Goal: Task Accomplishment & Management: Manage account settings

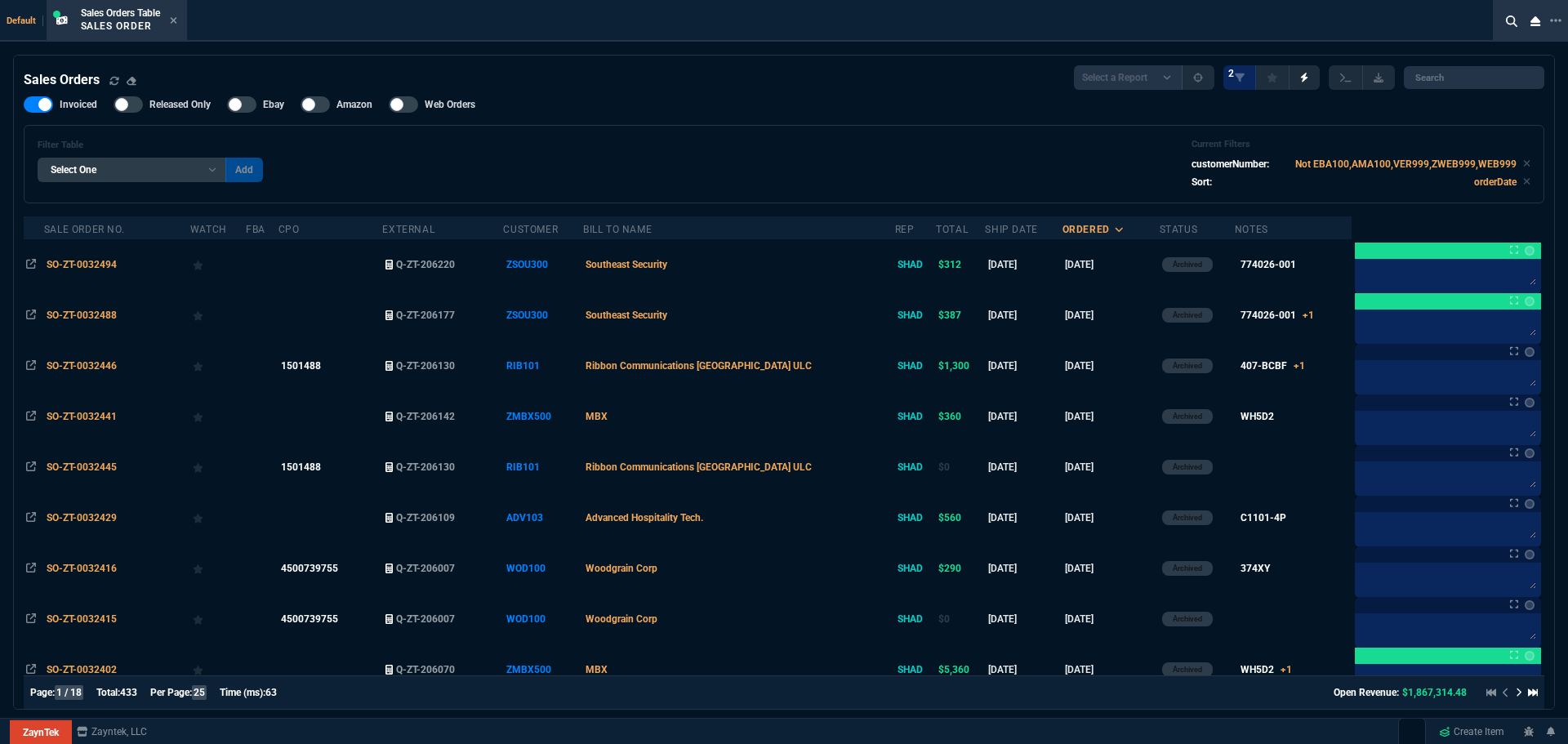
select select "12: [PERSON_NAME]"
select select
click at [1442, 89] on input "search" at bounding box center [1474, 78] width 141 height 23
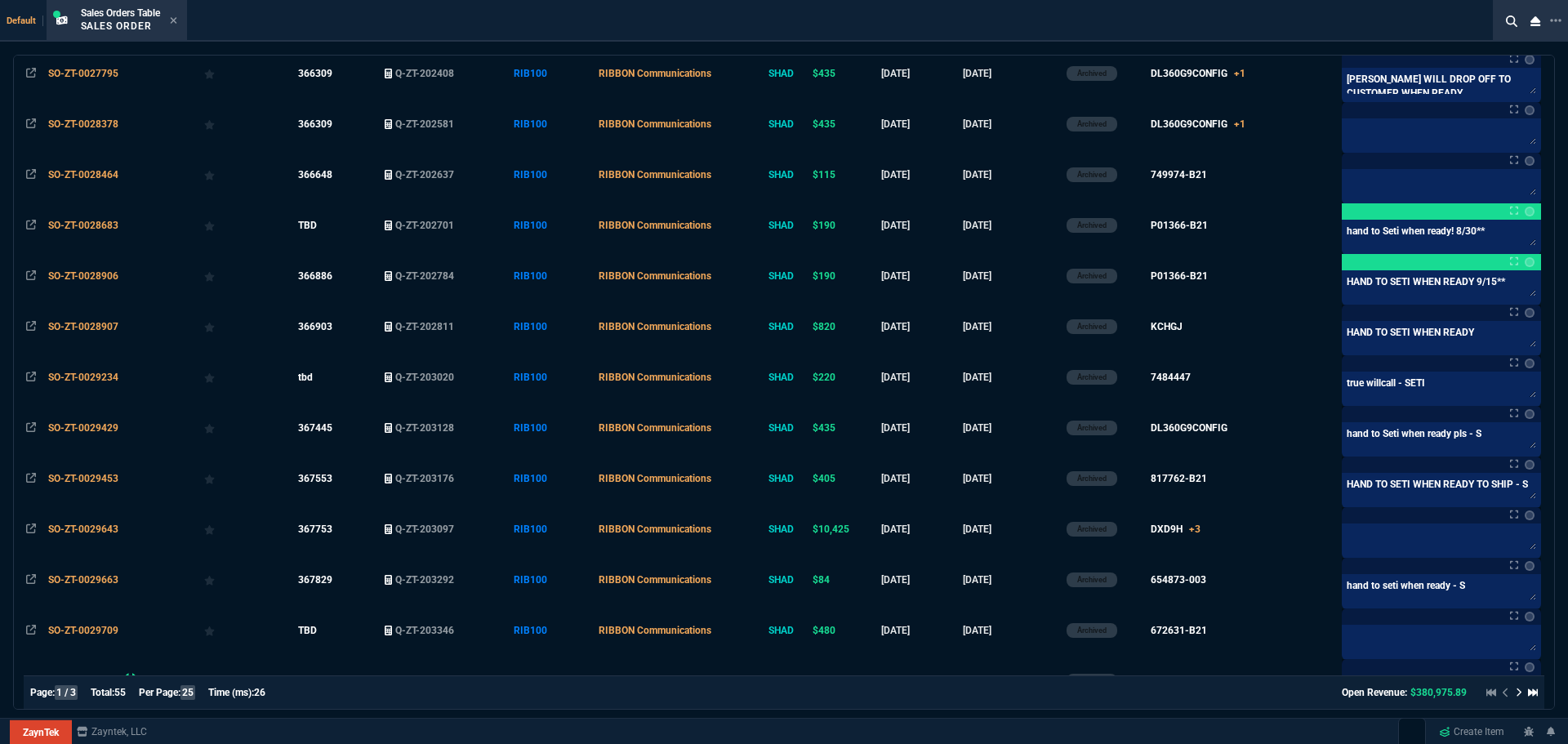
scroll to position [865, 0]
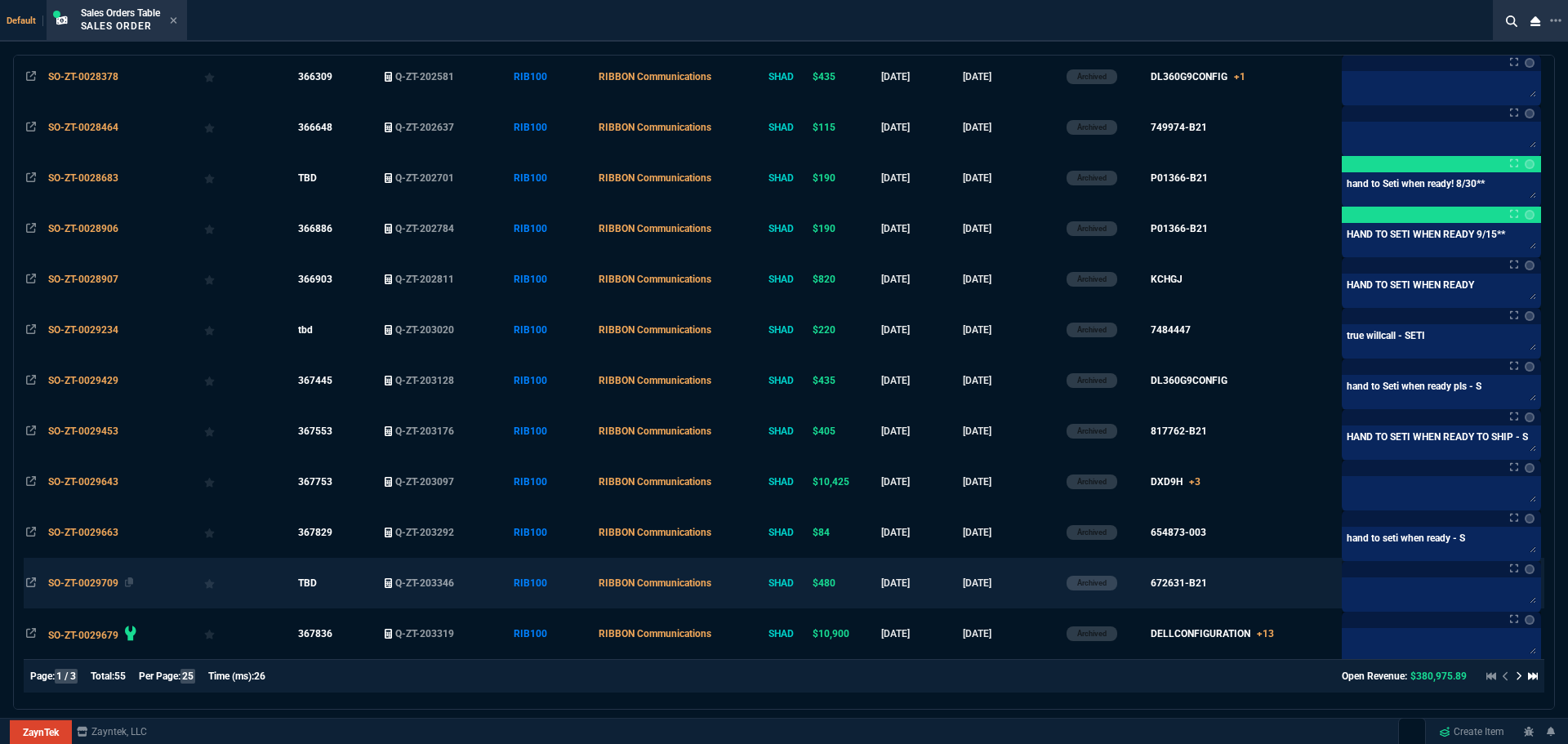
type input "RIB100"
click at [102, 577] on span "SO-ZT-0029709" at bounding box center [83, 583] width 70 height 12
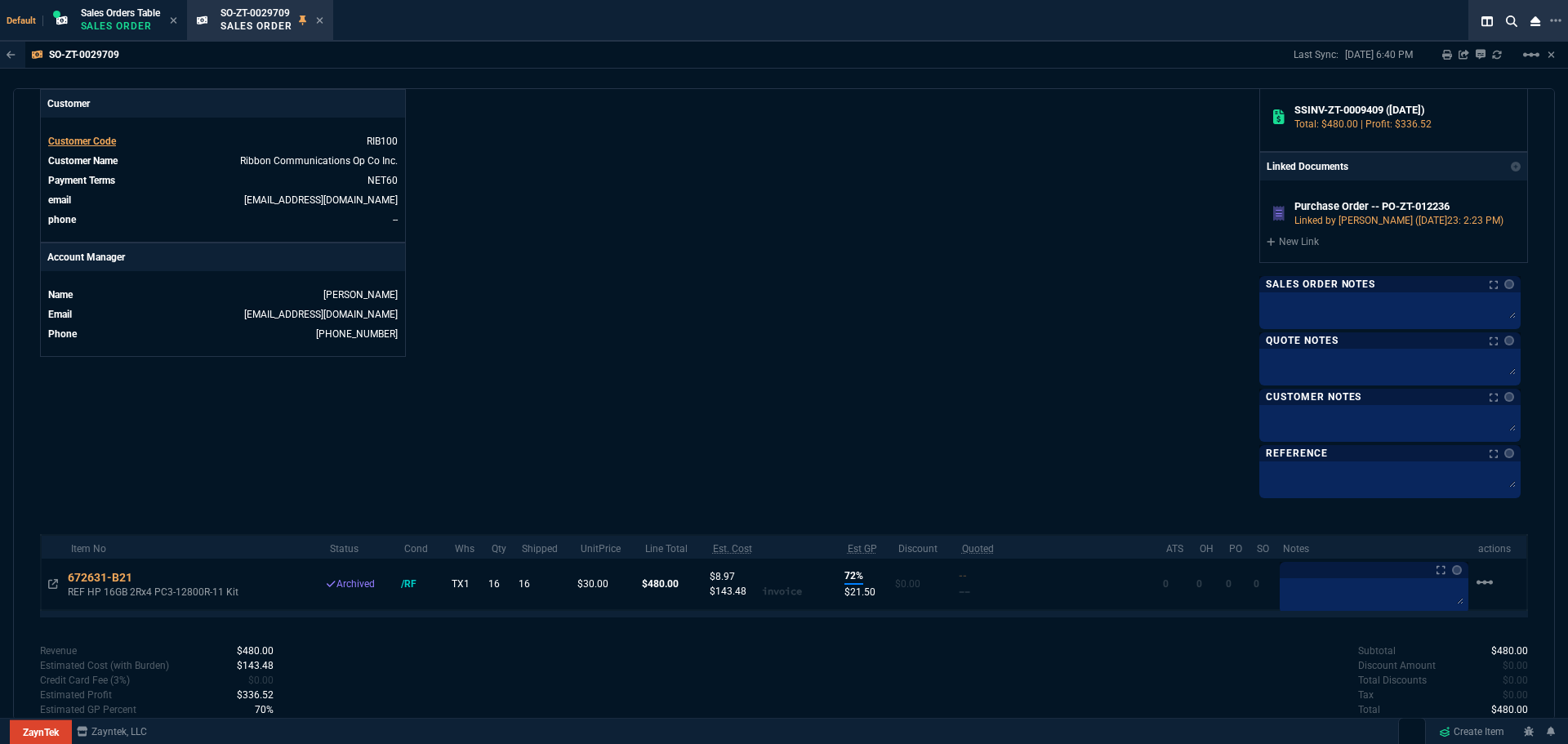
scroll to position [691, 0]
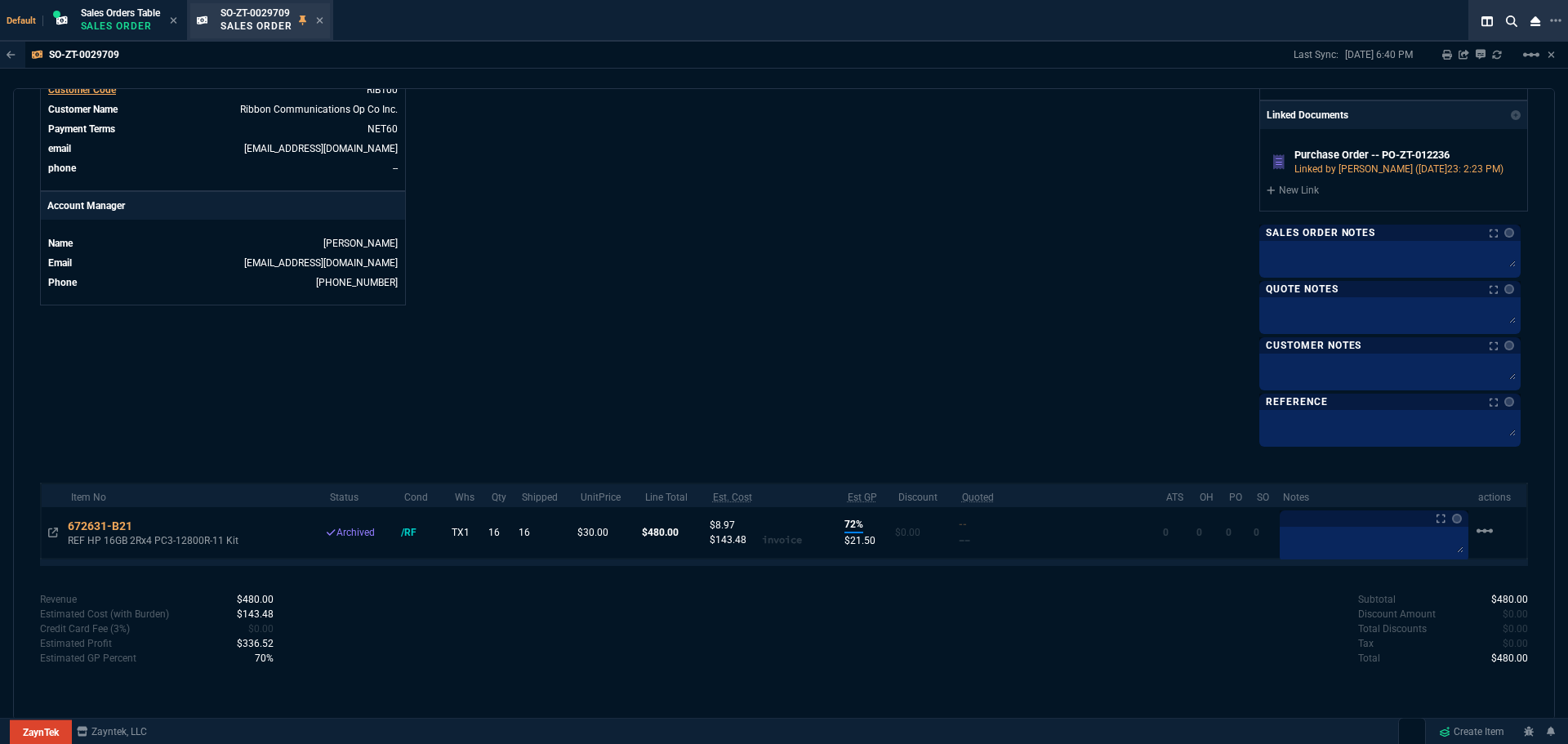
click at [327, 21] on div "SO-ZT-0029709 Sales Order" at bounding box center [260, 20] width 140 height 35
click at [323, 22] on icon at bounding box center [320, 20] width 7 height 10
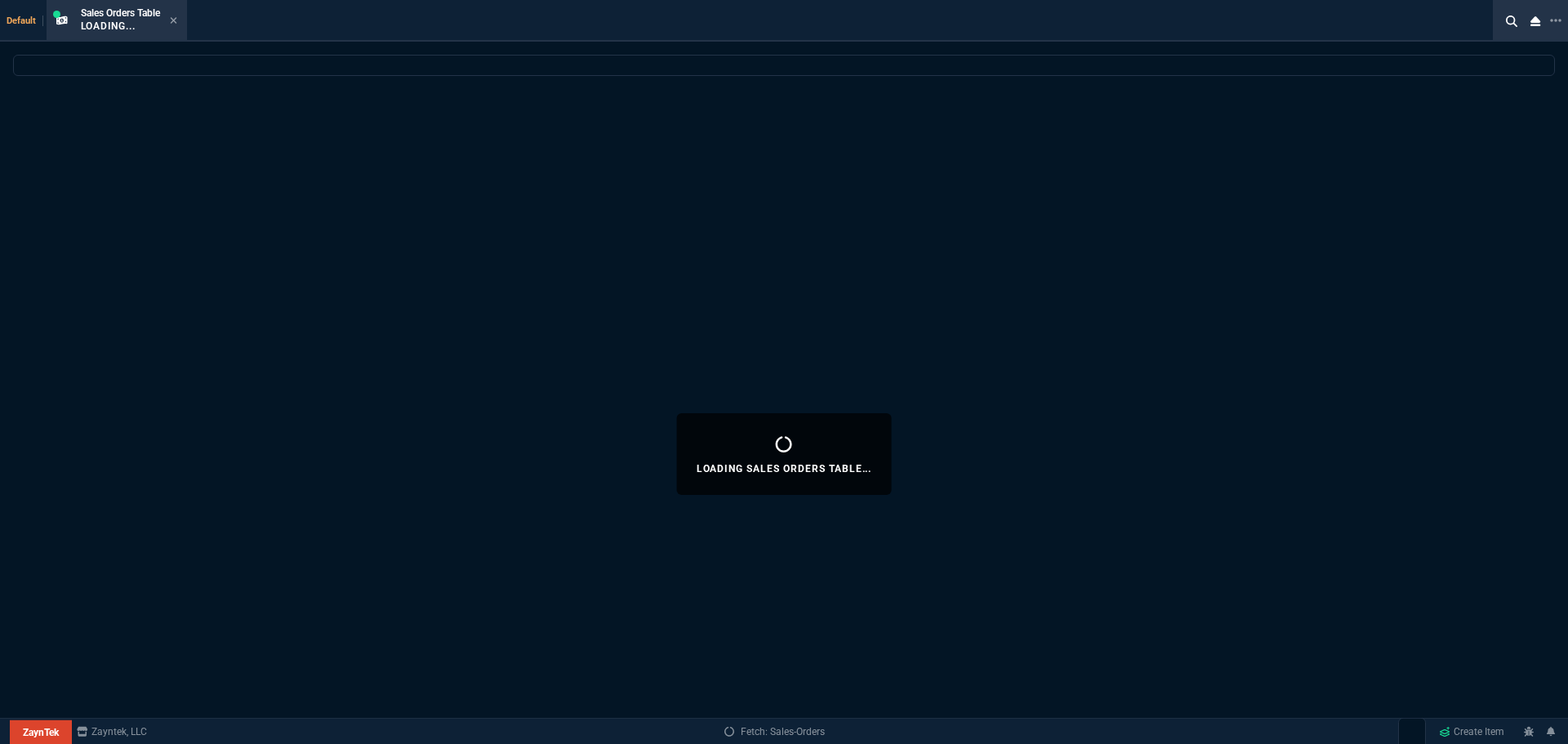
select select
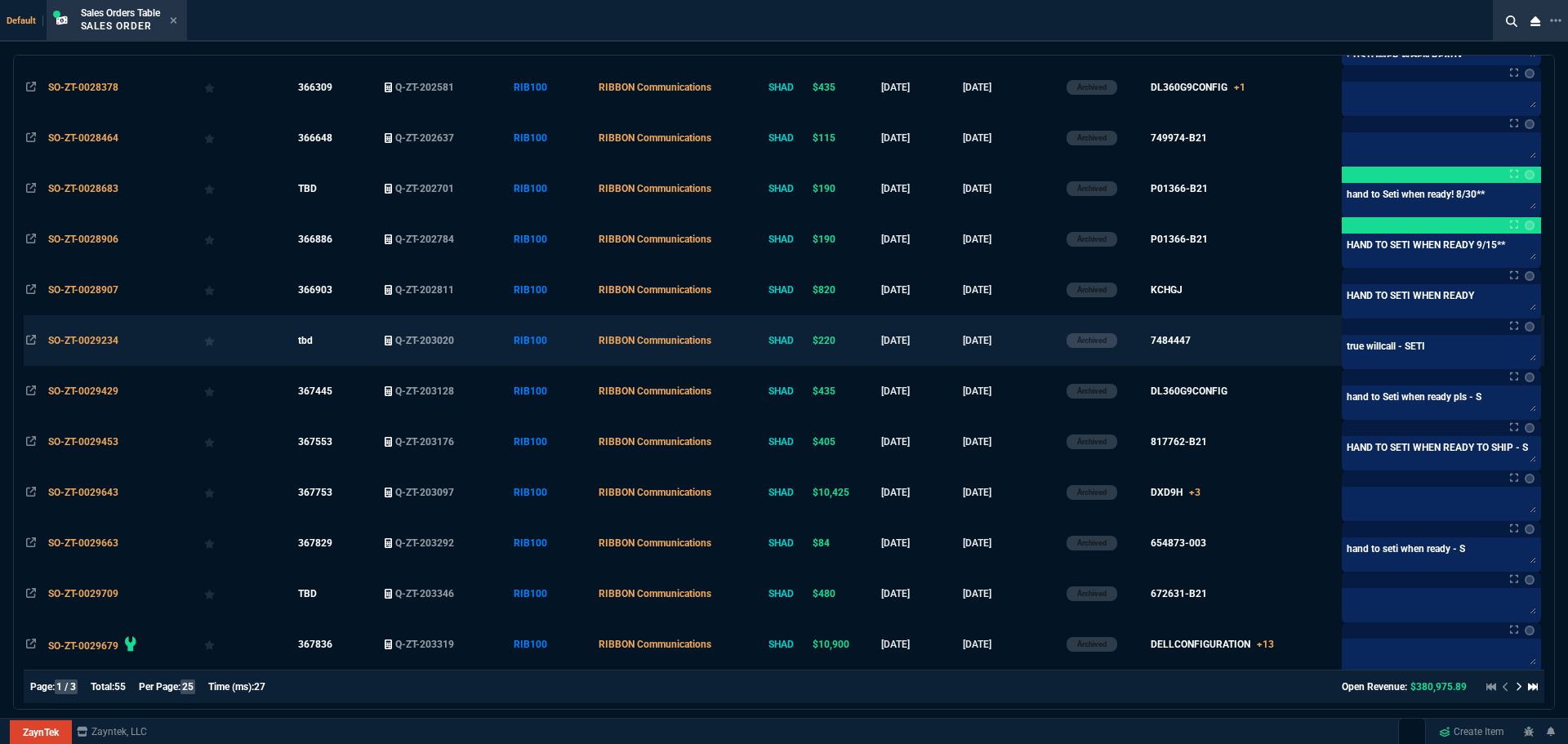
scroll to position [865, 0]
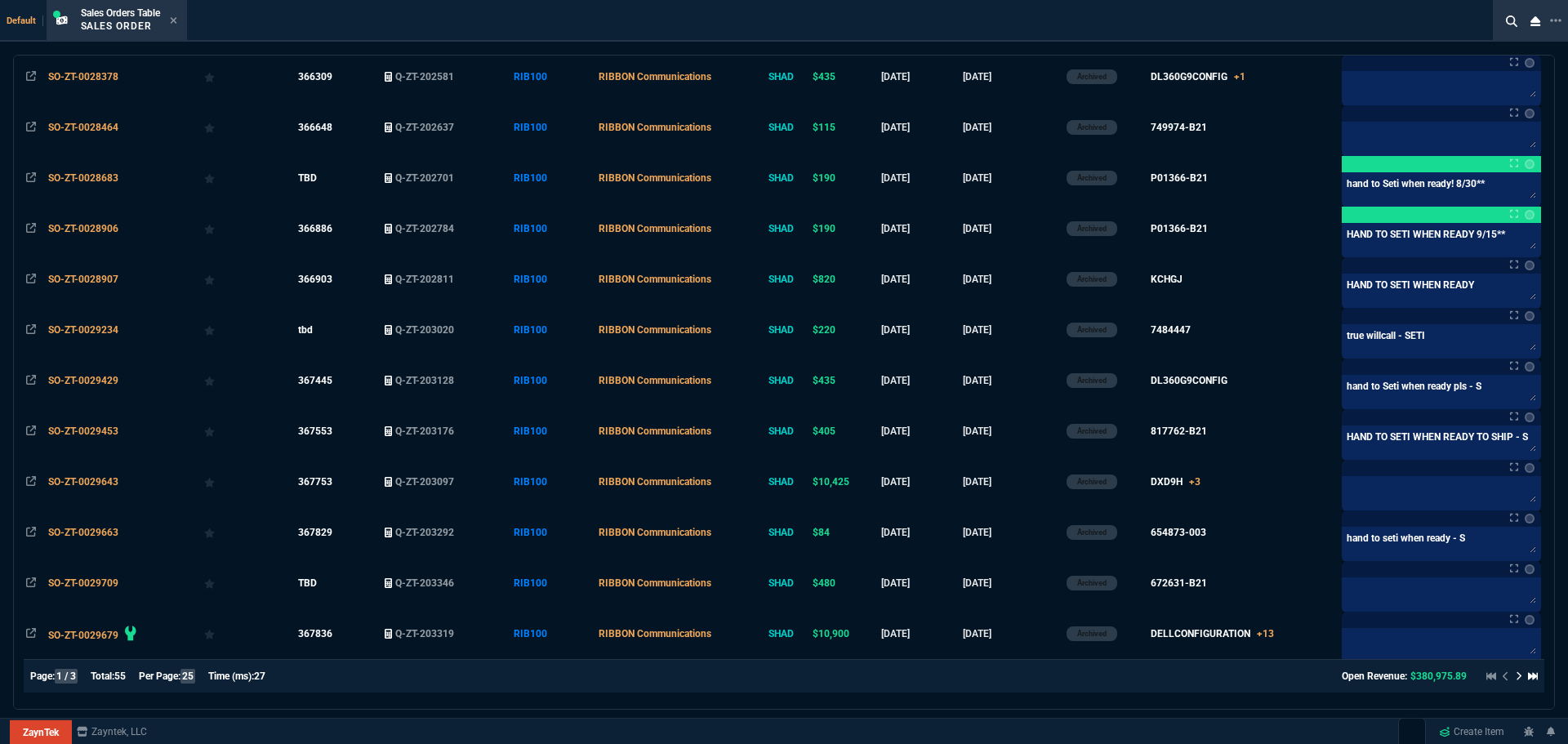
click at [1516, 678] on icon at bounding box center [1518, 676] width 4 height 9
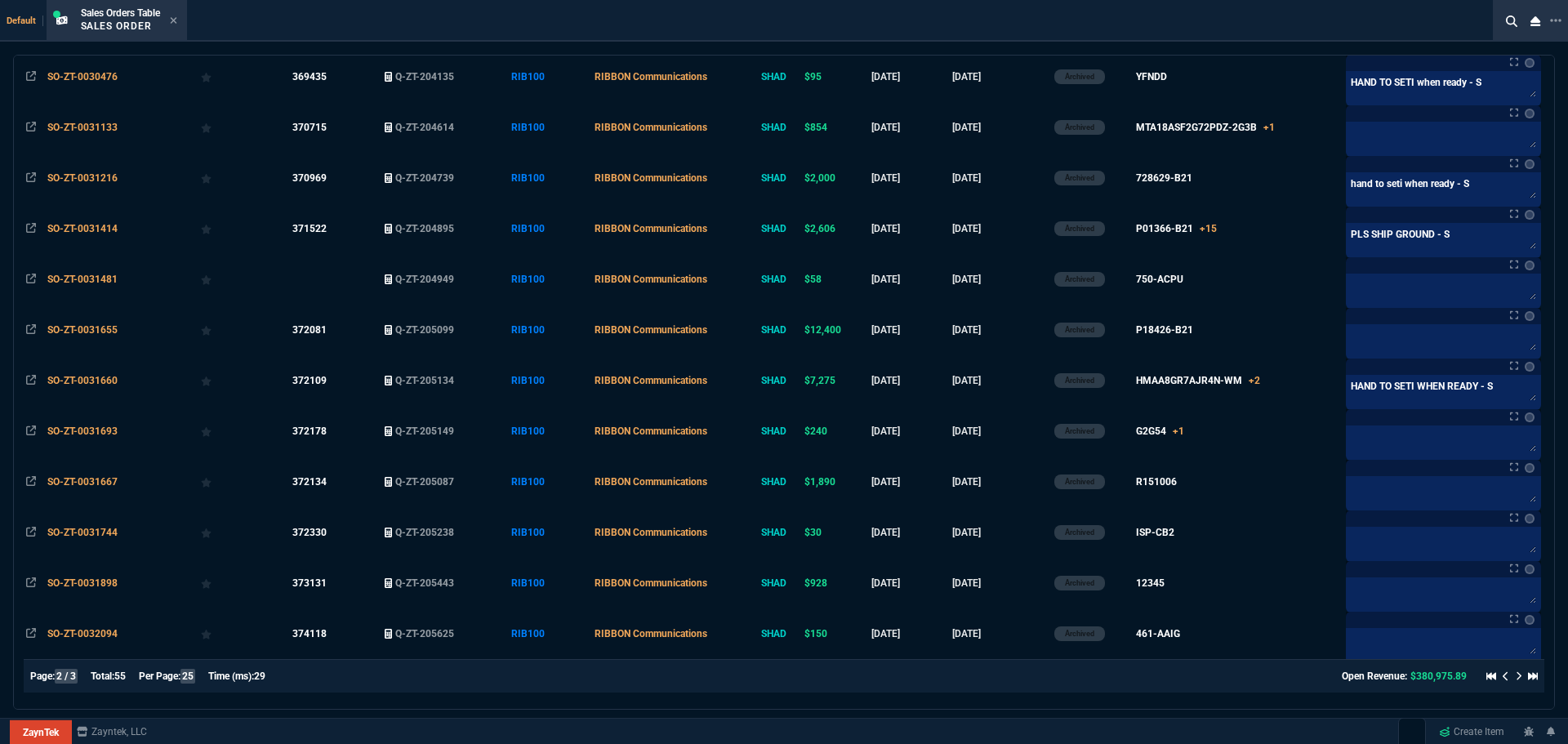
click at [1516, 678] on icon at bounding box center [1518, 676] width 4 height 9
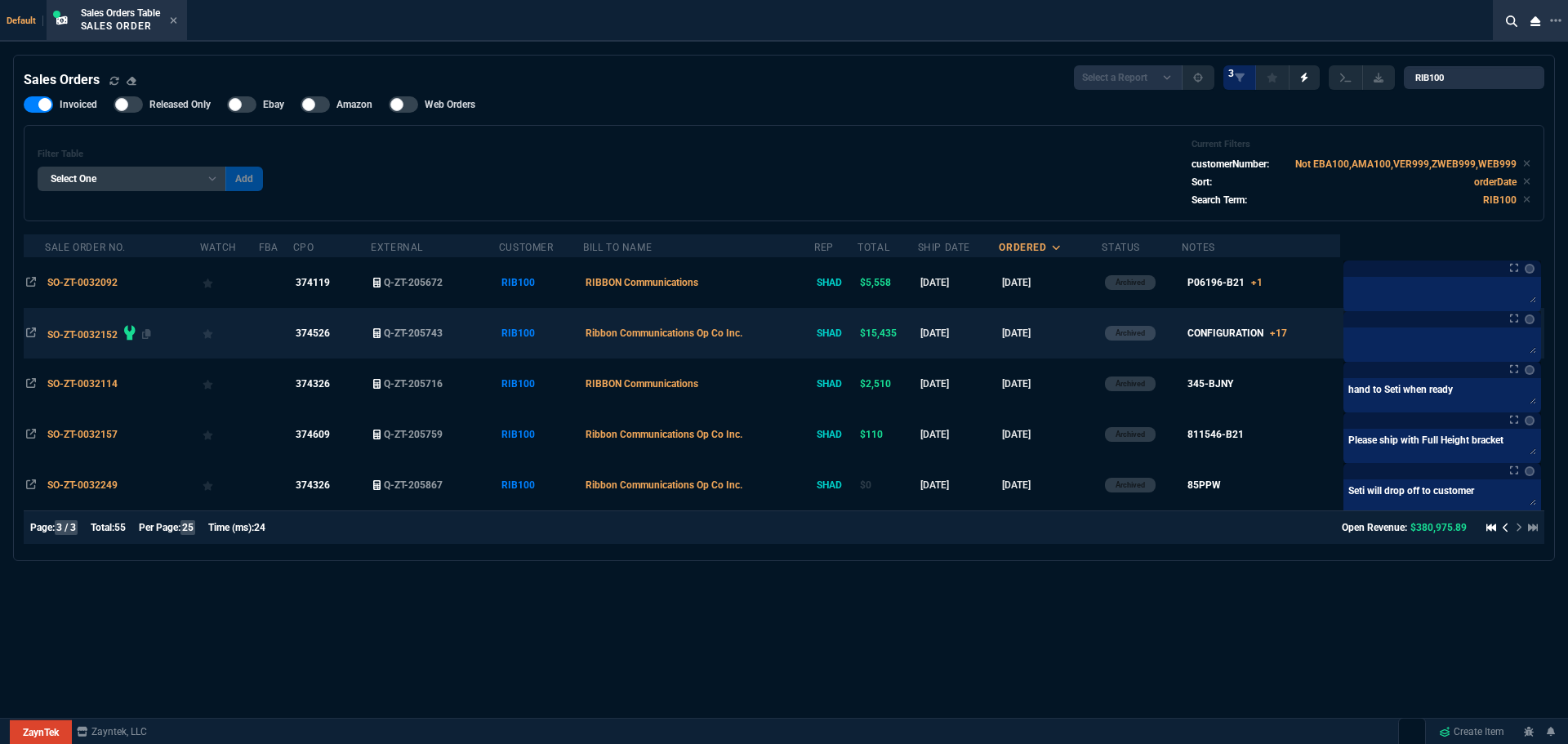
click at [102, 332] on span "SO-ZT-0032152" at bounding box center [82, 334] width 70 height 12
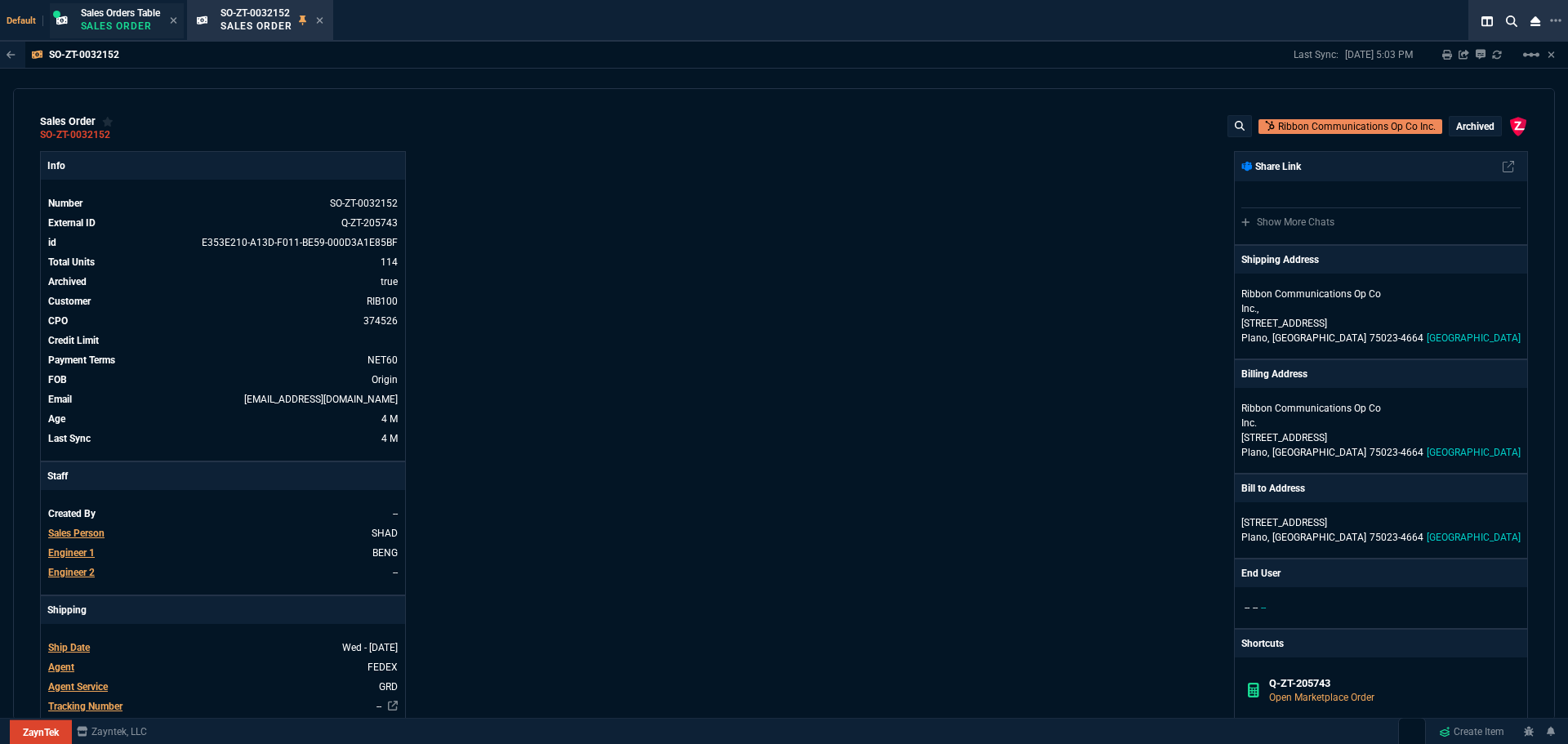
click at [119, 29] on p "Sales Order" at bounding box center [120, 26] width 79 height 13
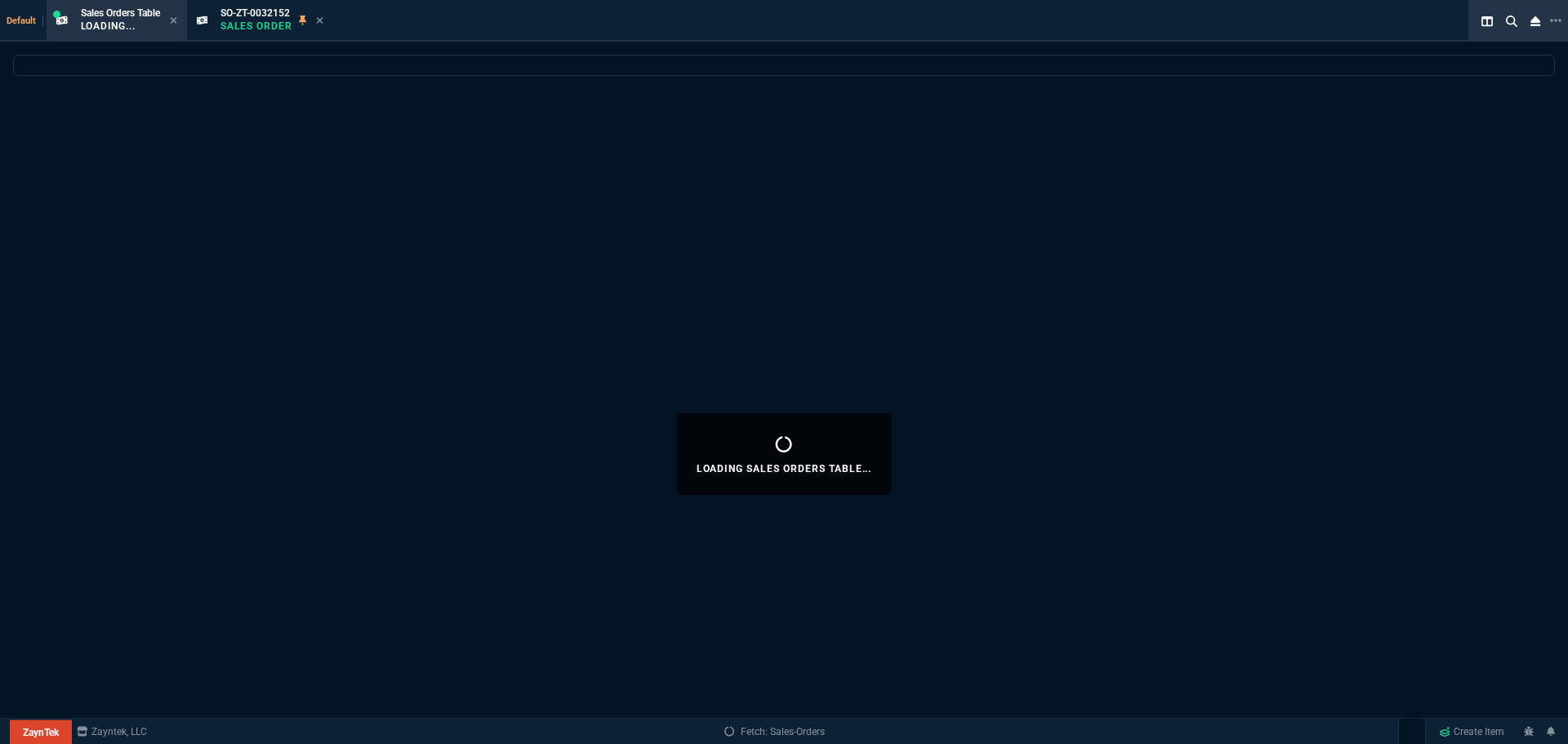
select select
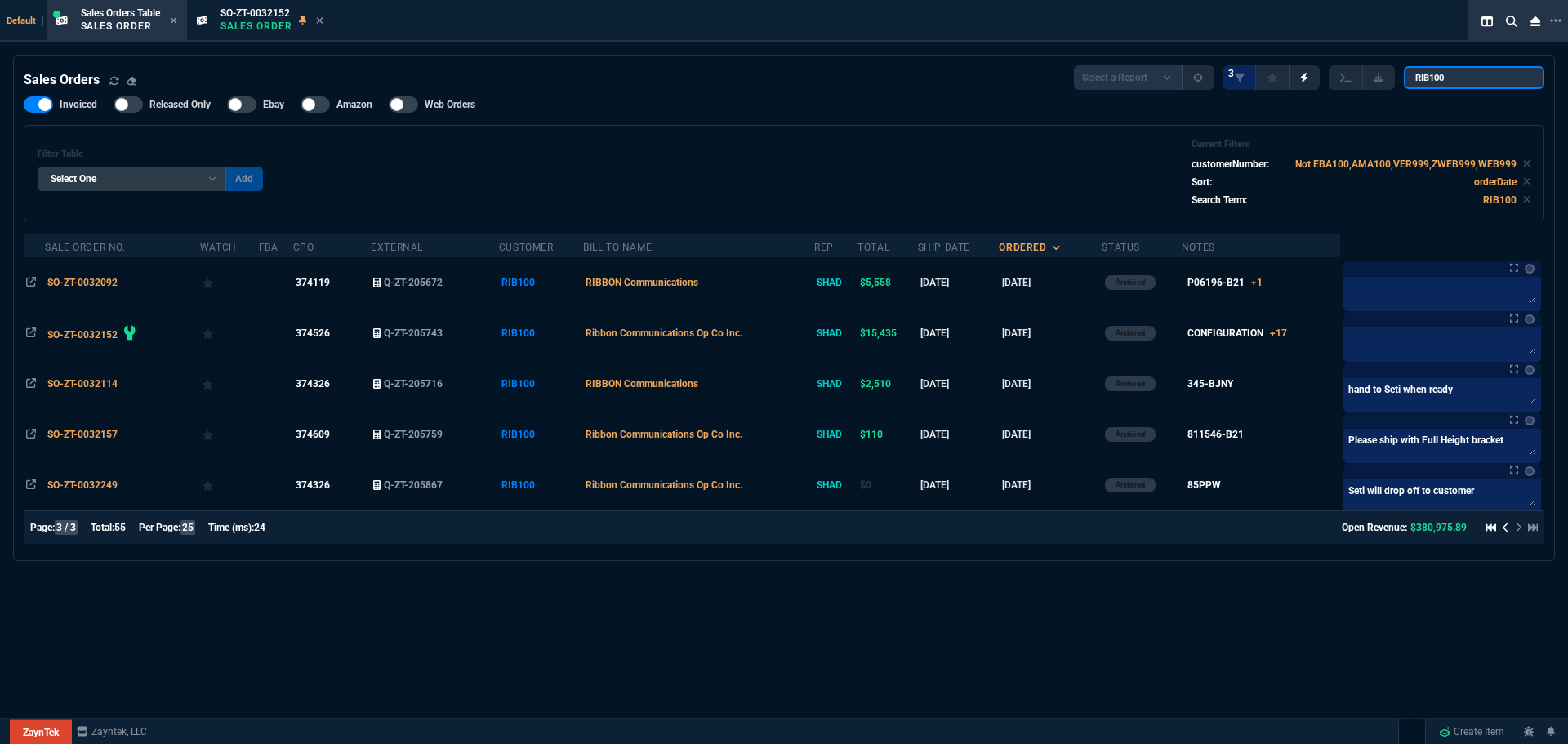
click at [1459, 79] on input "RIB100" at bounding box center [1474, 78] width 141 height 23
paste input "SO-ZT-0032446"
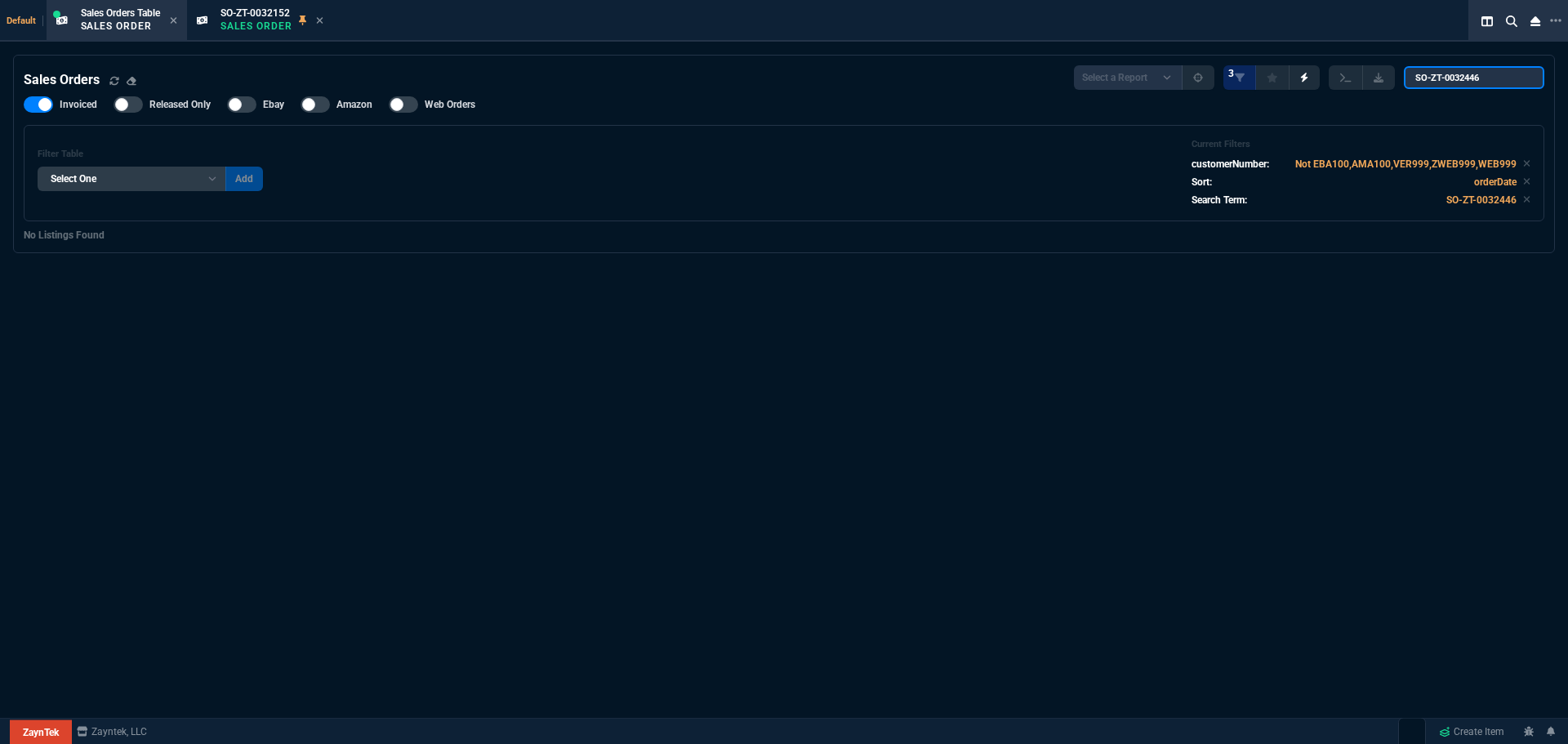
click at [1531, 86] on input "SO-ZT-0032446" at bounding box center [1474, 78] width 141 height 23
click at [1525, 84] on input "SO-ZT-0032446" at bounding box center [1474, 78] width 141 height 23
type input "SO-ZT-0032446"
click at [99, 14] on span "Sales Orders Table" at bounding box center [120, 12] width 79 height 12
click at [1523, 86] on input "SO-ZT-0032446" at bounding box center [1474, 78] width 141 height 23
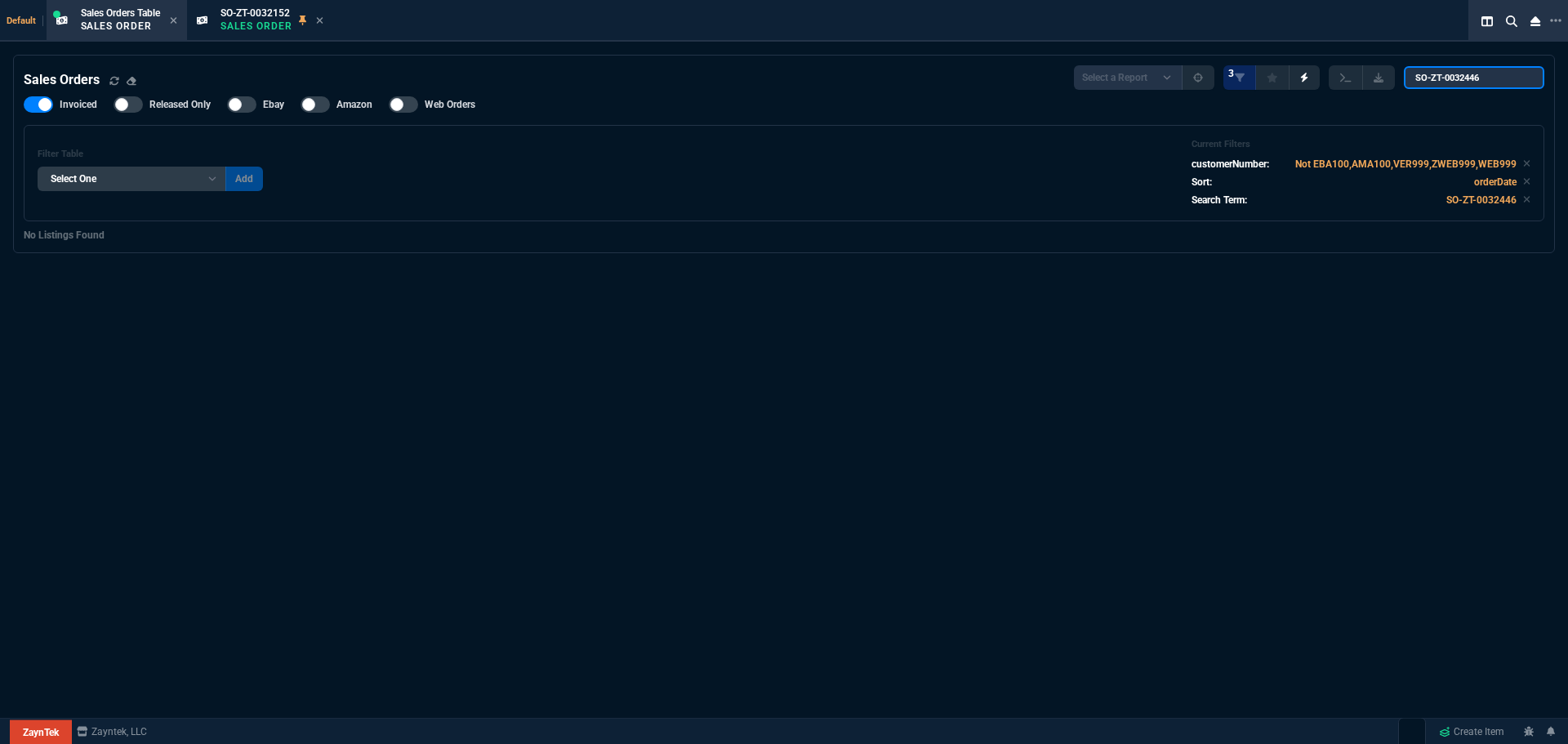
click at [1523, 86] on input "SO-ZT-0032446" at bounding box center [1474, 78] width 141 height 23
click at [1507, 83] on input "SO-ZT-0032446" at bounding box center [1474, 78] width 141 height 23
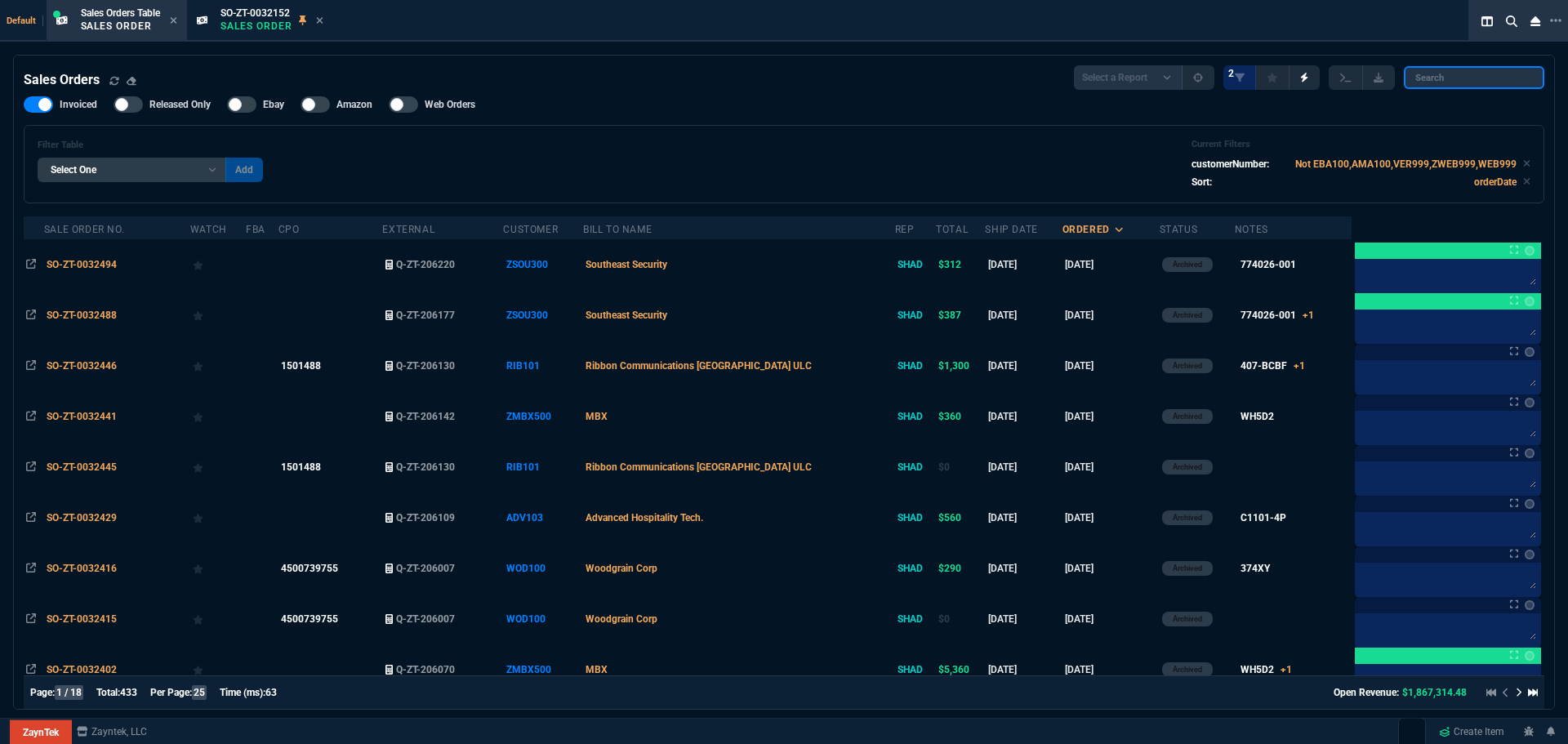
click at [1427, 87] on input "search" at bounding box center [1474, 78] width 141 height 23
paste input "SO-ZT-0032446"
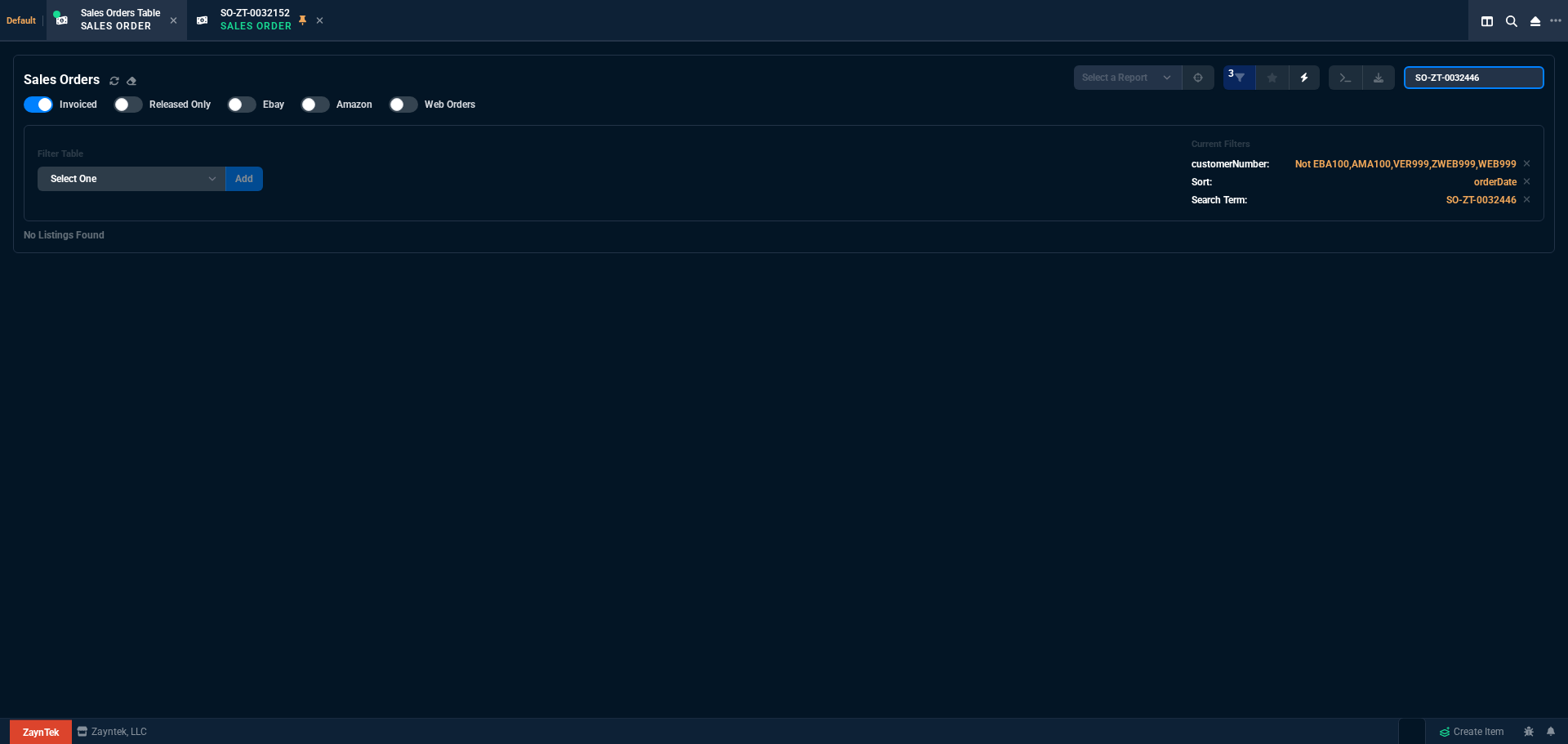
click at [1467, 83] on input "SO-ZT-0032446" at bounding box center [1474, 78] width 141 height 23
drag, startPoint x: 1467, startPoint y: 85, endPoint x: 1413, endPoint y: 89, distance: 54.1
click at [1413, 89] on input "SO-ZT-0032446" at bounding box center [1474, 78] width 141 height 23
click at [1457, 86] on input "32446" at bounding box center [1474, 78] width 141 height 23
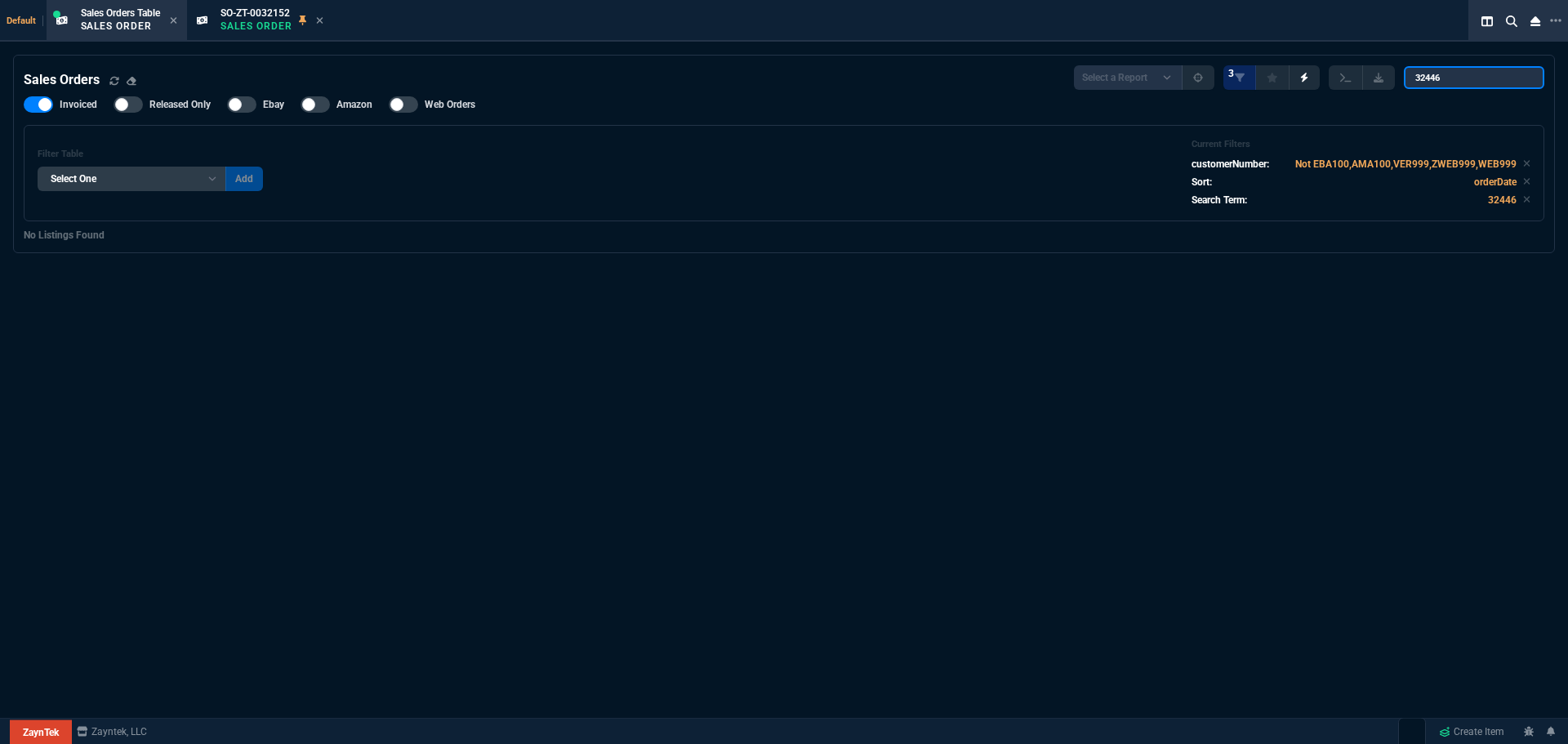
click at [1457, 86] on input "32446" at bounding box center [1474, 78] width 141 height 23
paste input "Q-ZT-206130"
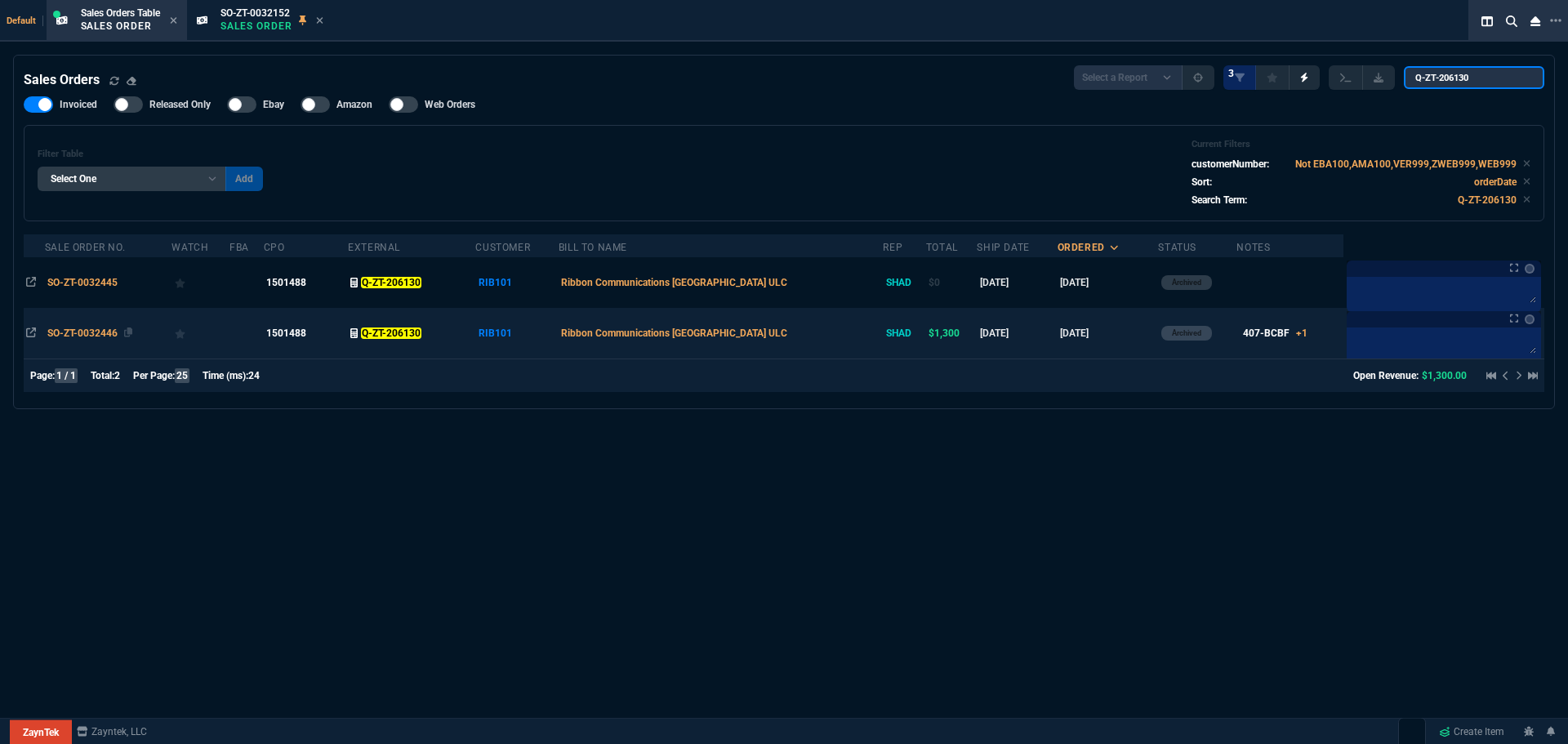
type input "Q-ZT-206130"
click at [84, 330] on span "SO-ZT-0032446" at bounding box center [82, 333] width 70 height 12
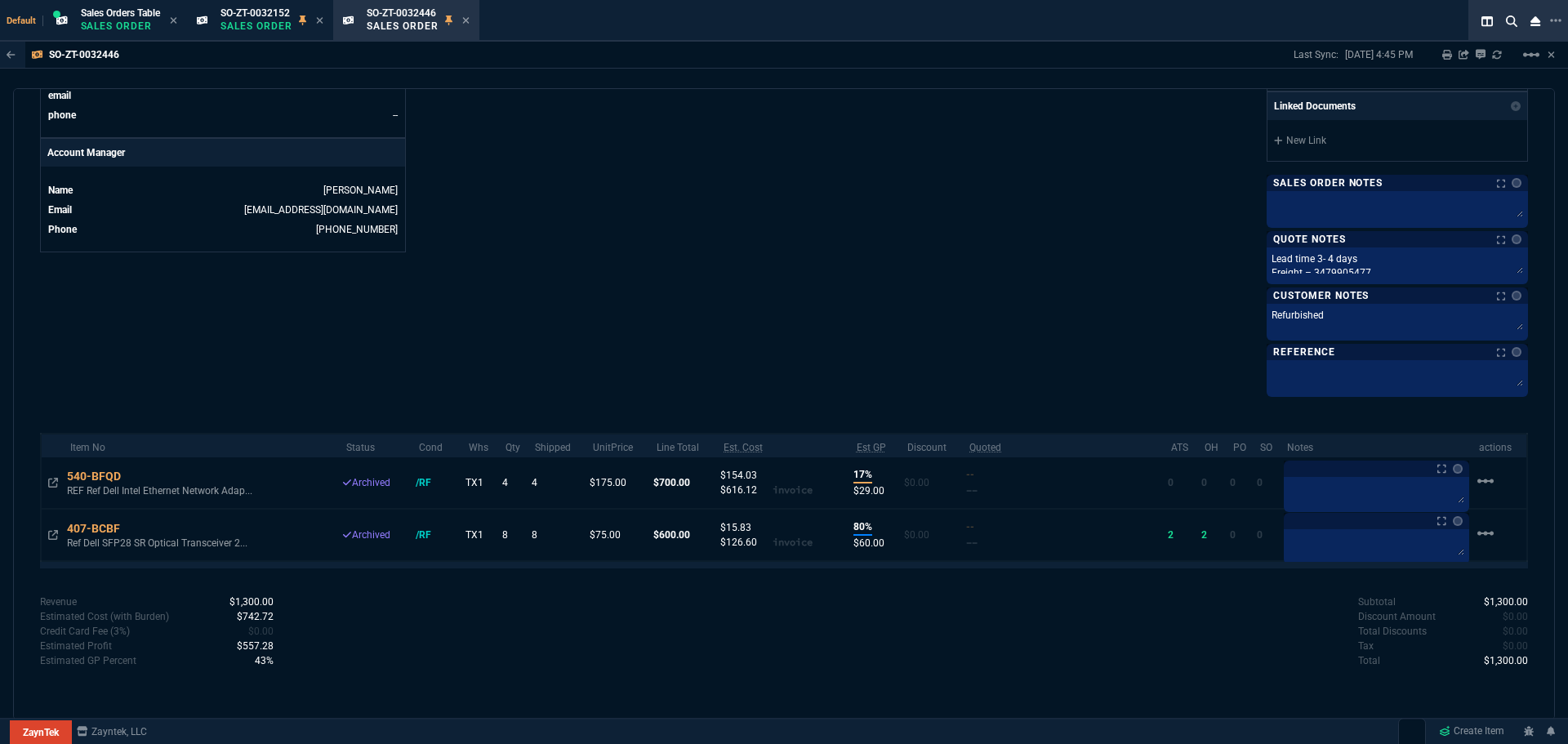
scroll to position [748, 0]
click at [135, 527] on icon at bounding box center [131, 527] width 9 height 10
click at [135, 525] on icon at bounding box center [131, 527] width 9 height 10
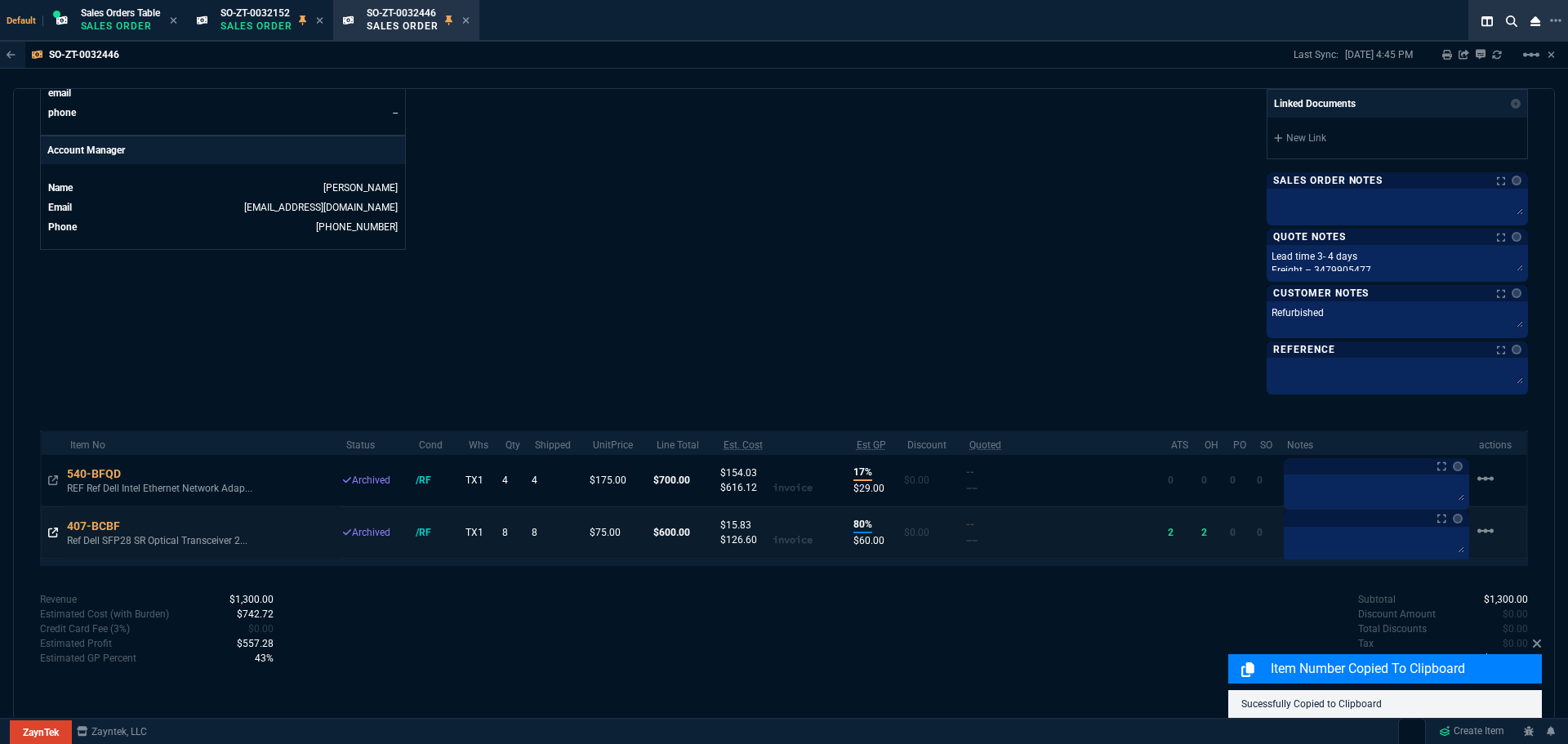
click at [57, 532] on icon at bounding box center [53, 532] width 10 height 10
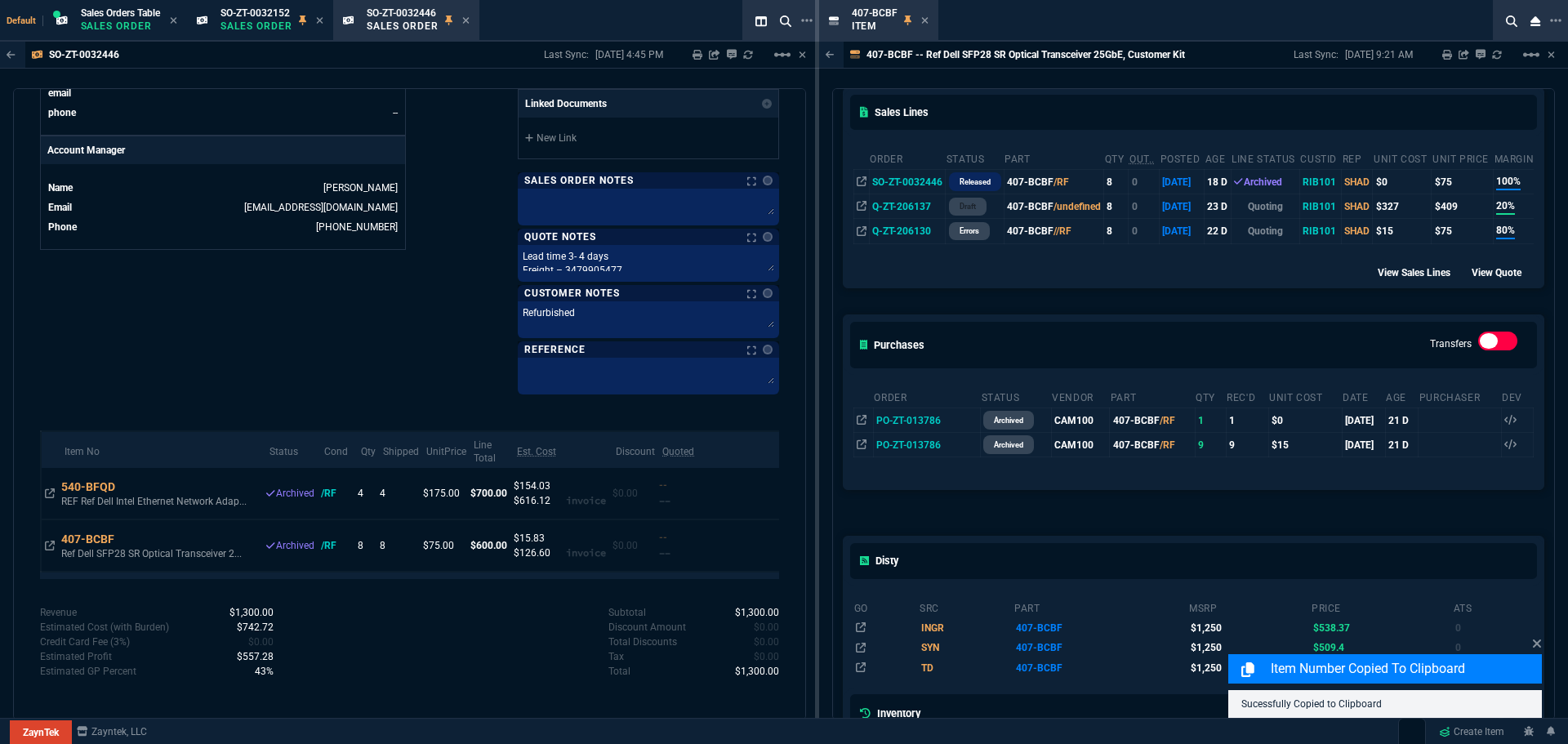
scroll to position [327, 0]
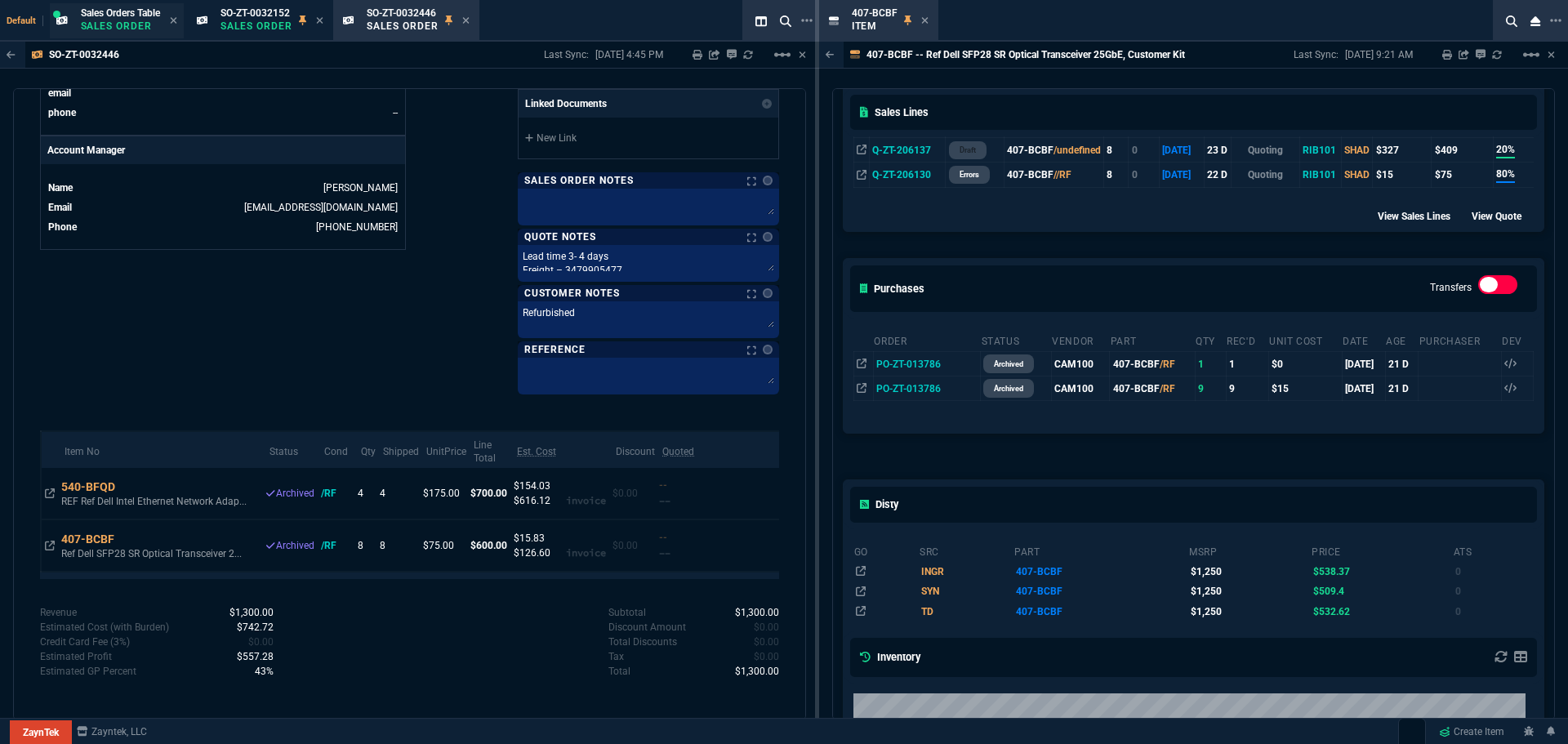
click at [127, 21] on p "Sales Order" at bounding box center [120, 26] width 79 height 13
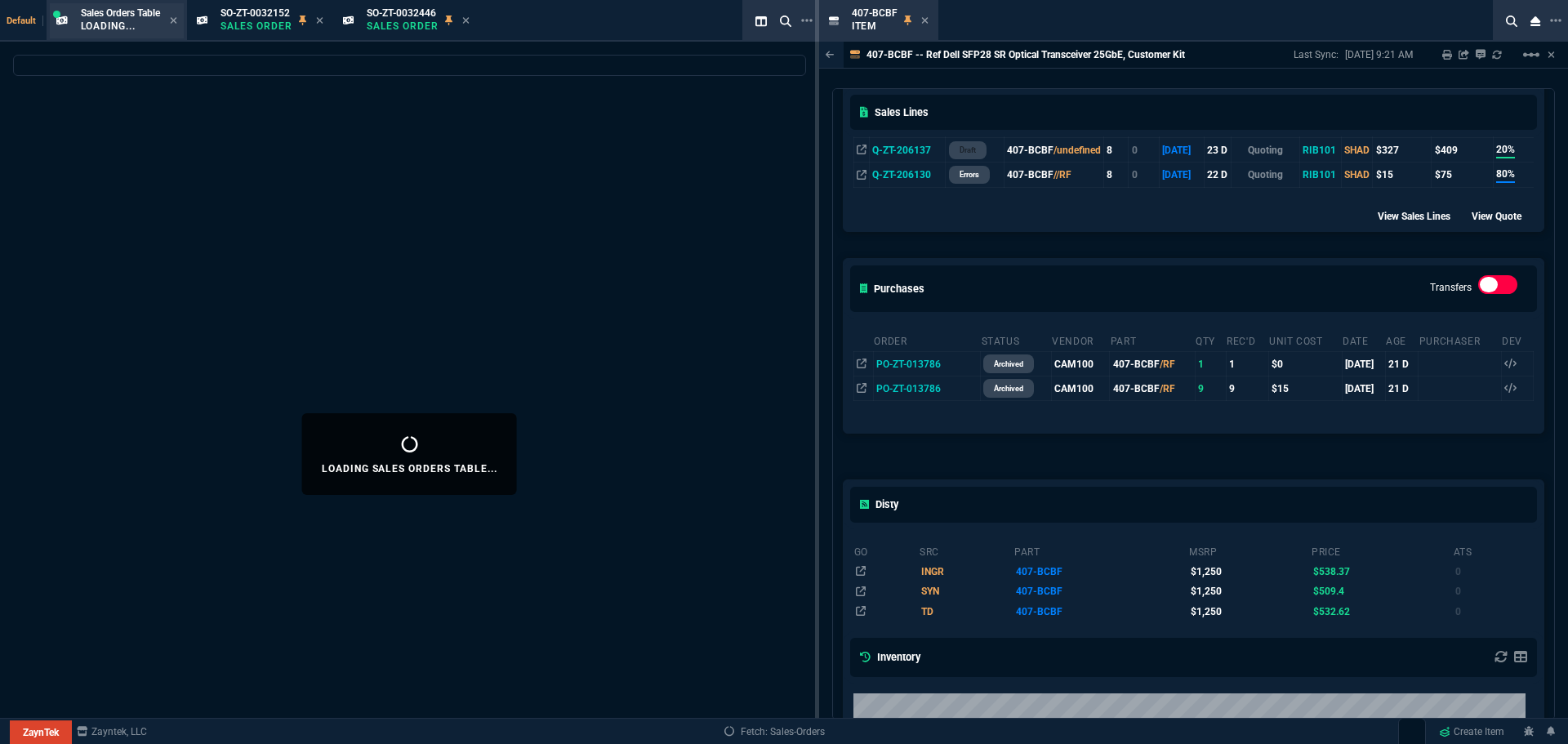
select select
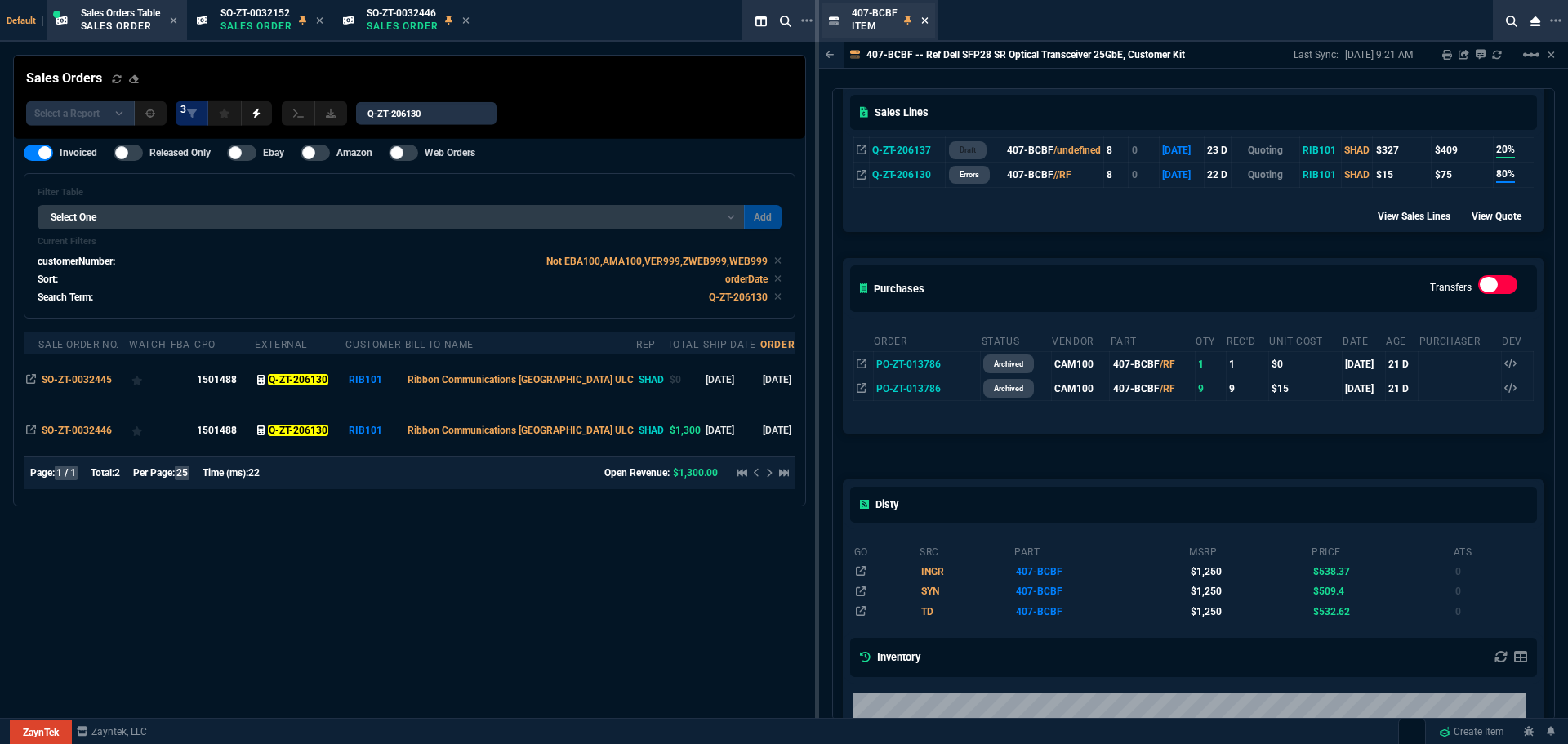
click at [926, 16] on icon at bounding box center [925, 20] width 7 height 10
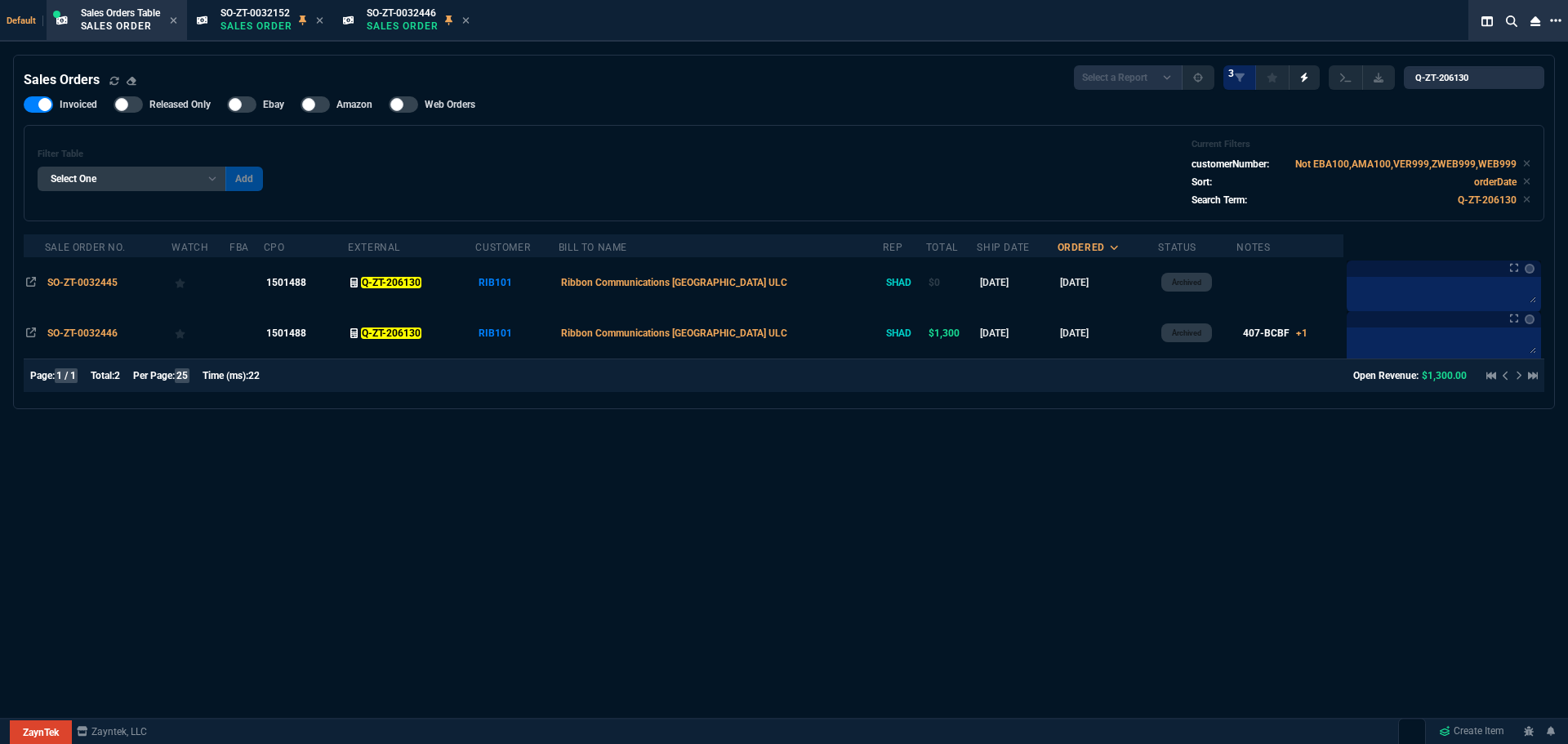
click at [1557, 20] on icon at bounding box center [1556, 20] width 12 height 13
click at [1471, 29] on li "Open New Tab" at bounding box center [1472, 34] width 161 height 20
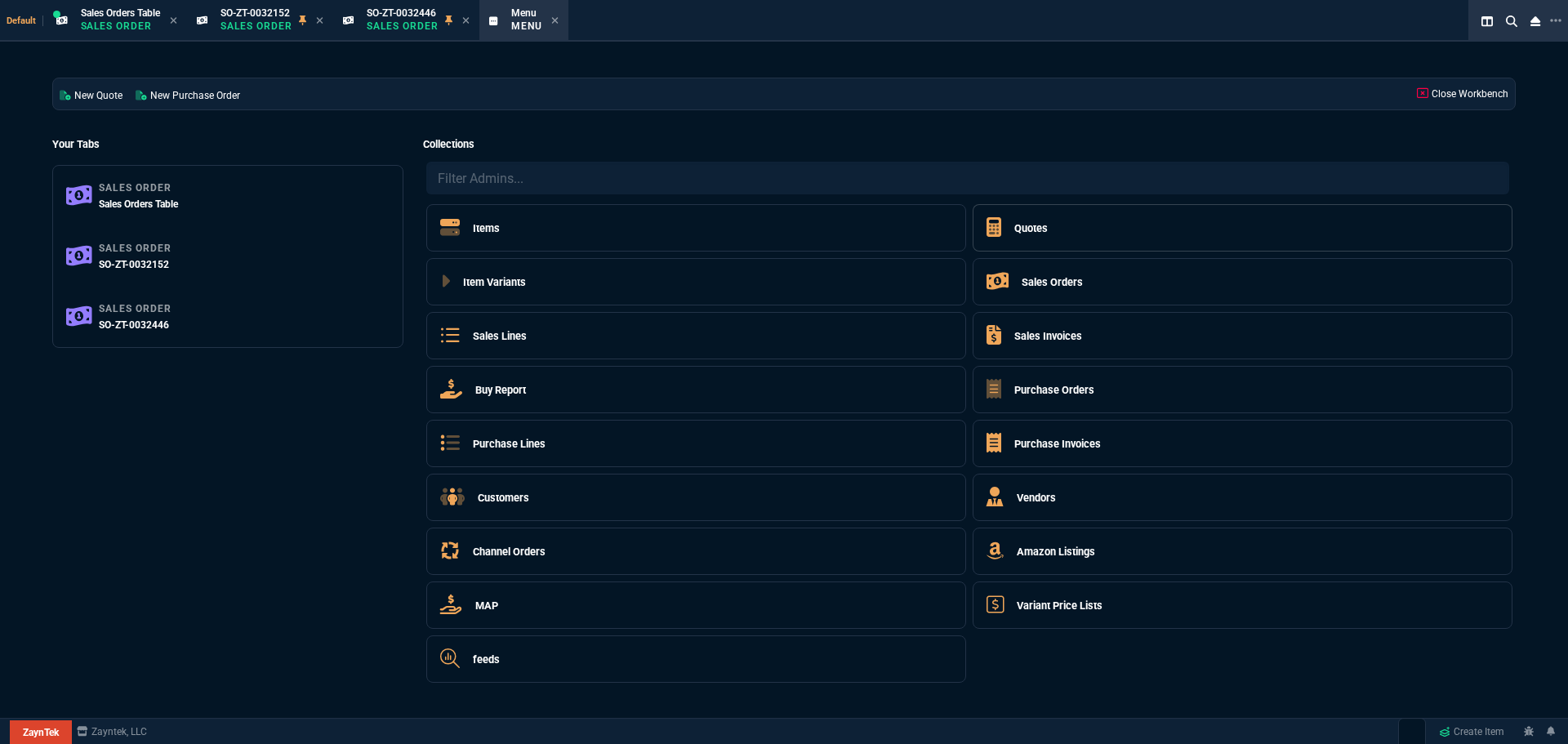
click at [1028, 232] on h5 "Quotes" at bounding box center [1031, 227] width 34 height 15
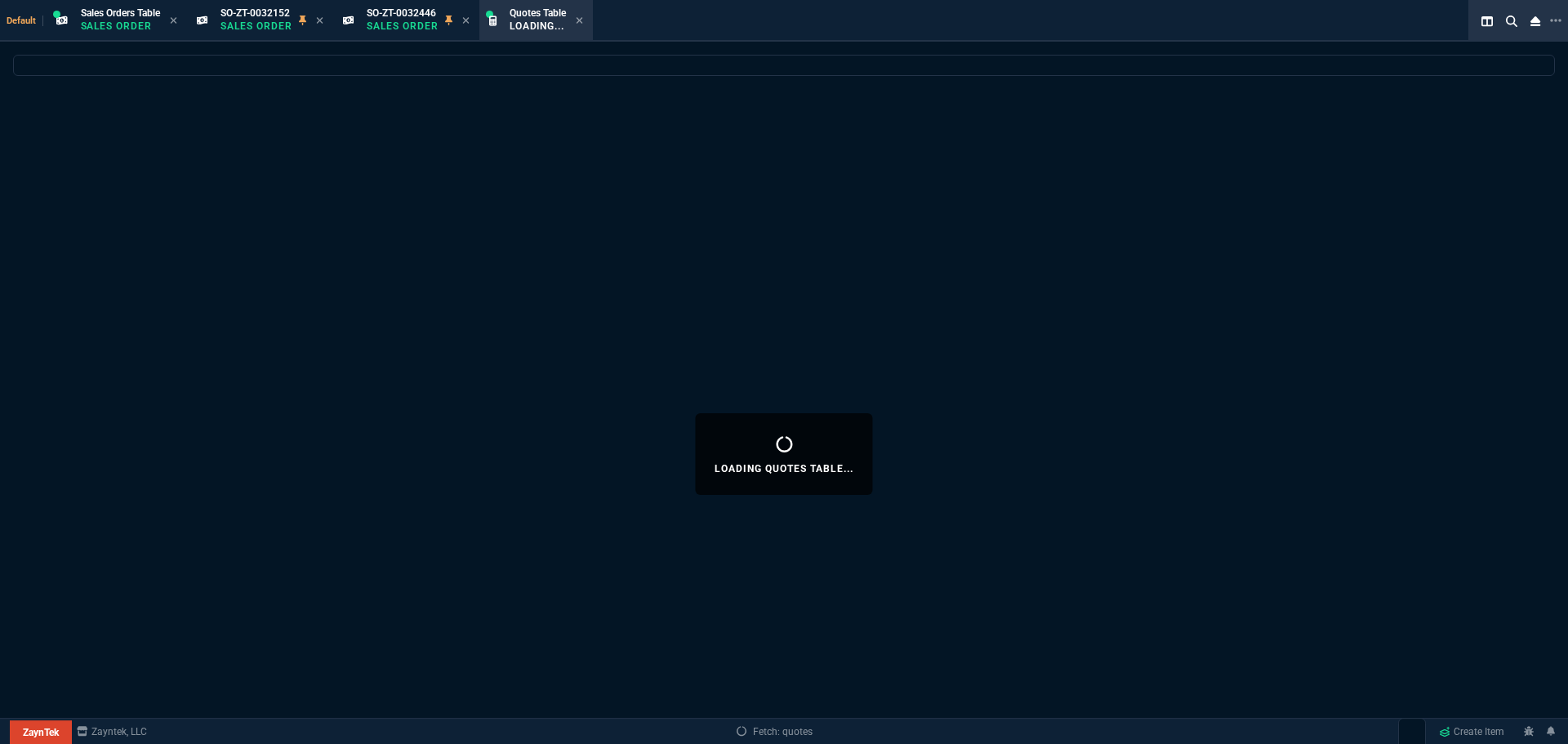
select select
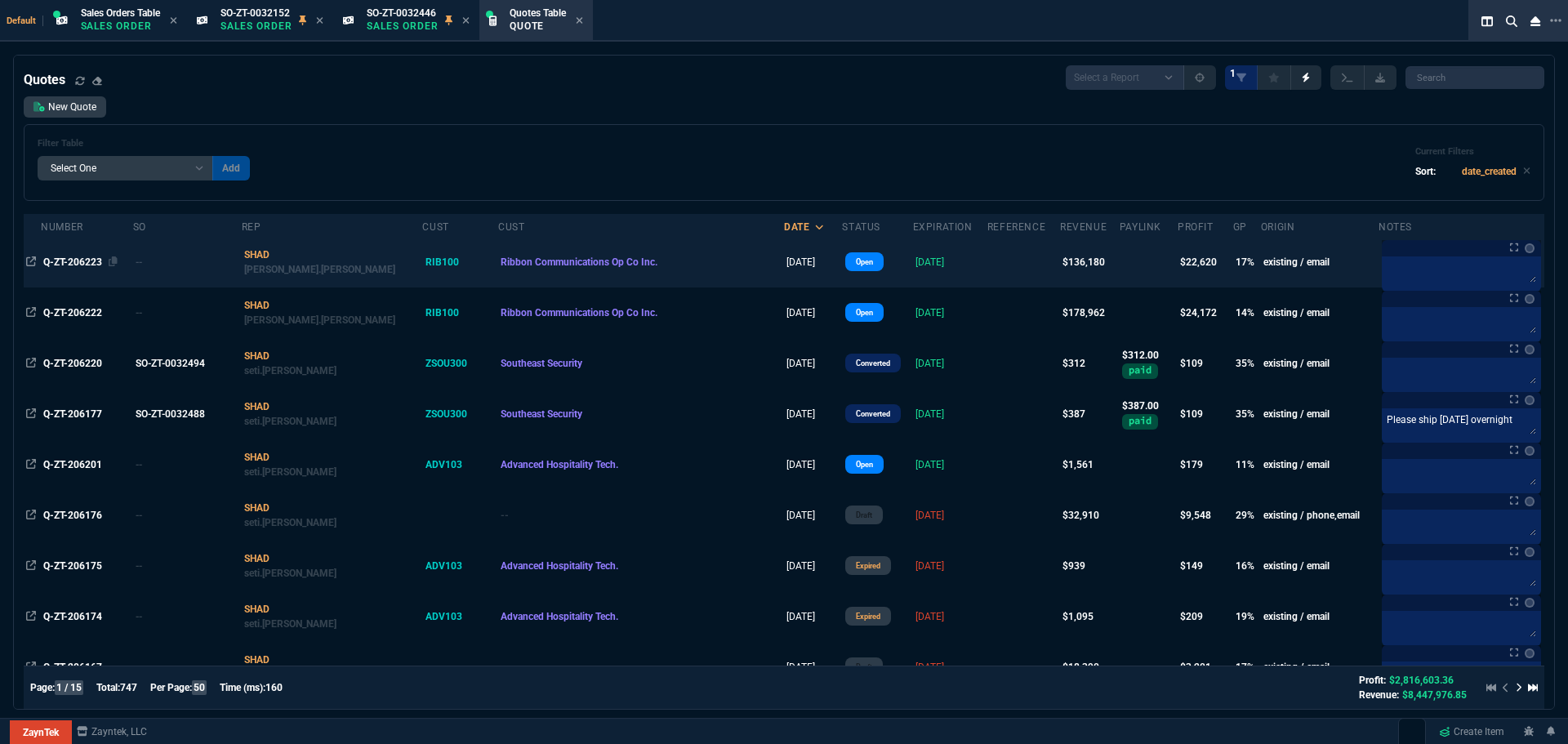
click at [93, 257] on span "Q-ZT-206223" at bounding box center [73, 262] width 59 height 12
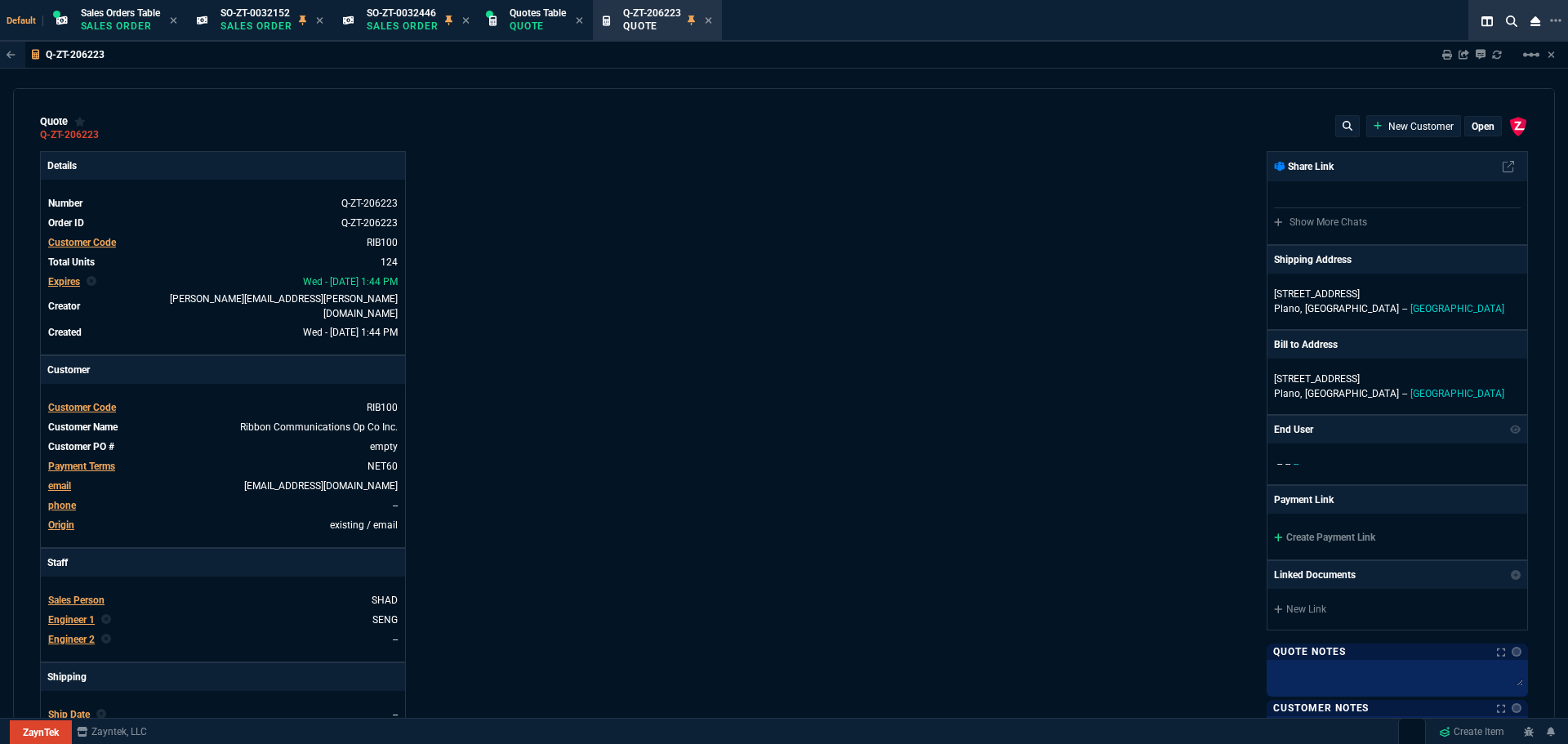
type input "23"
type input "45"
type input "21"
type input "250"
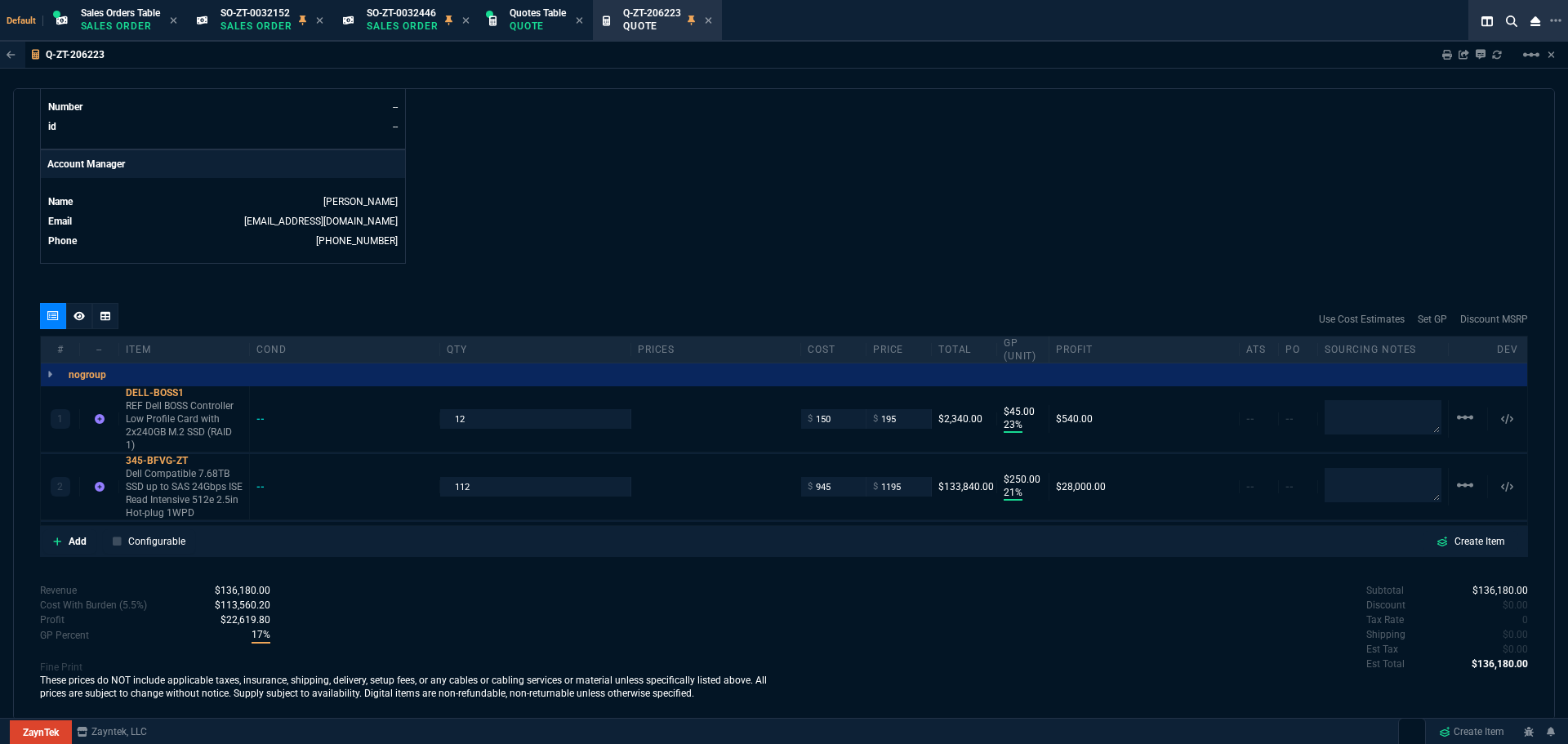
scroll to position [743, 0]
click at [78, 533] on p "Add" at bounding box center [78, 540] width 18 height 14
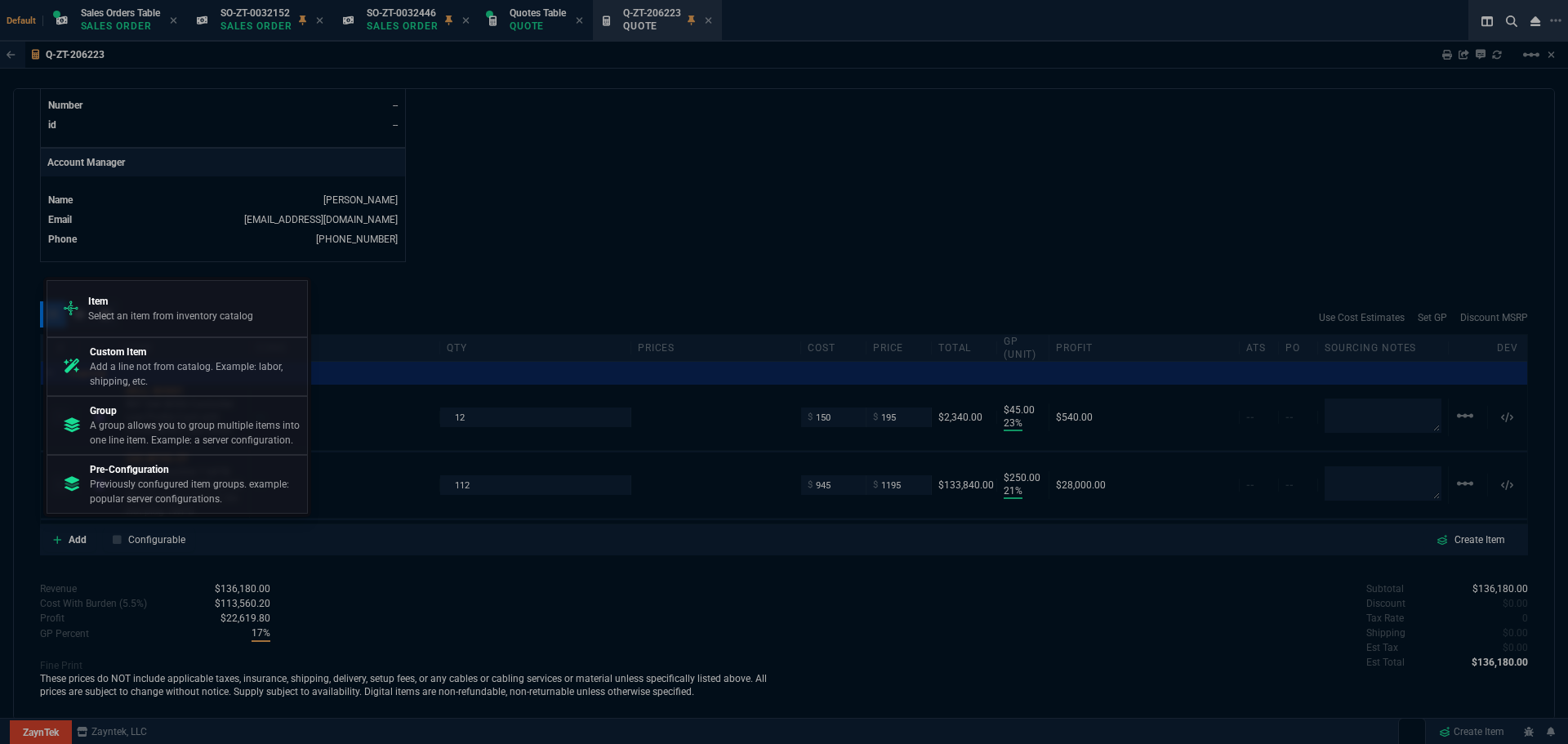
click at [146, 309] on p "Select an item from inventory catalog" at bounding box center [170, 315] width 165 height 14
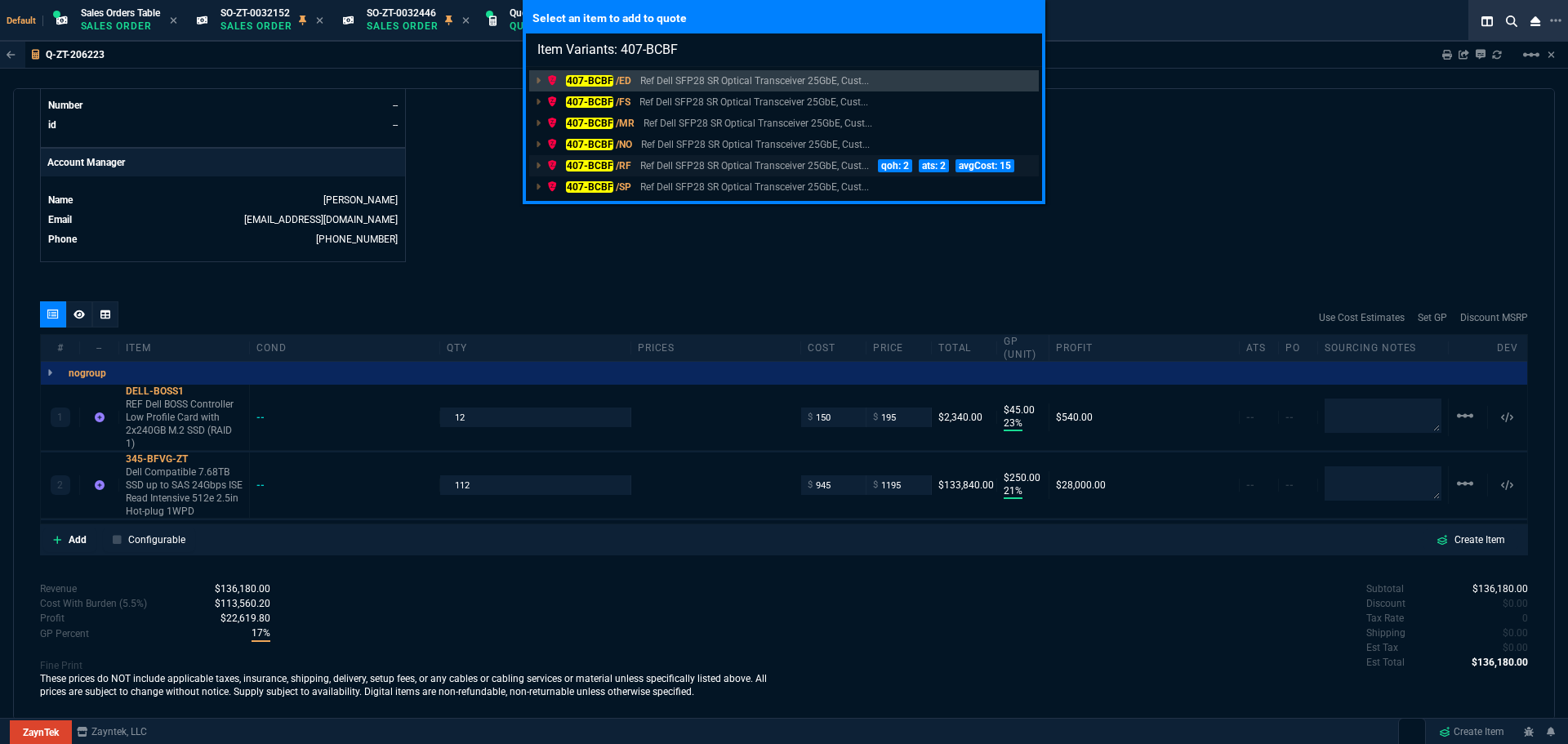
type input "Item Variants: 407-BCBF"
click at [592, 160] on mark "407-BCBF" at bounding box center [589, 166] width 47 height 12
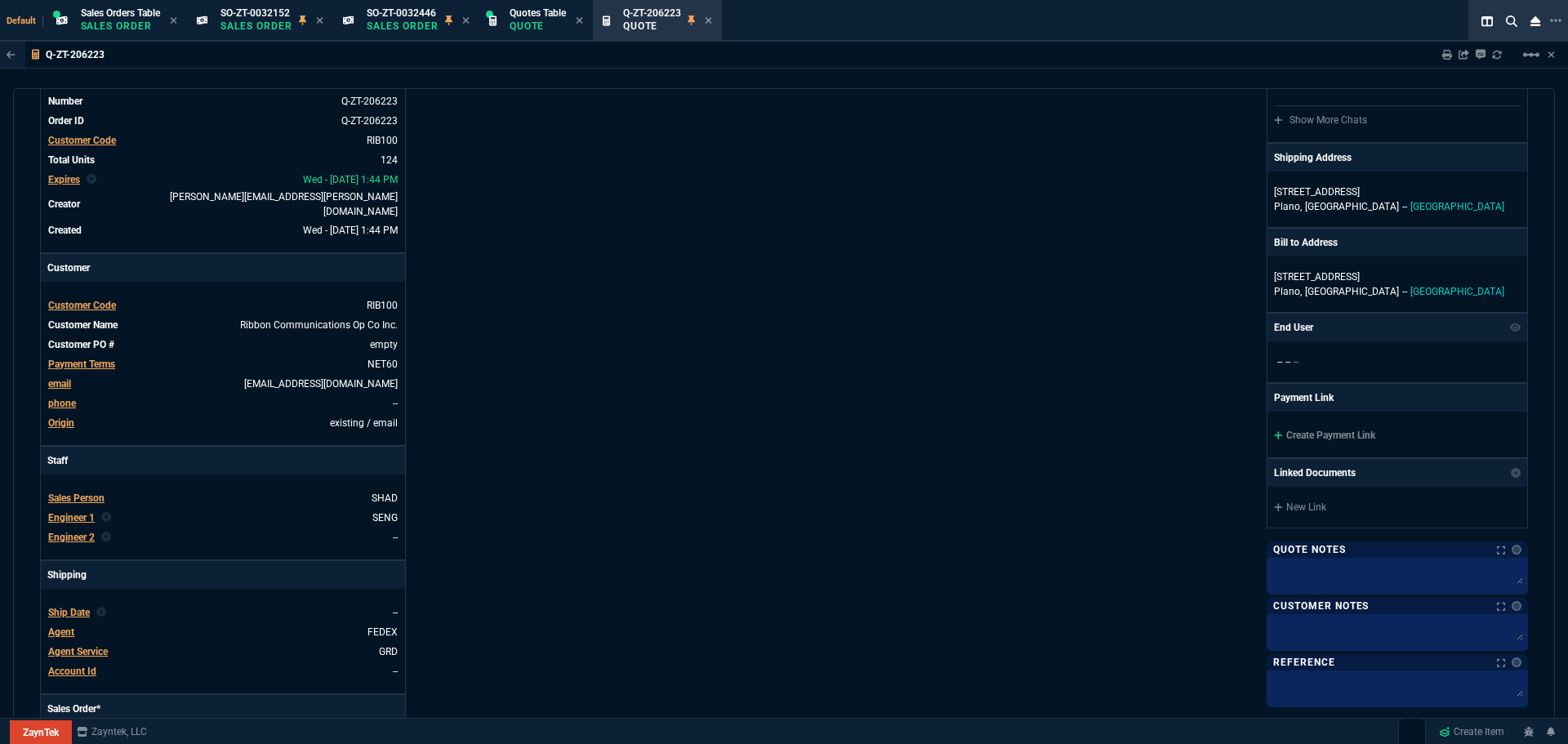
scroll to position [0, 0]
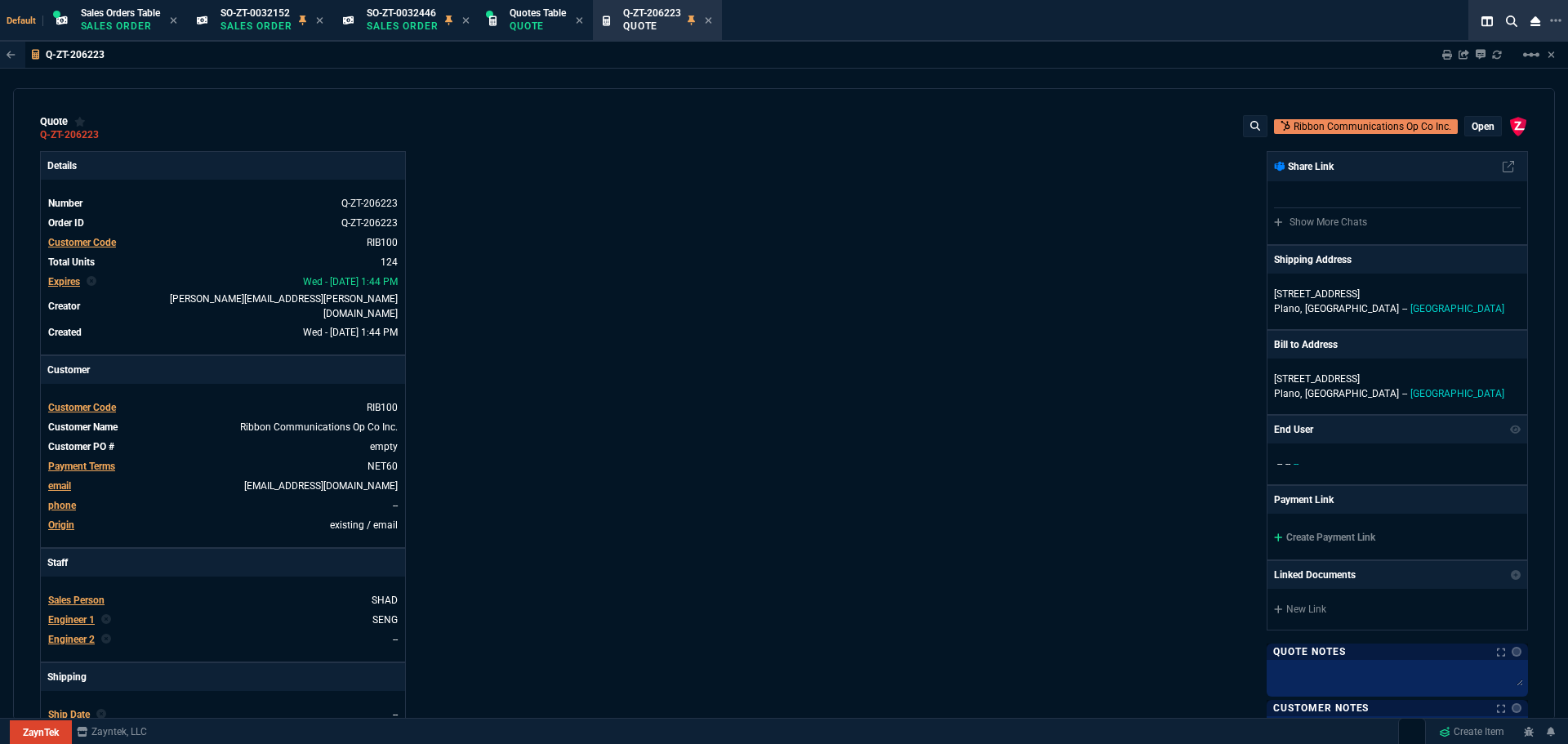
click at [1472, 129] on p "open" at bounding box center [1483, 127] width 23 height 13
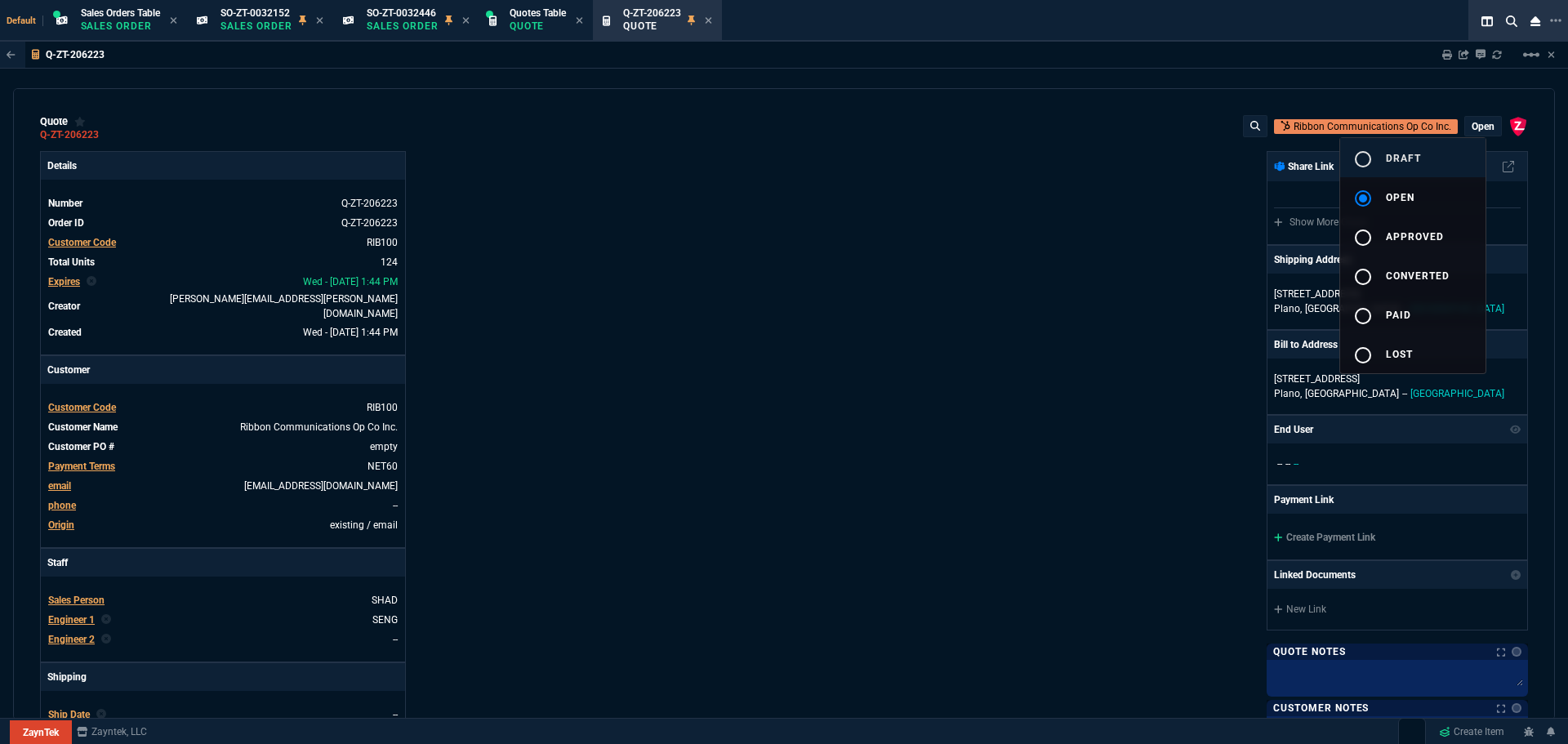
click at [1369, 154] on mat-icon "radio_button_unchecked" at bounding box center [1363, 159] width 20 height 20
click at [1043, 243] on div at bounding box center [784, 372] width 1568 height 744
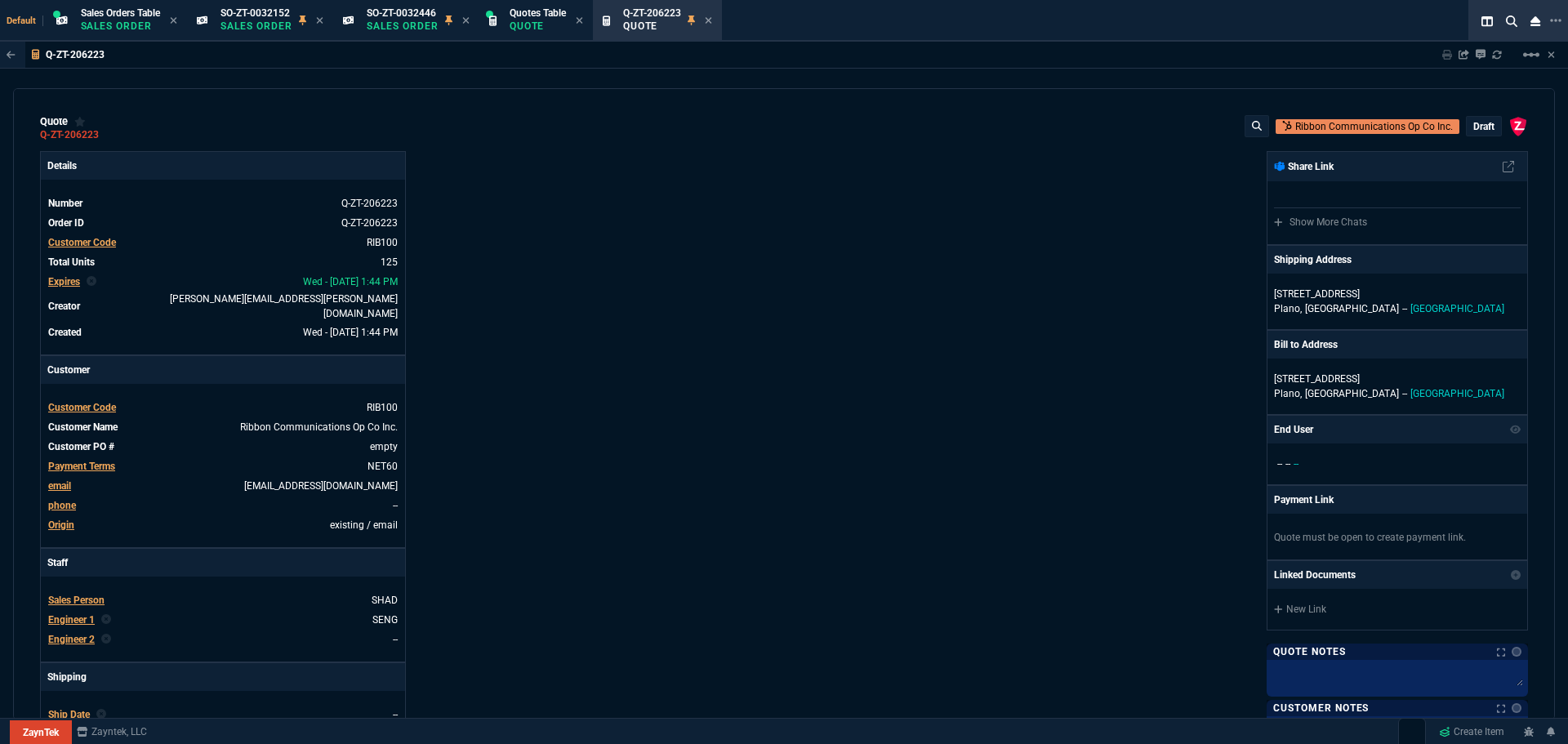
type input "23"
type input "45"
type input "21"
type input "250"
type input "80"
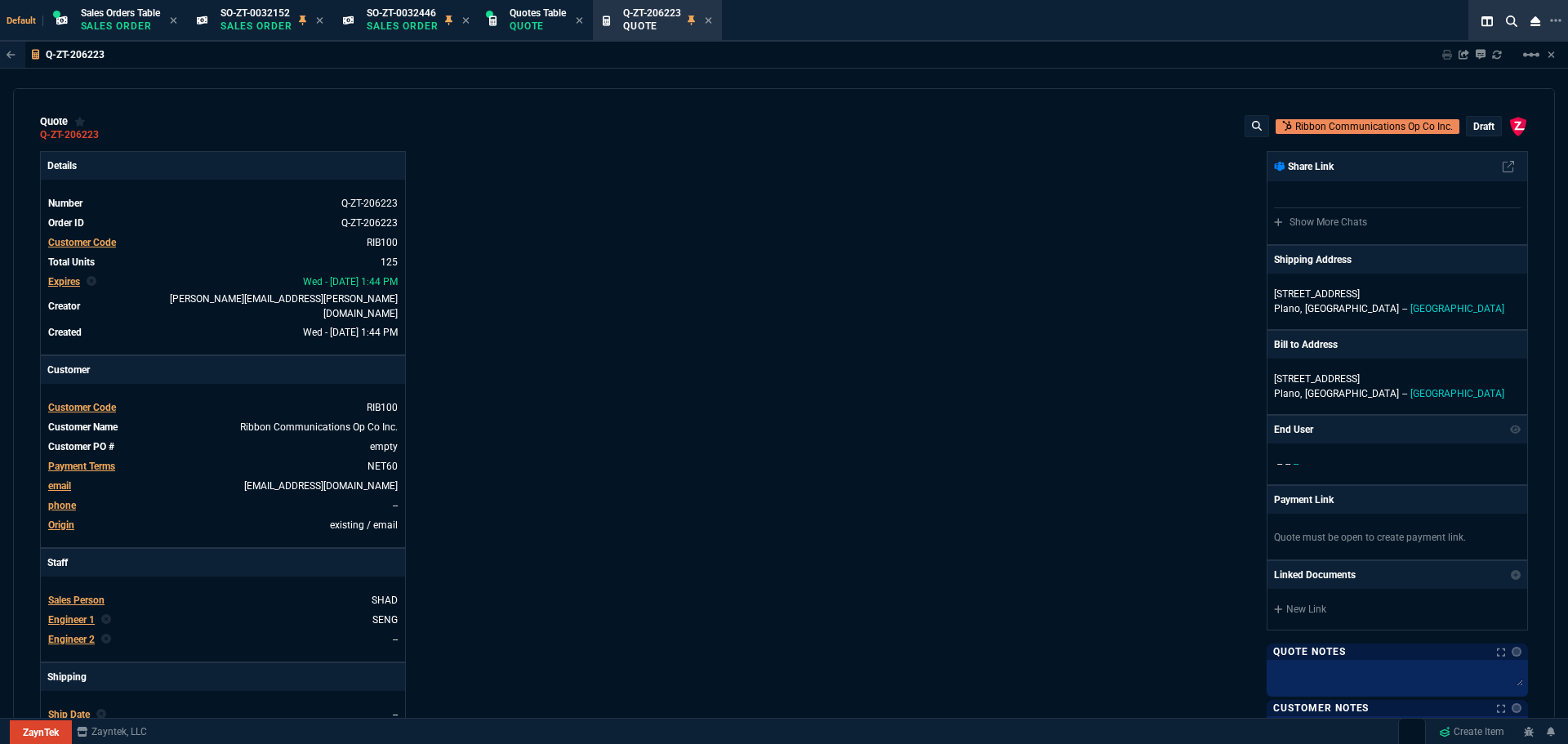
type input "60"
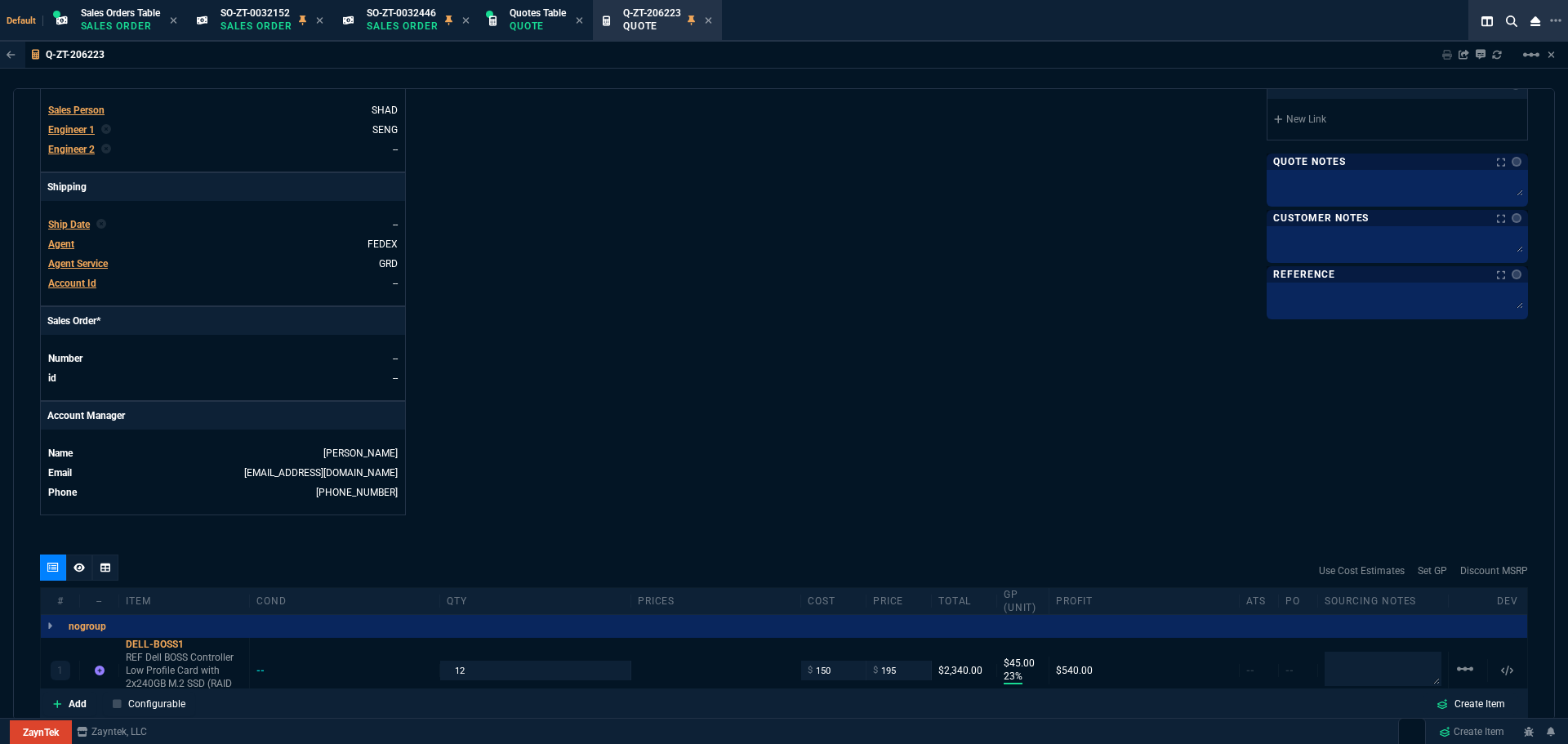
type input "1250"
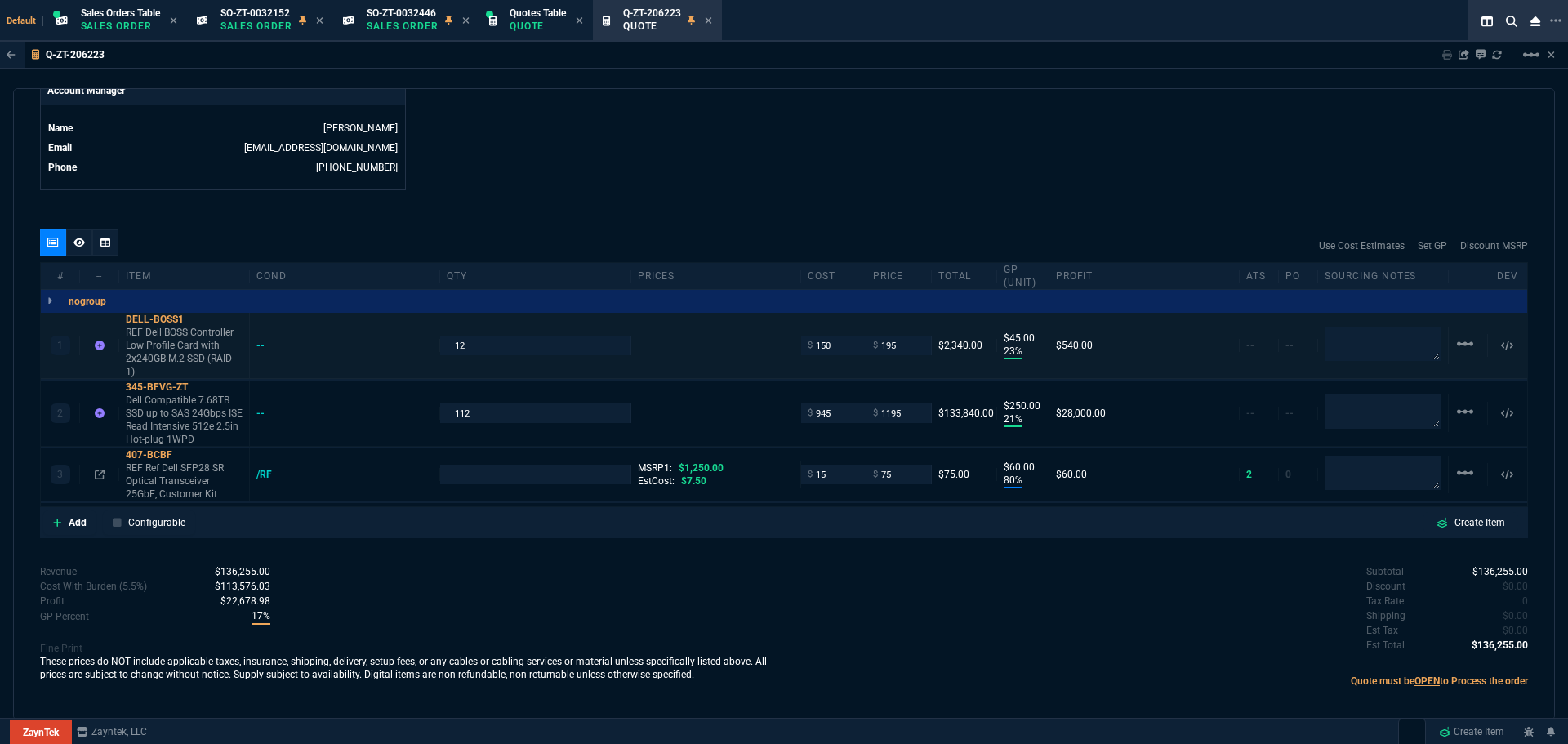
type input "94"
click at [485, 465] on input "number" at bounding box center [535, 474] width 176 height 19
type input "126"
click at [859, 589] on div "Subtotal $136,255.00 Discount $0.00 Tax Rate 0 Shipping $0.00 Est Tax $0.00 Est…" at bounding box center [1156, 609] width 744 height 90
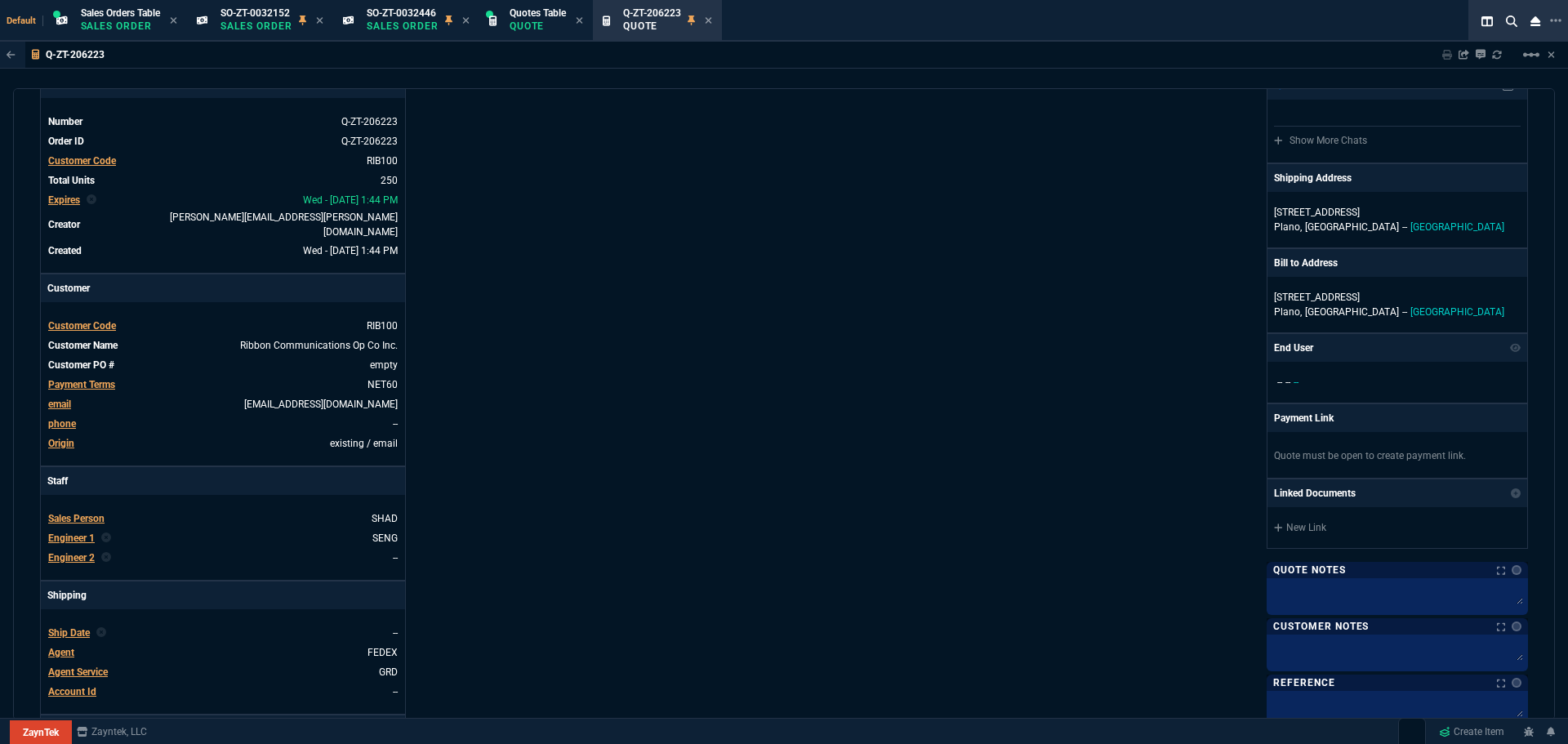
scroll to position [0, 0]
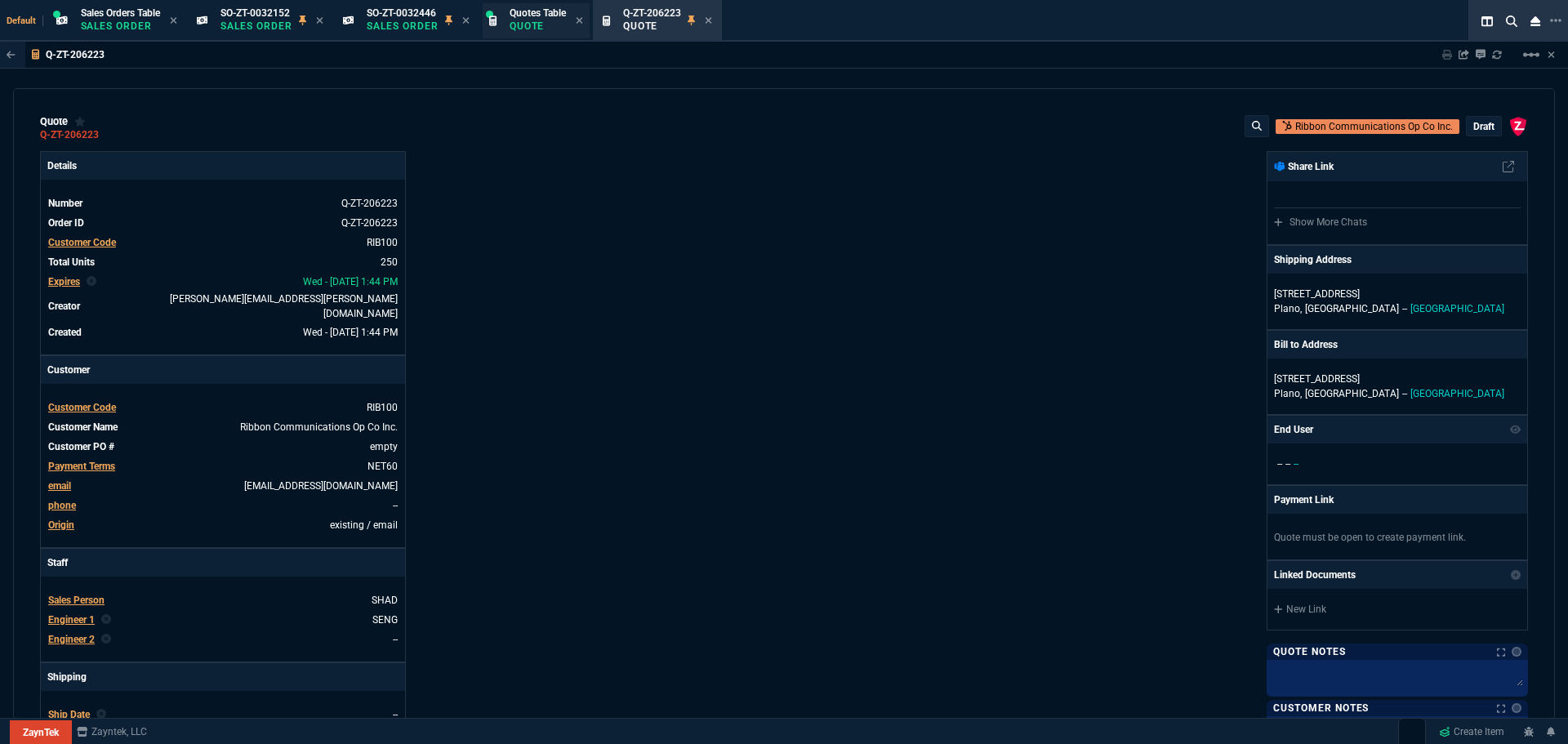
click at [536, 28] on p "Quote" at bounding box center [537, 26] width 56 height 13
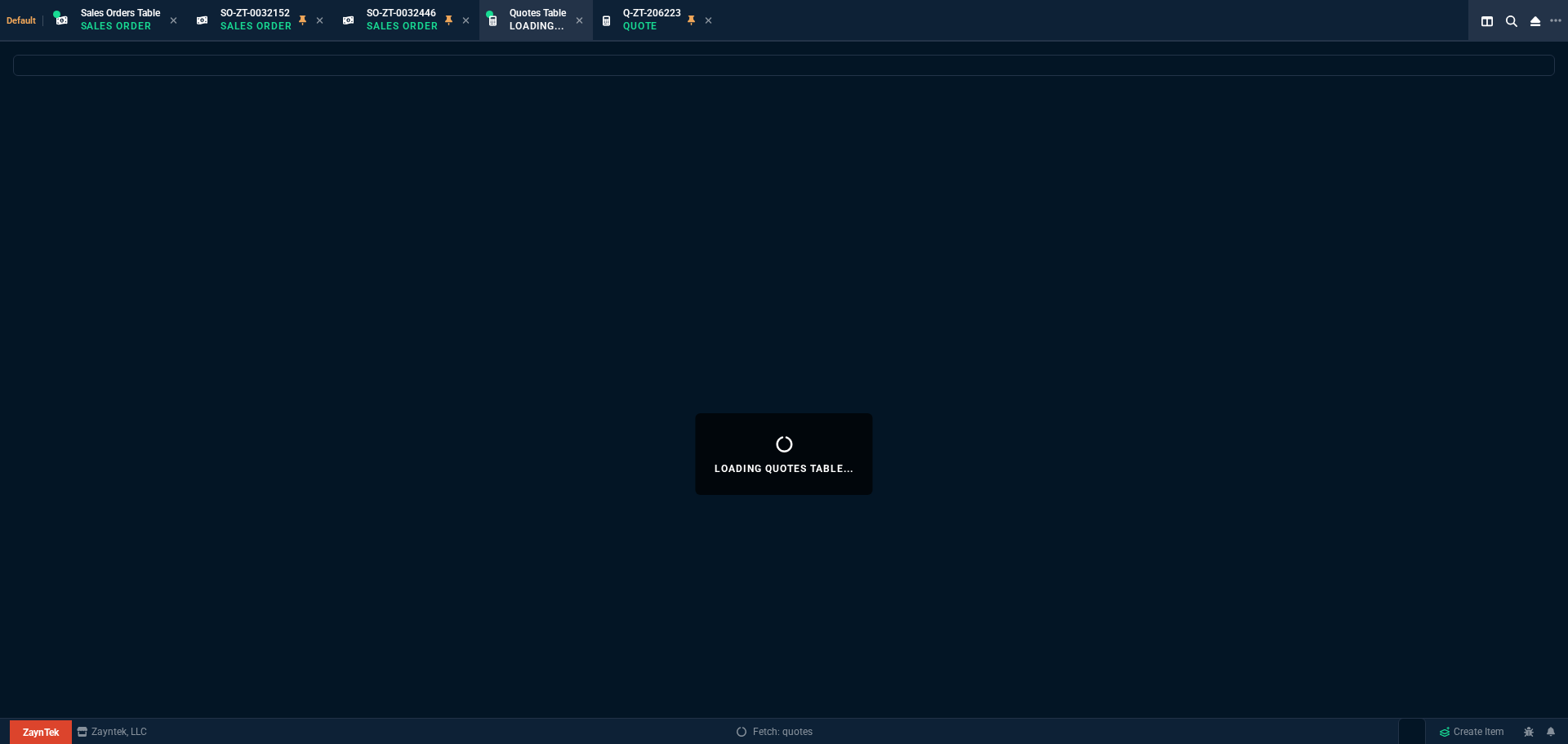
select select
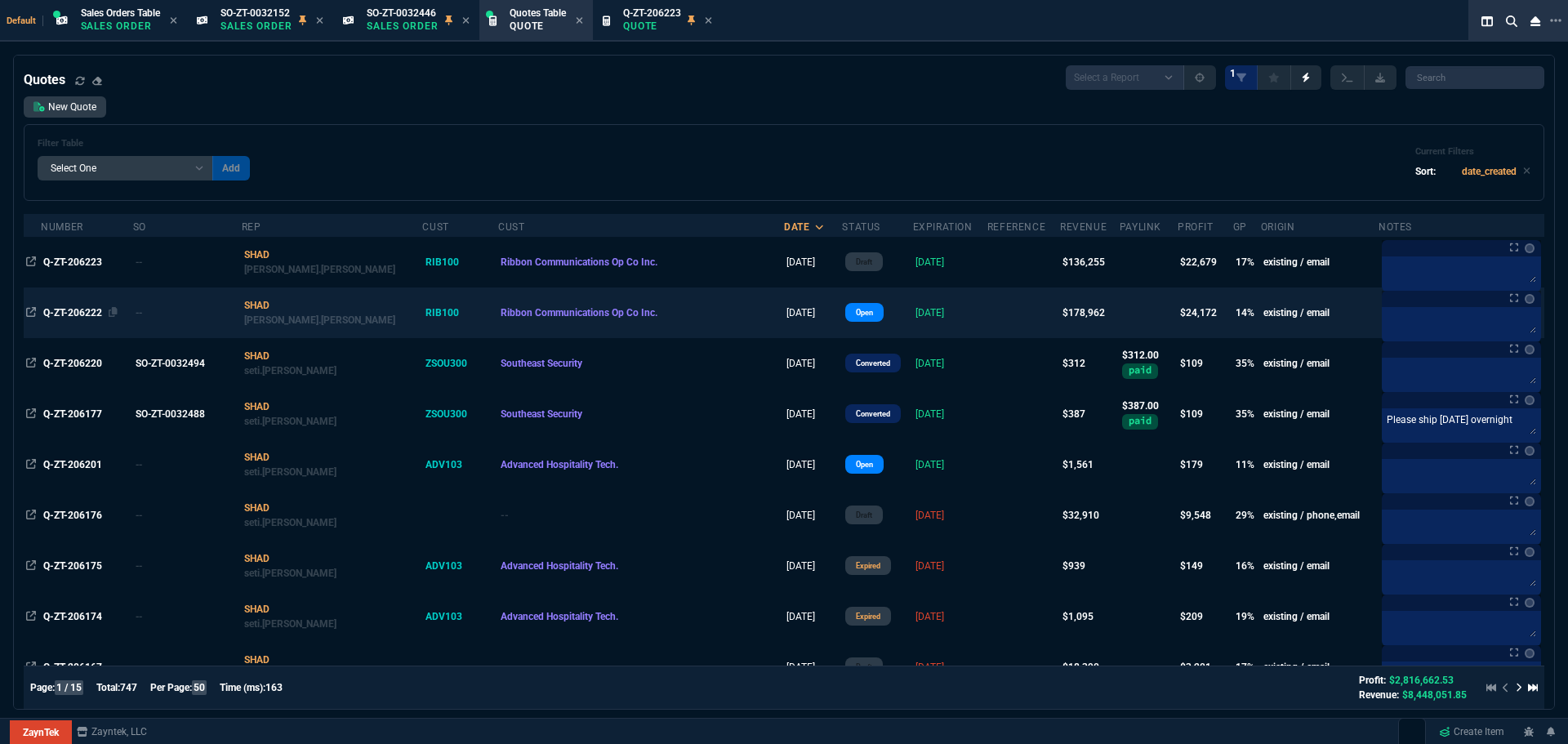
click at [87, 310] on span "Q-ZT-206222" at bounding box center [73, 313] width 59 height 12
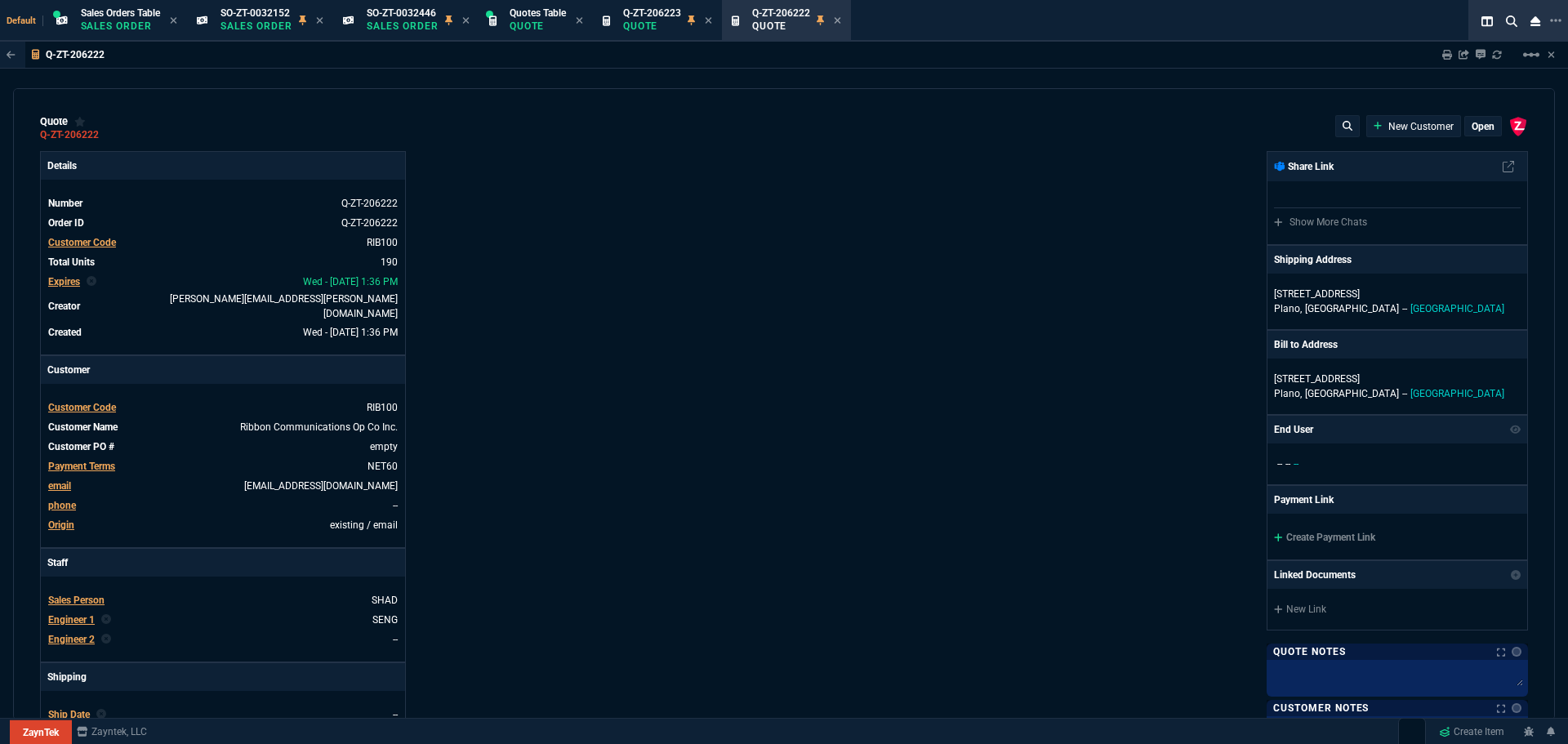
type input "35"
type input "695"
type input "15"
type input "134"
type input "0"
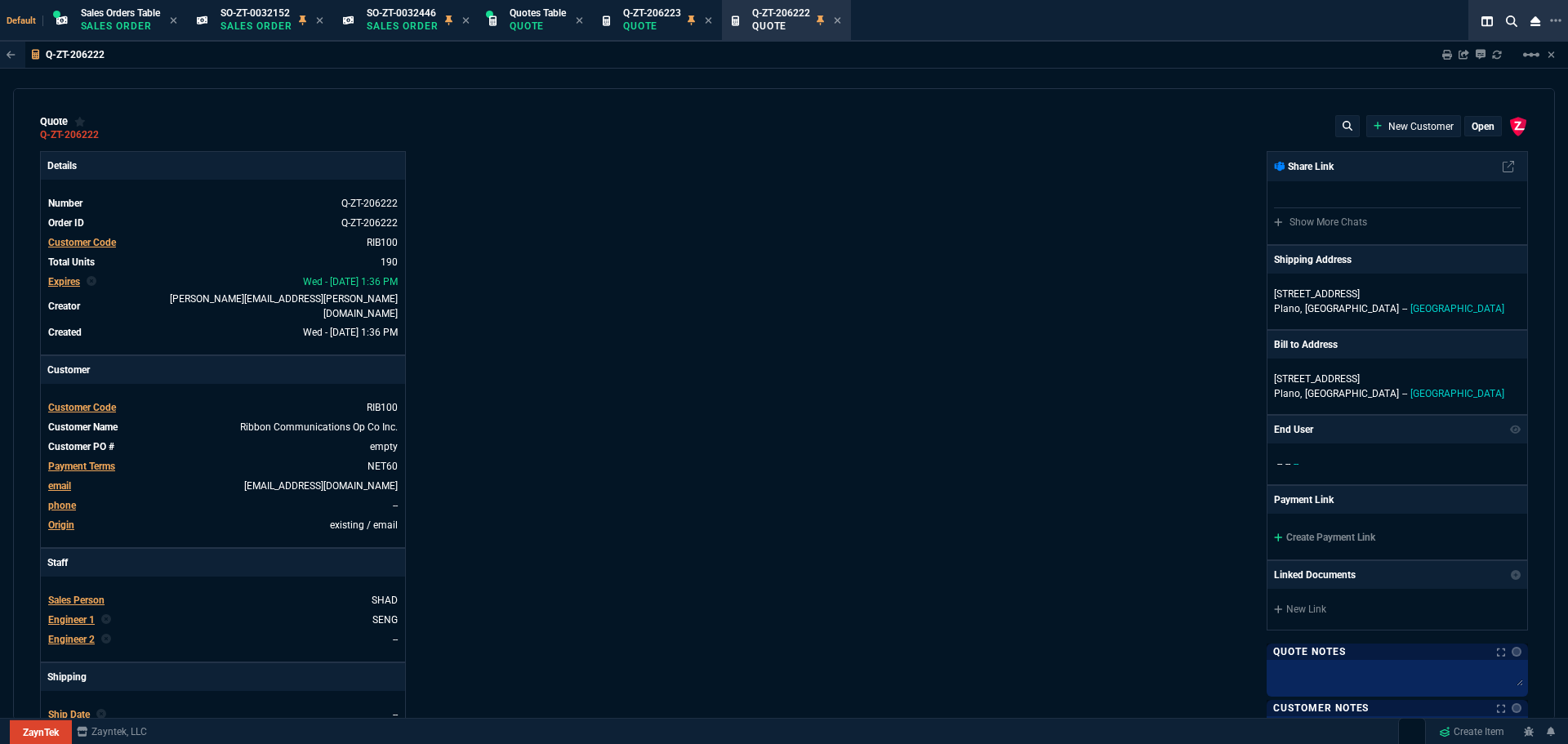
type input "0"
click at [1482, 130] on p "open" at bounding box center [1483, 127] width 23 height 13
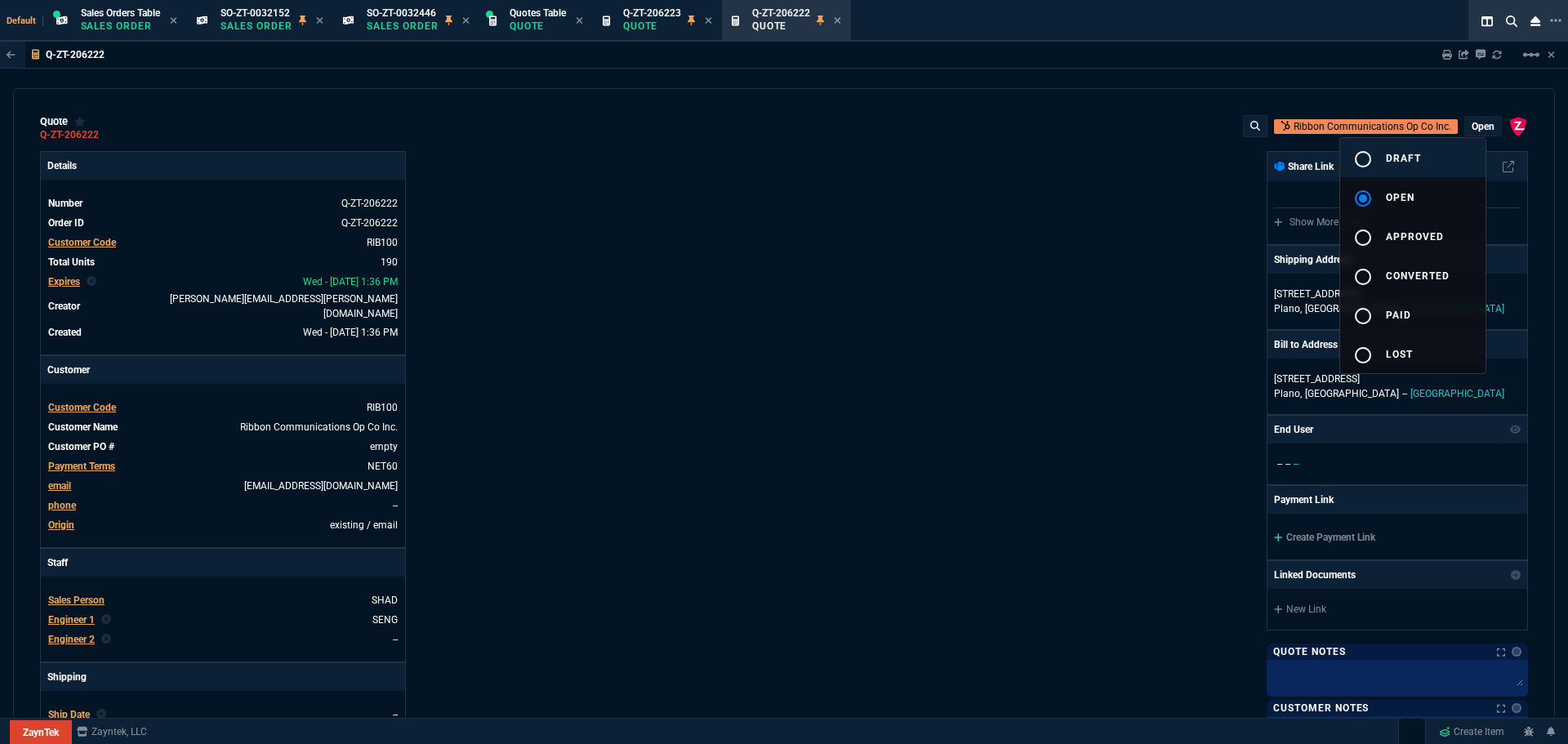
click at [1369, 155] on mat-icon "radio_button_unchecked" at bounding box center [1363, 159] width 20 height 20
type input "35"
type input "695"
type input "15"
type input "134"
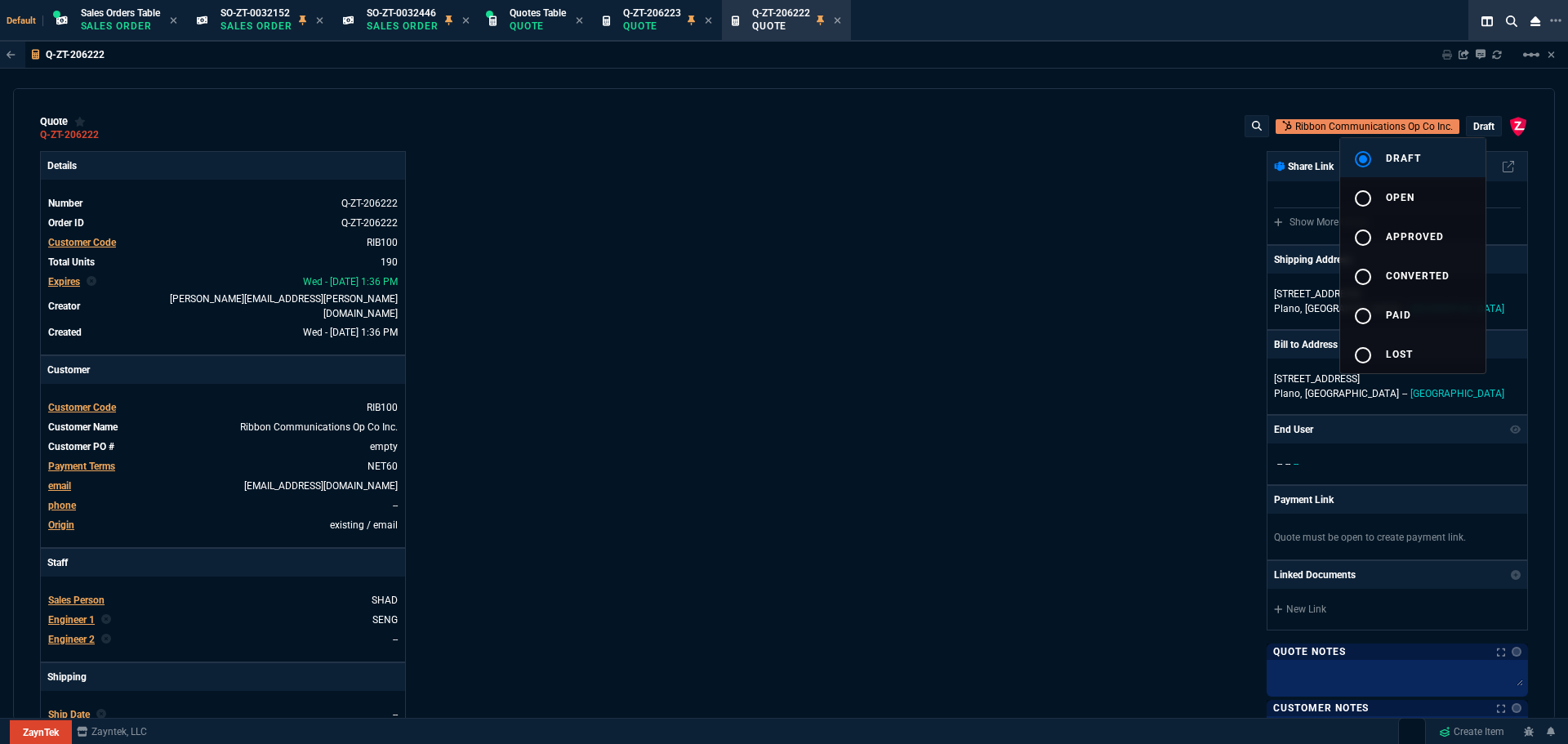
type input "0"
click at [874, 357] on div at bounding box center [784, 372] width 1568 height 744
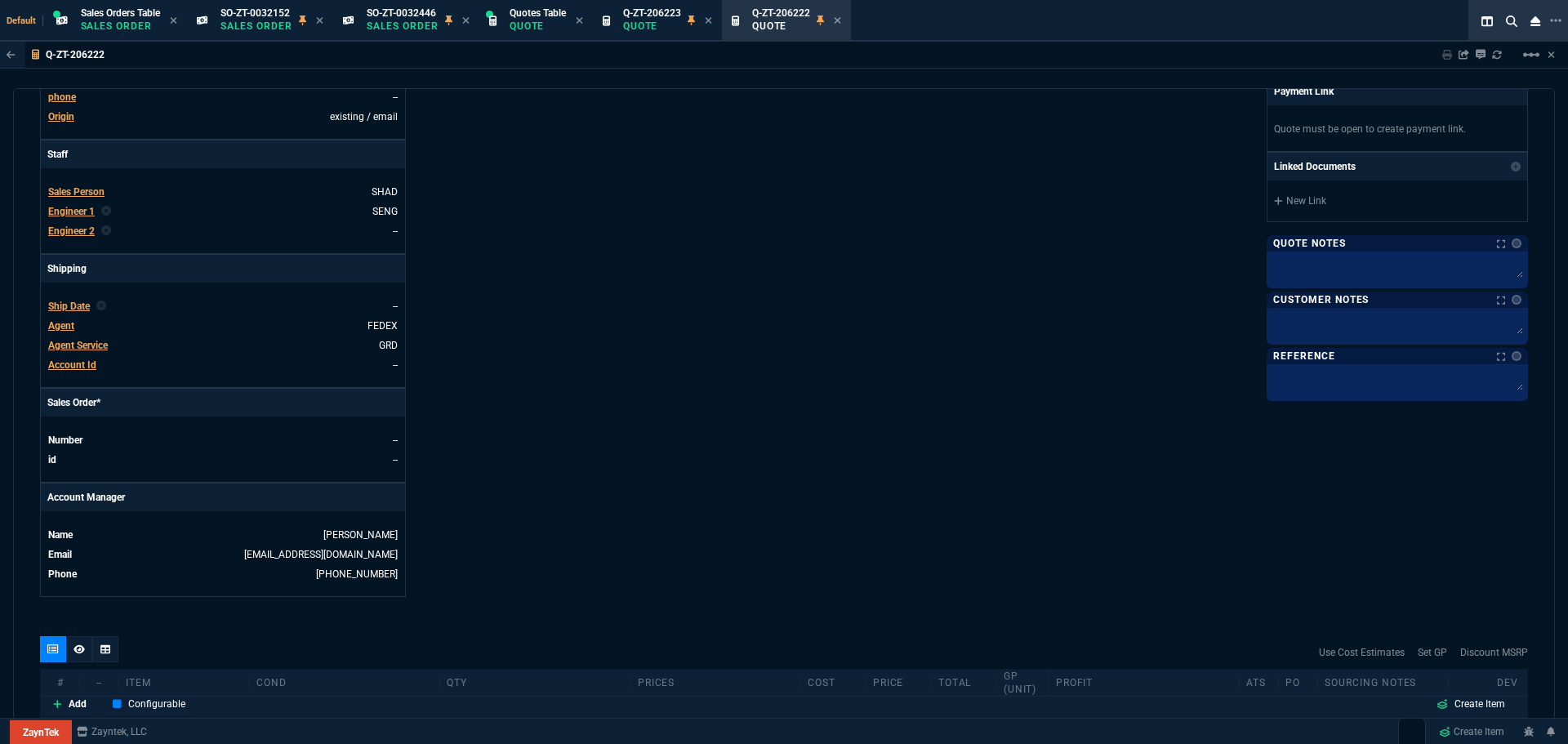
scroll to position [802, 0]
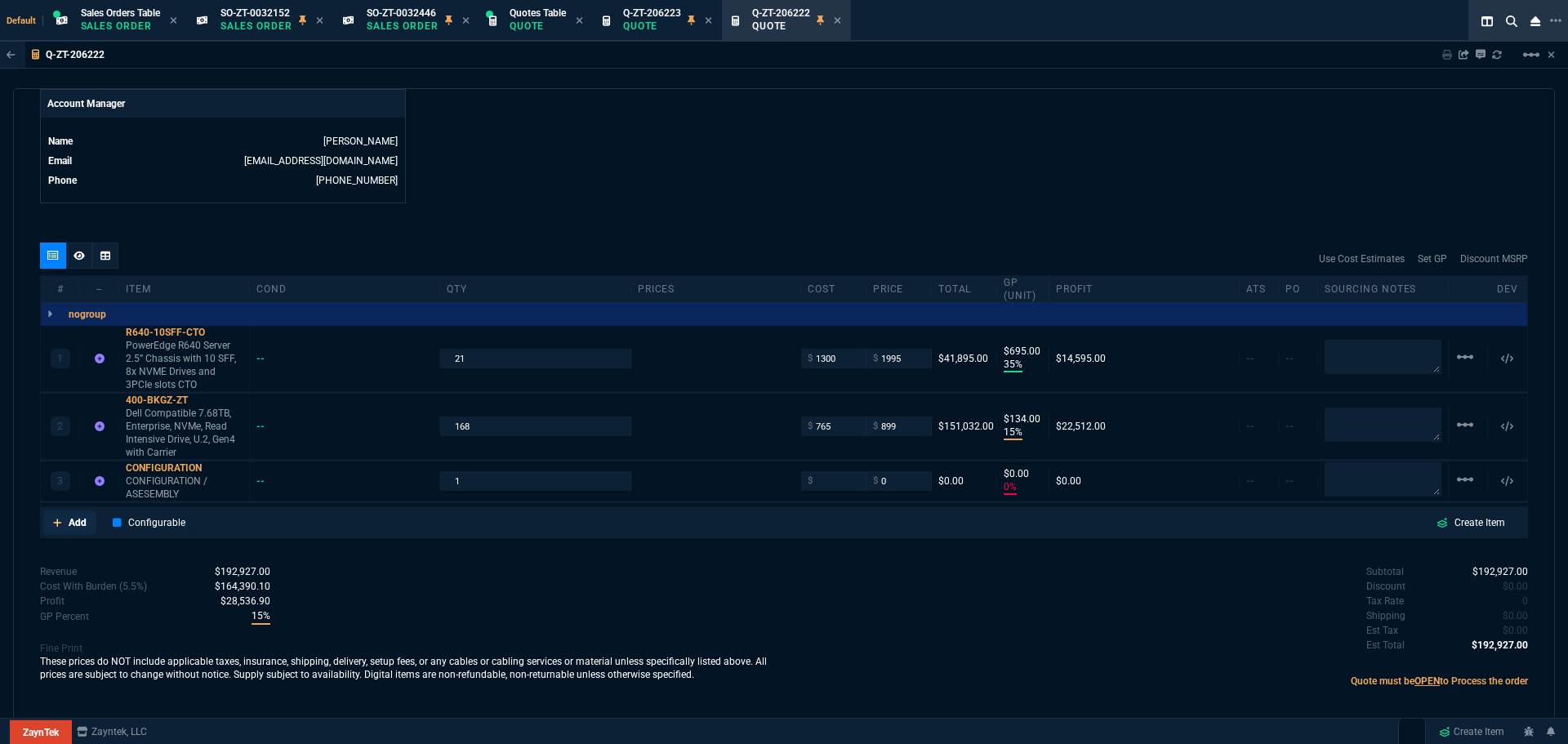
click at [73, 515] on p "Add" at bounding box center [78, 522] width 18 height 14
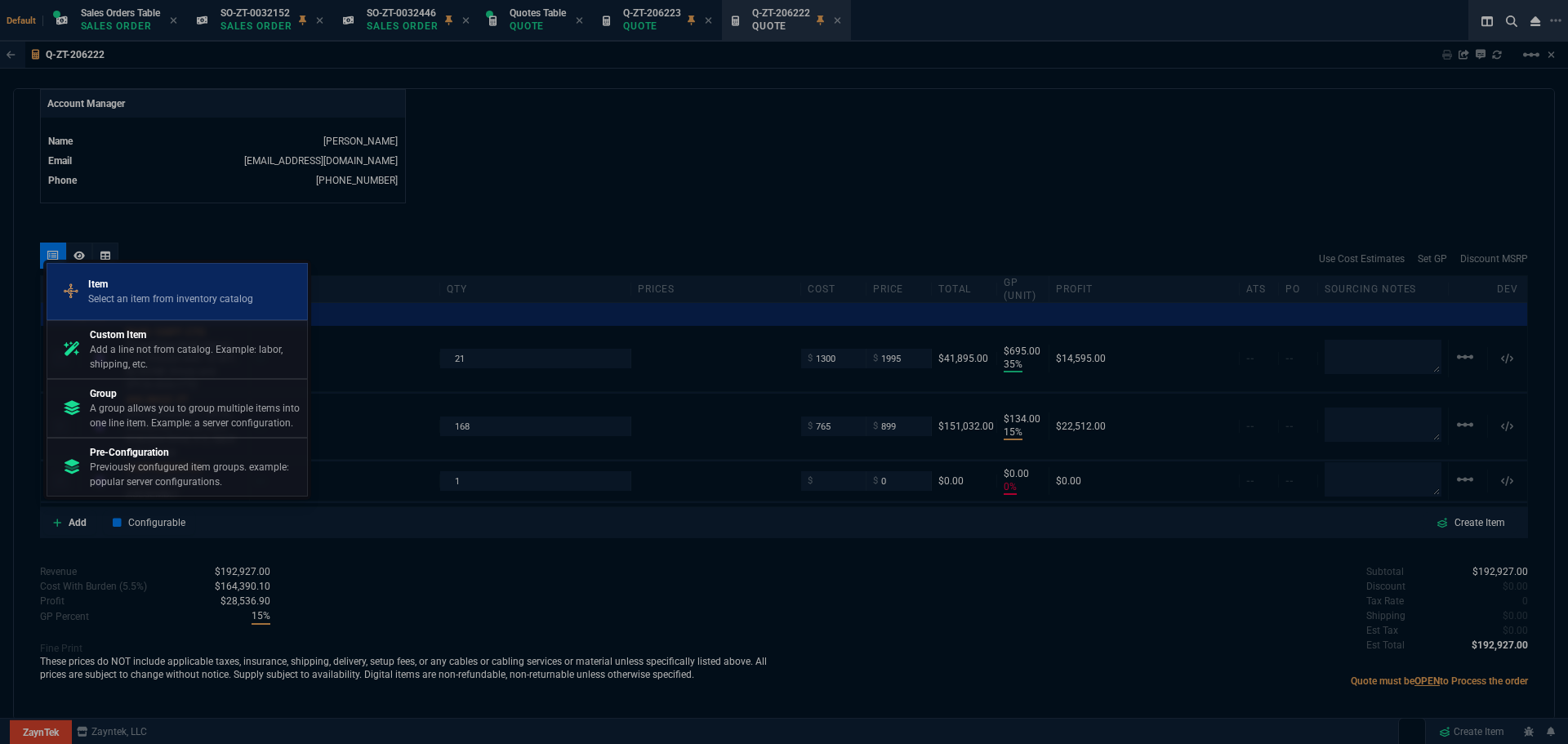
click at [151, 307] on div "Item Select an item from inventory catalog" at bounding box center [176, 291] width 247 height 43
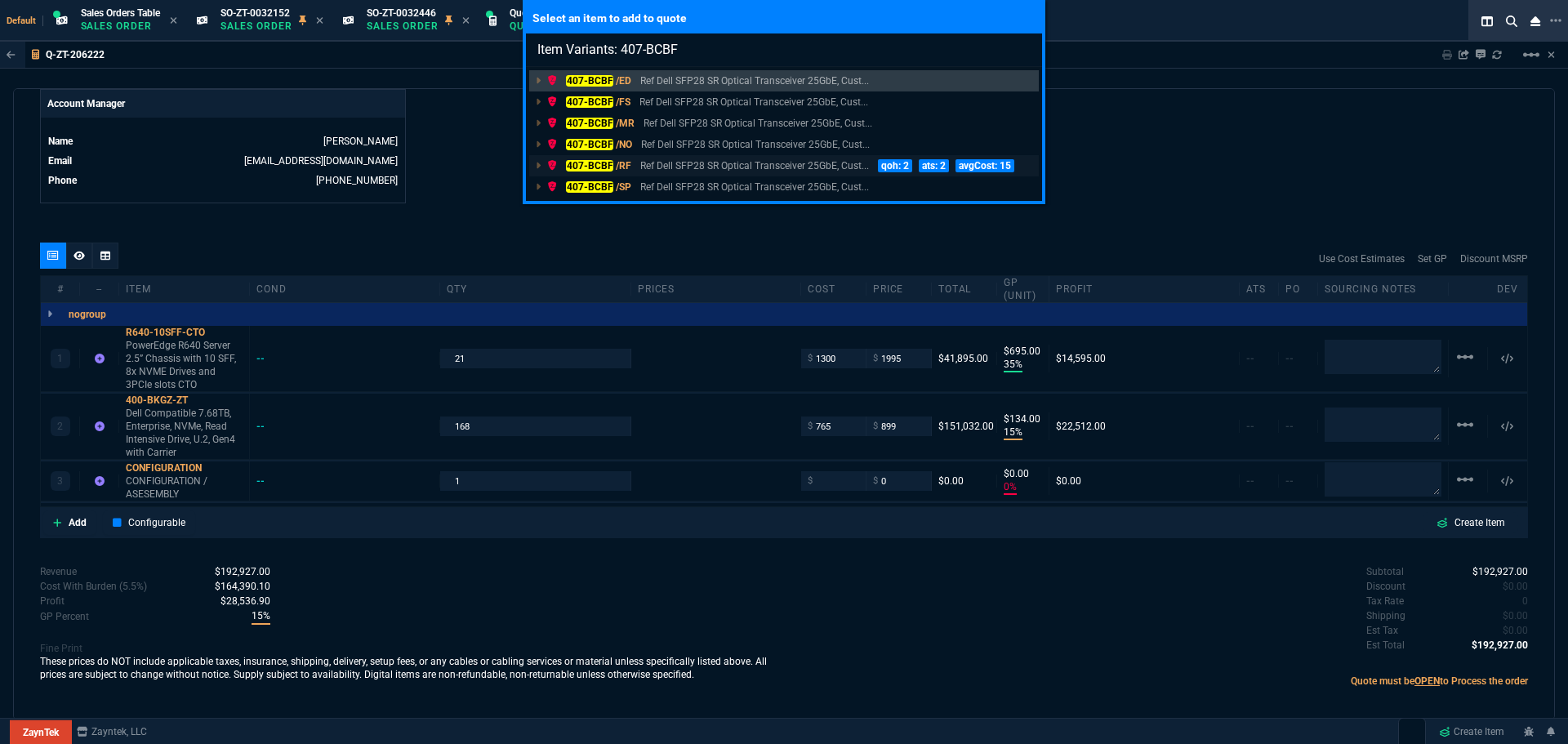
type input "Item Variants: 407-BCBF"
click at [579, 167] on mark "407-BCBF" at bounding box center [589, 166] width 47 height 12
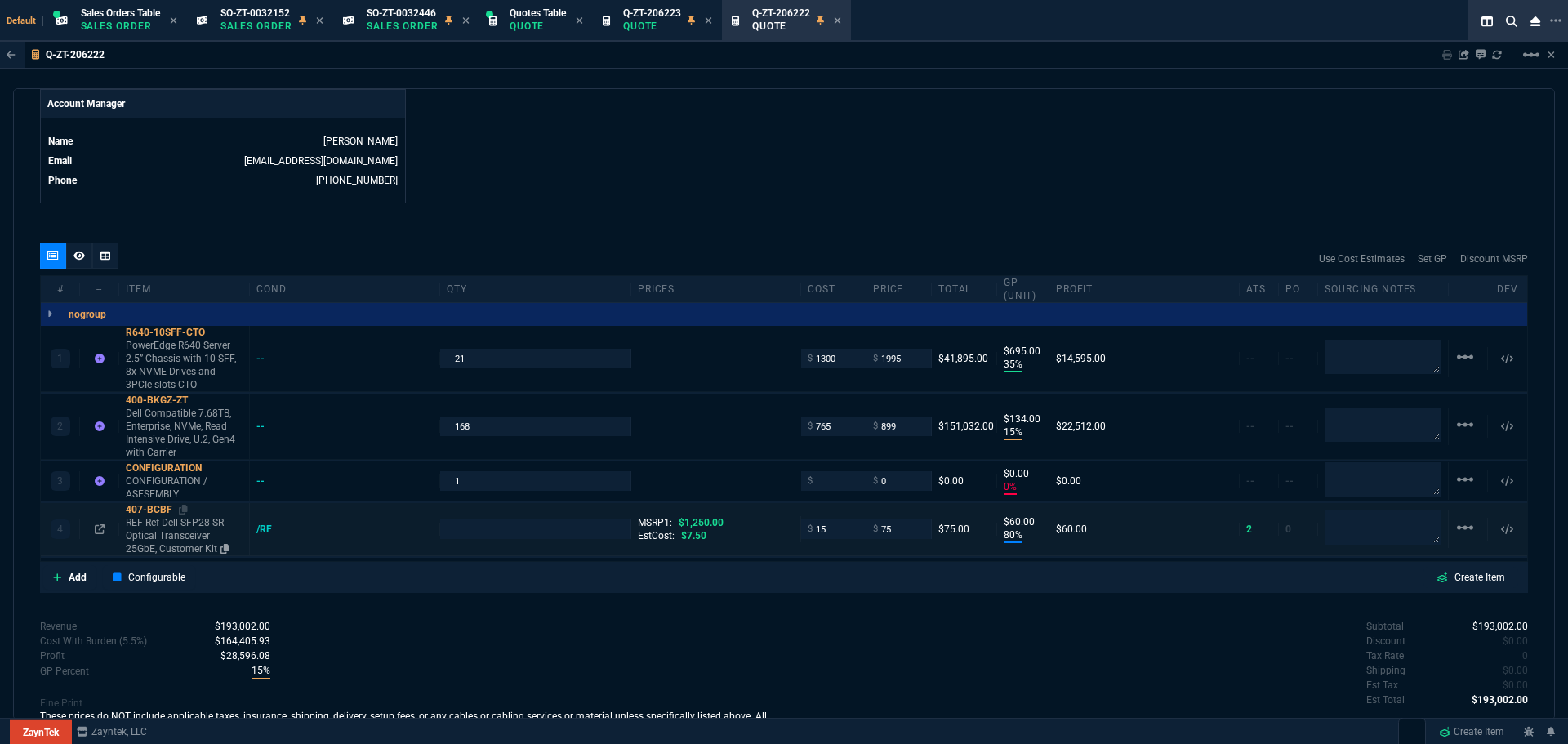
type input "35"
type input "695"
type input "15"
type input "134"
type input "0"
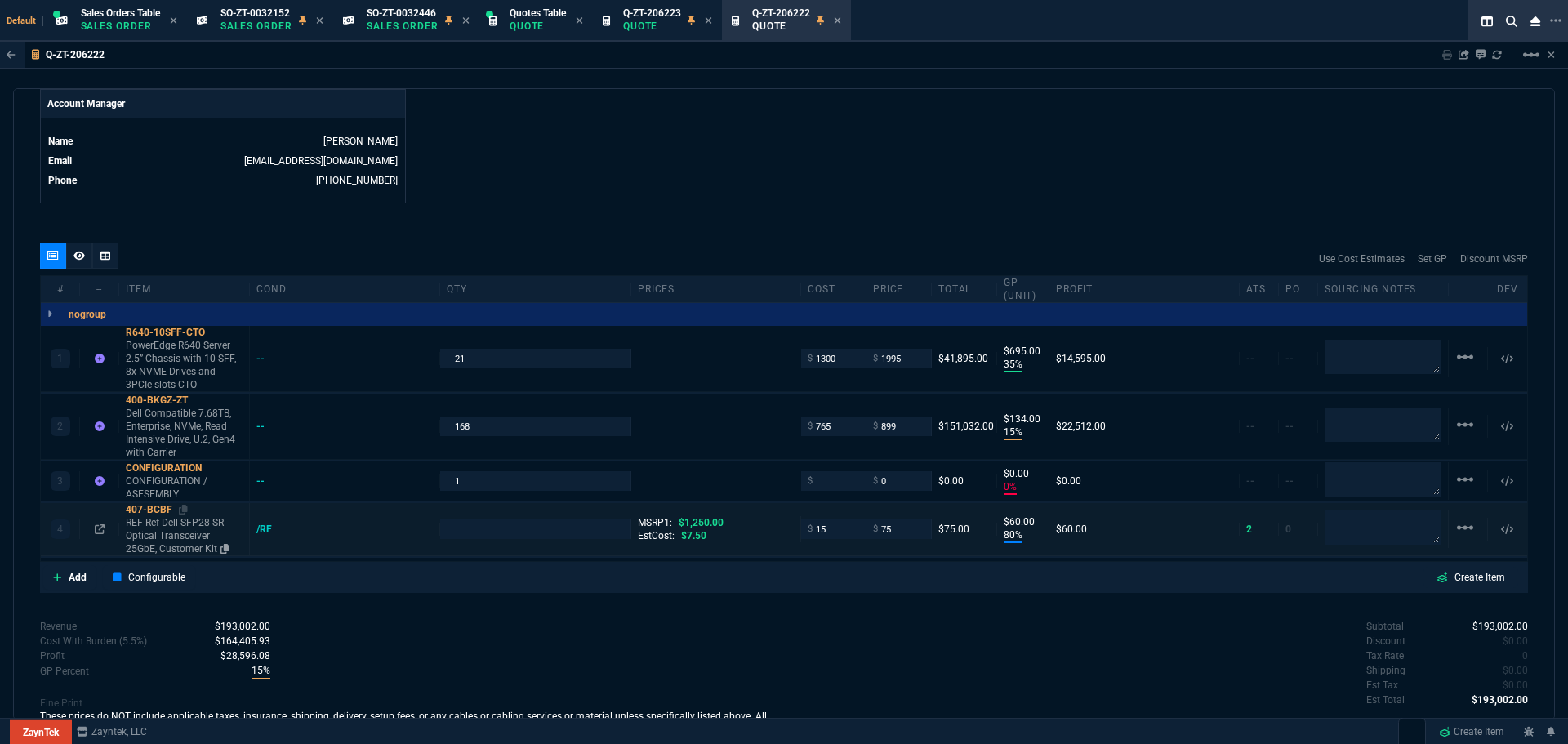
type input "0"
type input "80"
type input "60"
type input "94"
click at [69, 526] on div "4" at bounding box center [60, 529] width 25 height 20
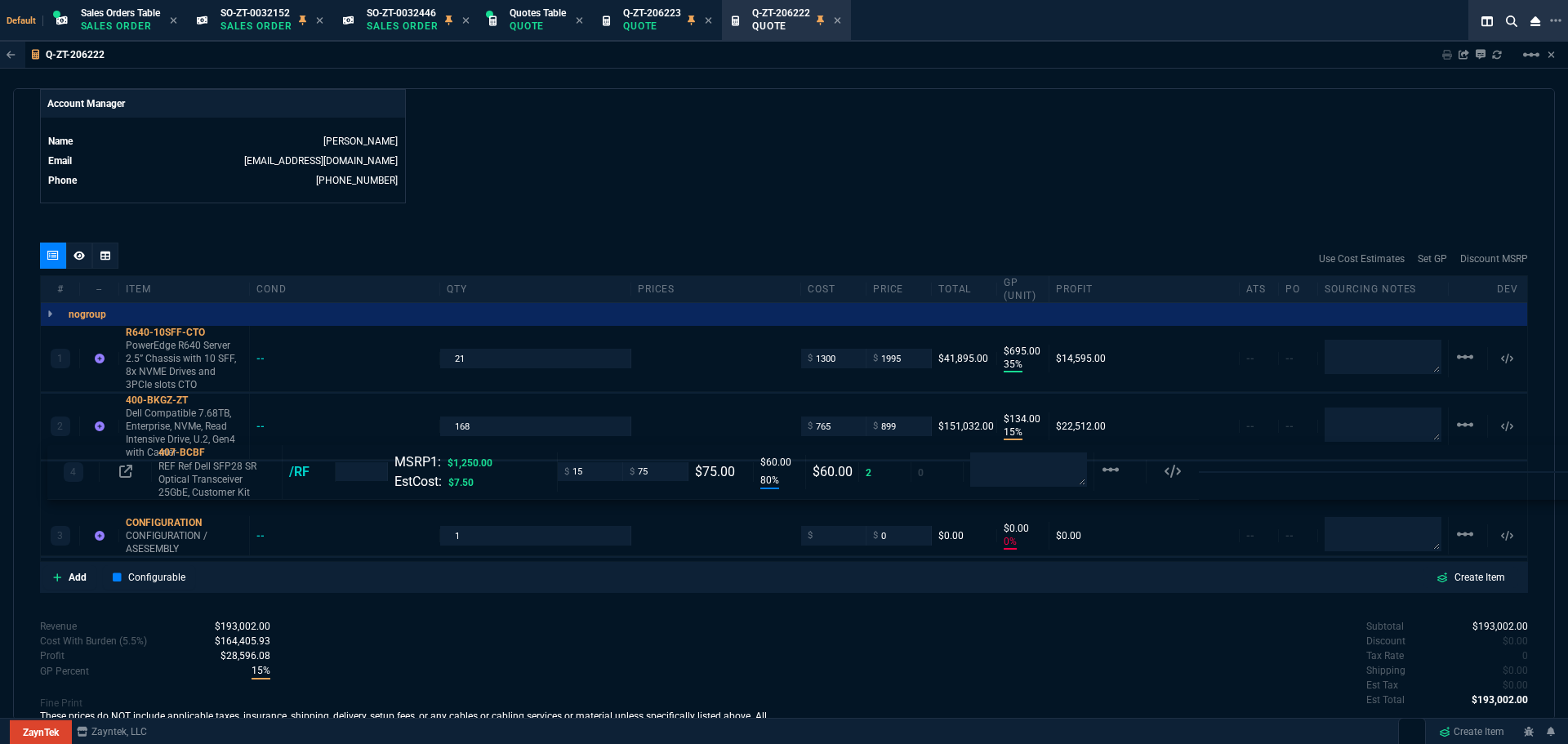
drag, startPoint x: 69, startPoint y: 528, endPoint x: 75, endPoint y: 481, distance: 47.4
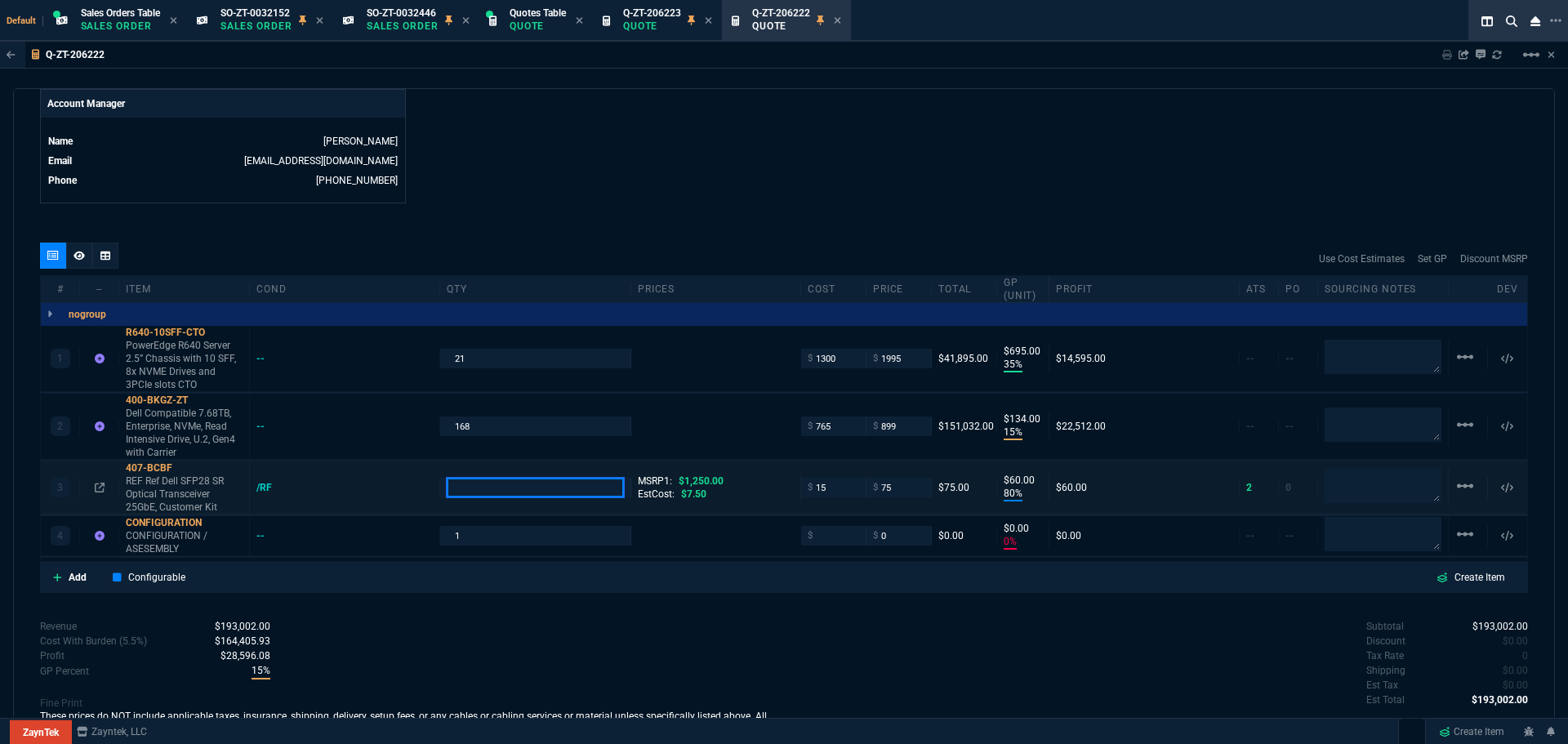
click at [570, 482] on input "number" at bounding box center [535, 486] width 176 height 19
type input "126"
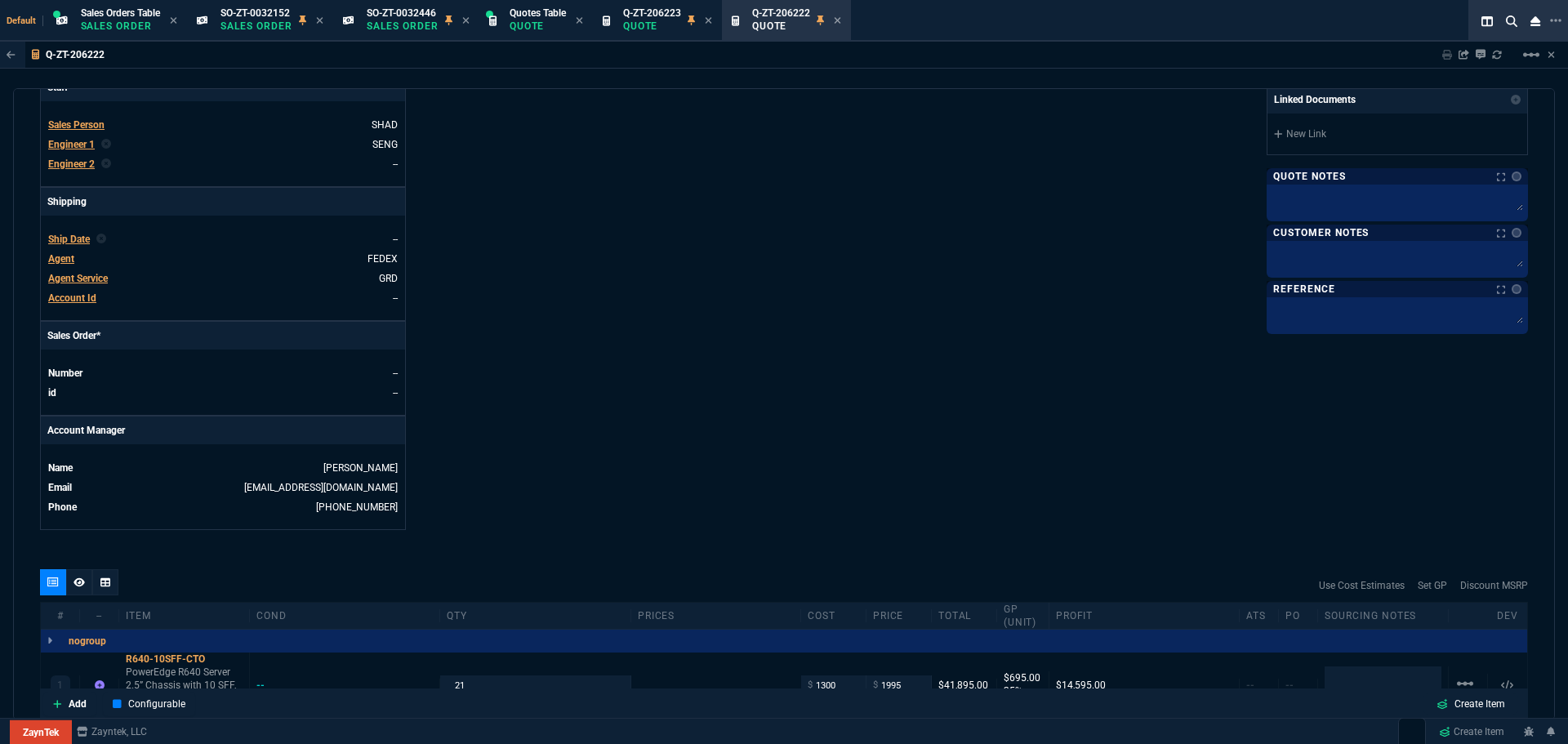
scroll to position [0, 0]
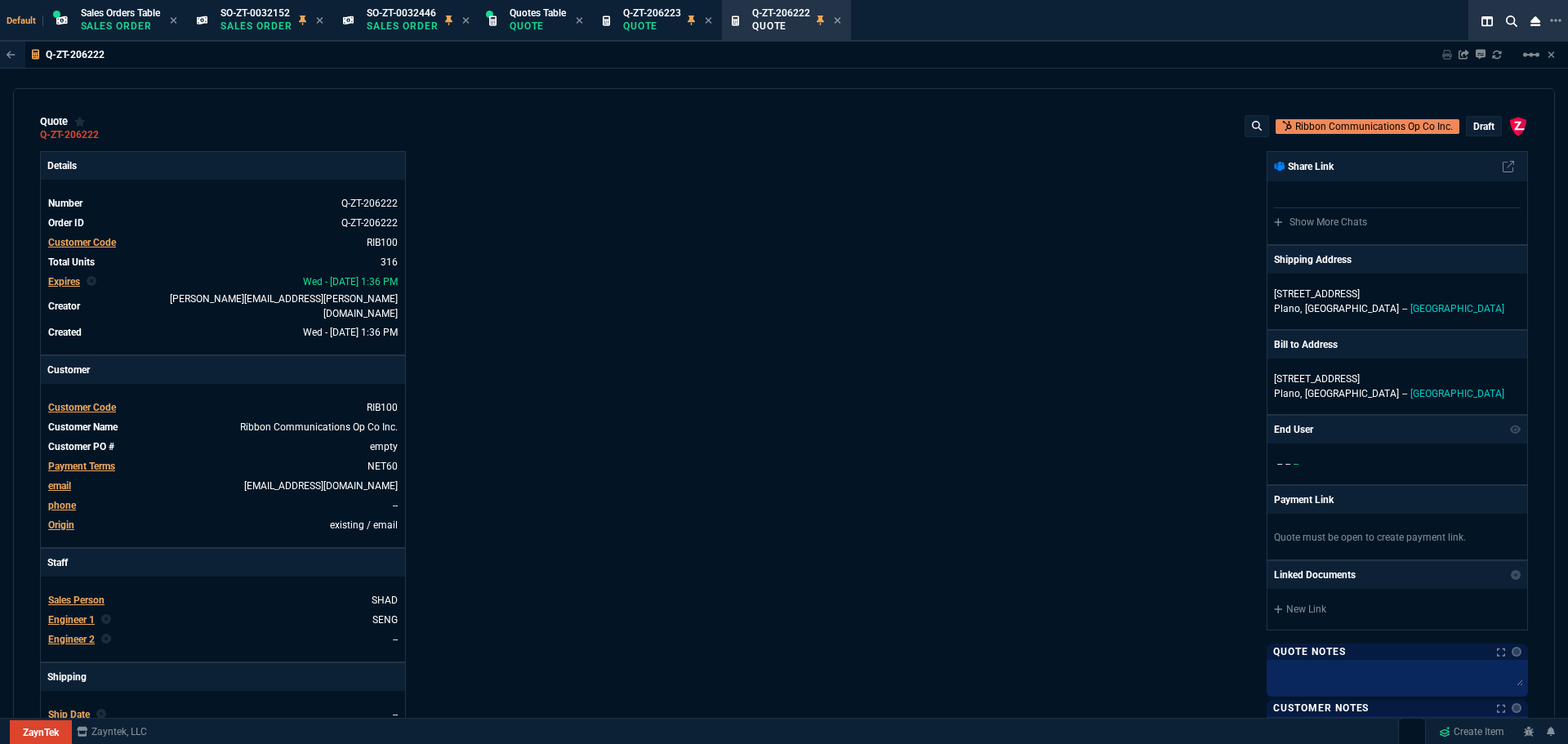
click at [1466, 127] on div "draft" at bounding box center [1483, 126] width 34 height 19
click at [1475, 128] on p "draft" at bounding box center [1484, 127] width 21 height 13
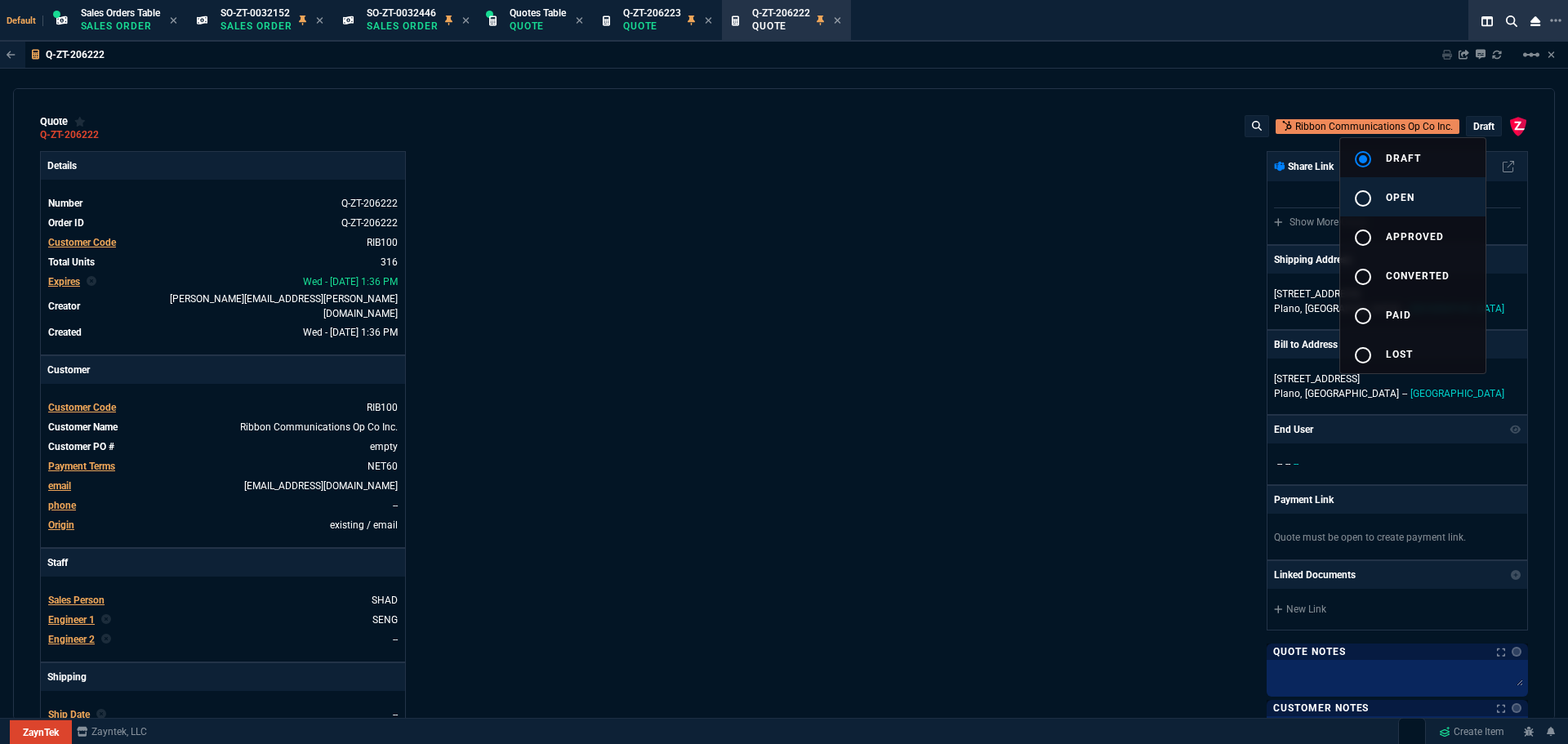
click at [1391, 193] on span "open" at bounding box center [1401, 197] width 29 height 12
click at [1017, 314] on div at bounding box center [784, 372] width 1568 height 744
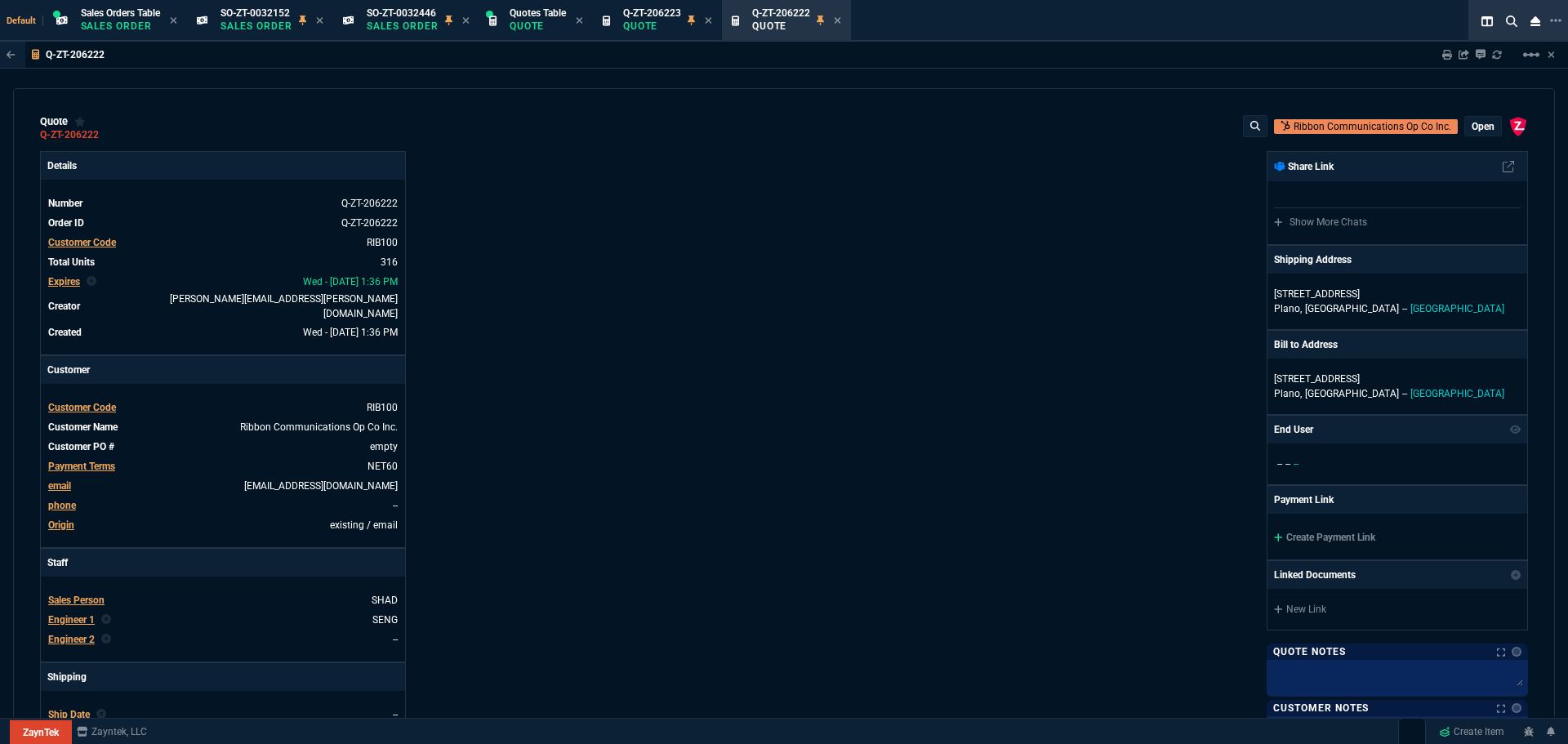
type input "35"
type input "695"
type input "15"
type input "134"
type input "80"
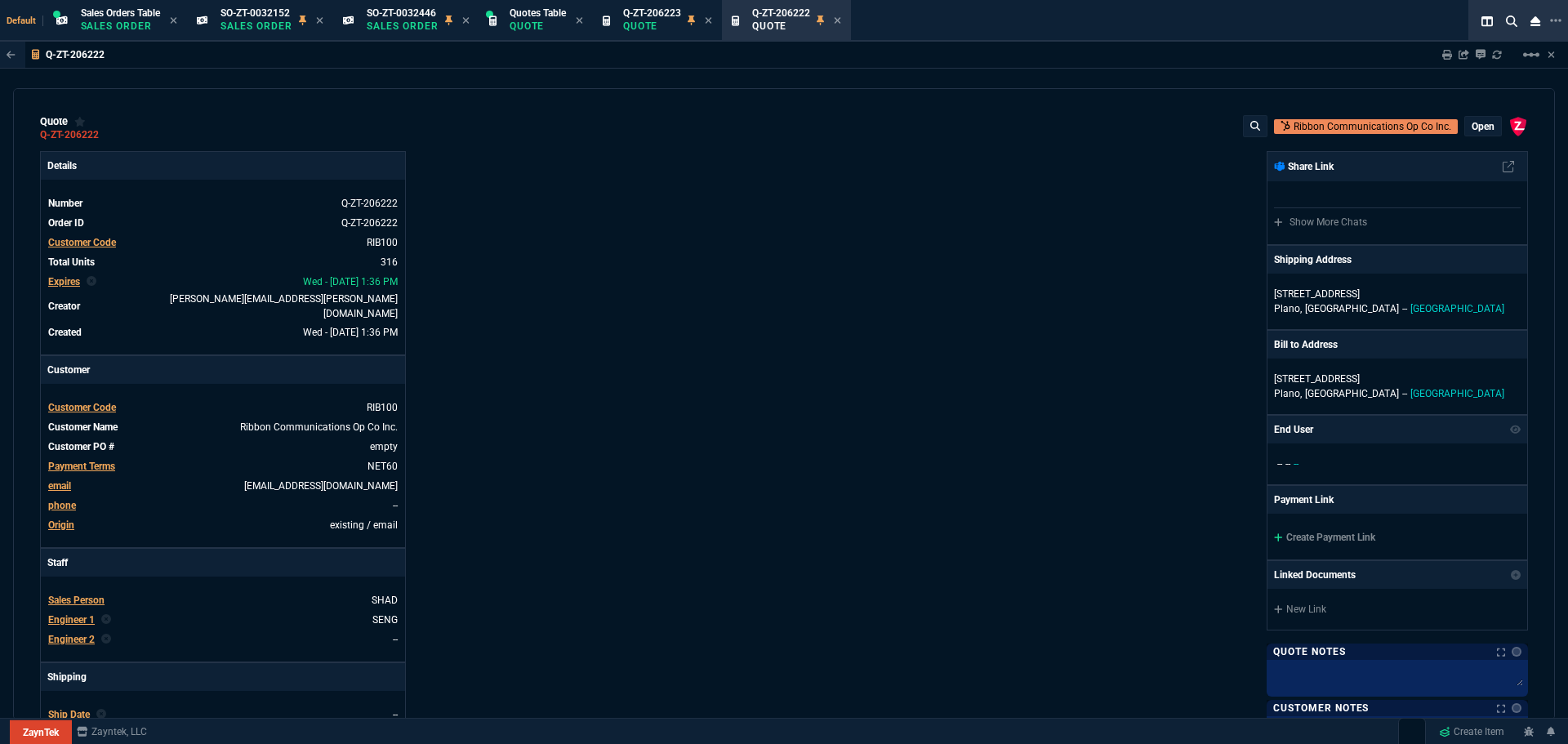
type input "60"
type input "0"
type input "94"
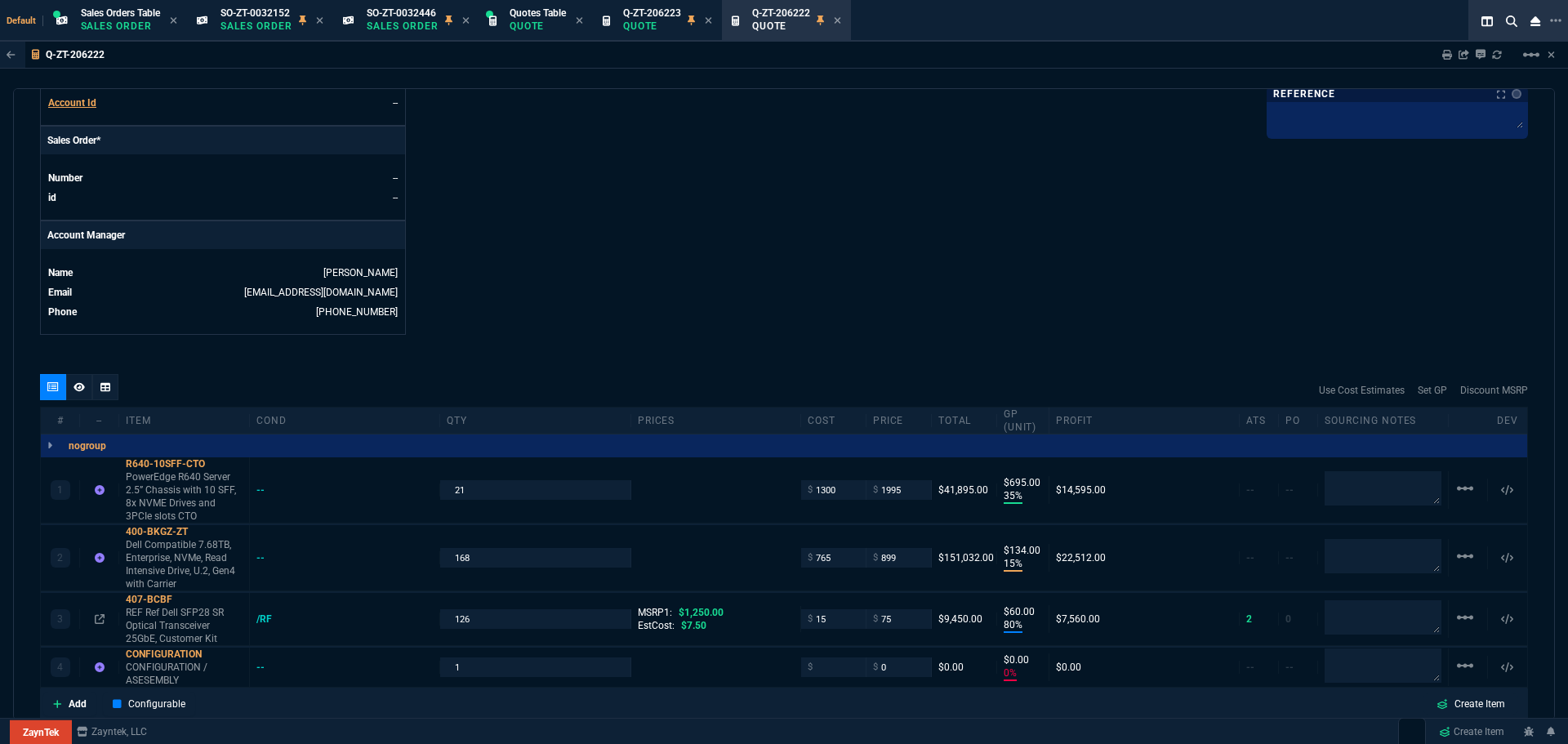
scroll to position [817, 0]
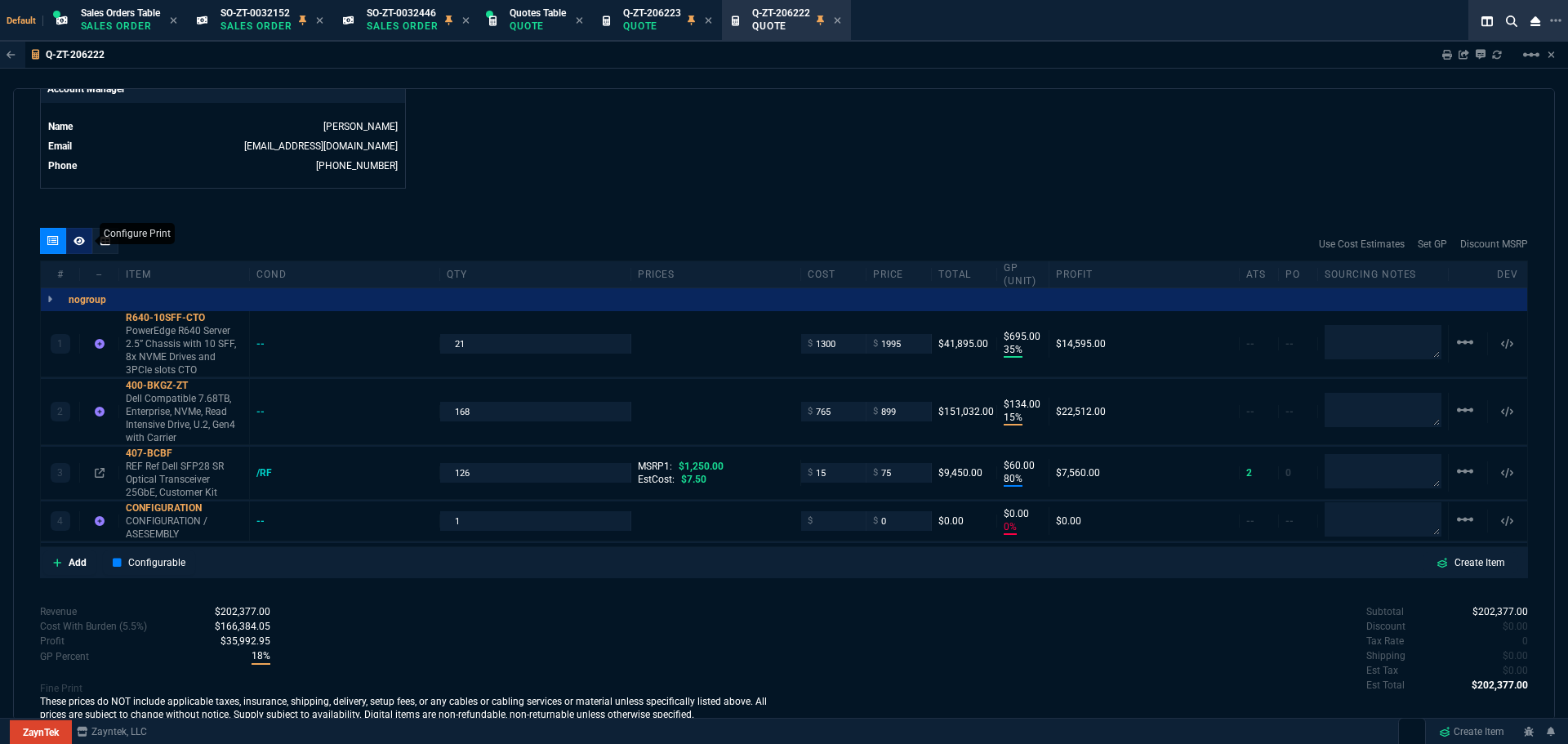
click at [81, 236] on icon at bounding box center [78, 241] width 12 height 9
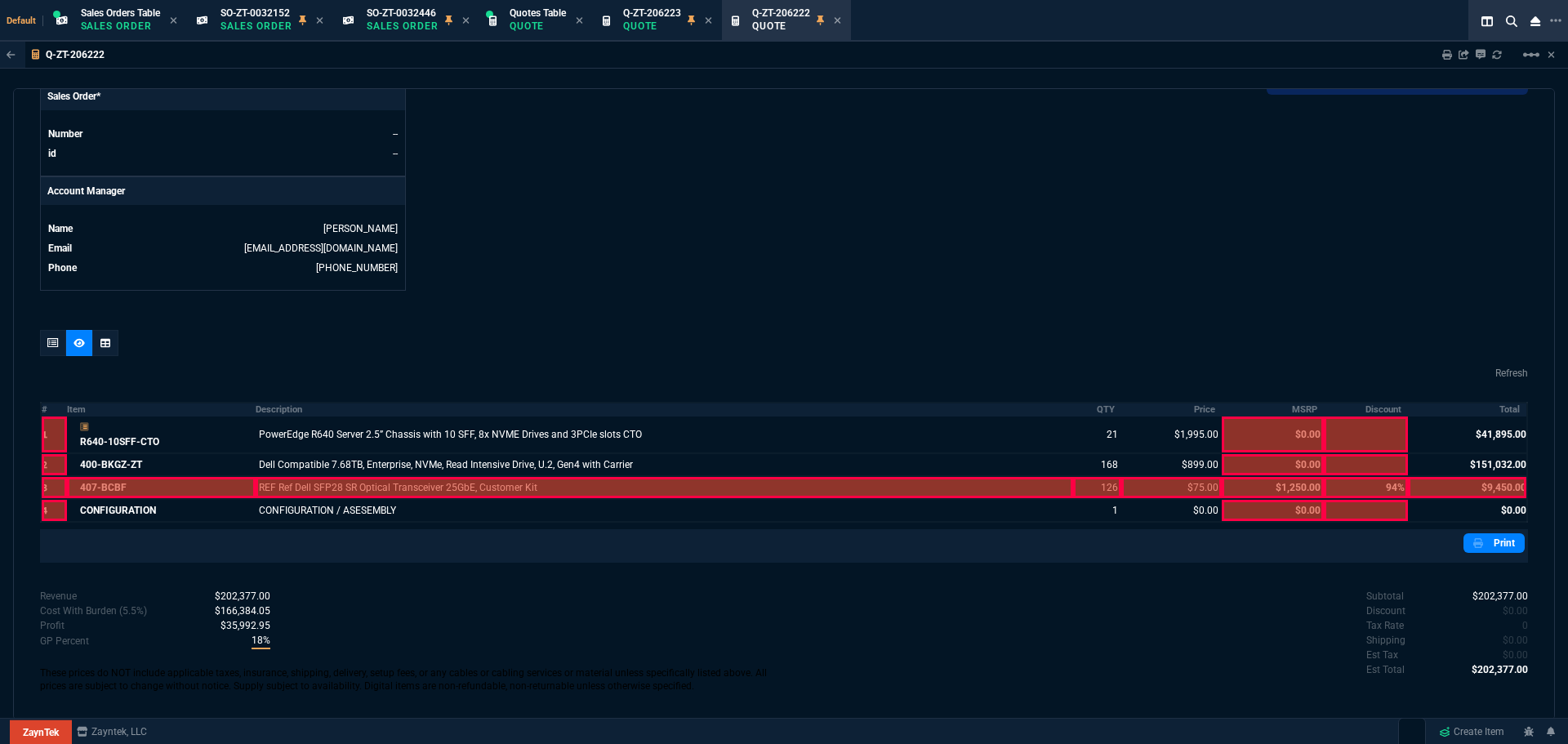
click at [269, 481] on div at bounding box center [665, 487] width 818 height 21
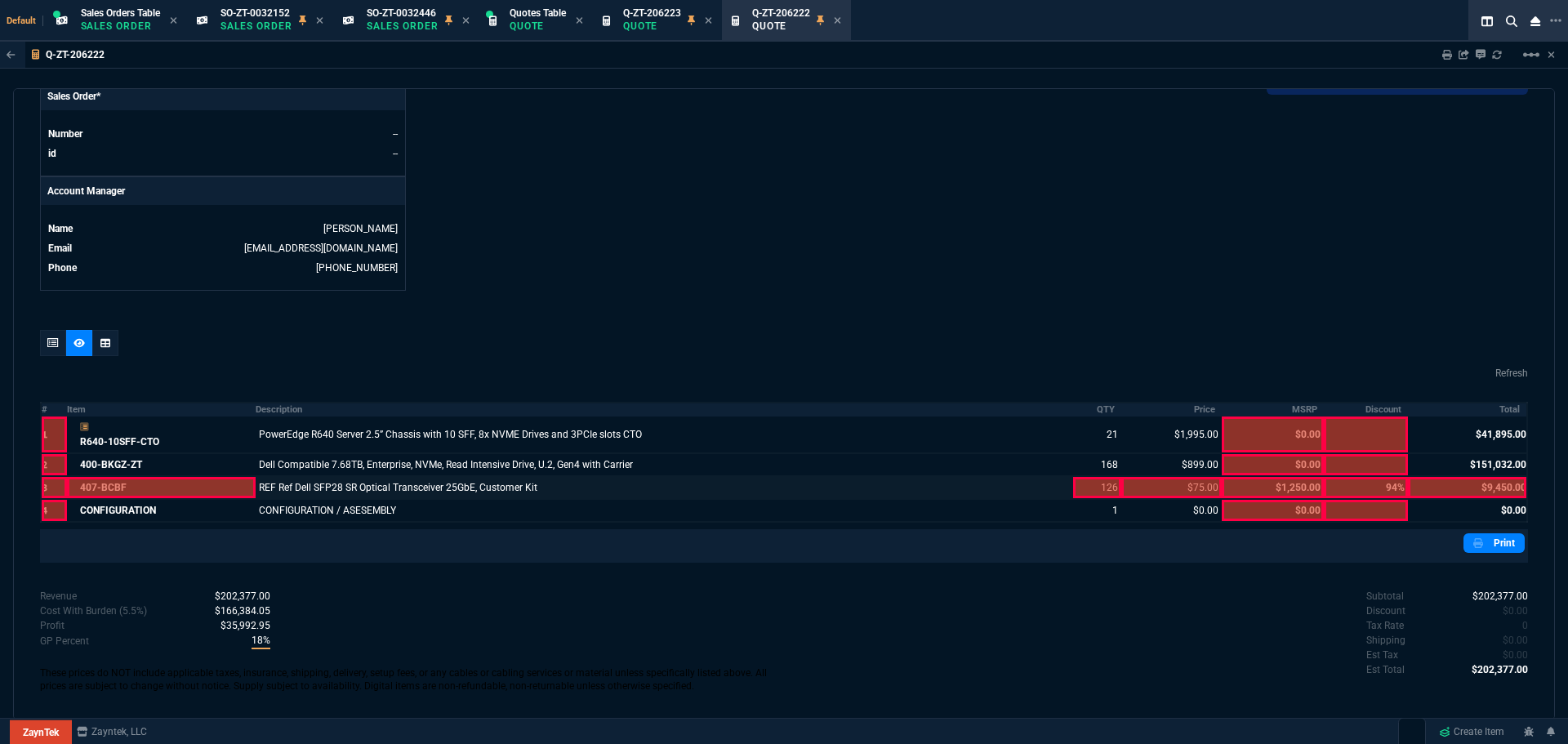
click at [211, 477] on div at bounding box center [161, 487] width 189 height 21
click at [1107, 481] on div at bounding box center [1097, 487] width 48 height 21
click at [1137, 477] on div at bounding box center [1172, 487] width 101 height 21
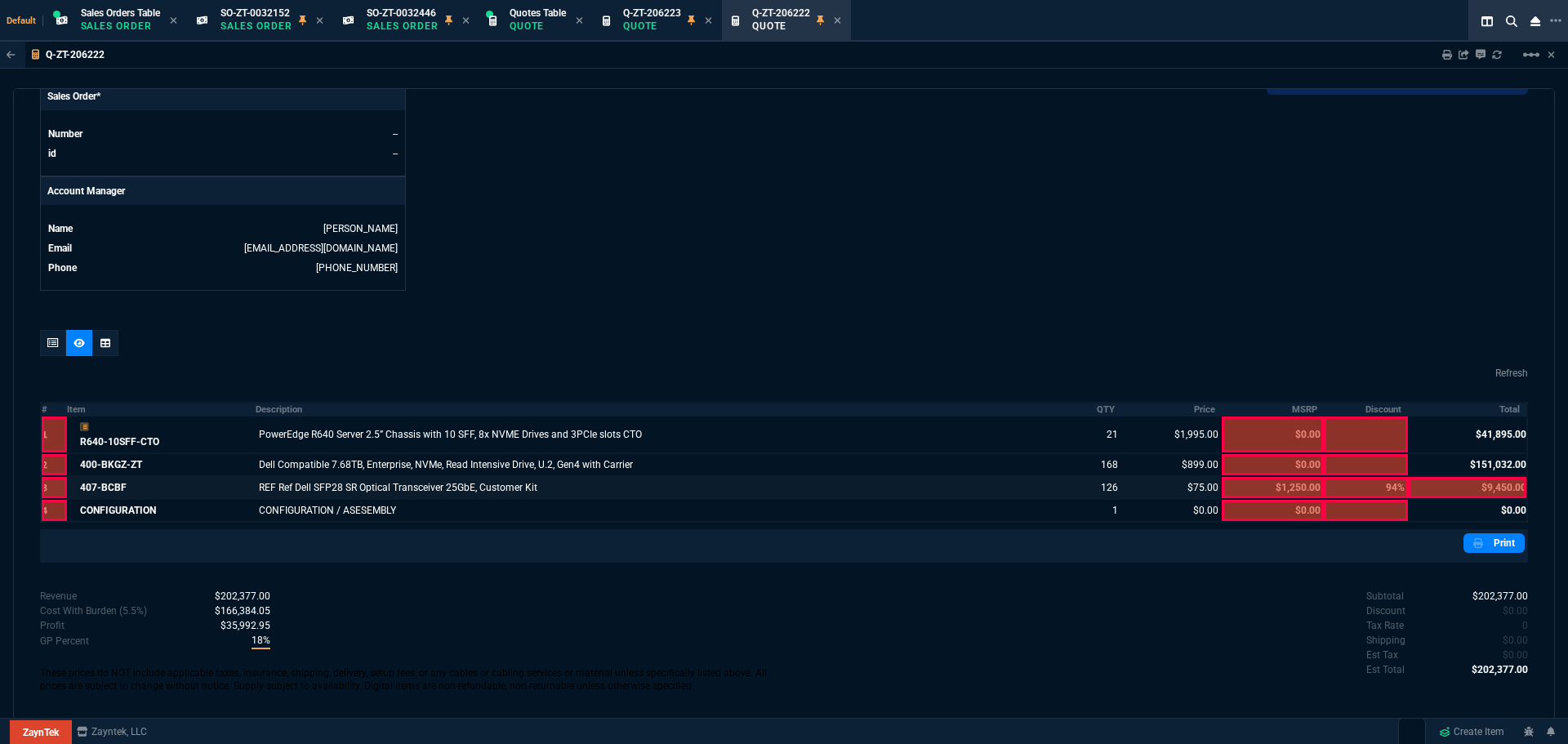
click at [1461, 477] on div at bounding box center [1466, 487] width 118 height 21
click at [83, 403] on th "Item" at bounding box center [161, 410] width 189 height 14
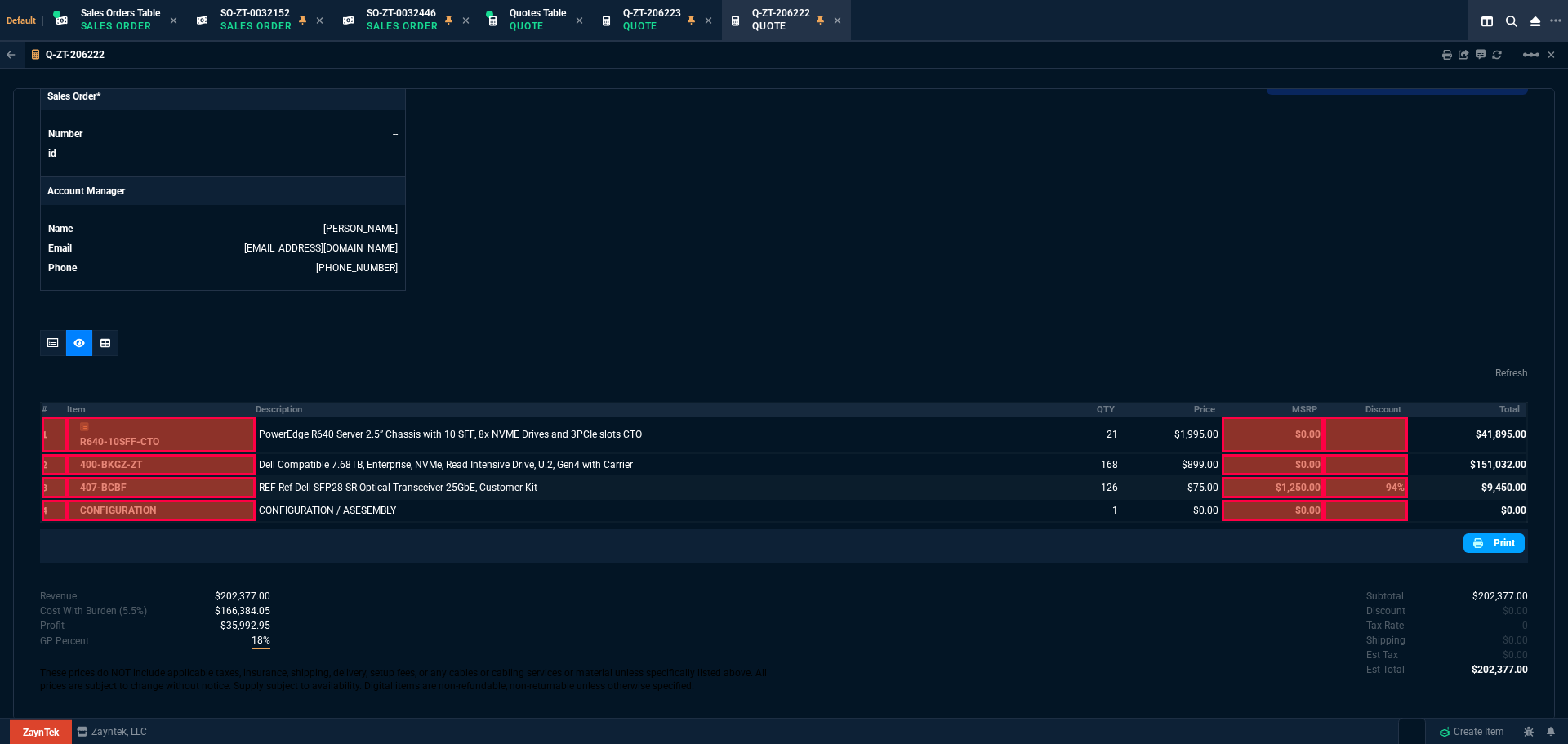
click at [1497, 534] on link "Print" at bounding box center [1494, 544] width 61 height 20
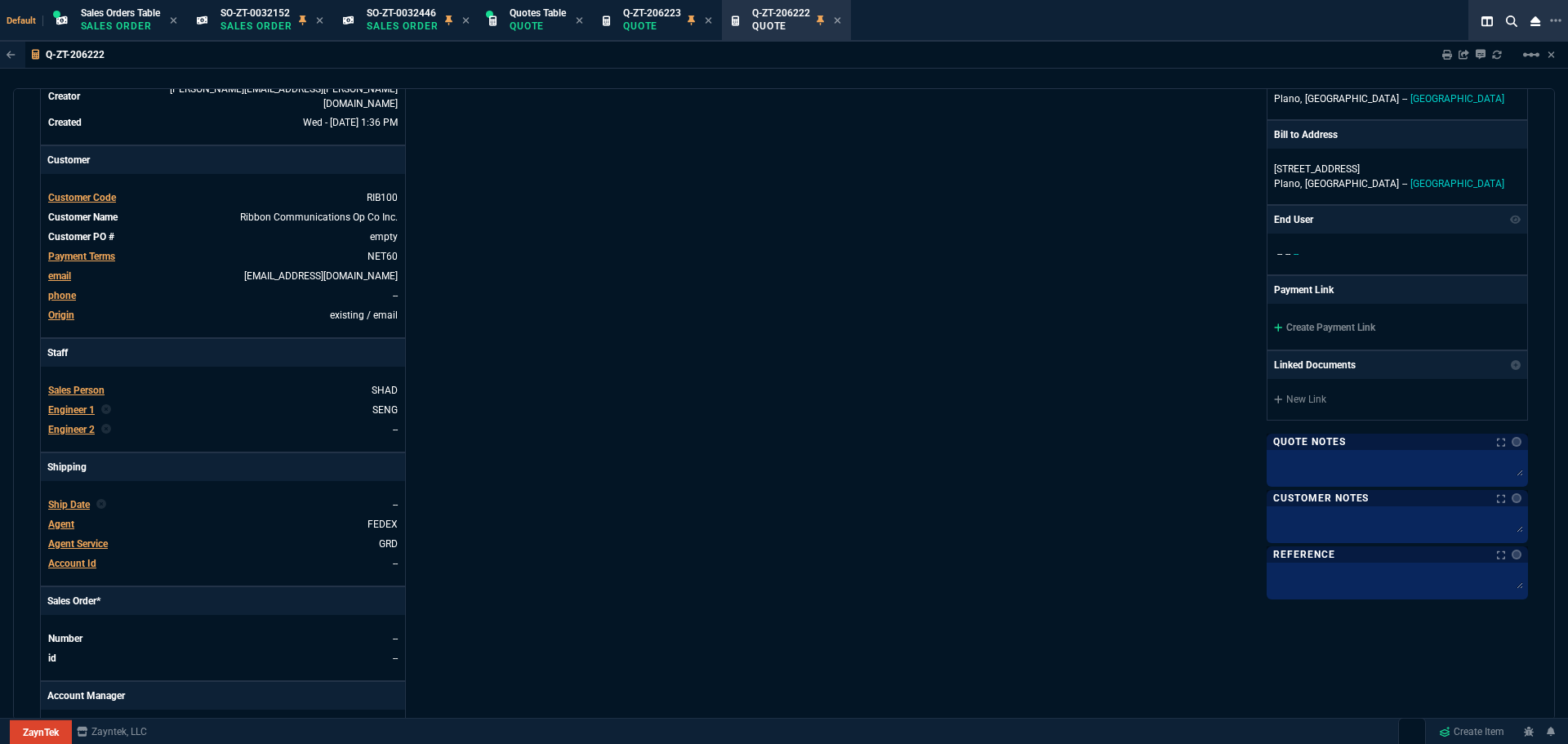
scroll to position [0, 0]
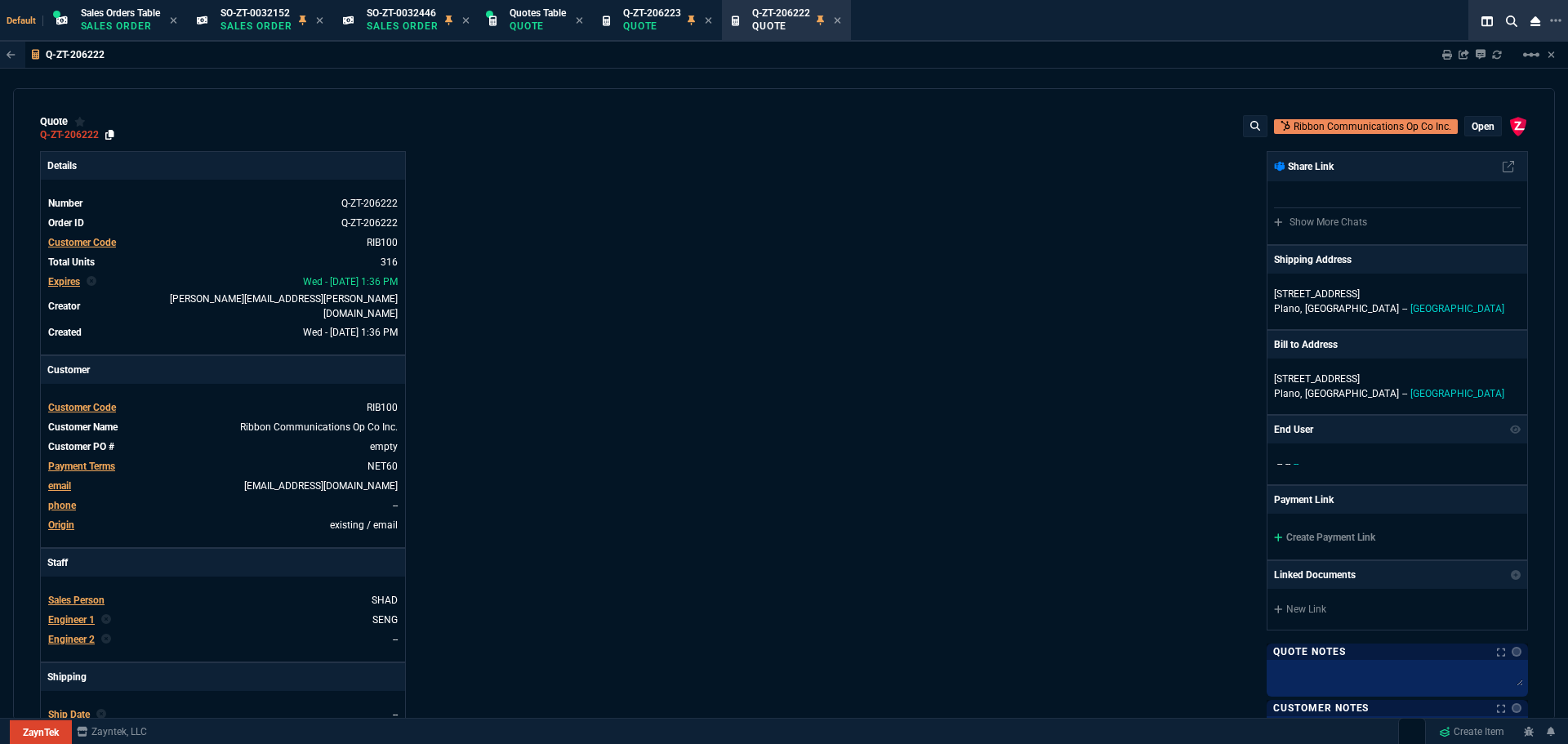
click at [113, 135] on icon at bounding box center [110, 135] width 9 height 10
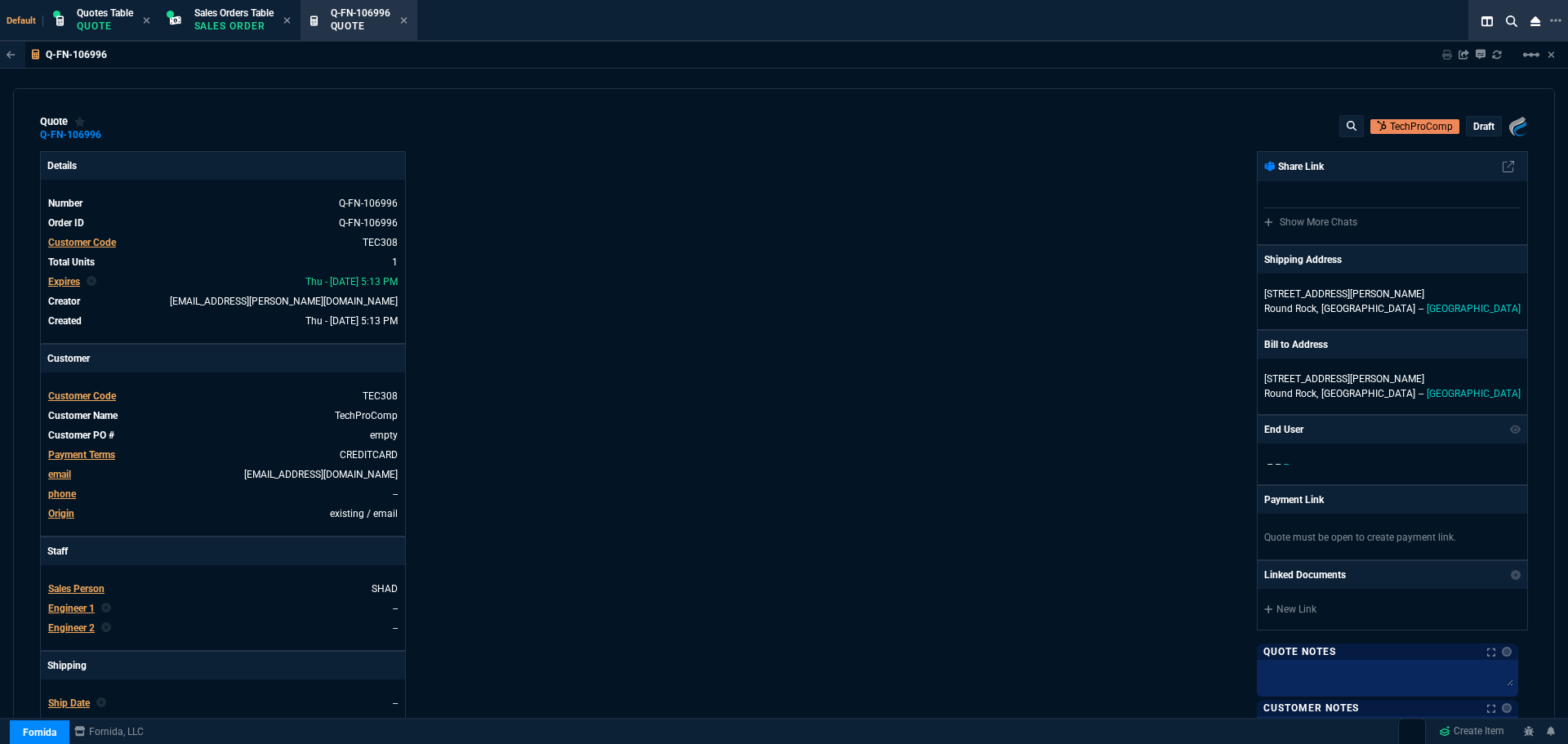
select select "12: [PERSON_NAME]"
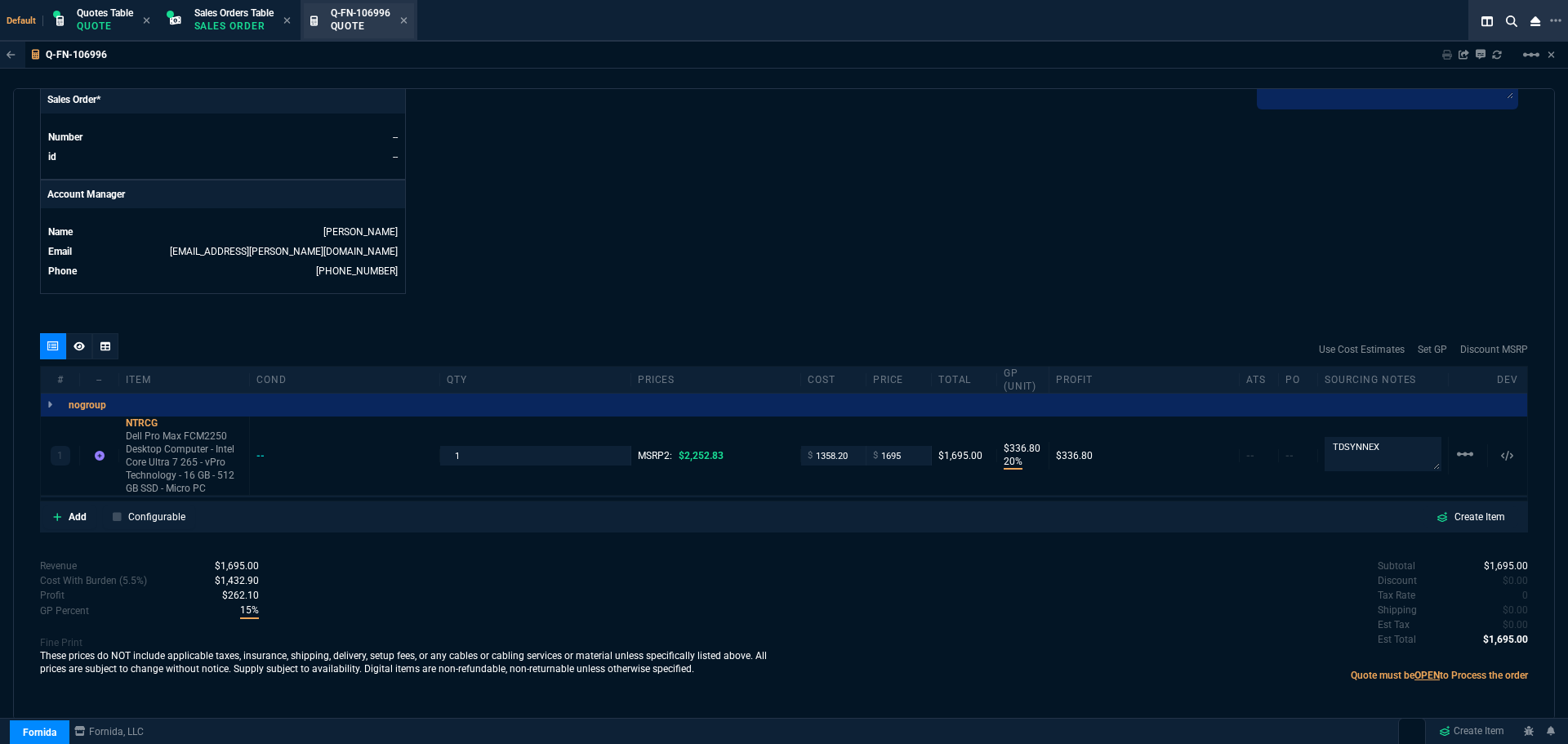
click at [413, 22] on div "Q-FN-106996 Quote" at bounding box center [359, 20] width 110 height 35
click at [414, 22] on div "Q-FN-106996 Quote" at bounding box center [359, 20] width 110 height 35
click at [407, 20] on icon at bounding box center [404, 20] width 7 height 10
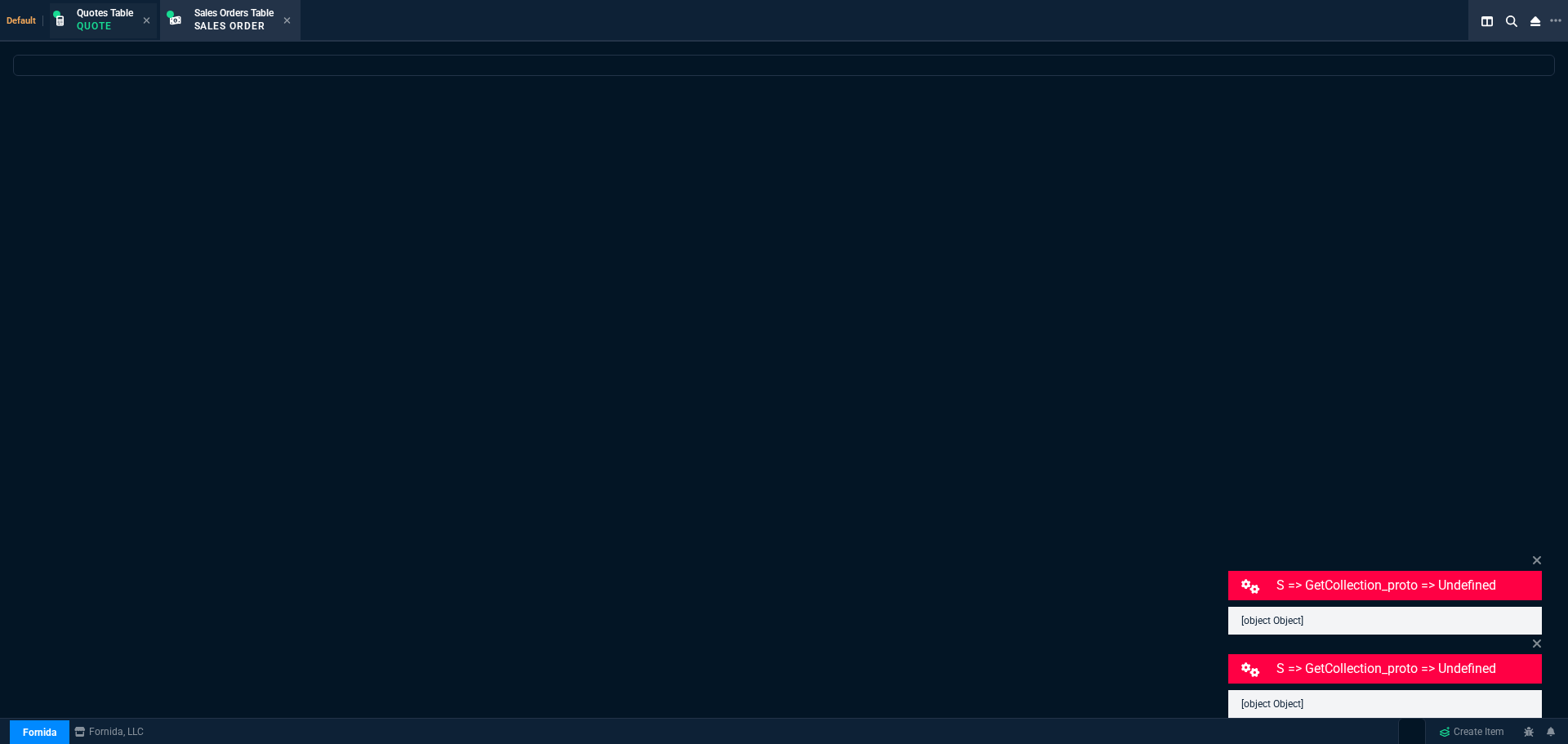
click at [115, 20] on p "Quote" at bounding box center [104, 26] width 56 height 13
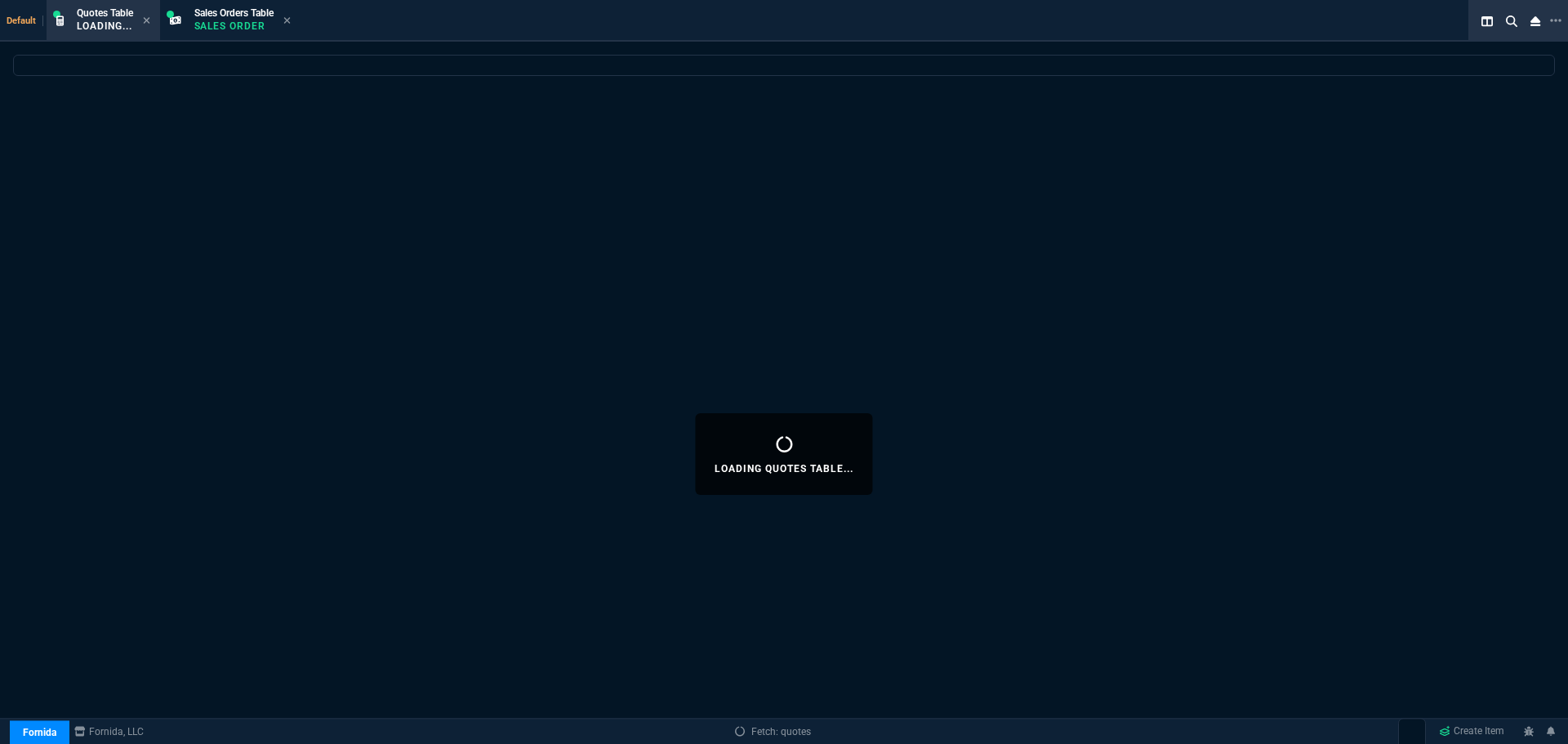
select select "12: [PERSON_NAME]"
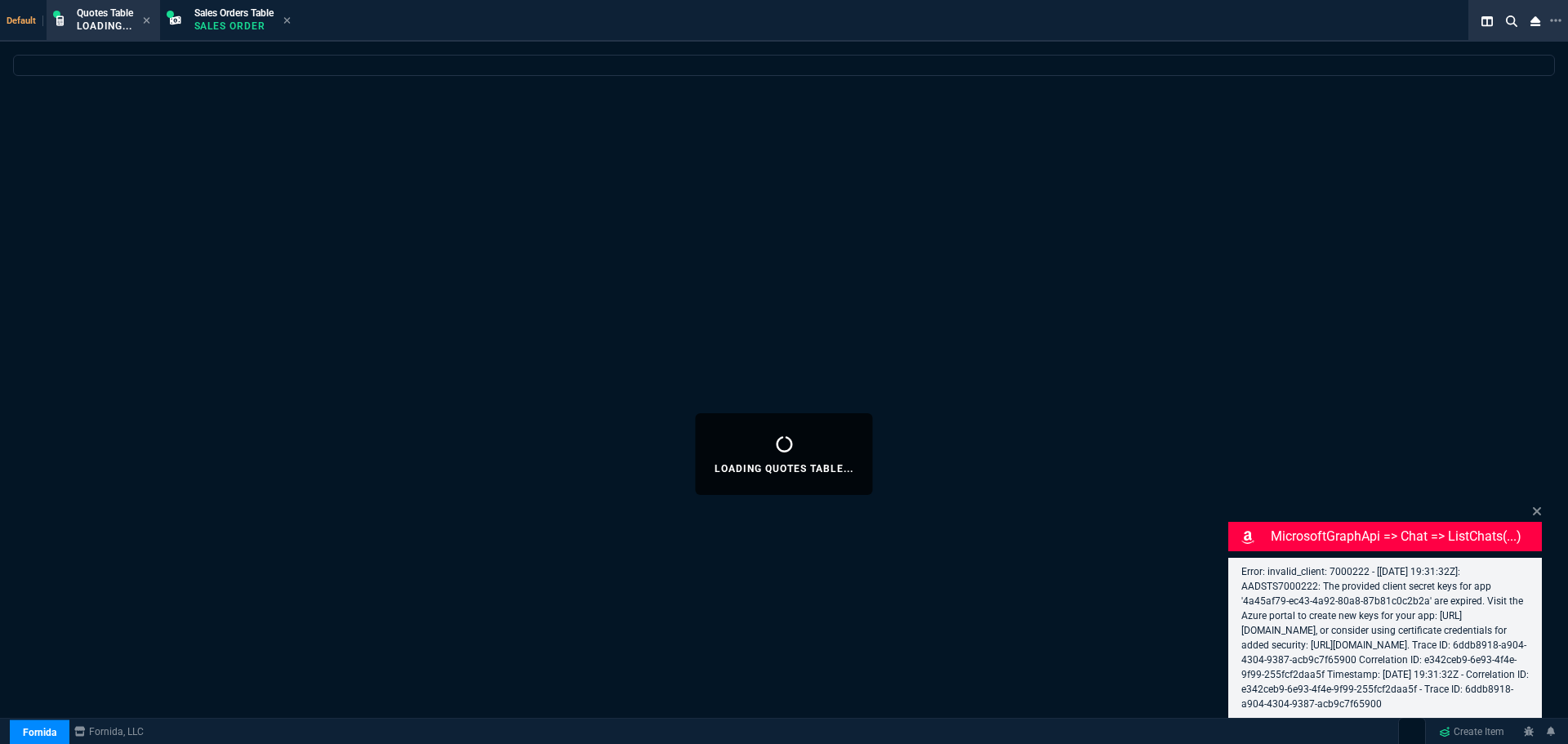
select select
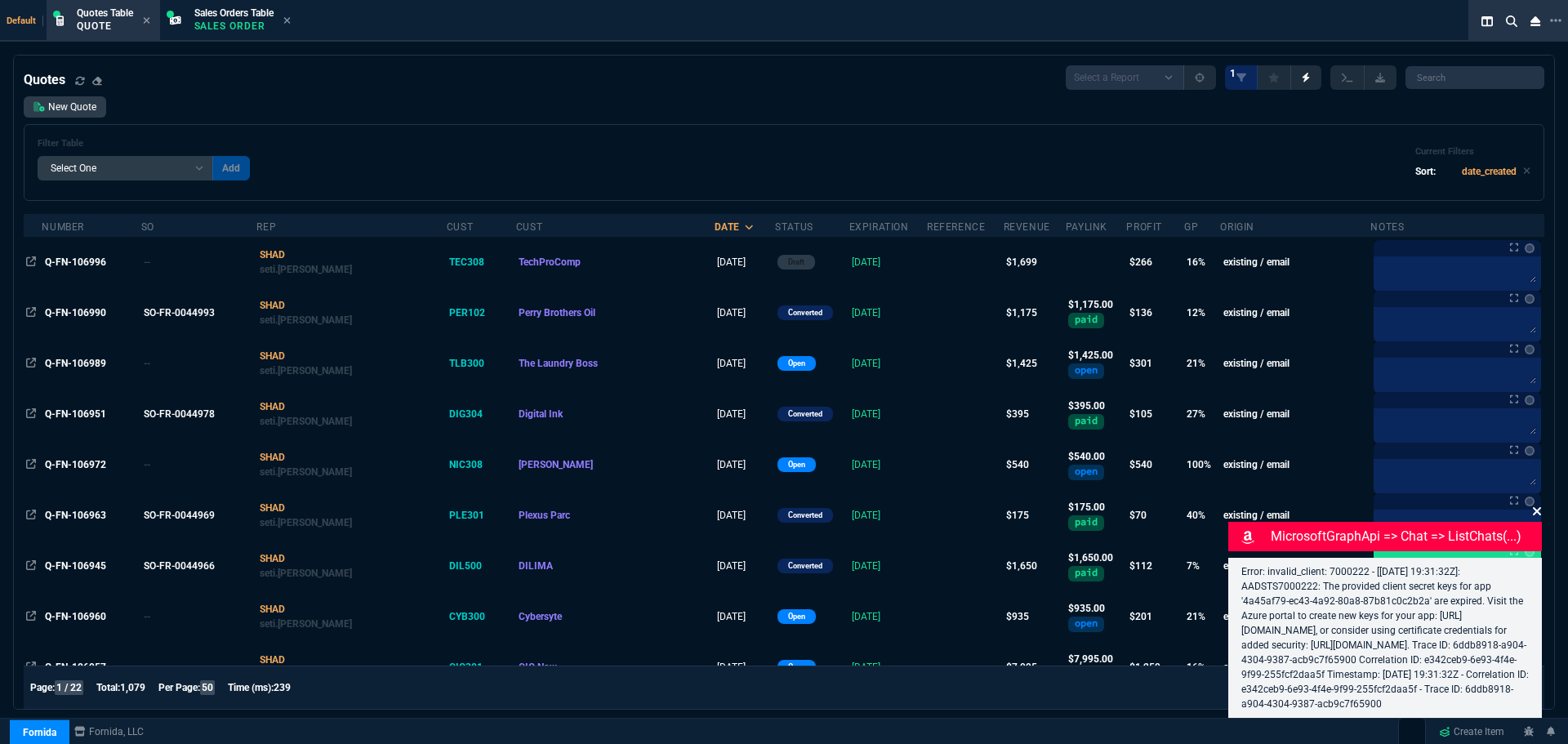
click at [1539, 558] on div "Error: invalid_client: 7000222 - [2025-09-25 19:31:32Z]: AADSTS7000222: The pro…" at bounding box center [1385, 638] width 314 height 160
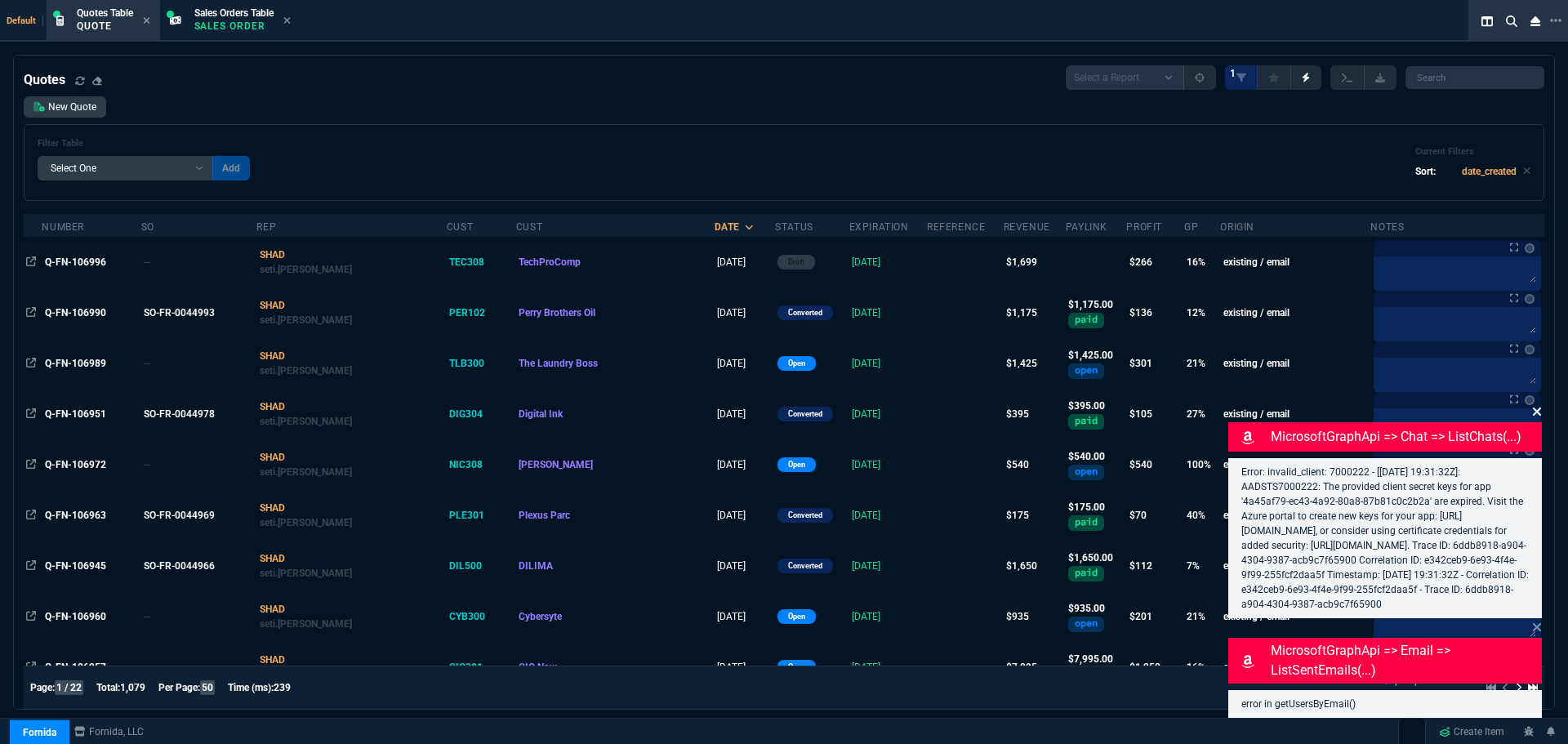
click at [1539, 407] on icon at bounding box center [1537, 411] width 8 height 8
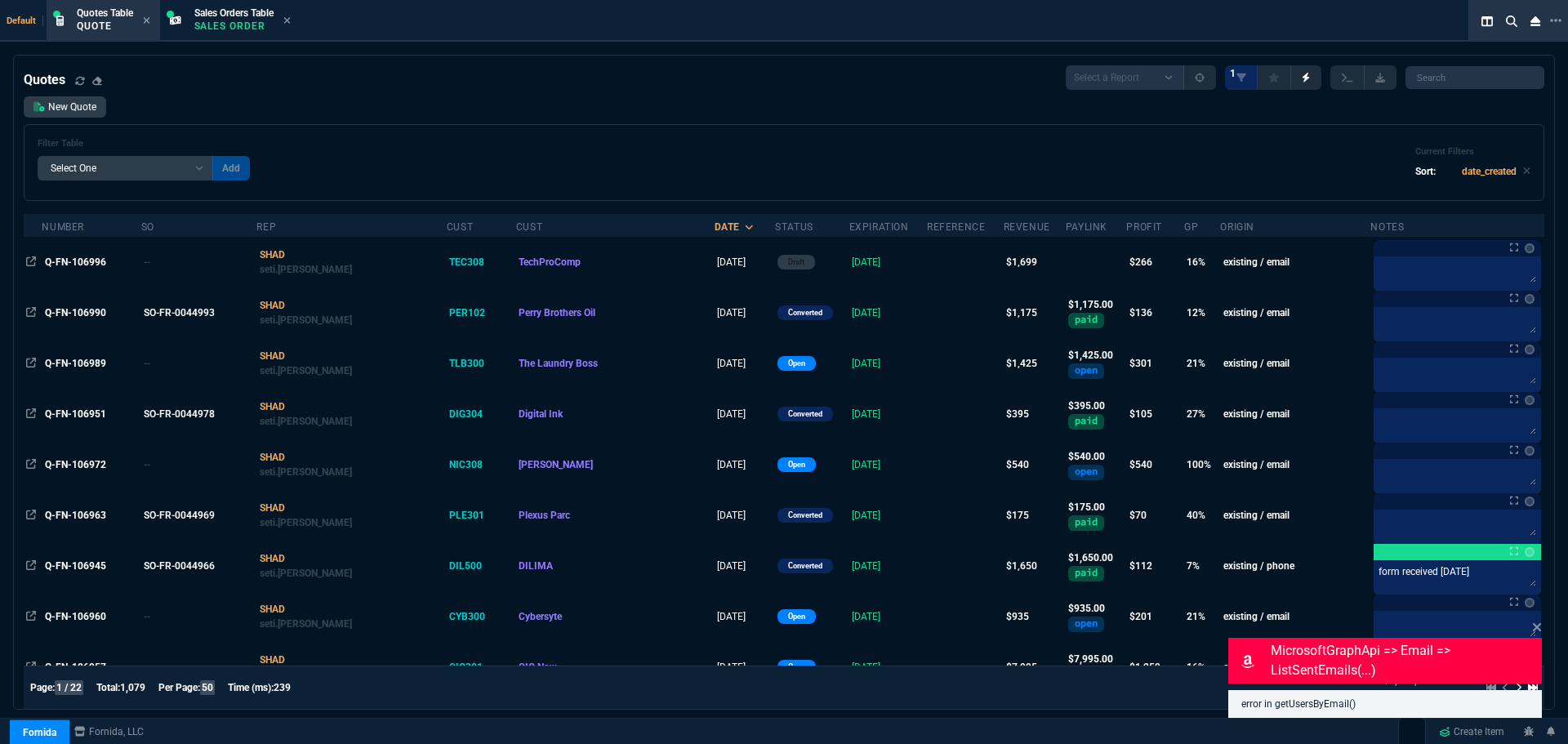
click at [1539, 625] on icon at bounding box center [1537, 626] width 8 height 8
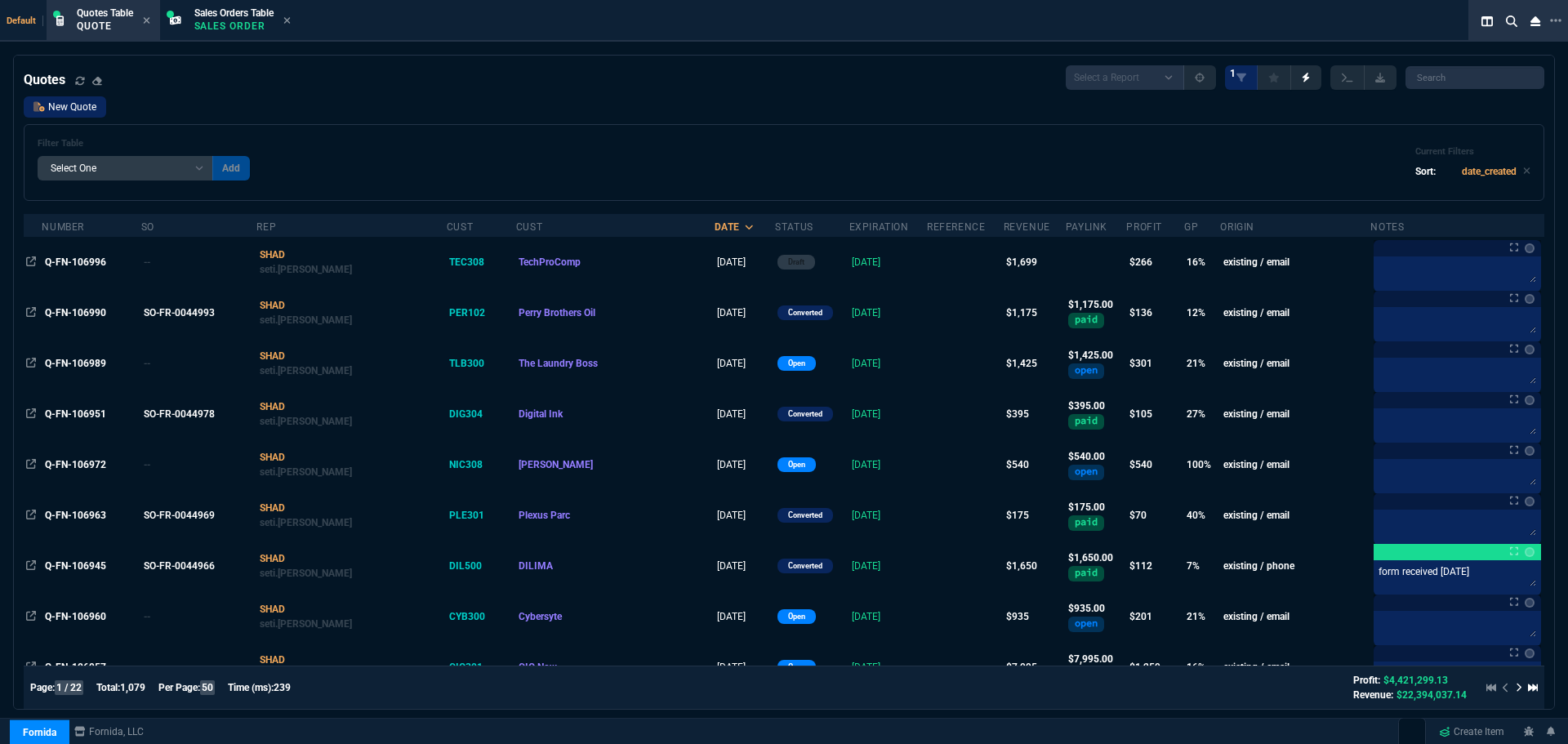
click at [86, 106] on link "New Quote" at bounding box center [65, 107] width 83 height 21
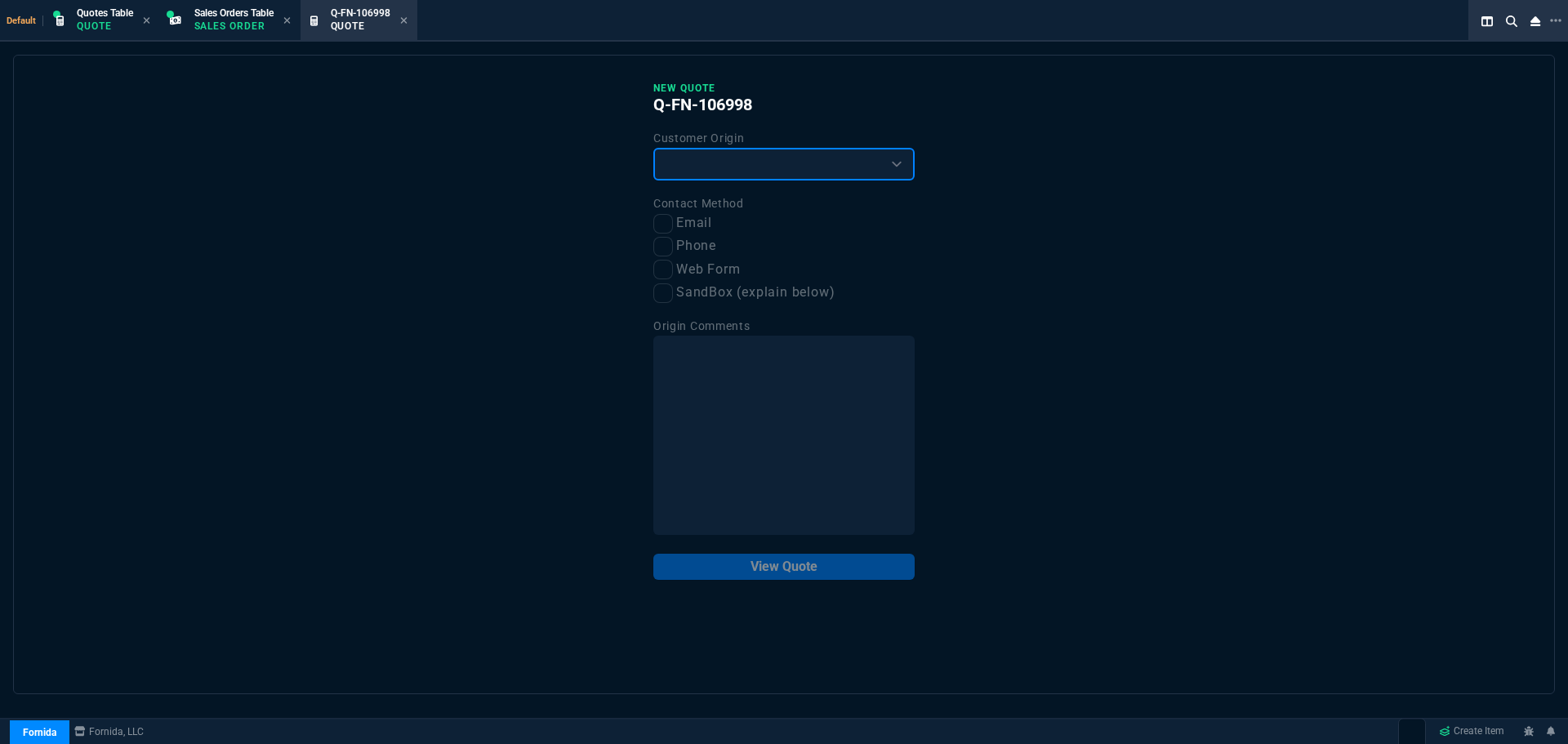
click at [718, 170] on select "Existing Customer Amazon Lead (first order) Website Lead (first order) Called (…" at bounding box center [783, 164] width 261 height 33
select select "existing"
click at [653, 149] on select "Existing Customer Amazon Lead (first order) Website Lead (first order) Called (…" at bounding box center [783, 164] width 261 height 33
click at [670, 222] on input "Email" at bounding box center [663, 224] width 20 height 20
checkbox input "true"
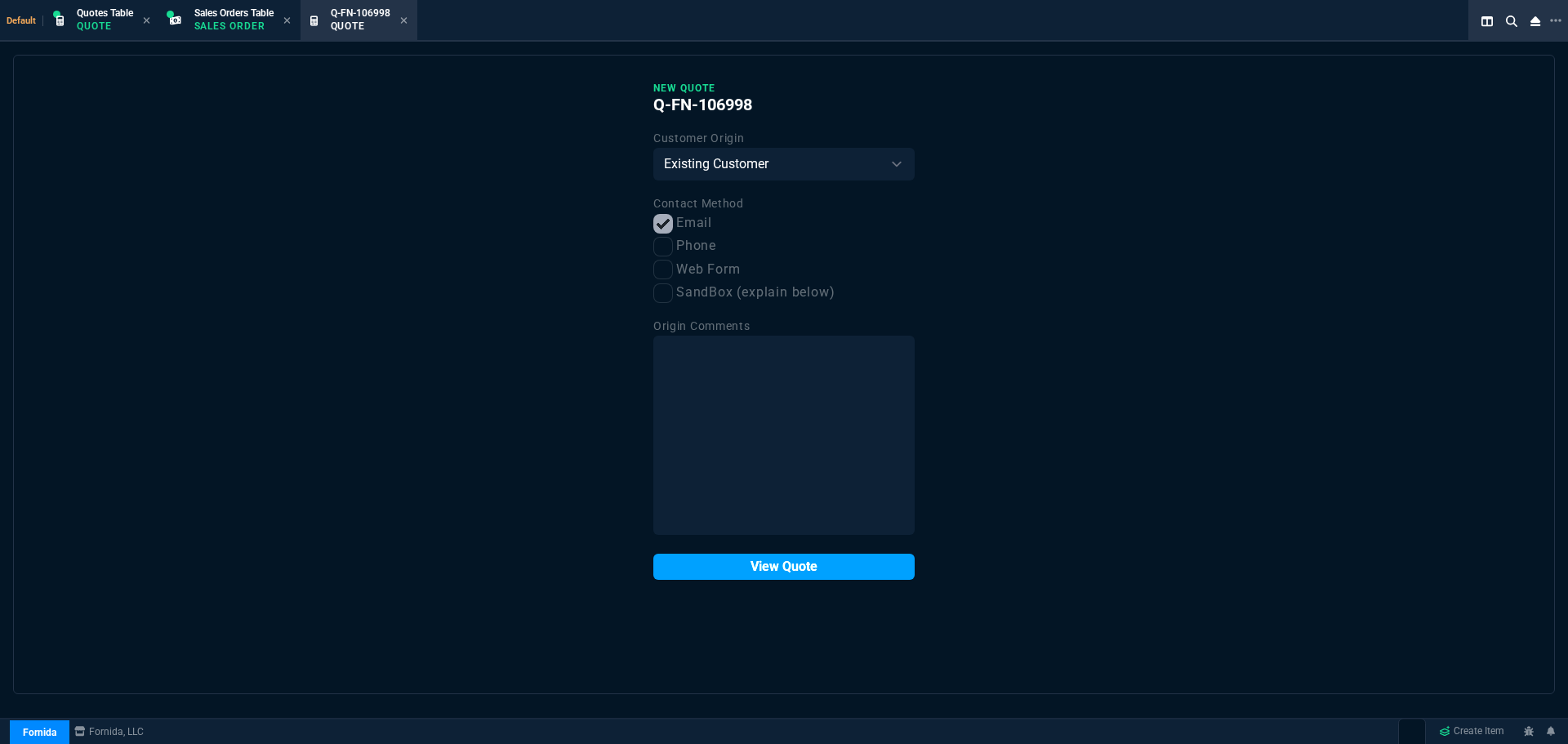
click at [754, 573] on button "View Quote" at bounding box center [783, 566] width 261 height 26
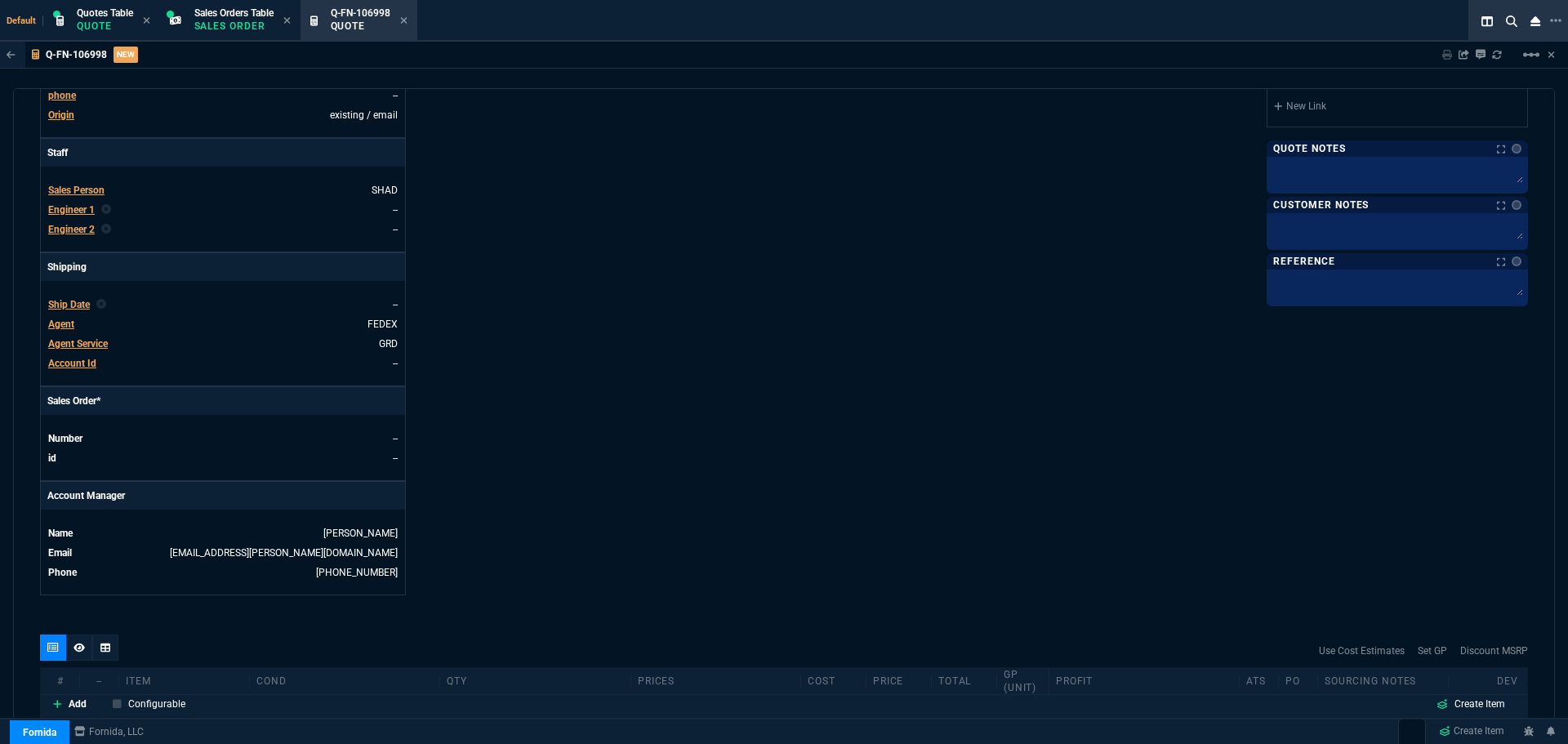
scroll to position [572, 0]
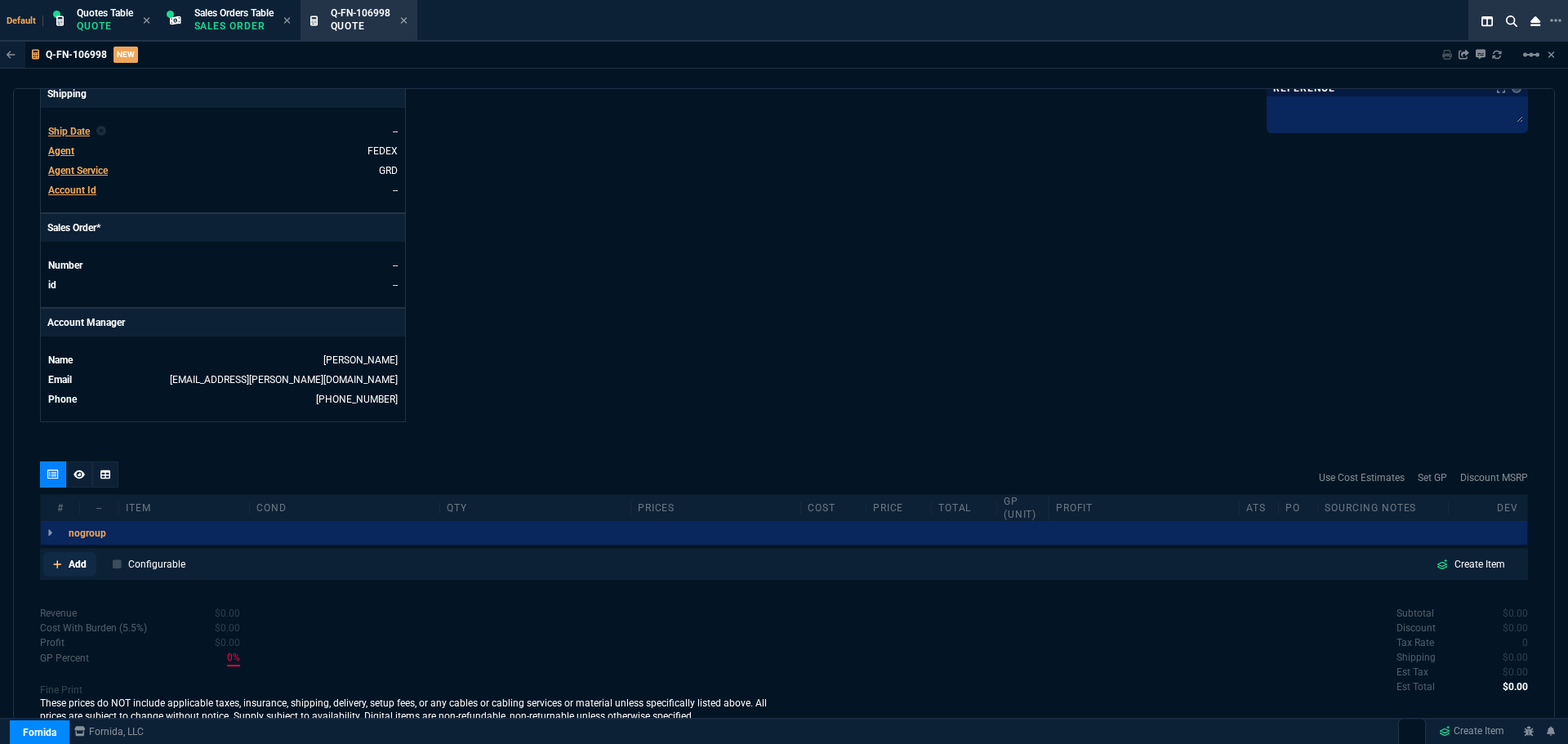
click at [78, 565] on p "Add" at bounding box center [78, 564] width 18 height 14
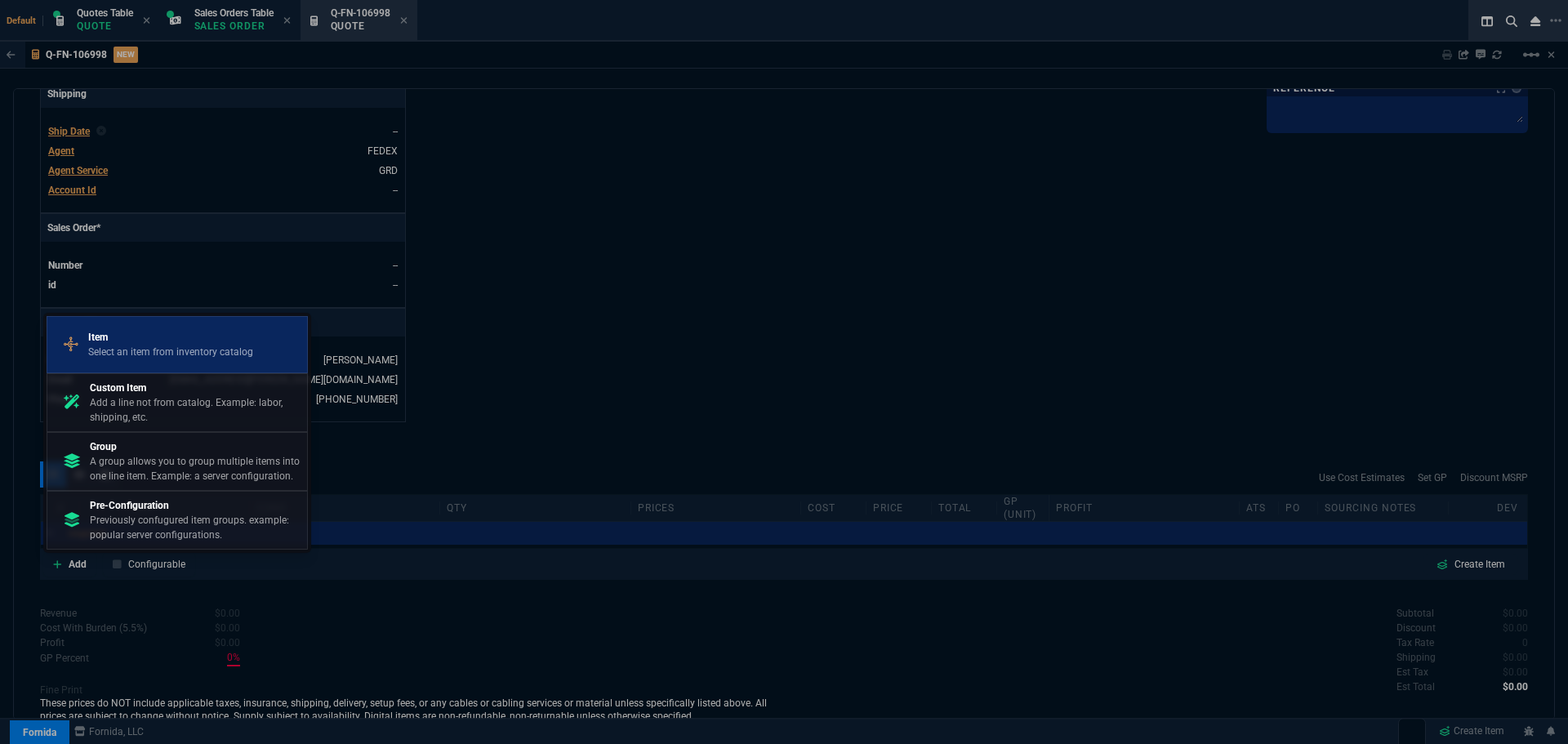
click at [144, 369] on link "Item Select an item from inventory catalog" at bounding box center [176, 345] width 261 height 57
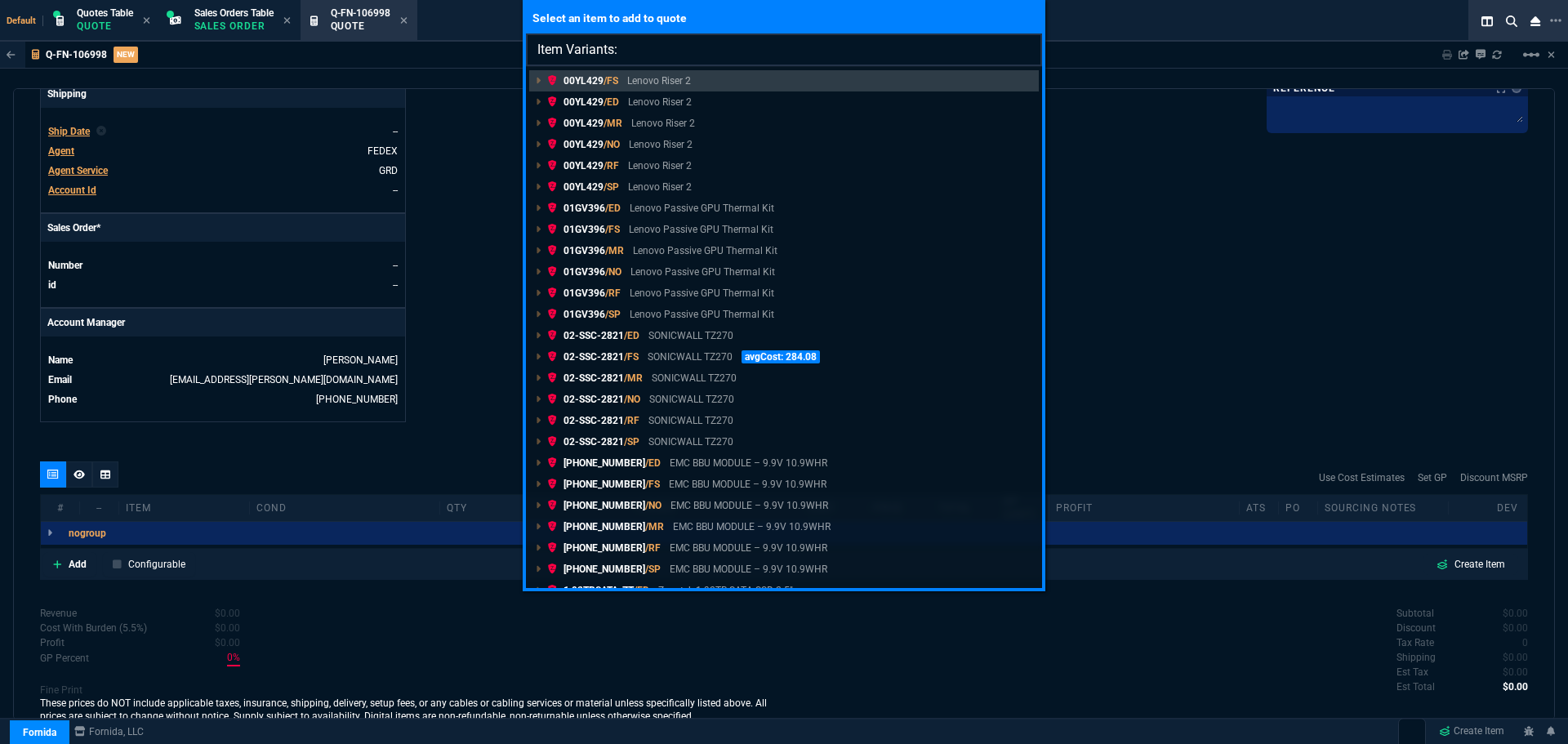
click at [689, 44] on input "Item Variants:" at bounding box center [783, 50] width 516 height 33
click at [688, 53] on input "Item Variants:" at bounding box center [783, 50] width 516 height 33
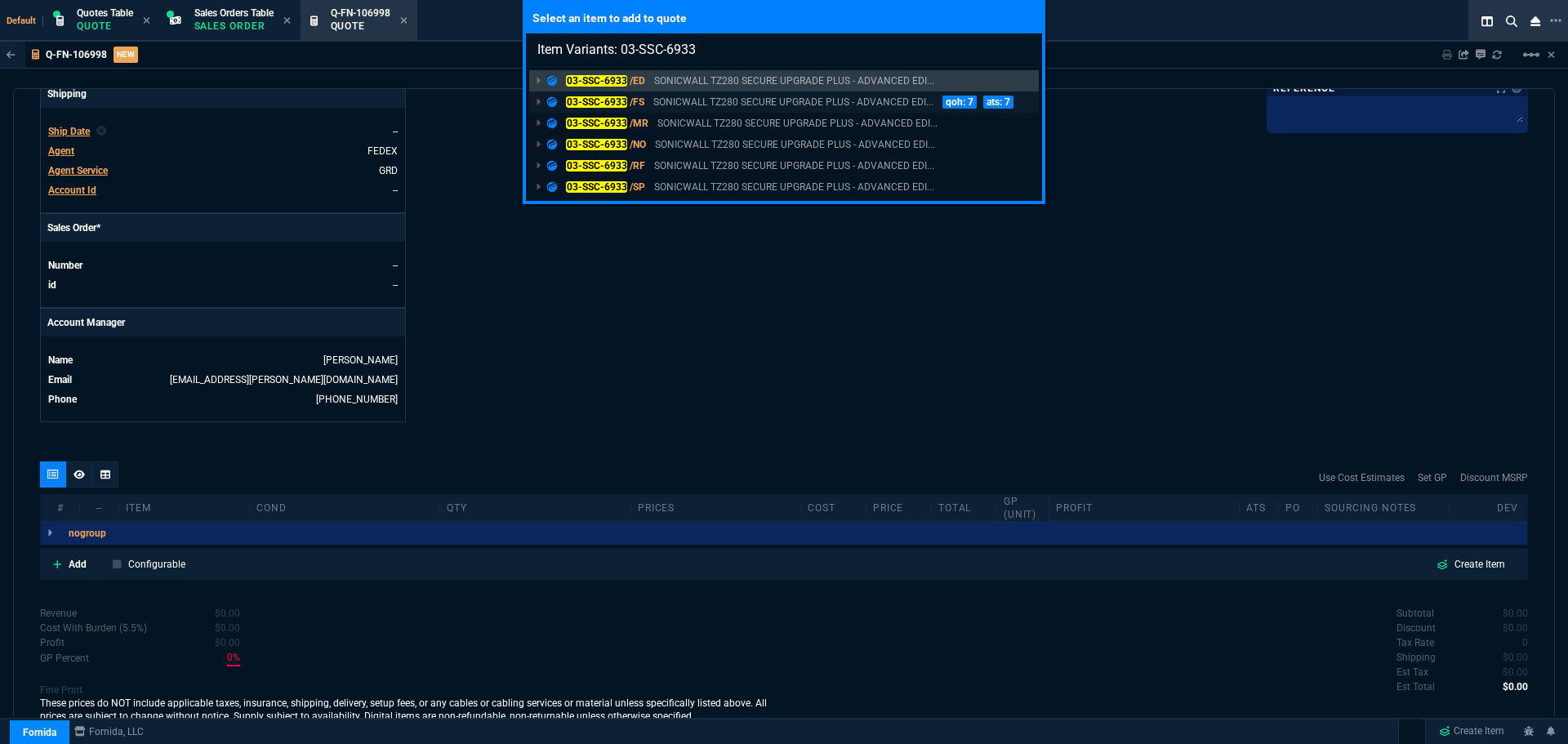
type input "Item Variants: 03-SSC-6933"
click at [611, 97] on mark "03-SSC-6933" at bounding box center [596, 102] width 61 height 12
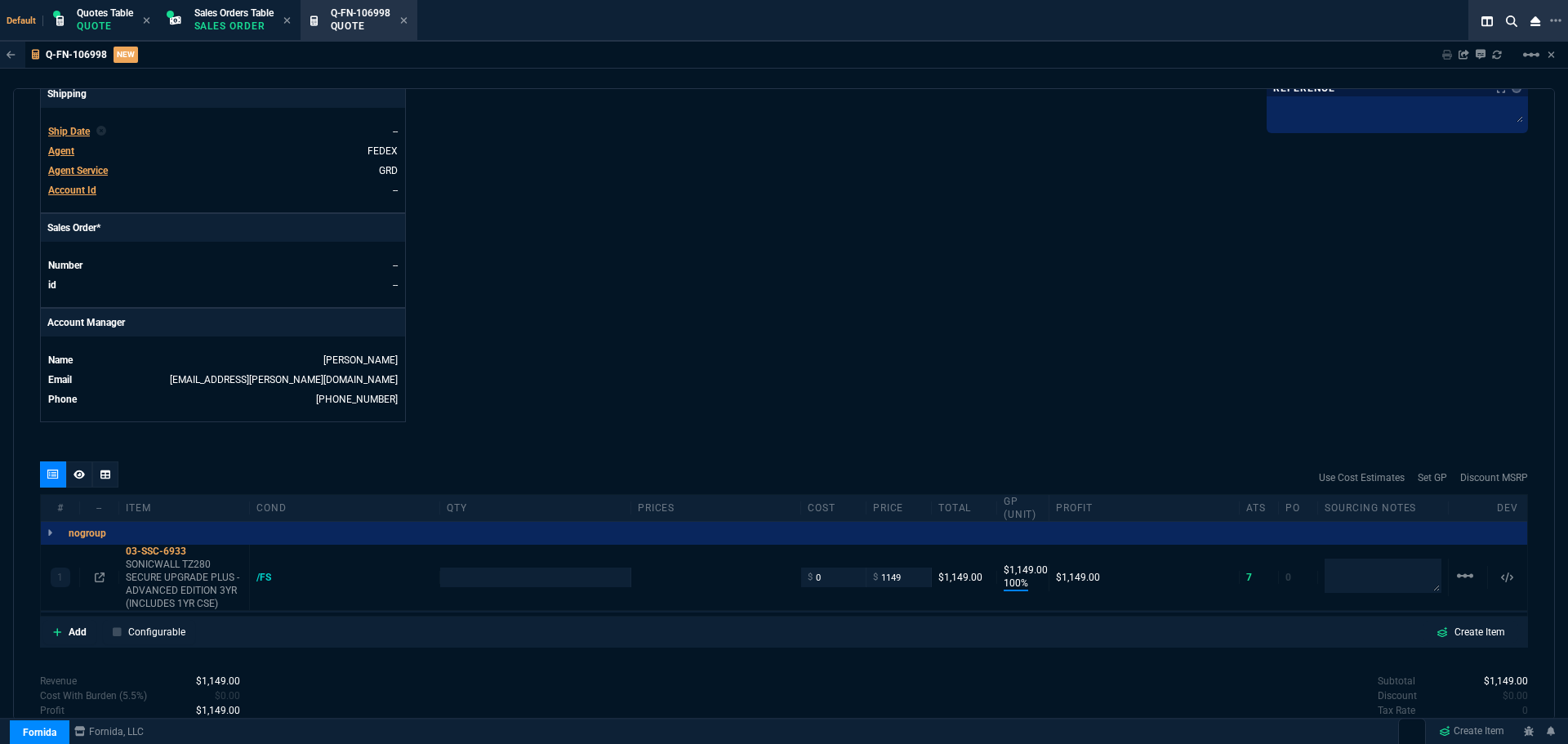
type input "100"
type input "1149"
type input "1610"
type input "29"
click at [1558, 19] on icon at bounding box center [1556, 20] width 12 height 13
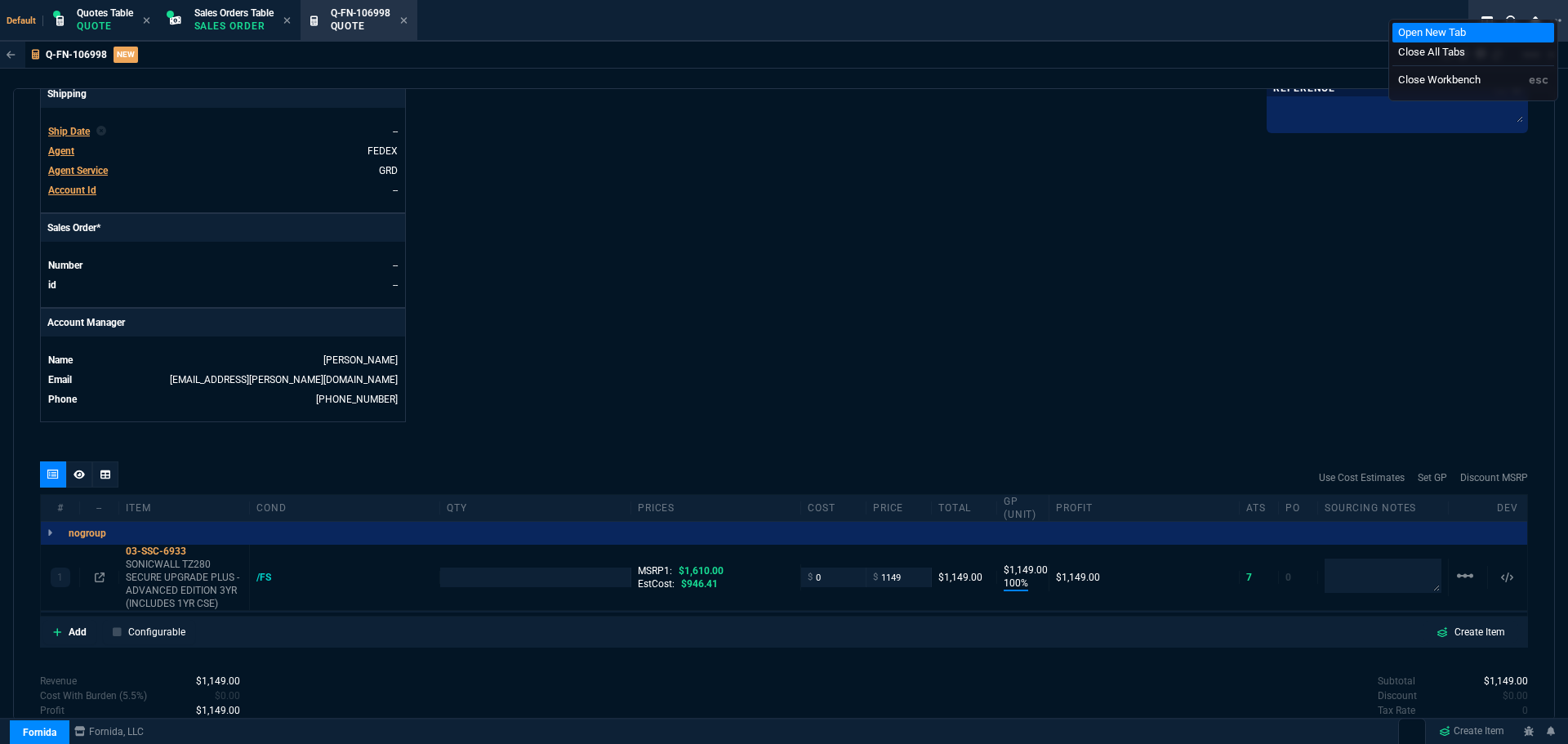
click at [1471, 29] on li "Open New Tab" at bounding box center [1473, 33] width 161 height 20
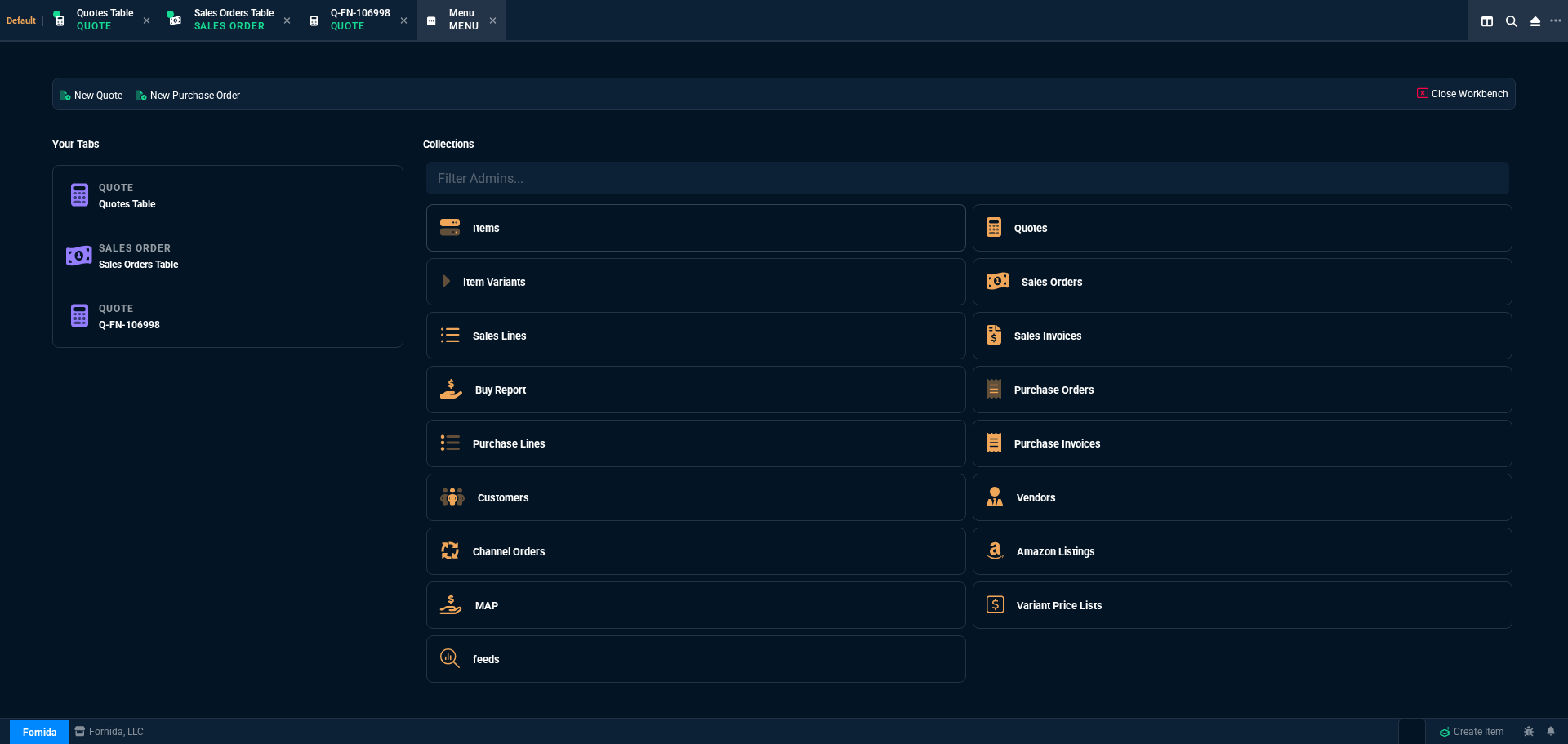
click at [491, 233] on h5 "Items" at bounding box center [486, 227] width 27 height 15
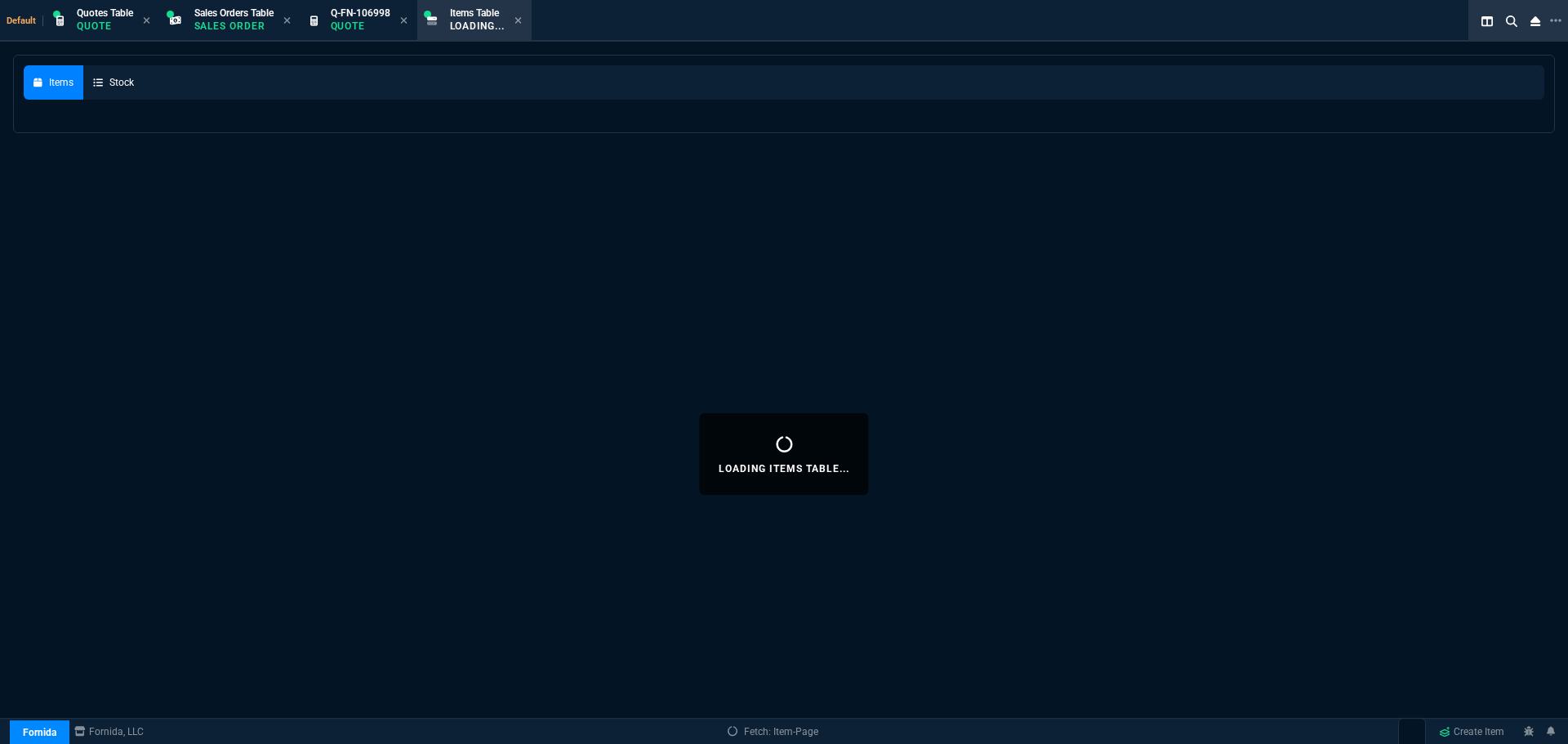
select select
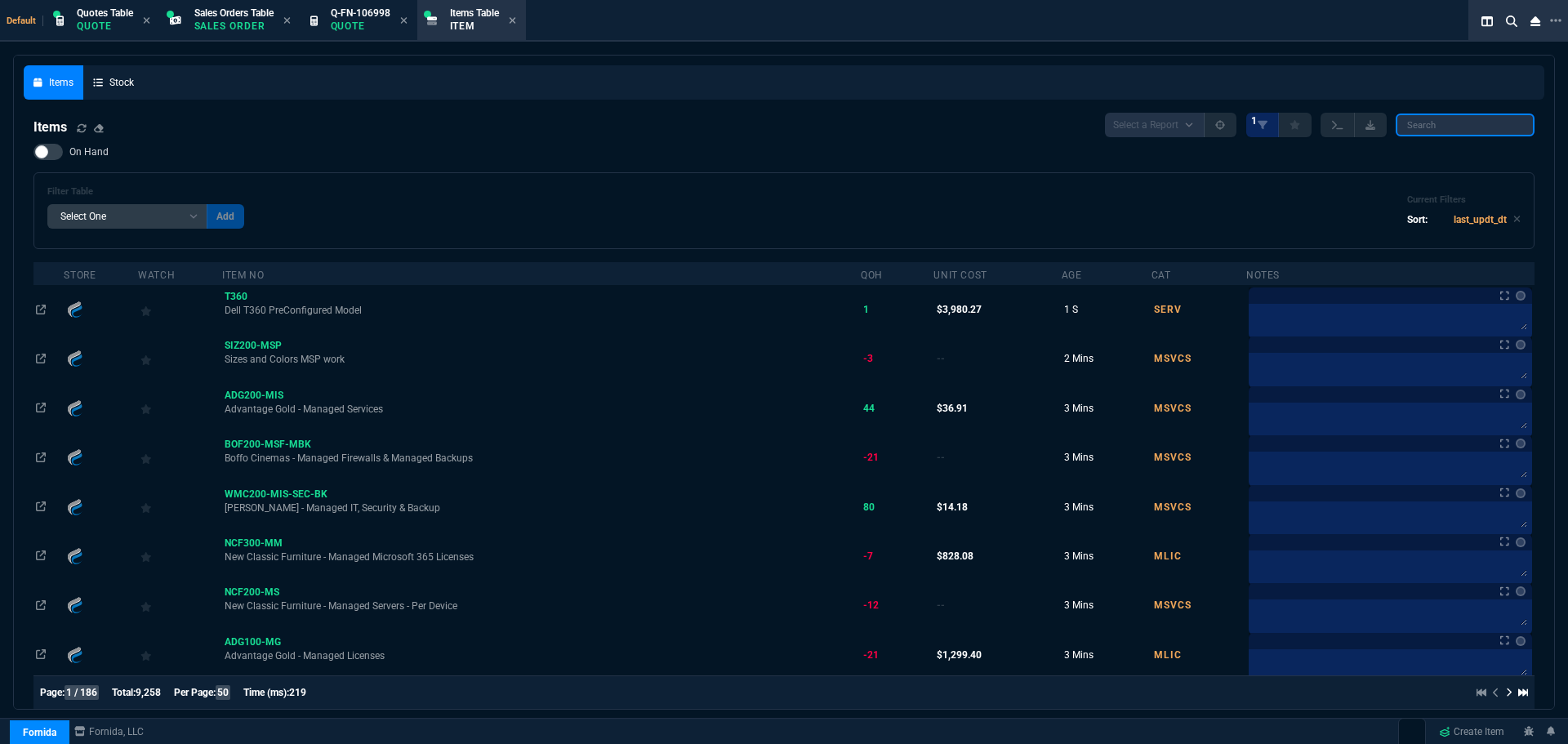
click at [1454, 135] on input "search" at bounding box center [1466, 125] width 139 height 23
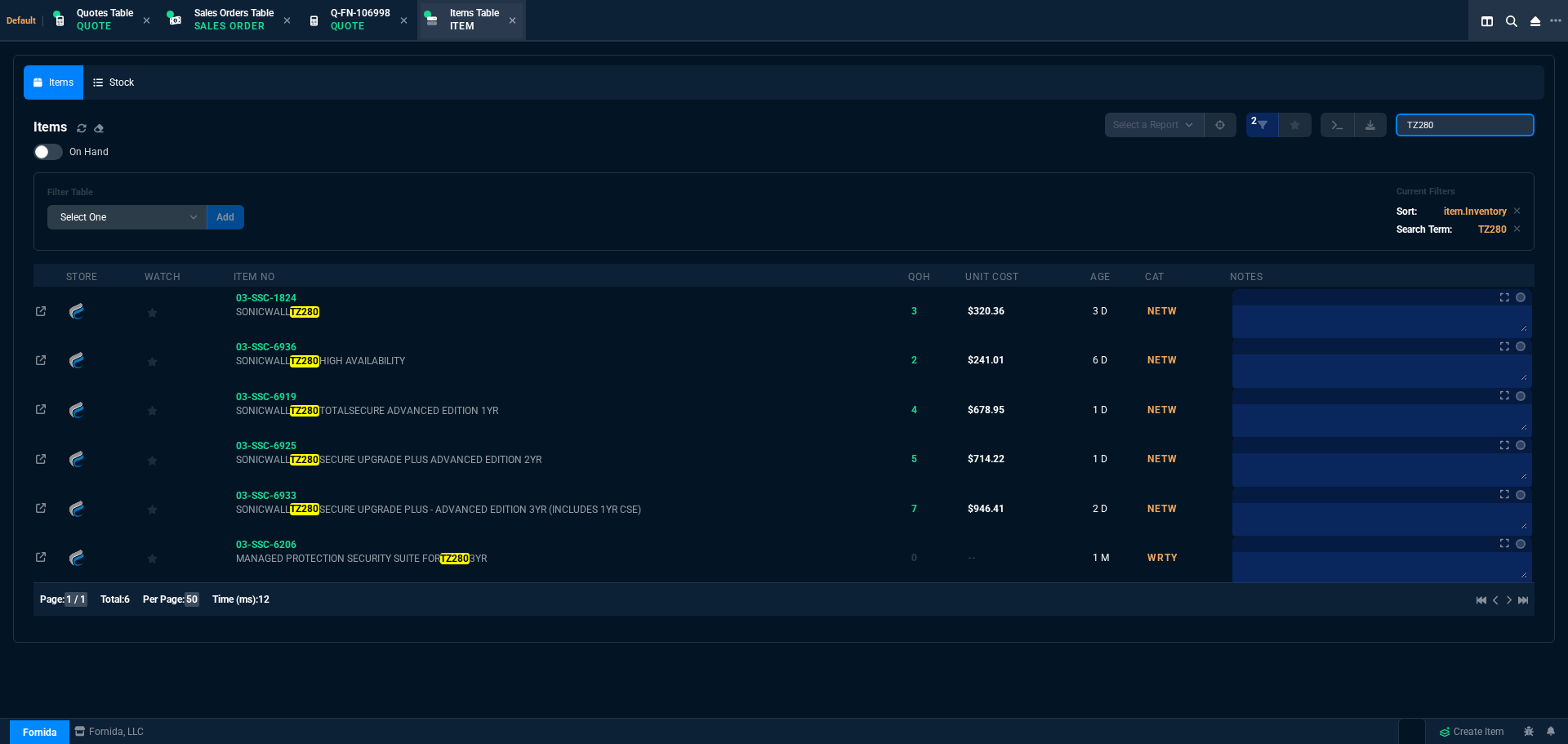
type input "TZ280"
click at [523, 21] on div "Items Table Item" at bounding box center [471, 20] width 102 height 35
click at [523, 18] on div "Items Table Item" at bounding box center [471, 20] width 102 height 35
click at [516, 17] on icon at bounding box center [512, 20] width 7 height 10
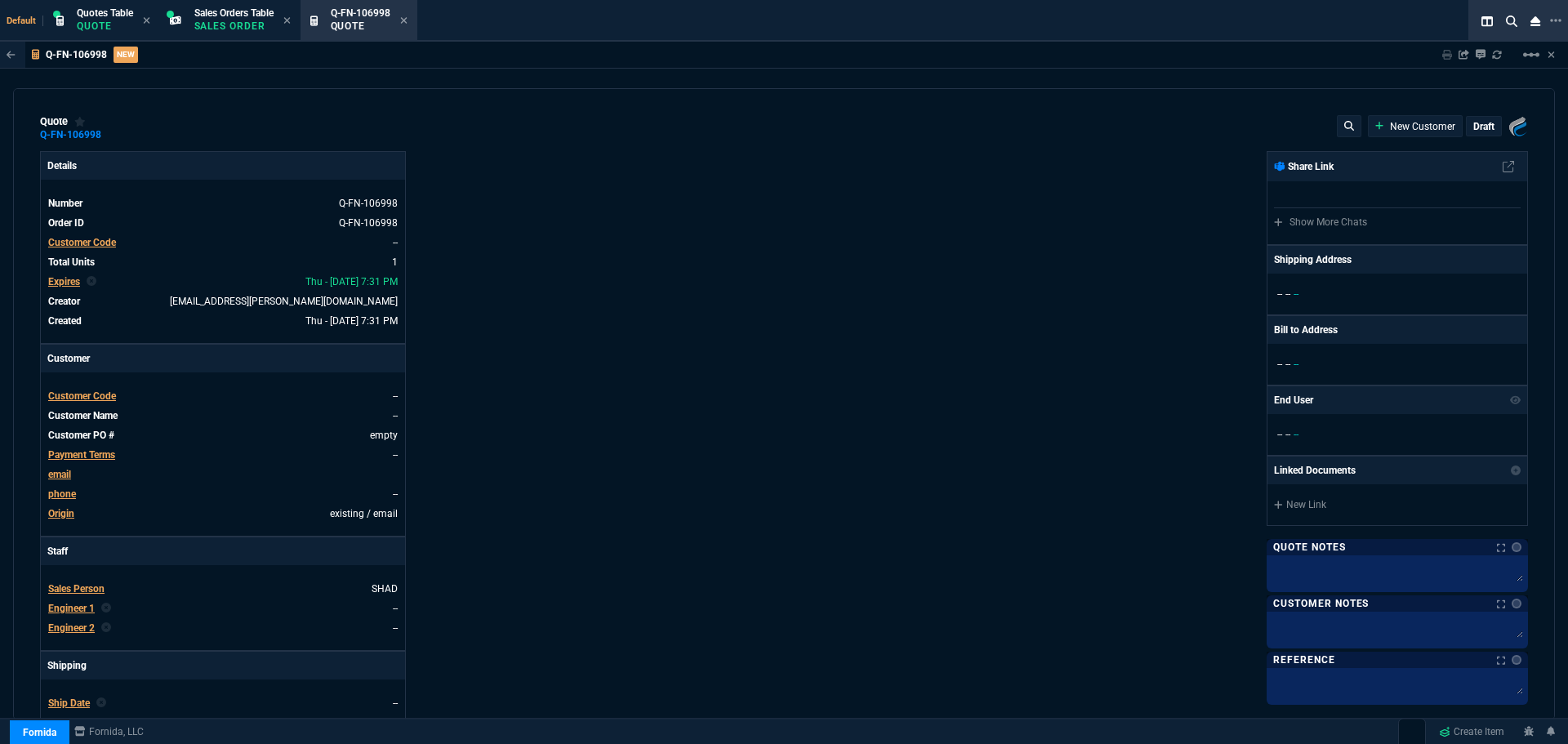
type input "100"
type input "1149"
type input "1610"
type input "29"
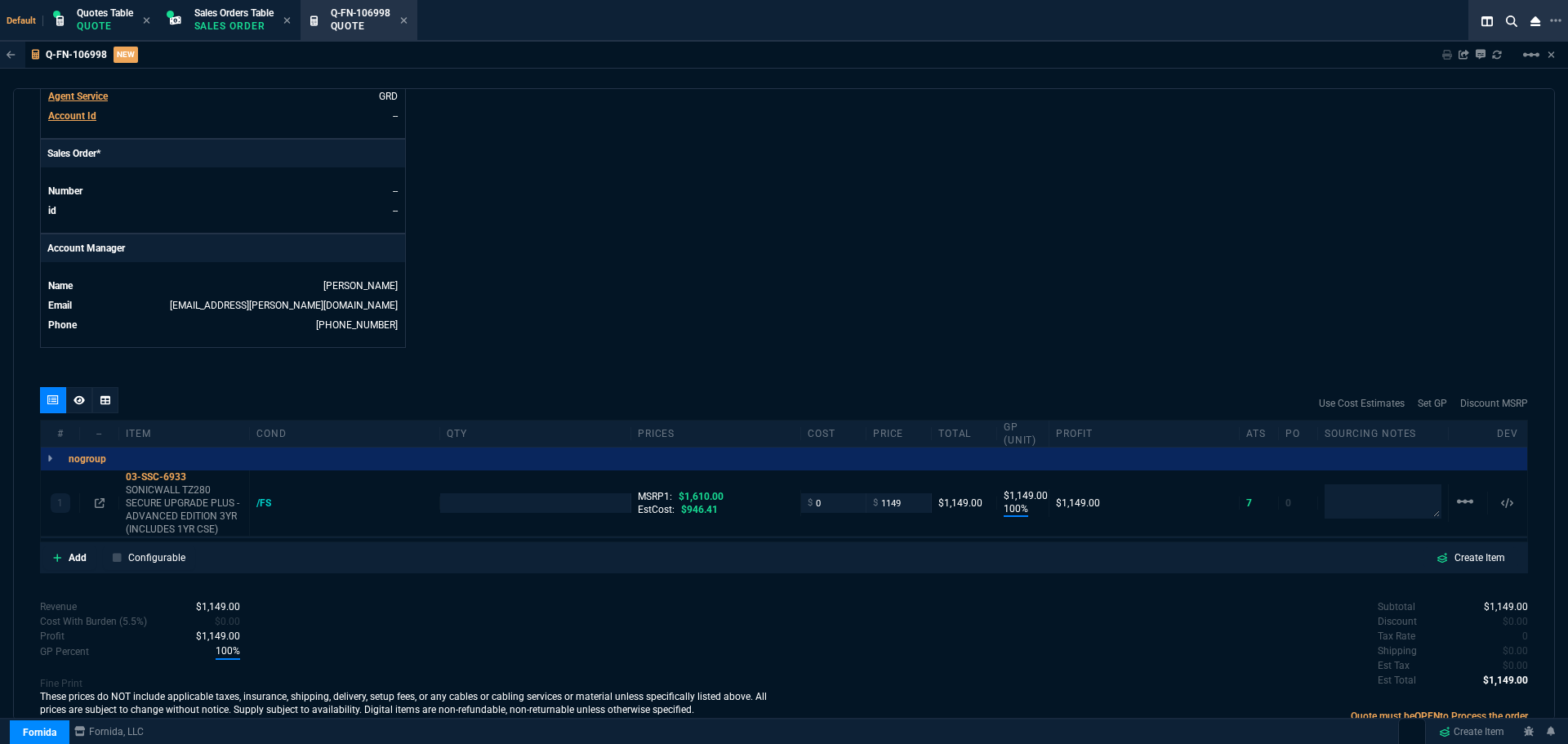
scroll to position [692, 0]
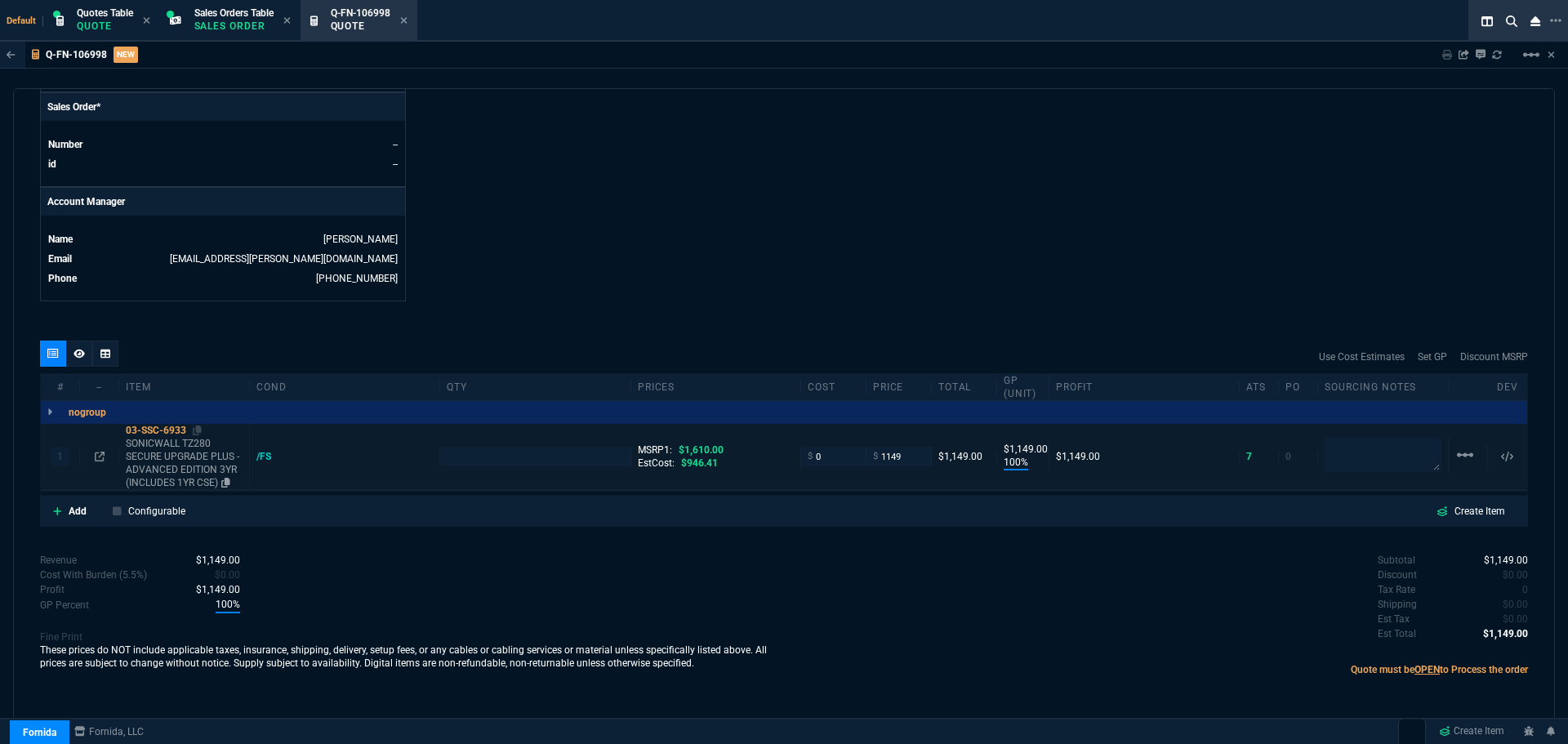
click at [204, 428] on div "03-SSC-6933" at bounding box center [184, 430] width 117 height 13
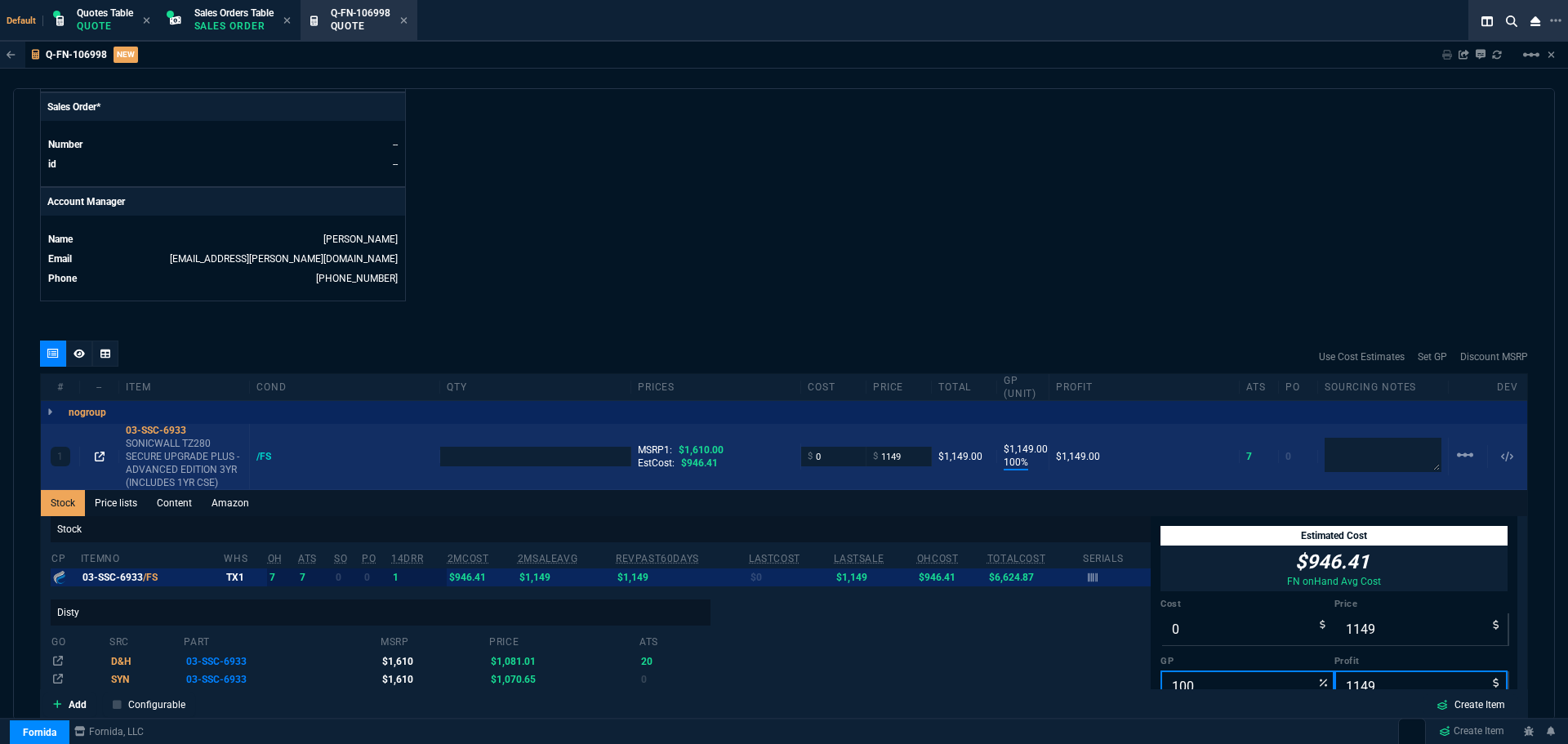
click at [97, 460] on icon at bounding box center [99, 456] width 10 height 10
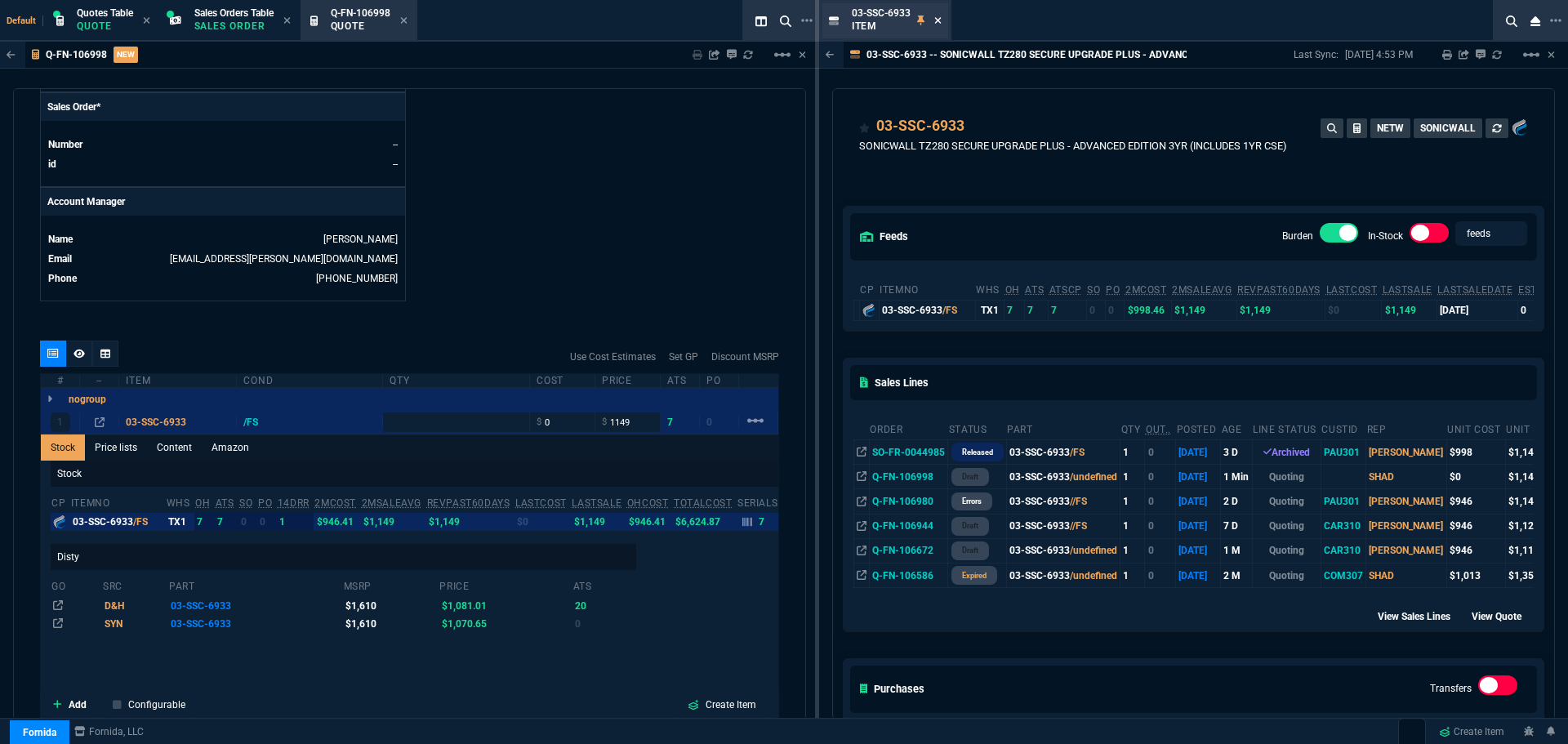
click at [941, 21] on icon at bounding box center [938, 20] width 7 height 10
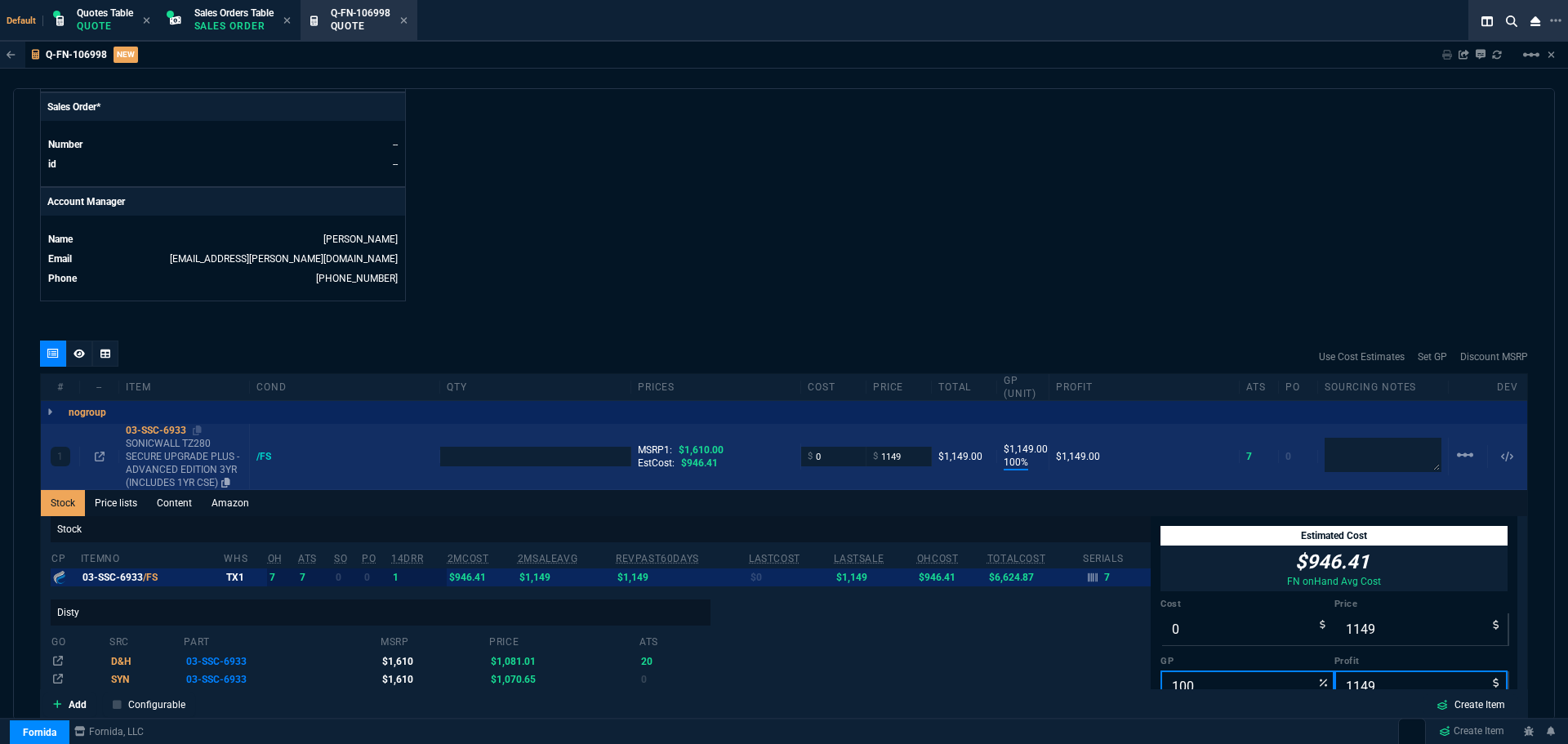
click at [143, 433] on div "03-SSC-6933" at bounding box center [184, 430] width 117 height 13
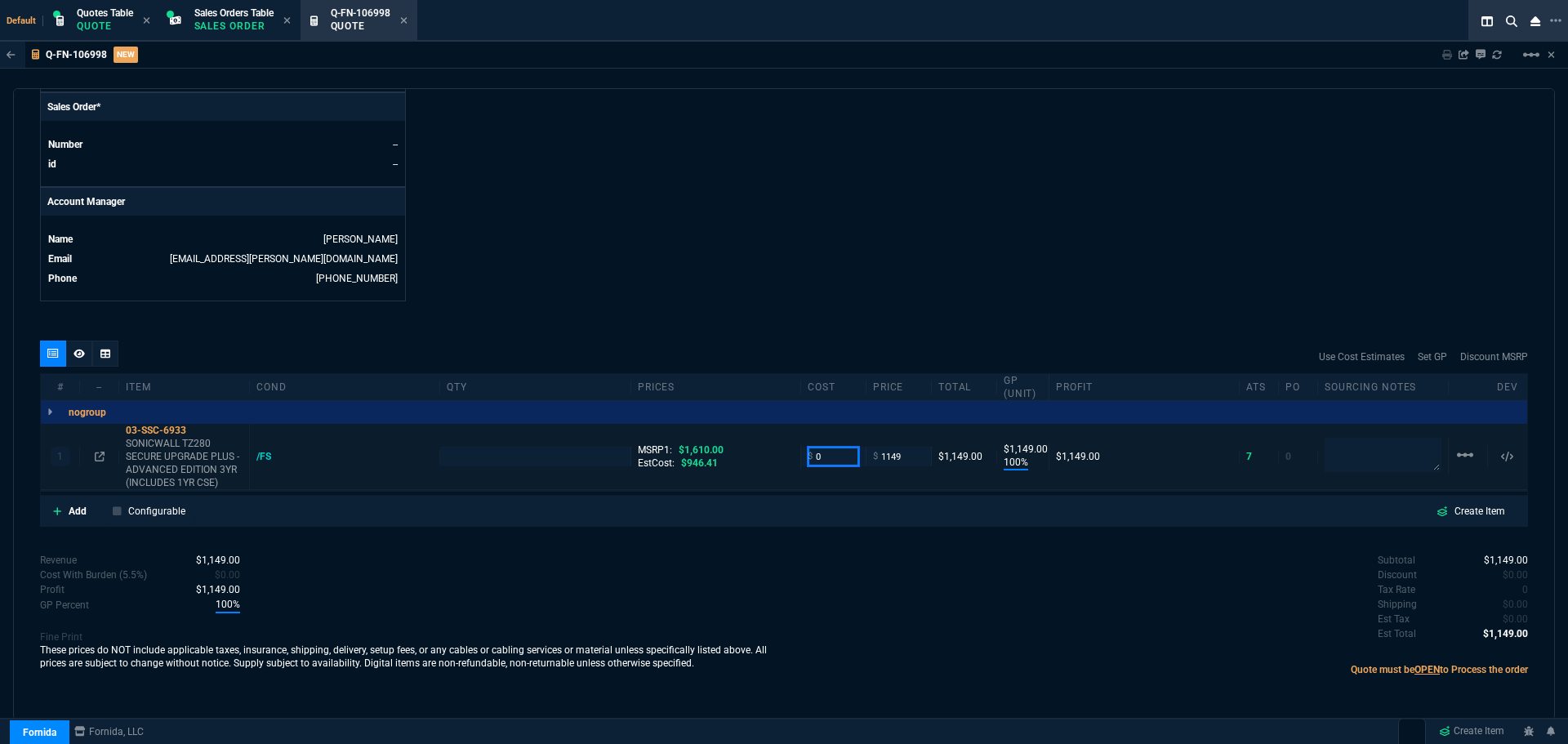
click at [826, 462] on input "0" at bounding box center [834, 455] width 52 height 19
type input "999"
drag, startPoint x: 100, startPoint y: 457, endPoint x: 616, endPoint y: 438, distance: 516.3
click at [100, 456] on icon at bounding box center [99, 456] width 10 height 10
type input "1"
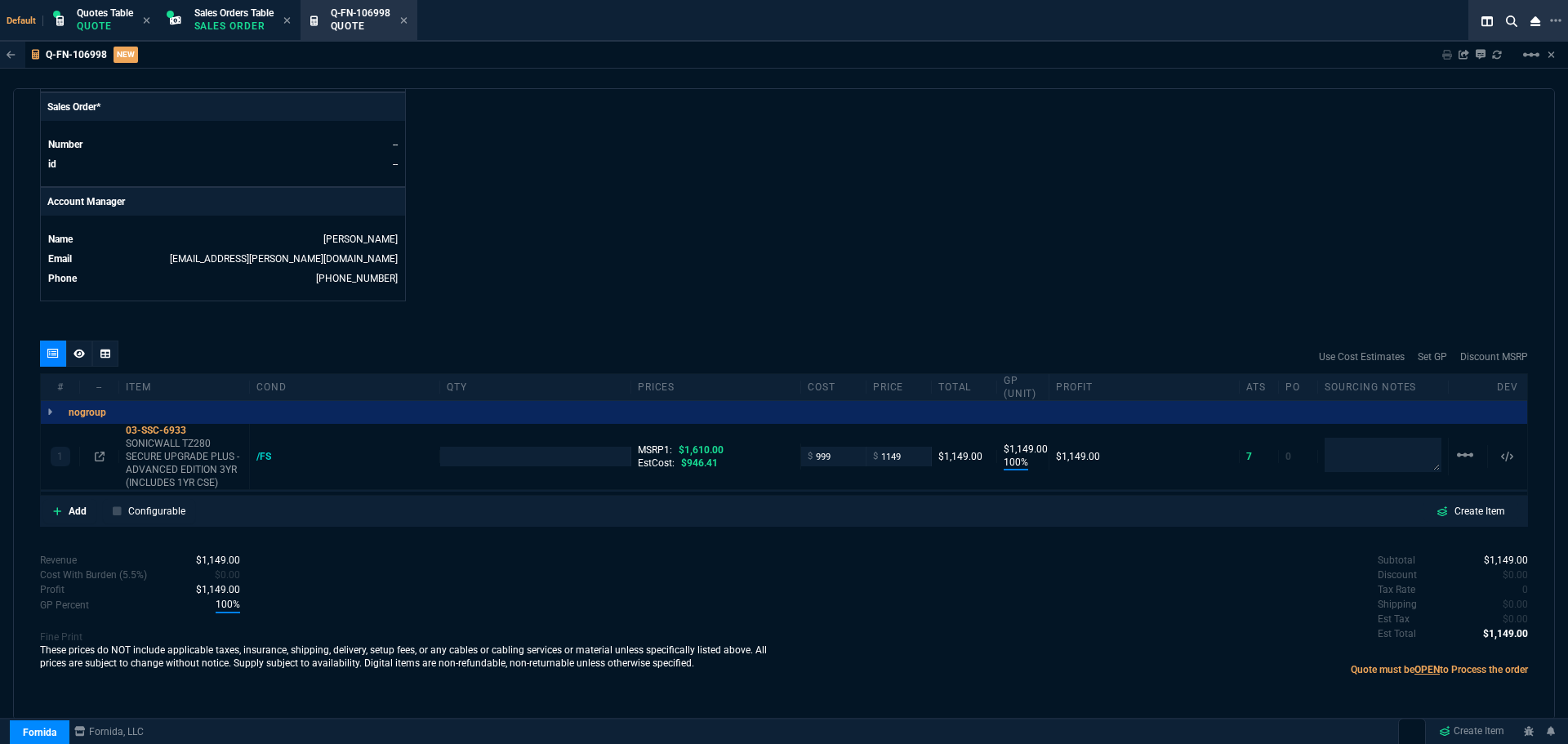
type input "999"
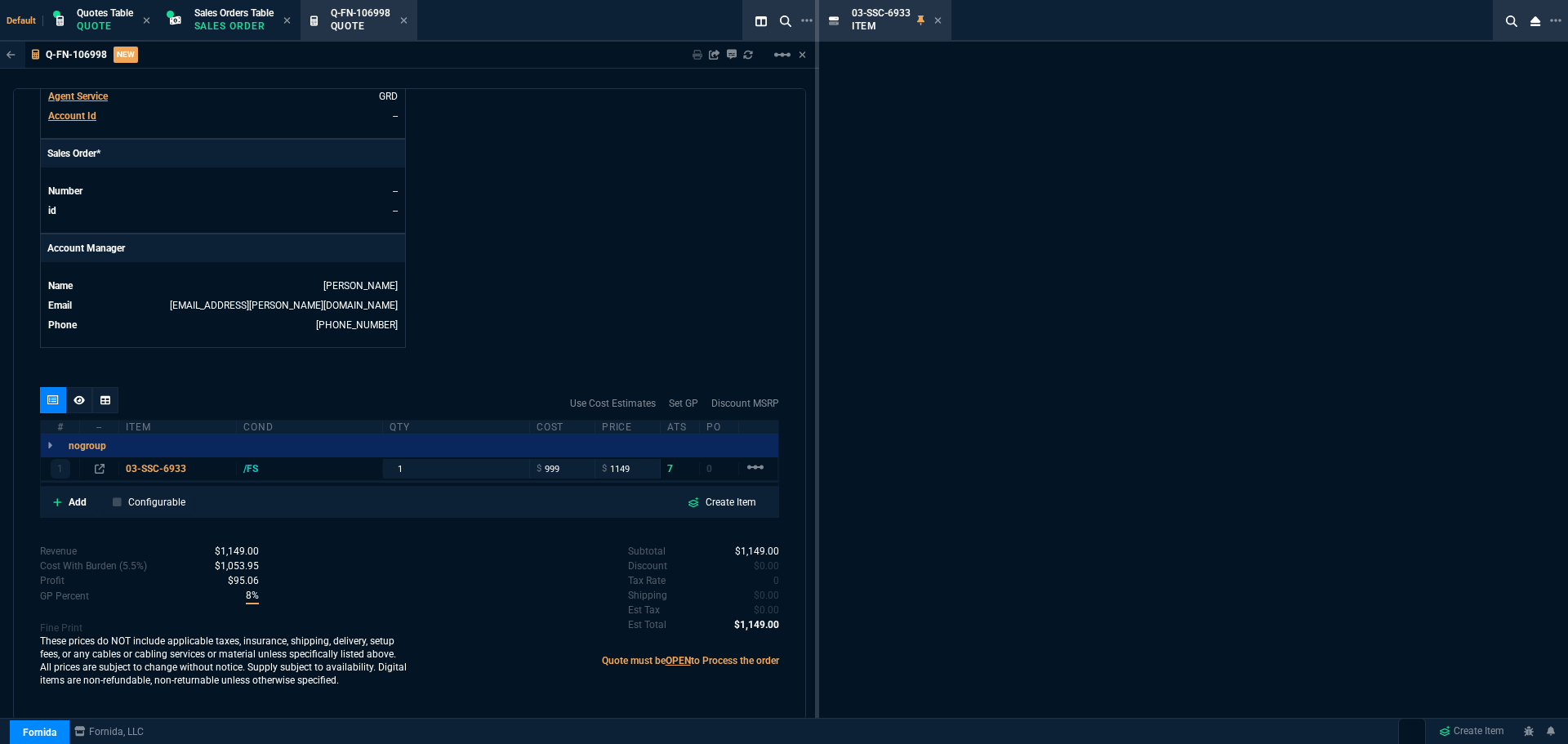
type input "13"
type input "150"
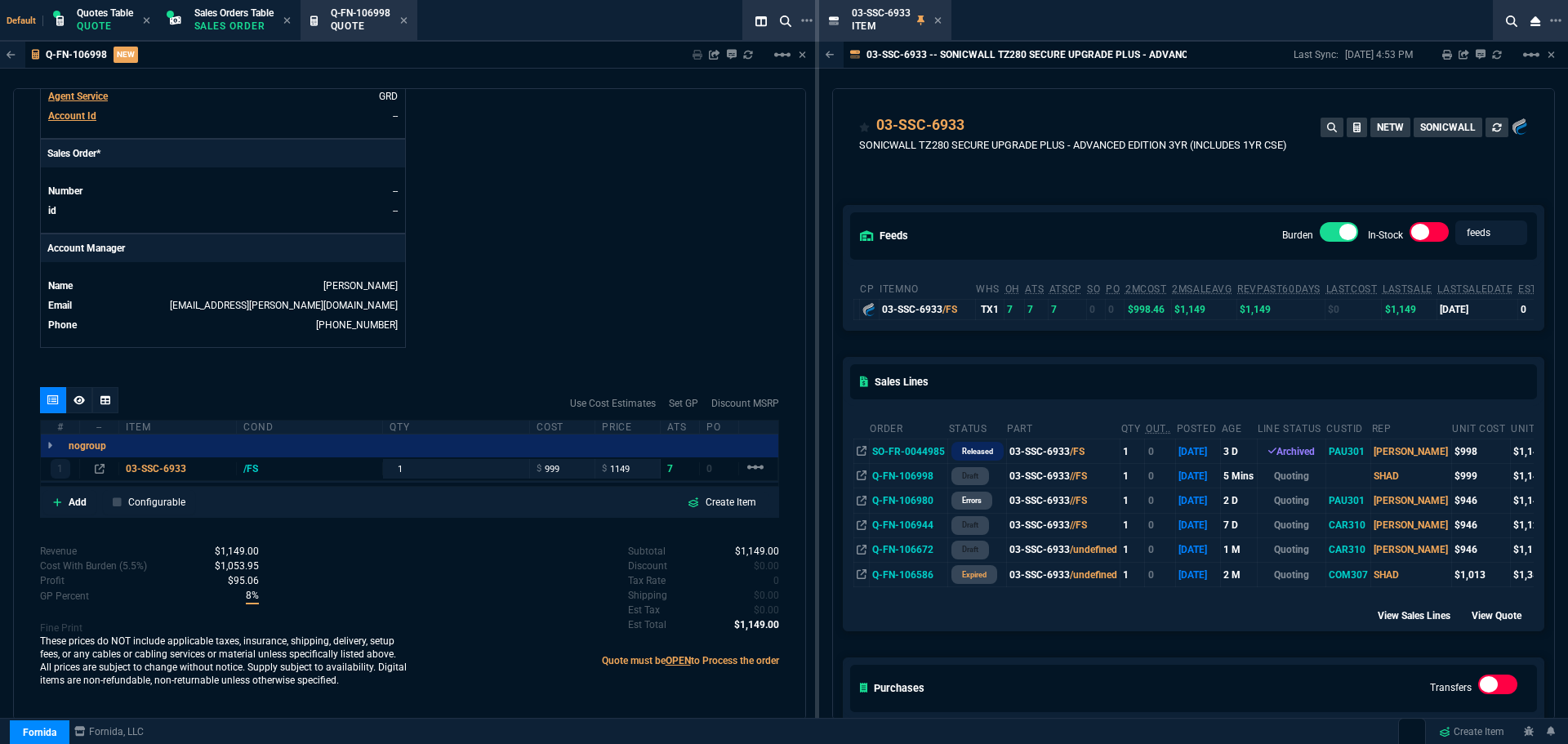
scroll to position [0, 0]
click at [942, 21] on icon at bounding box center [938, 20] width 7 height 10
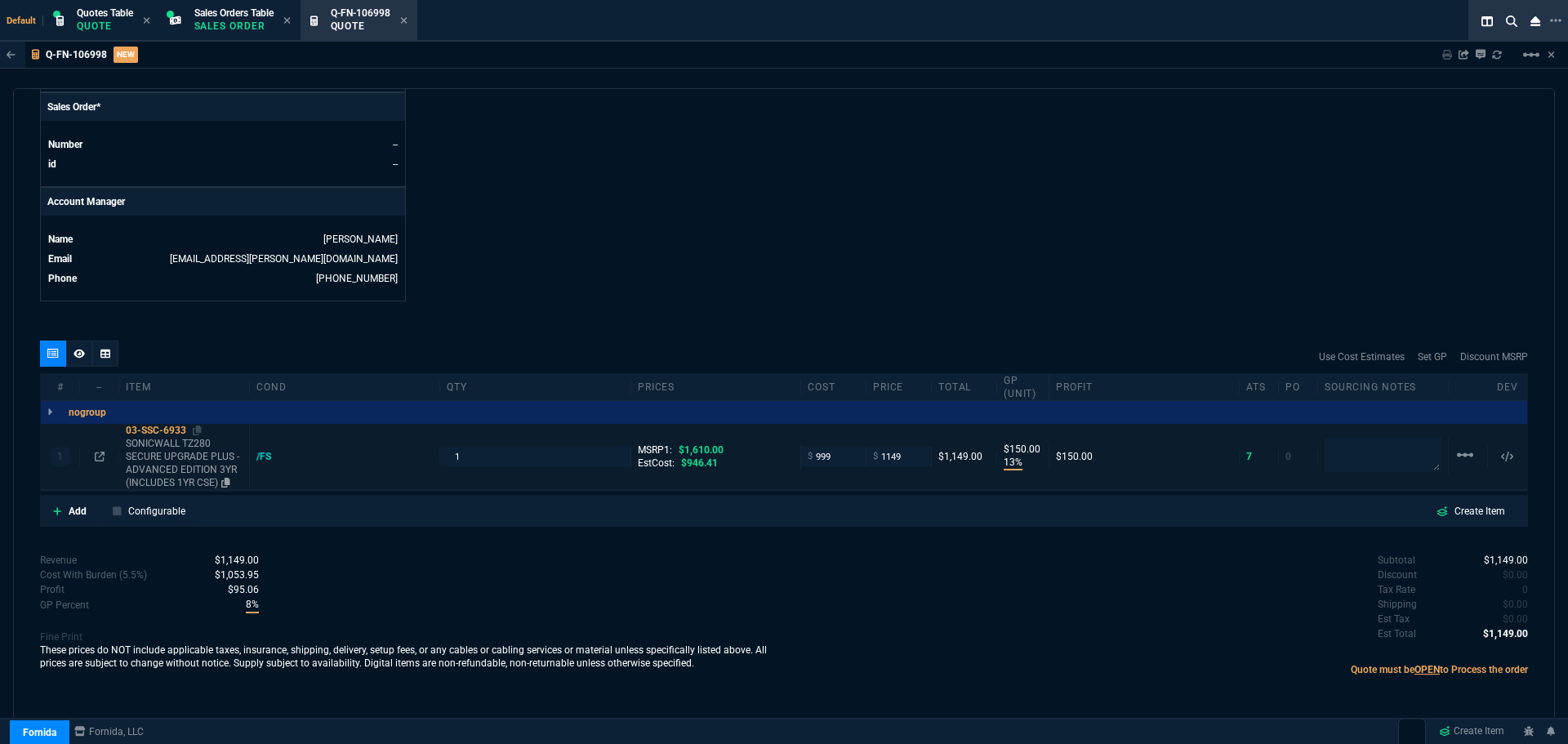
click at [161, 432] on div "03-SSC-6933" at bounding box center [184, 430] width 117 height 13
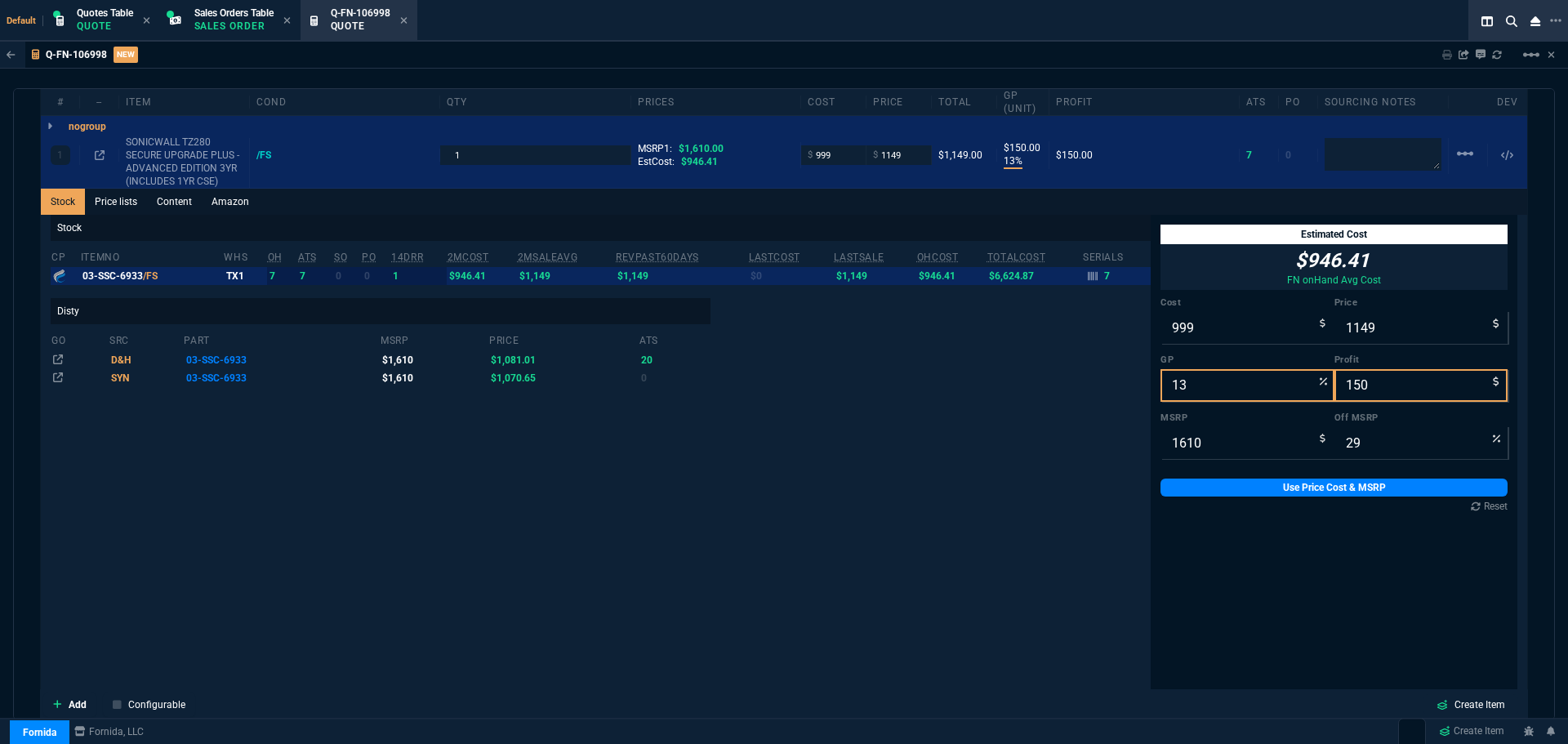
scroll to position [1019, 0]
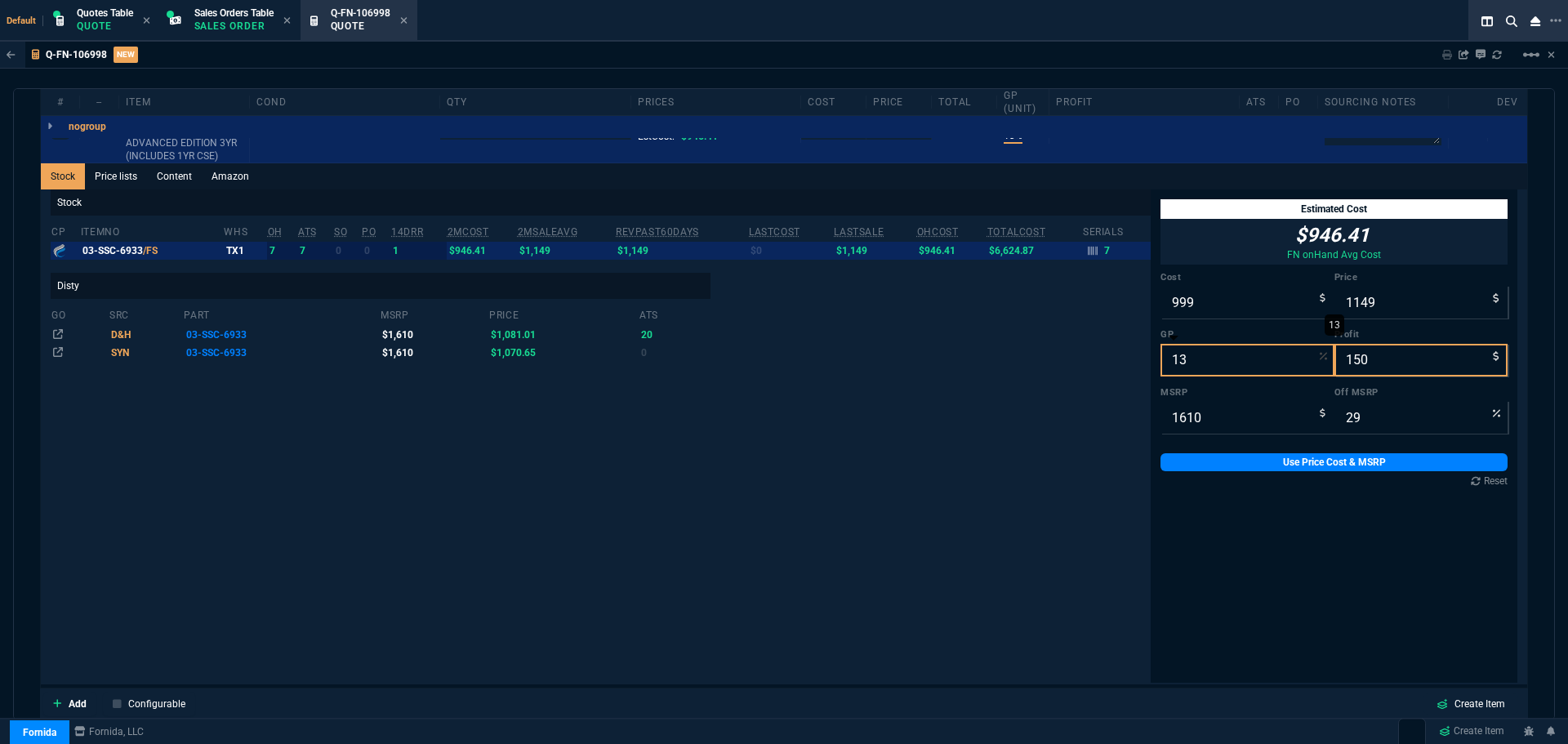
click at [1182, 364] on input "13" at bounding box center [1247, 360] width 174 height 33
type input "2"
type input "1019"
type input "20"
type input "37"
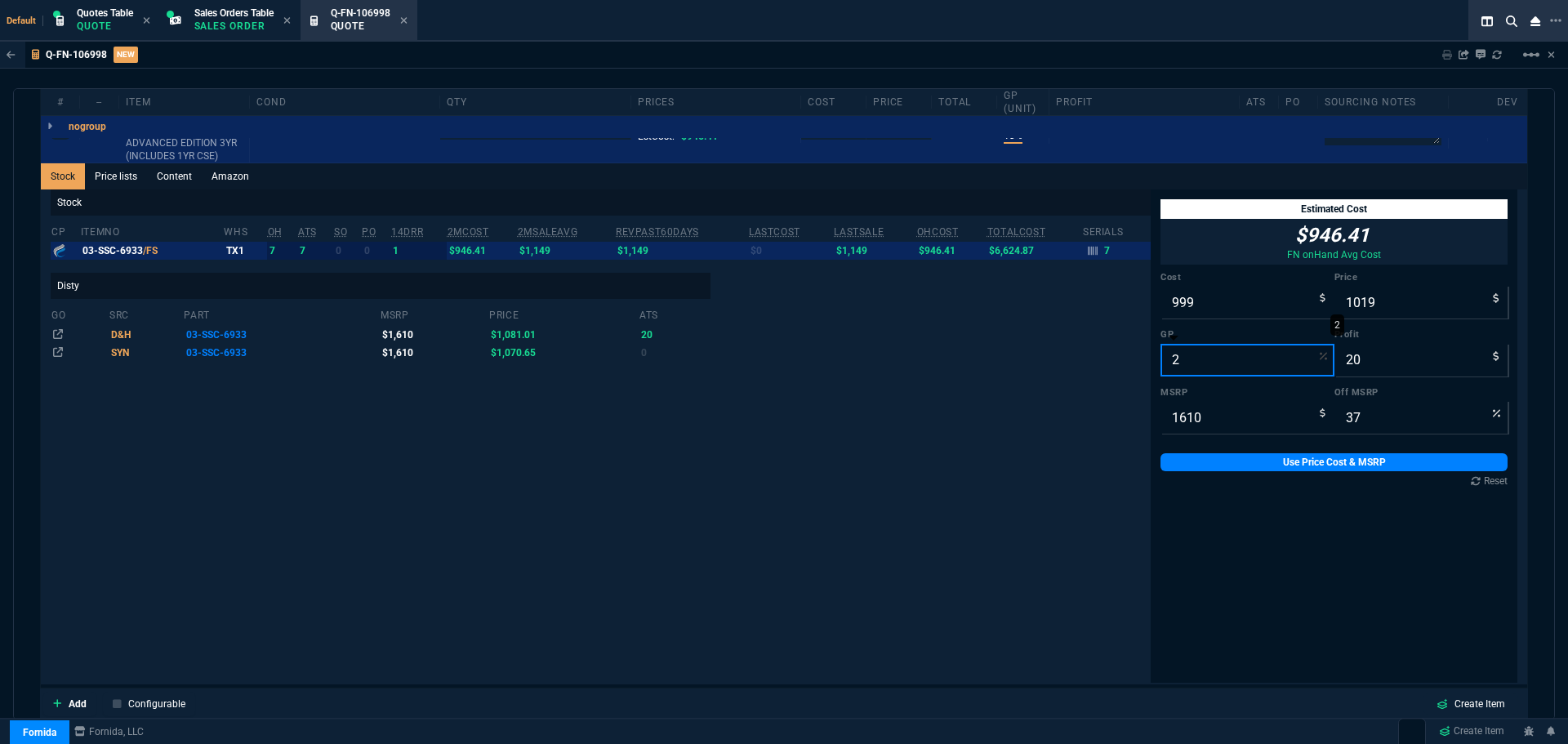
type input "22"
type input "1281"
type input "282"
type input "20"
type input "2"
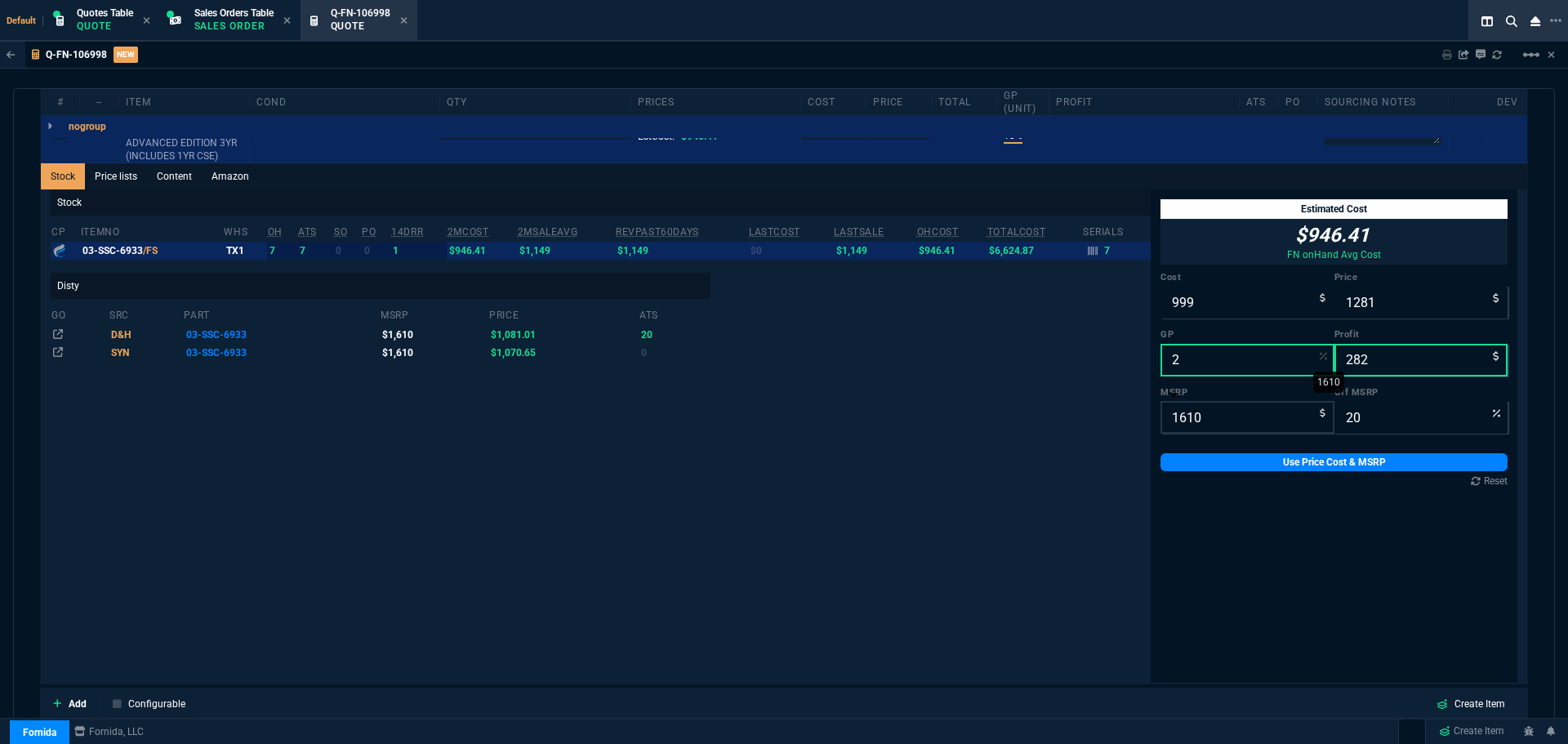
type input "1019"
type input "20"
type input "37"
type input "20"
type input "1249"
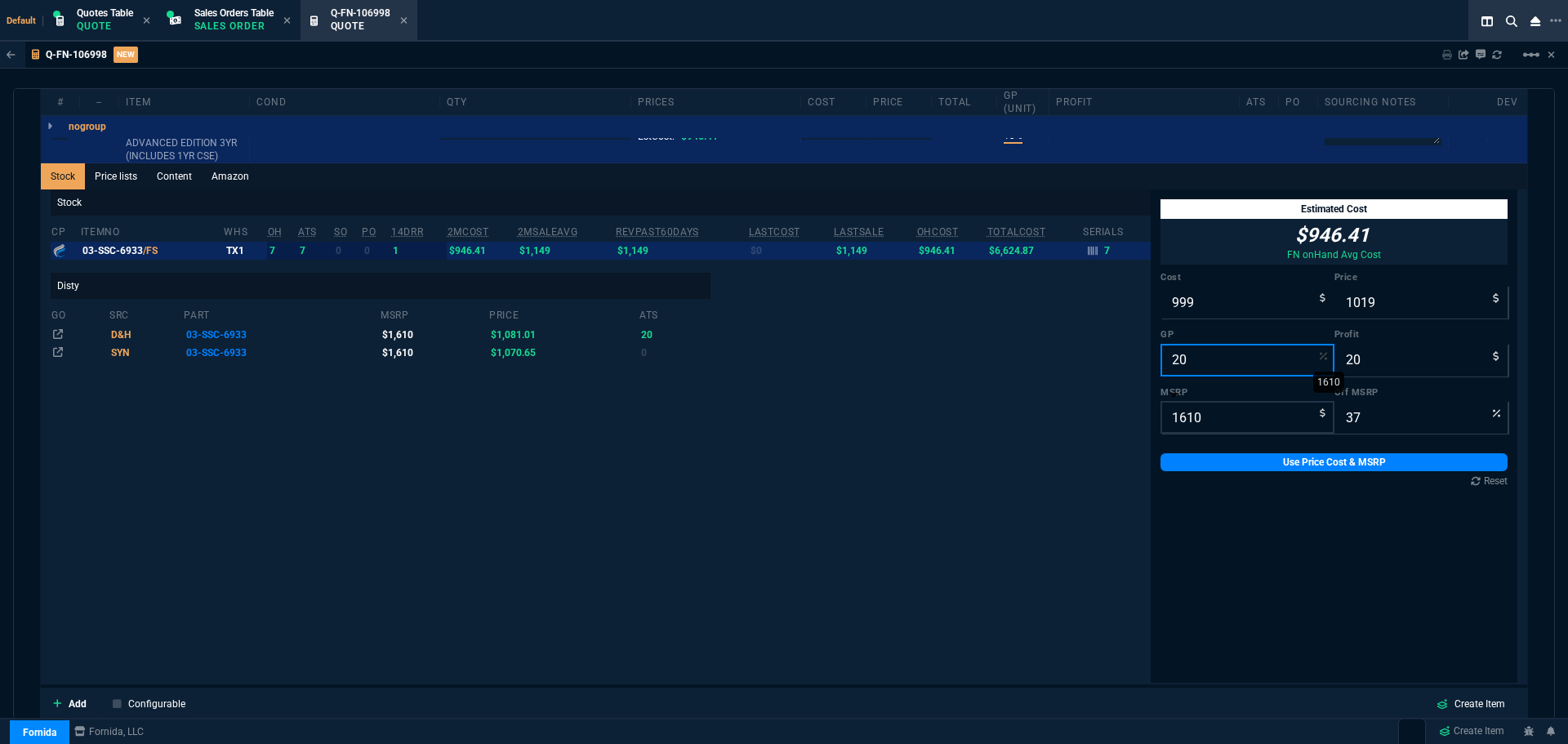
type input "250"
type input "22"
type input "20"
click at [1213, 462] on link "Use Price Cost & MSRP" at bounding box center [1335, 462] width 347 height 18
type input "1249"
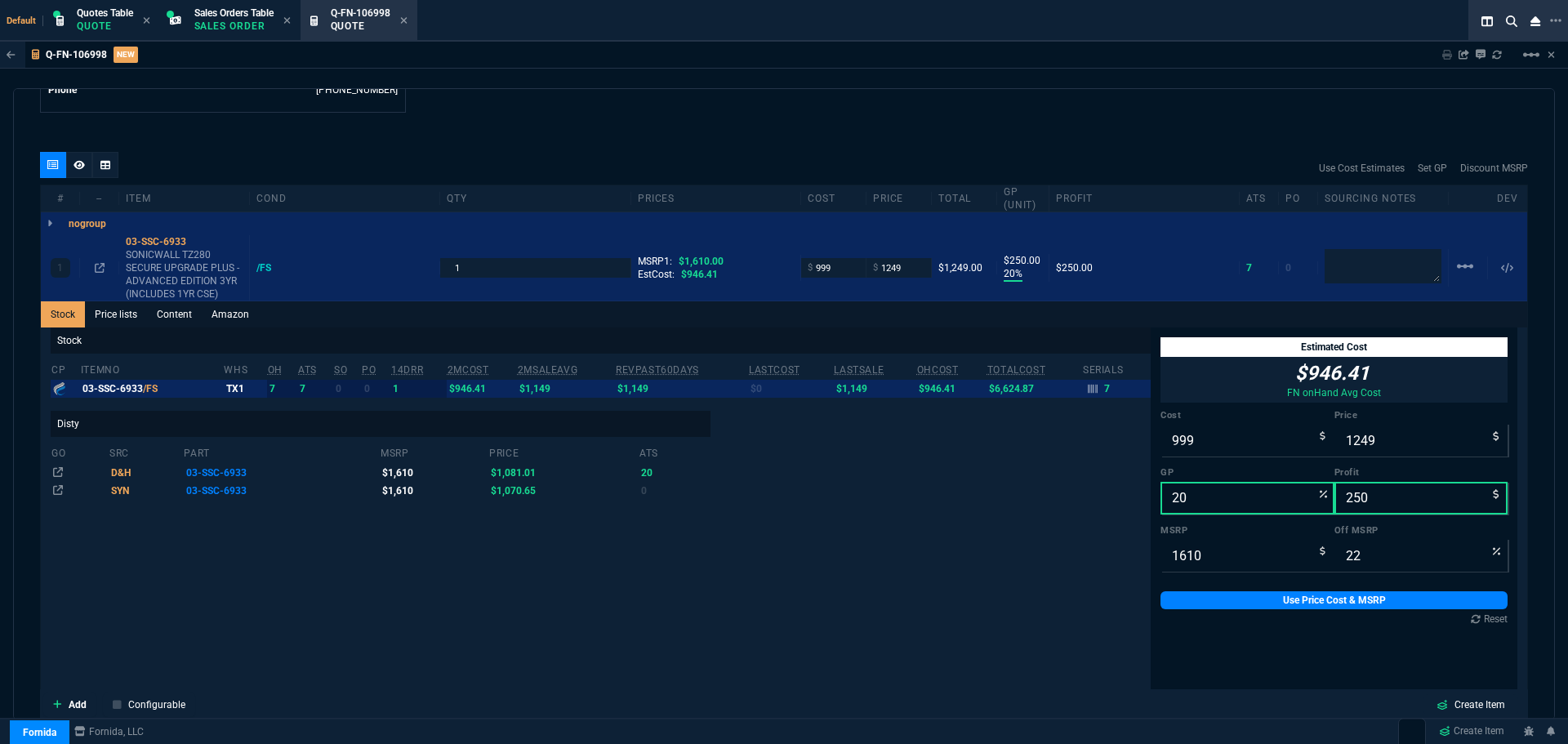
scroll to position [774, 0]
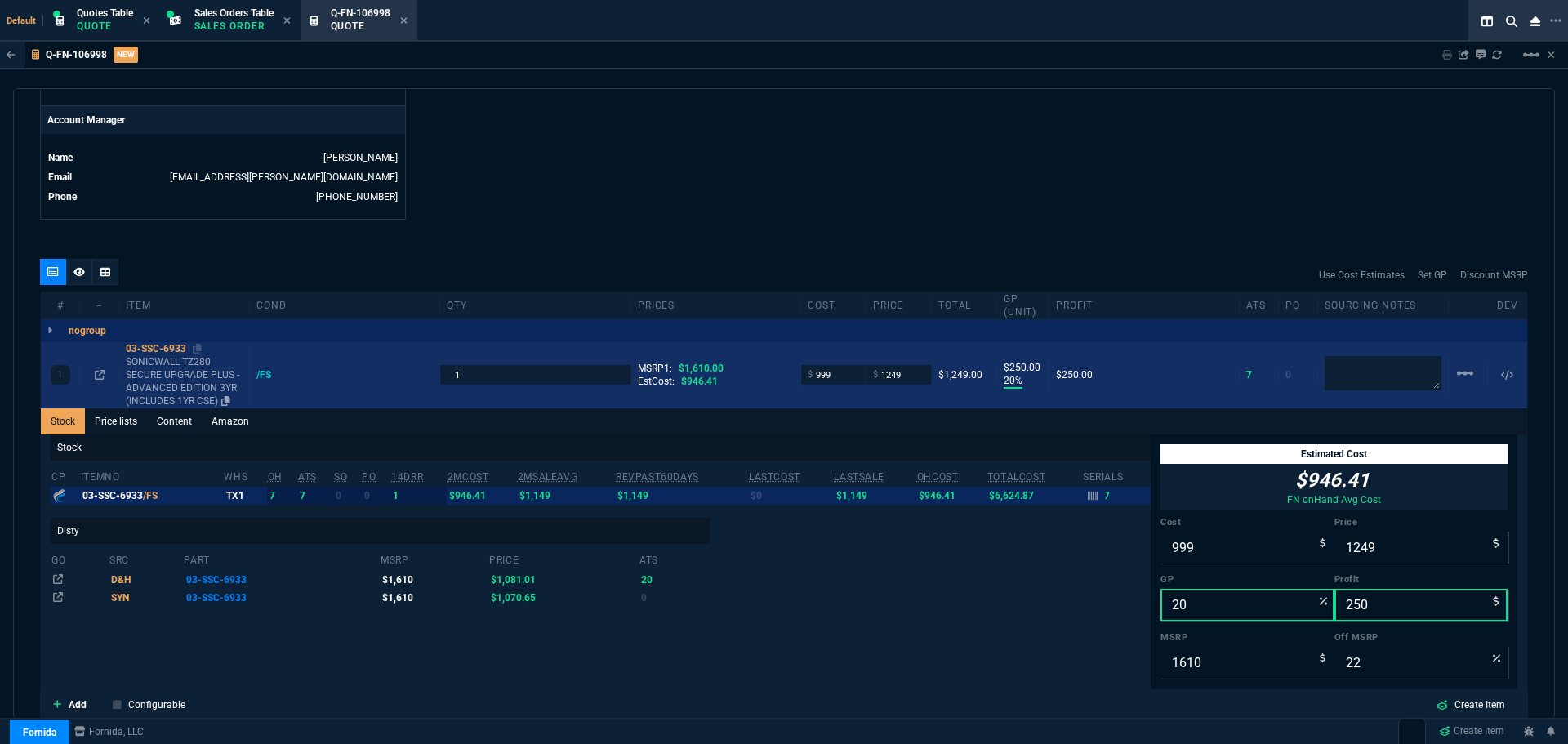
click at [169, 347] on div "03-SSC-6933" at bounding box center [184, 348] width 117 height 13
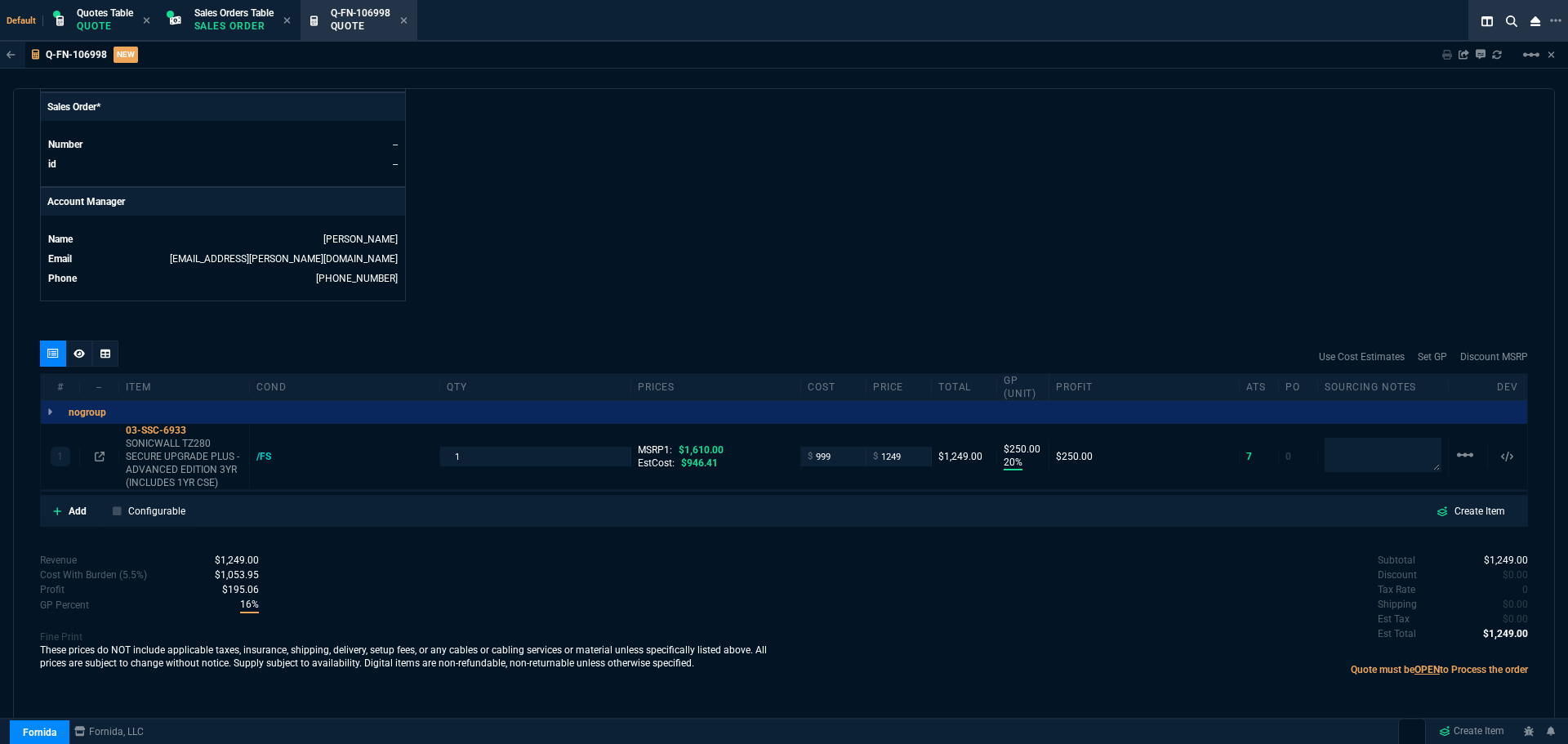
scroll to position [692, 0]
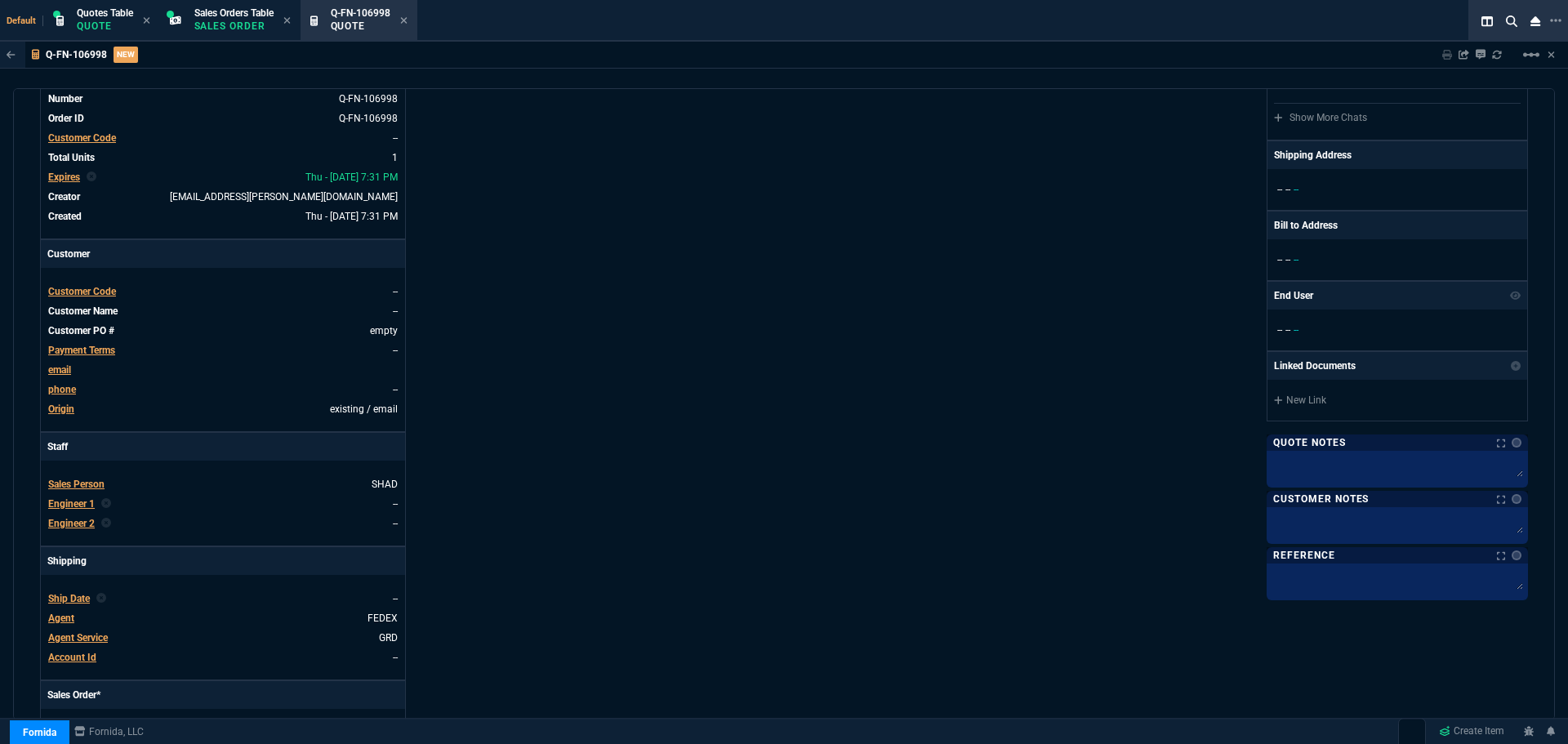
scroll to position [0, 0]
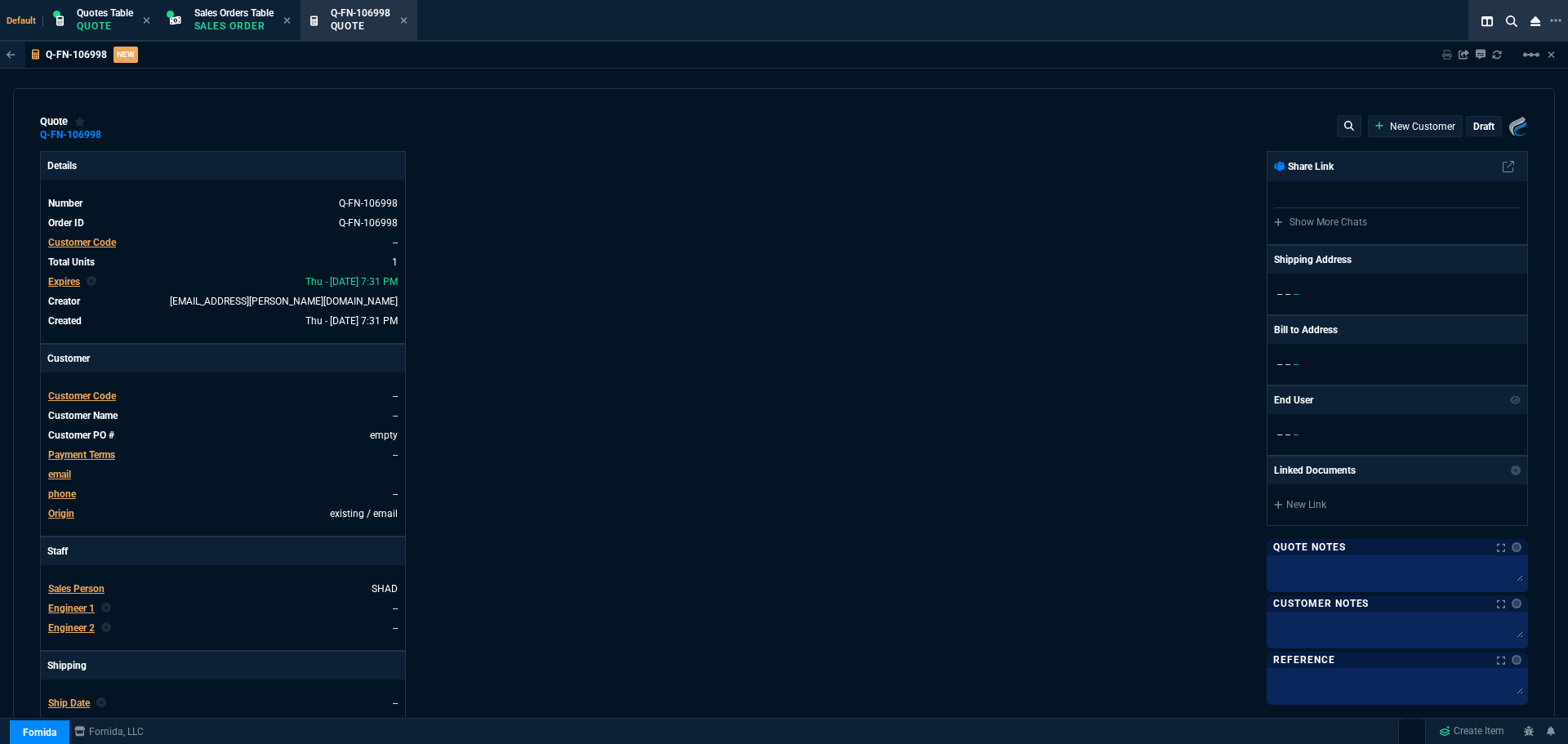
click at [1479, 128] on p "draft" at bounding box center [1484, 127] width 21 height 13
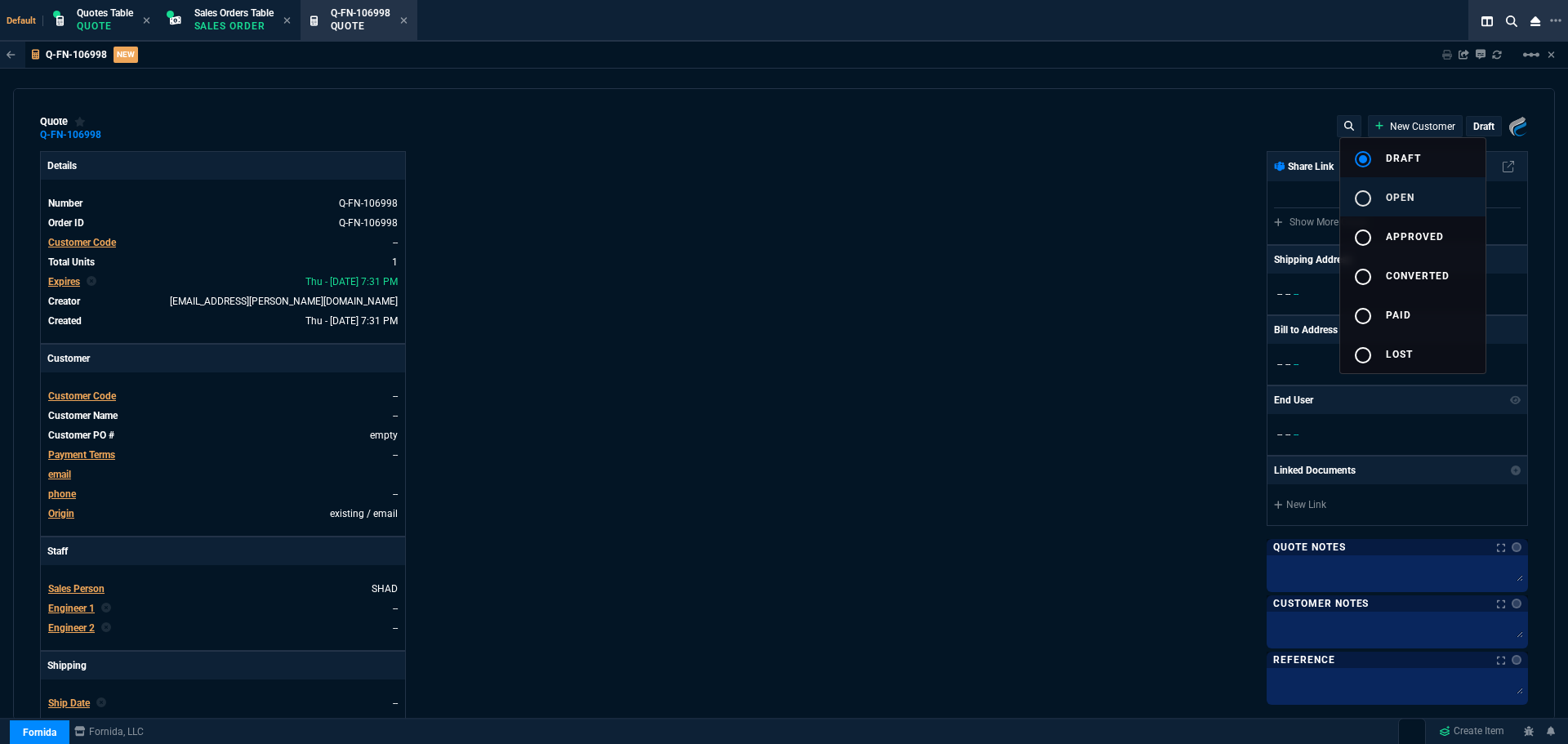
click at [1393, 197] on span "open" at bounding box center [1401, 197] width 29 height 12
click at [1369, 196] on mat-icon "radio_button_unchecked" at bounding box center [1363, 199] width 20 height 20
click at [890, 345] on div at bounding box center [784, 372] width 1568 height 744
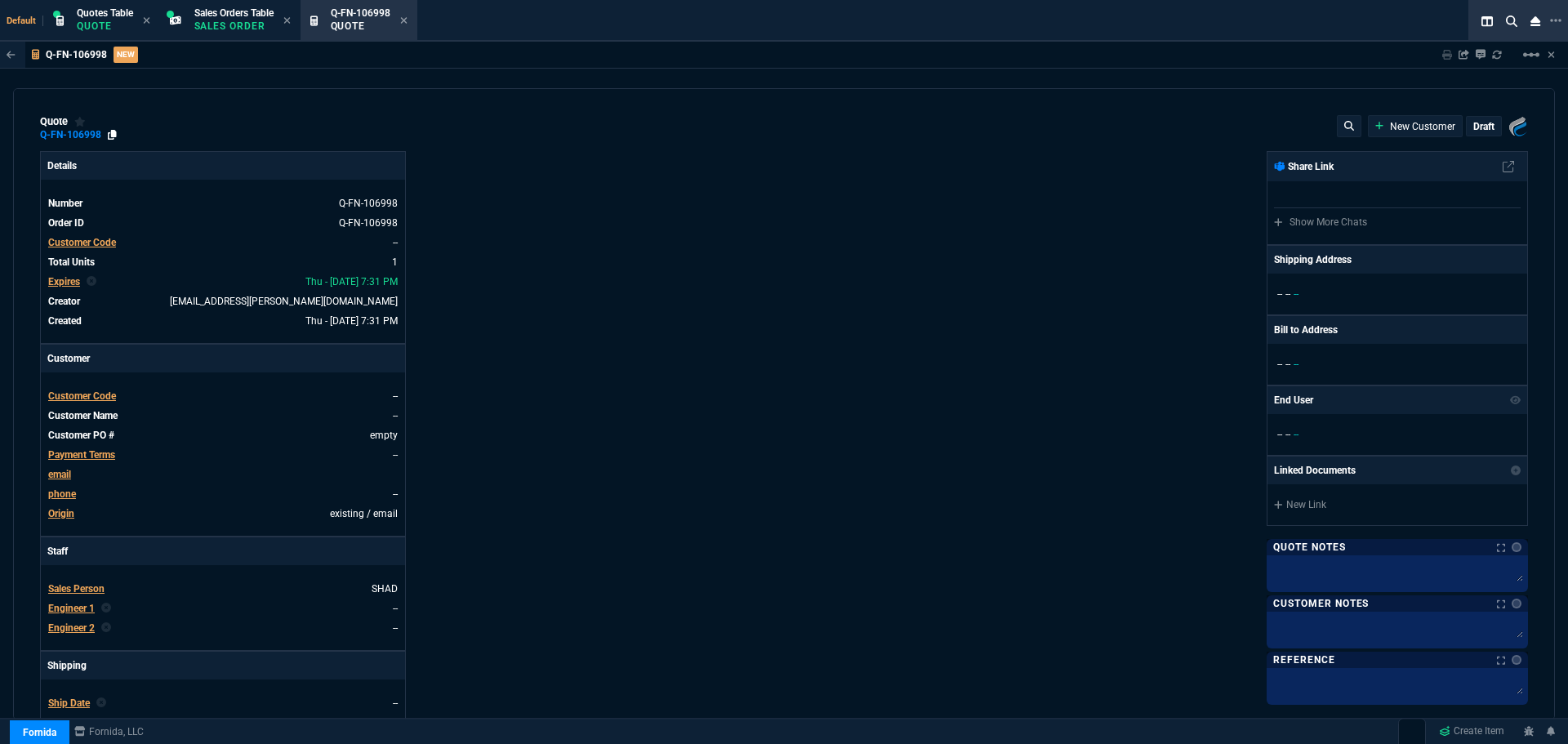
click at [115, 133] on icon at bounding box center [112, 135] width 9 height 10
click at [78, 397] on span "Customer Code" at bounding box center [82, 396] width 68 height 12
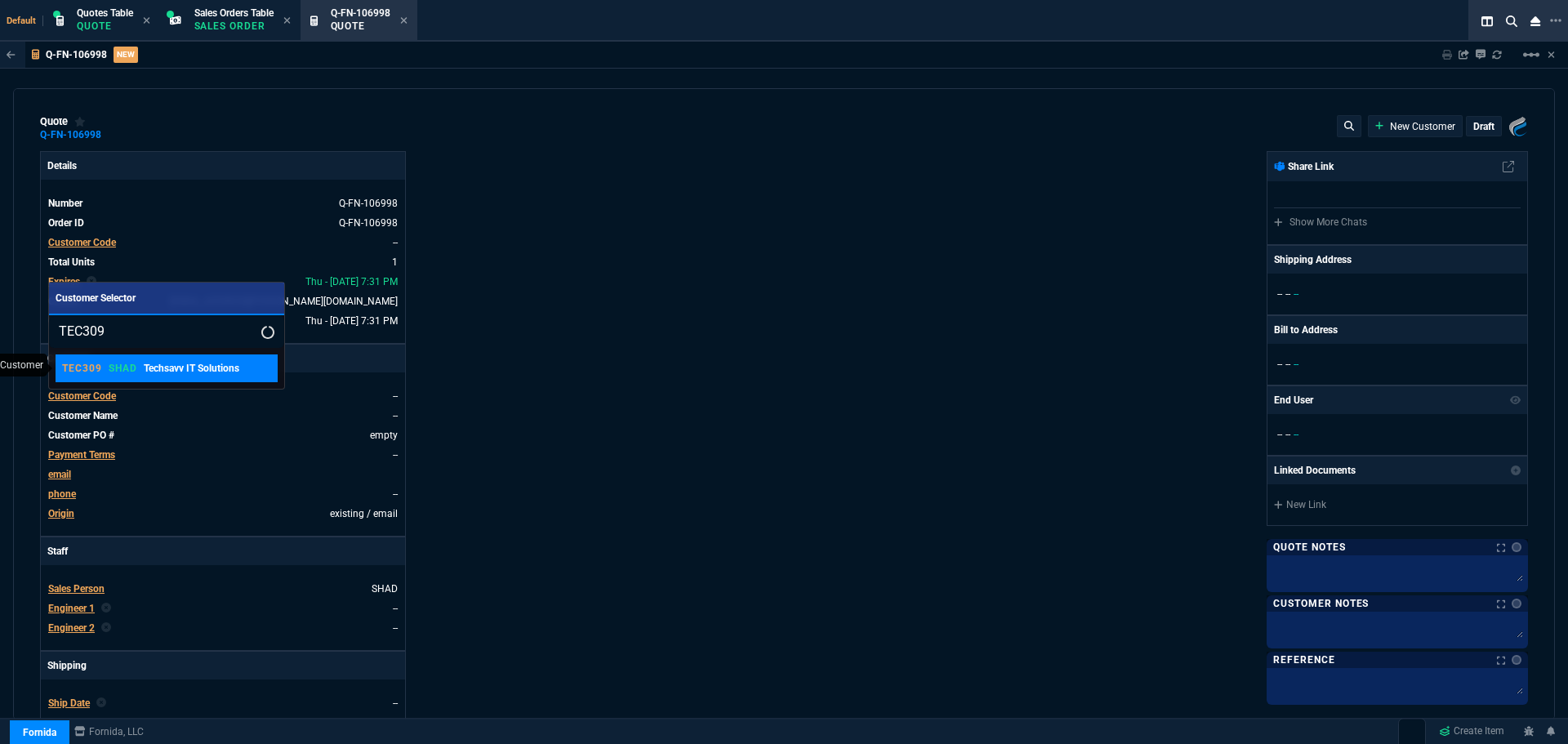
type input "TEC309"
click at [146, 372] on p "Techsavv IT Solutions" at bounding box center [191, 368] width 95 height 14
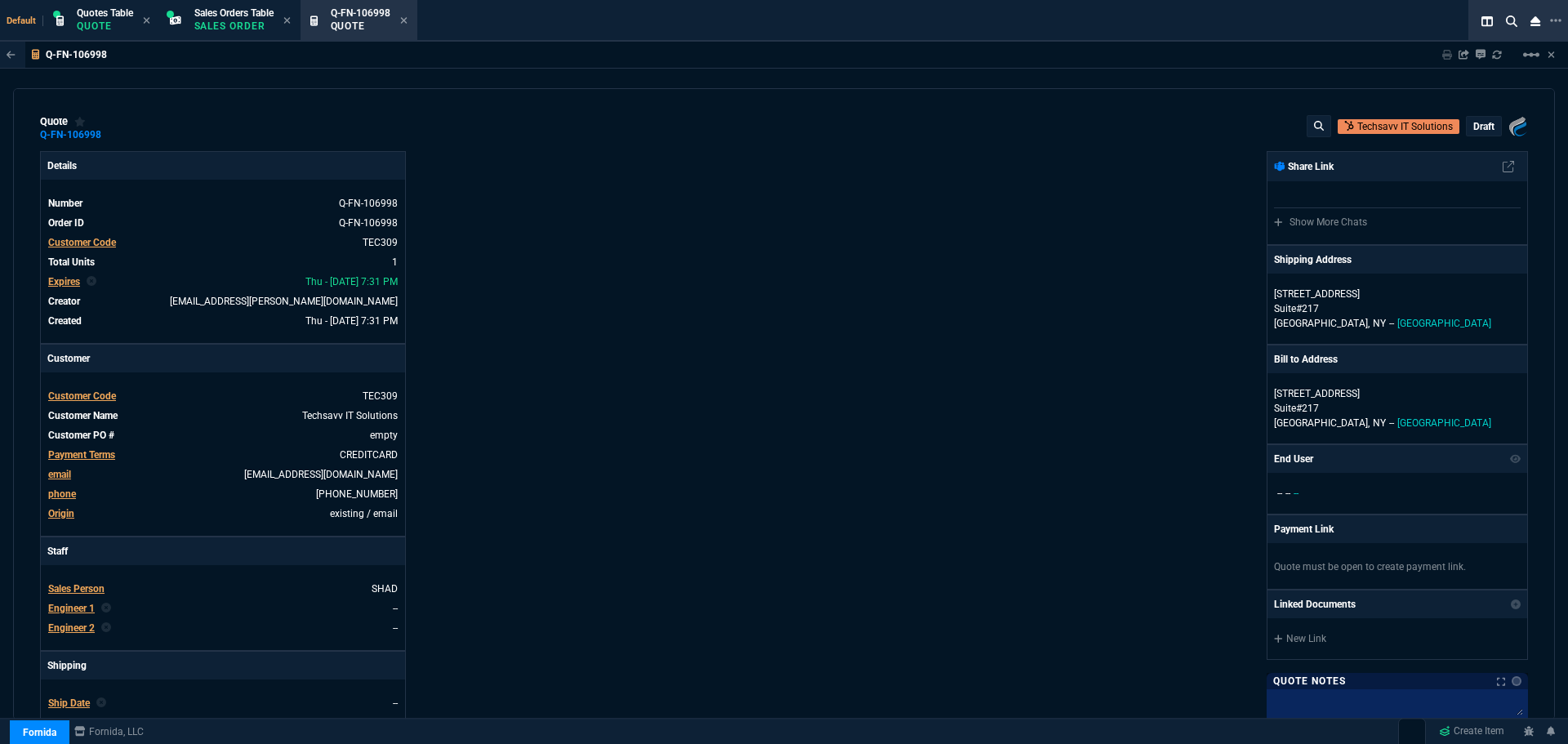
click at [1476, 127] on p "draft" at bounding box center [1484, 127] width 21 height 13
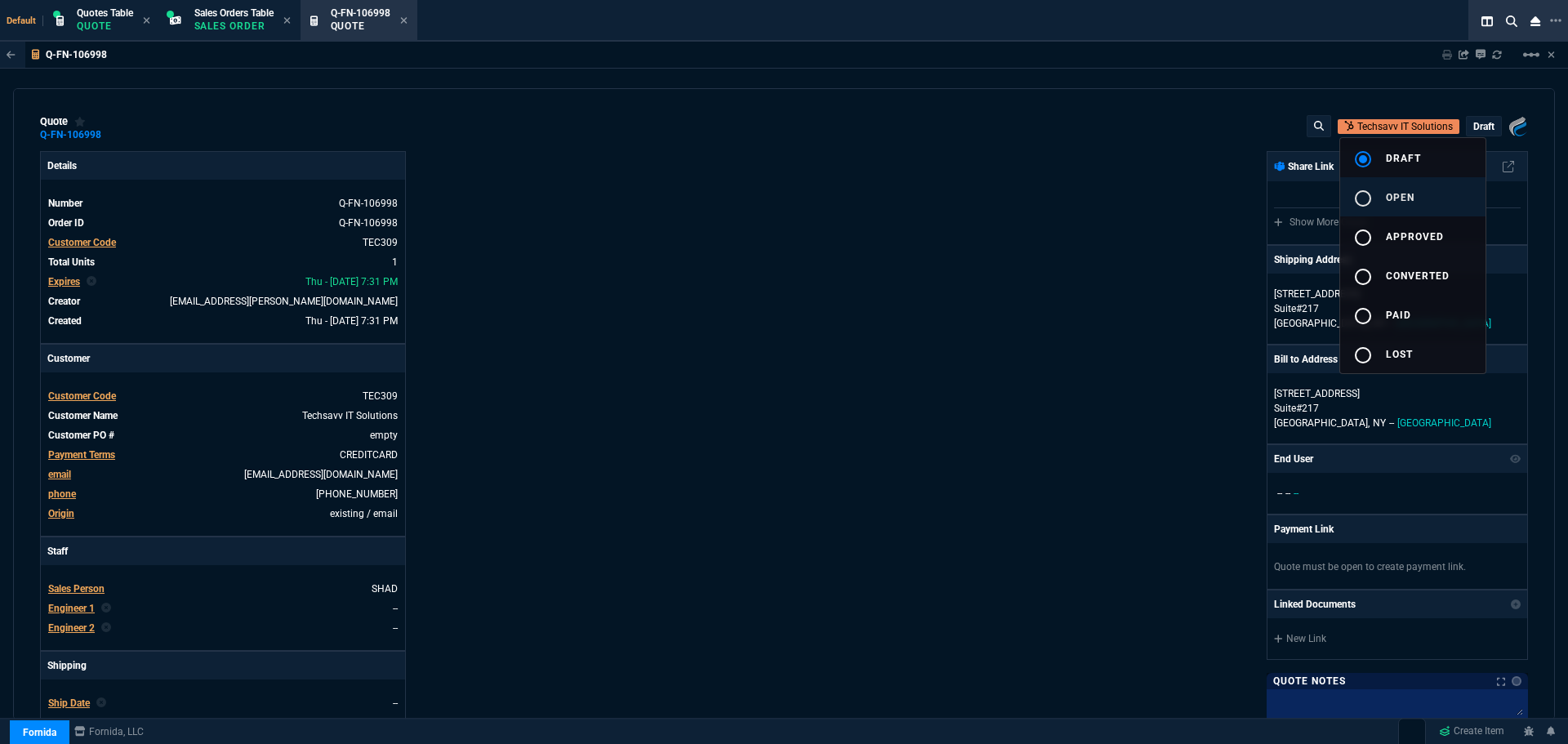
click at [1391, 194] on span "open" at bounding box center [1401, 197] width 29 height 12
type input "20"
type input "250"
type input "22"
click at [745, 412] on div at bounding box center [784, 372] width 1568 height 744
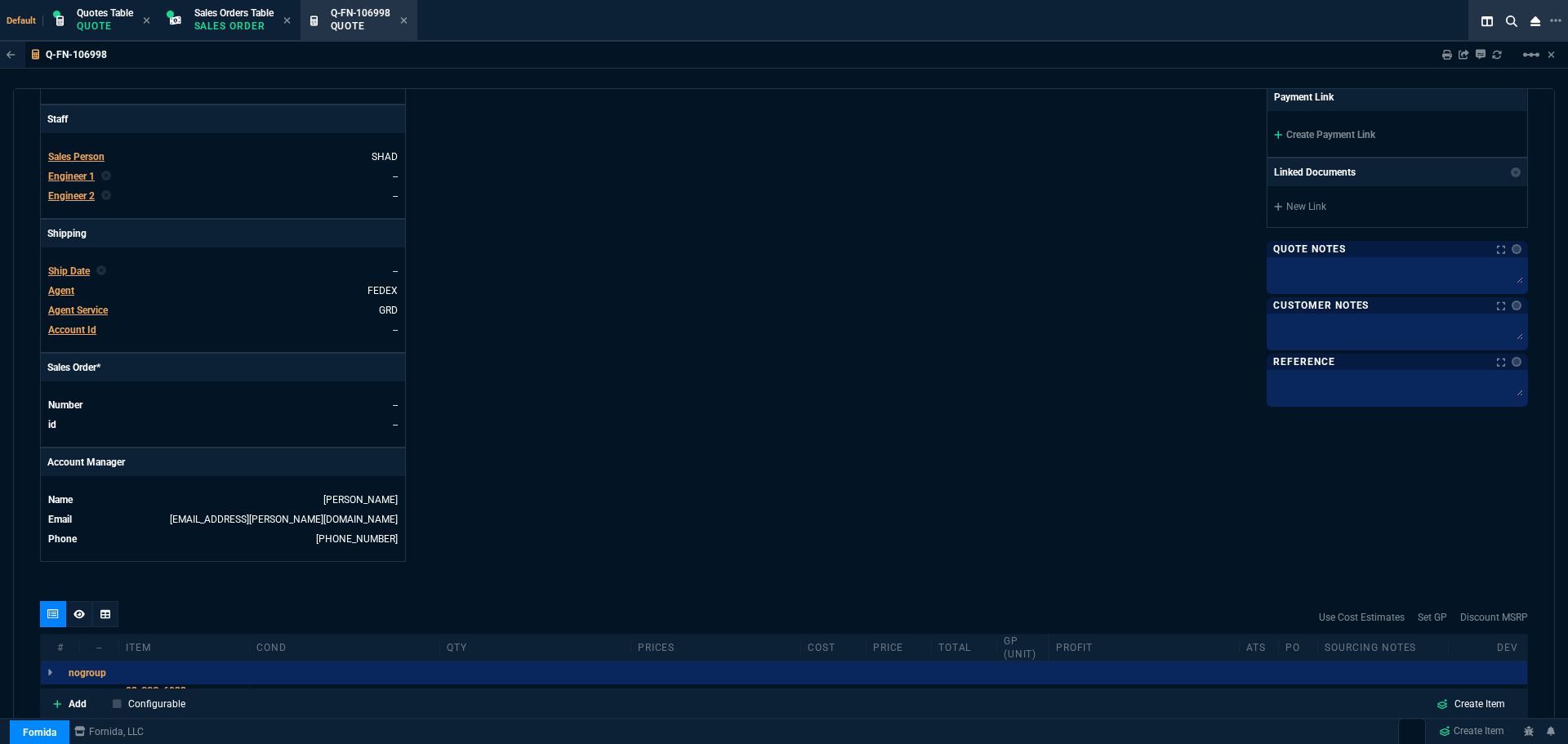
scroll to position [653, 0]
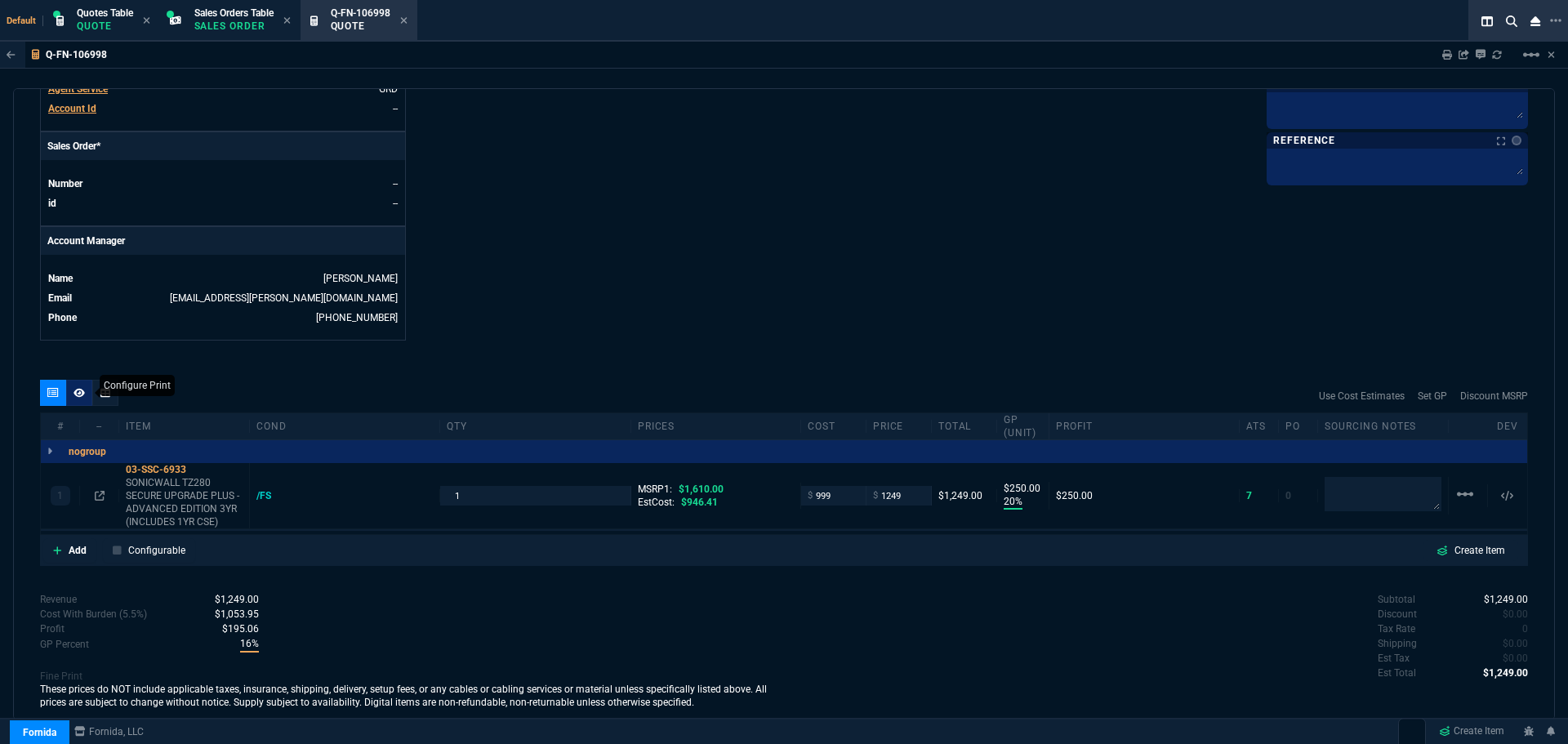
click at [80, 394] on icon at bounding box center [78, 392] width 12 height 9
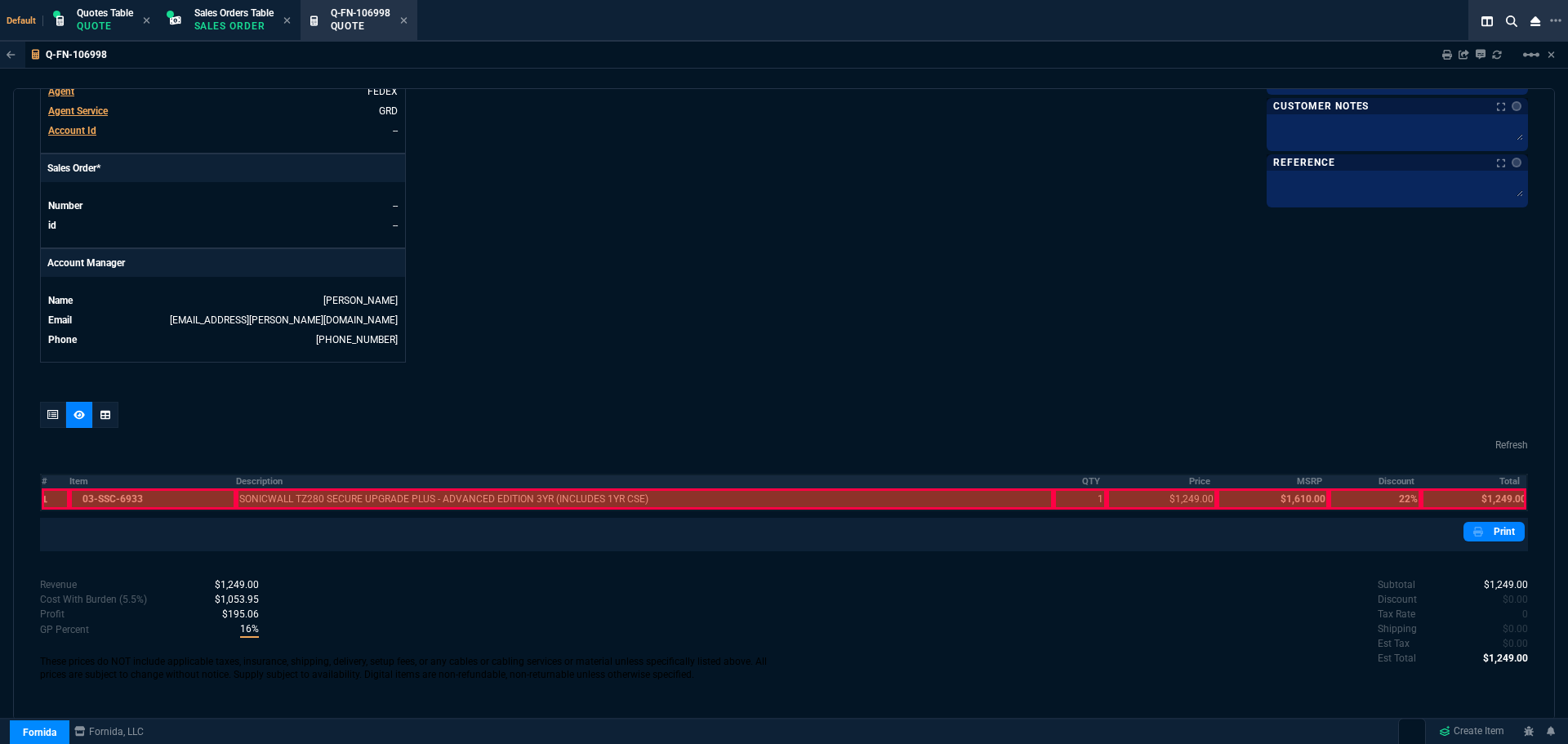
click at [277, 481] on th "Description" at bounding box center [645, 482] width 818 height 14
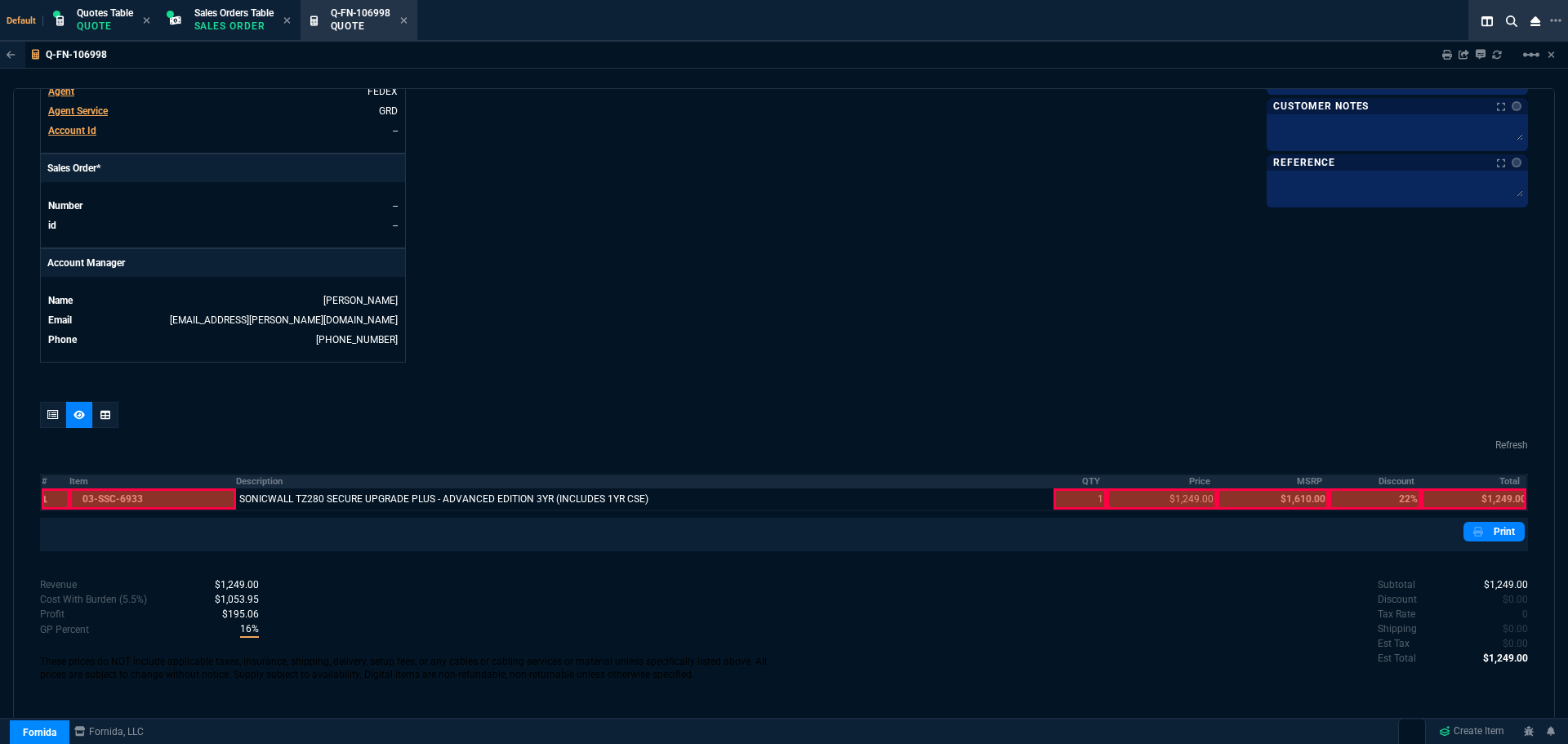
click at [1090, 484] on th "QTY" at bounding box center [1080, 482] width 53 height 14
click at [1195, 481] on th "Price" at bounding box center [1162, 482] width 110 height 14
click at [1497, 485] on th "Total" at bounding box center [1474, 482] width 106 height 14
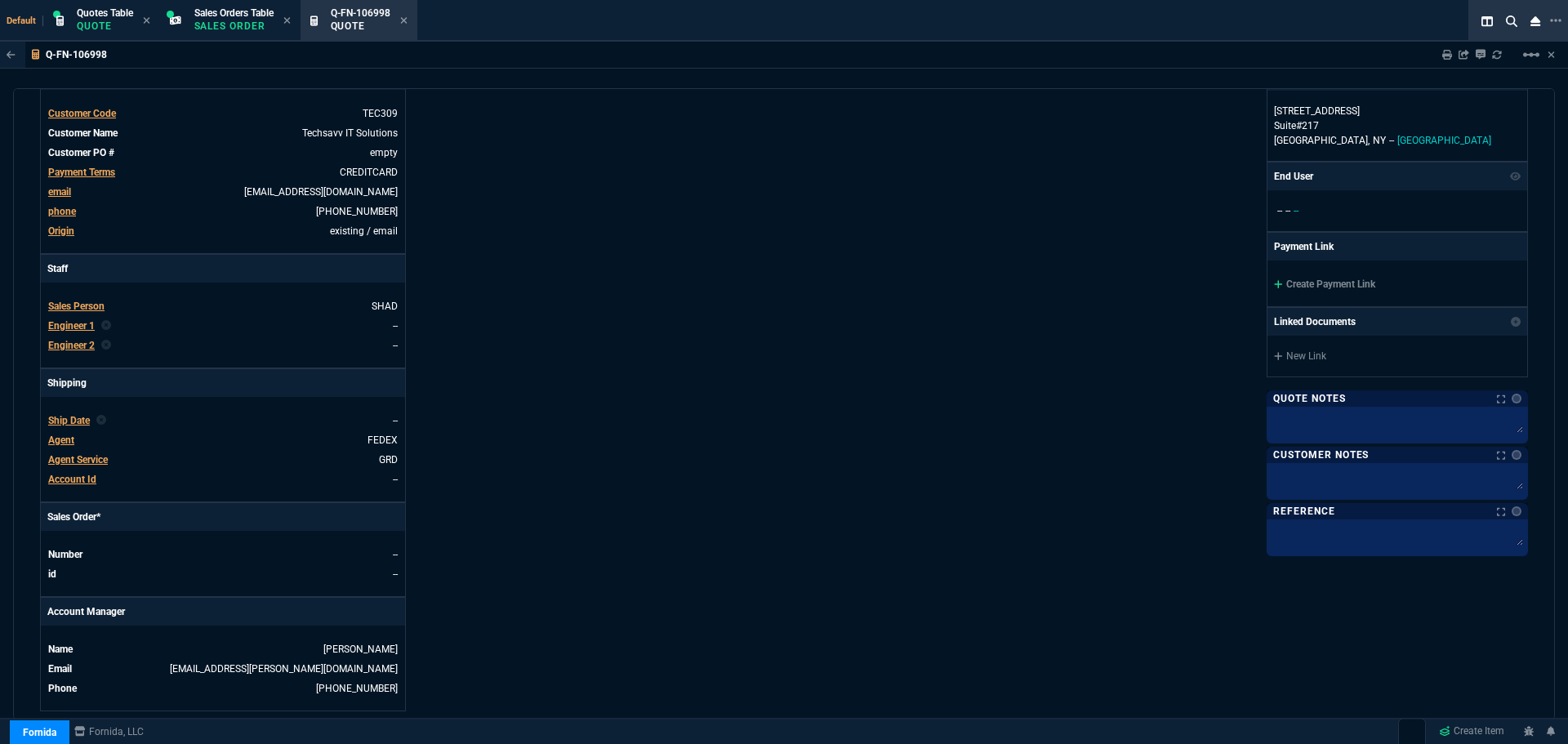
scroll to position [223, 0]
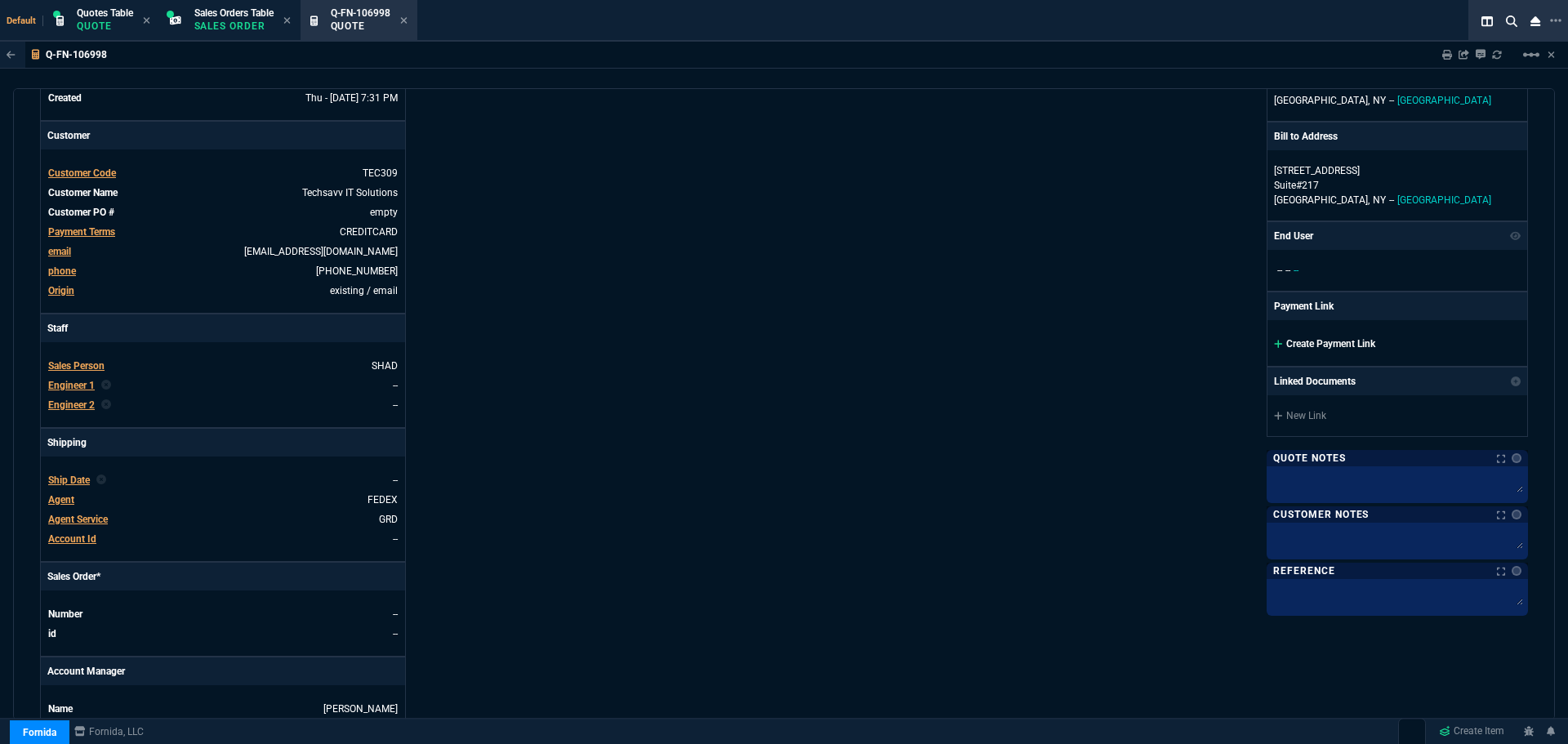
click at [1303, 345] on link "Create Payment Link" at bounding box center [1325, 343] width 102 height 12
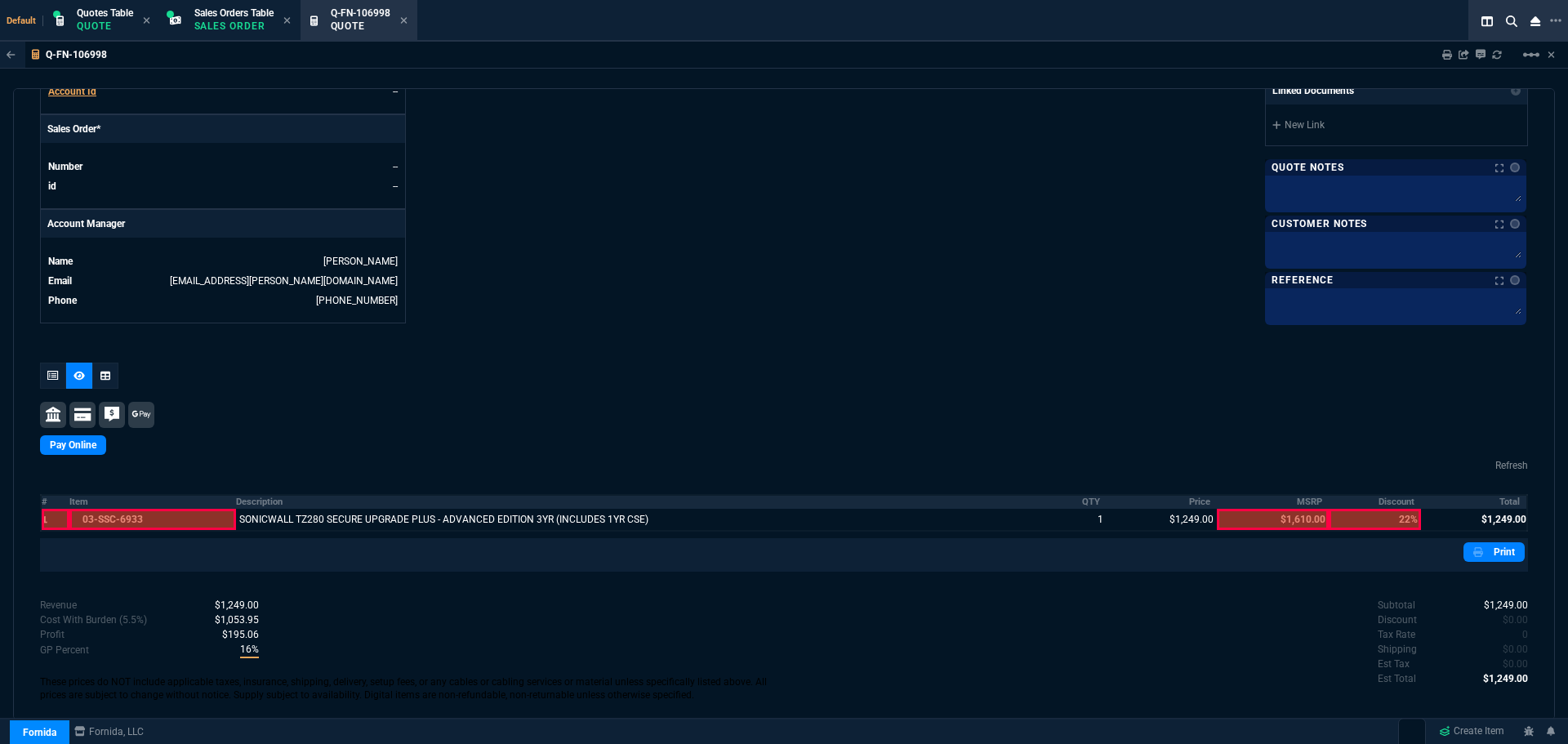
scroll to position [691, 0]
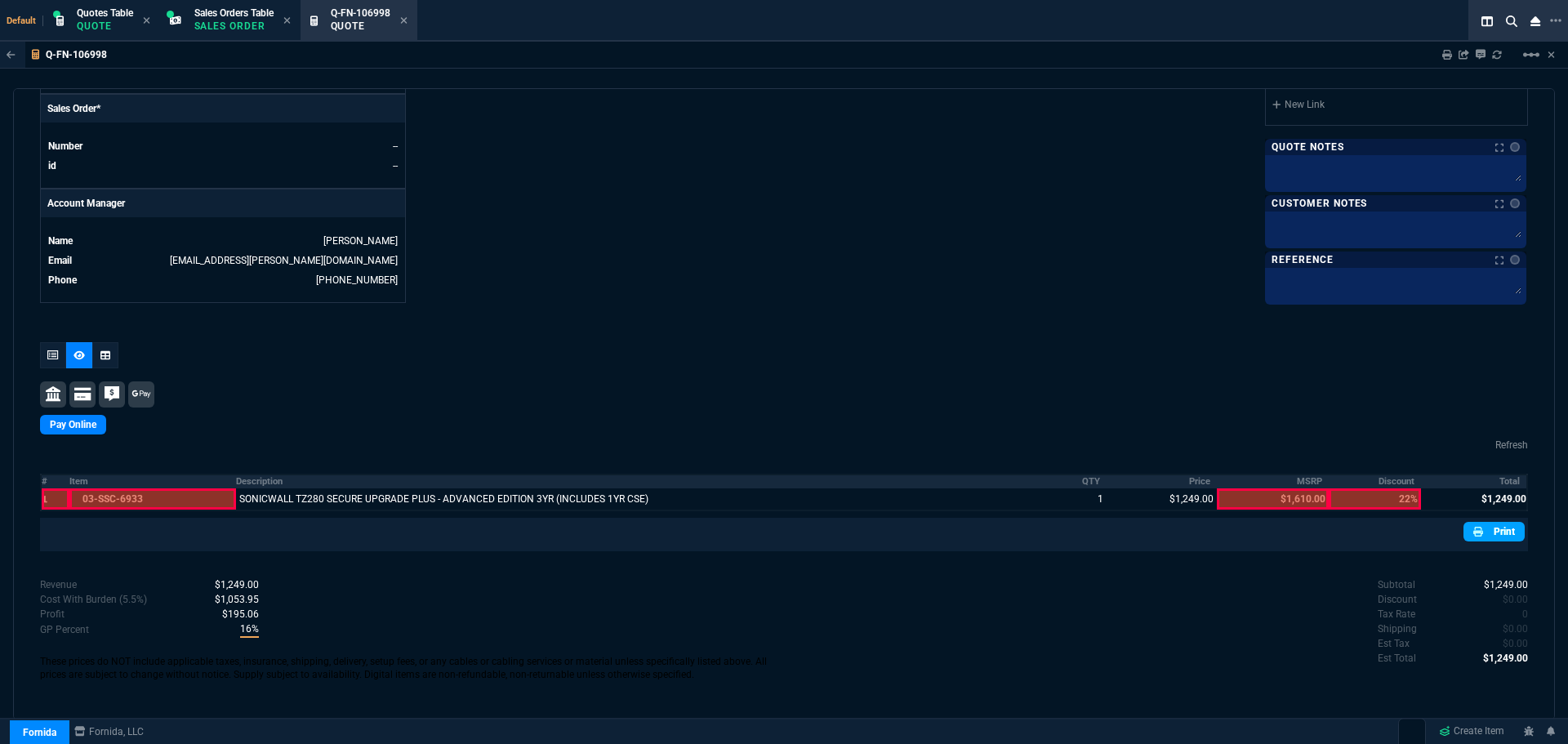
click at [1492, 536] on link "Print" at bounding box center [1494, 532] width 61 height 20
